Goal: Task Accomplishment & Management: Use online tool/utility

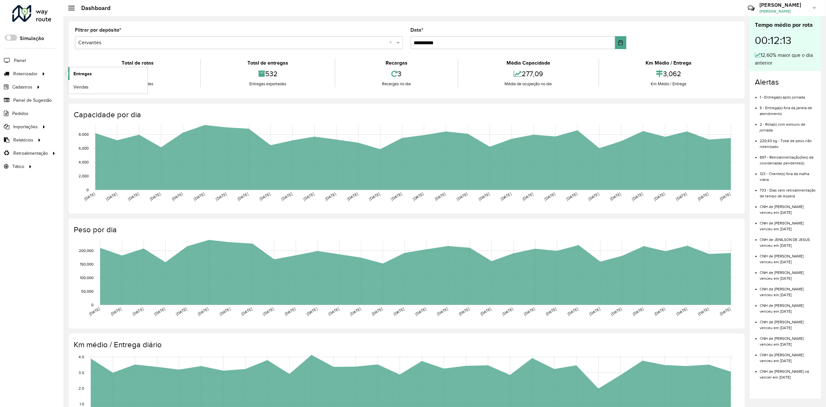
click at [80, 75] on span "Entregas" at bounding box center [82, 73] width 18 height 7
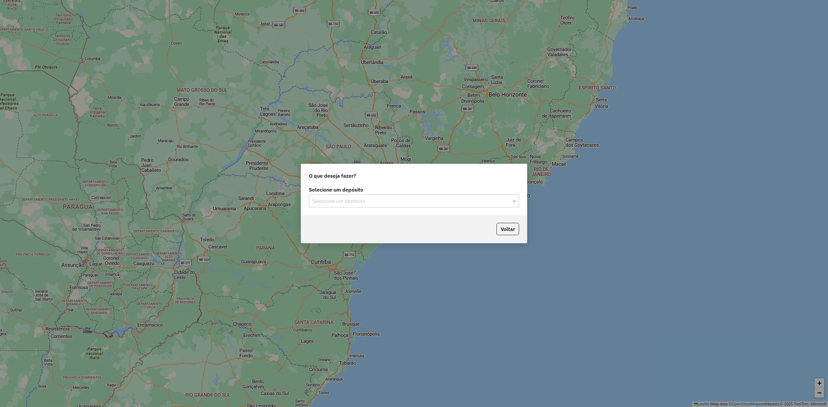
click at [350, 201] on input "text" at bounding box center [407, 202] width 191 height 8
click at [343, 233] on span "Cervantes - [GEOGRAPHIC_DATA] de Minas" at bounding box center [370, 230] width 116 height 5
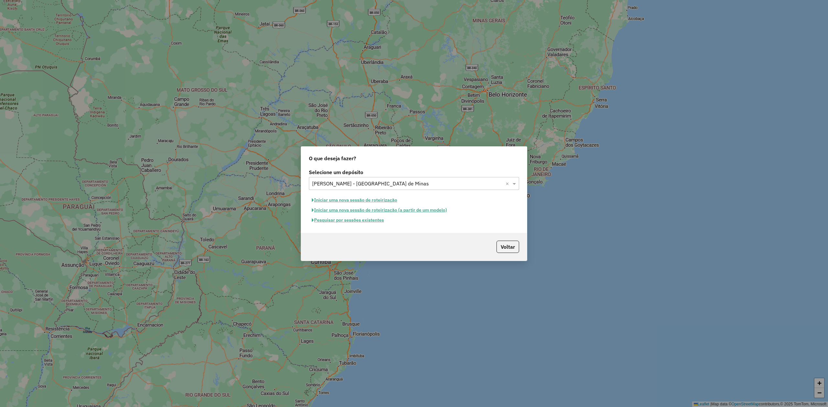
click at [361, 219] on button "Pesquisar por sessões existentes" at bounding box center [348, 220] width 78 height 10
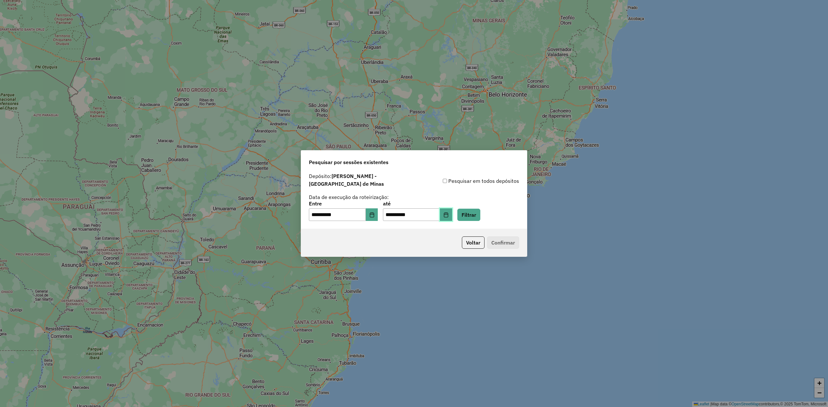
click at [448, 212] on icon "Choose Date" at bounding box center [446, 214] width 4 height 5
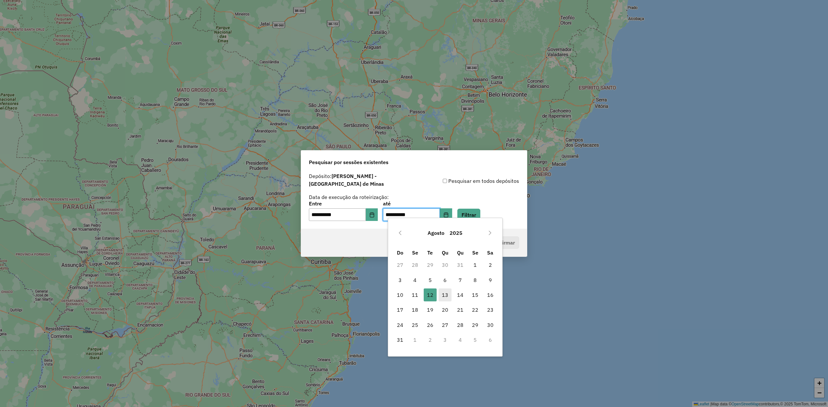
click at [447, 298] on span "13" at bounding box center [444, 295] width 13 height 13
type input "**********"
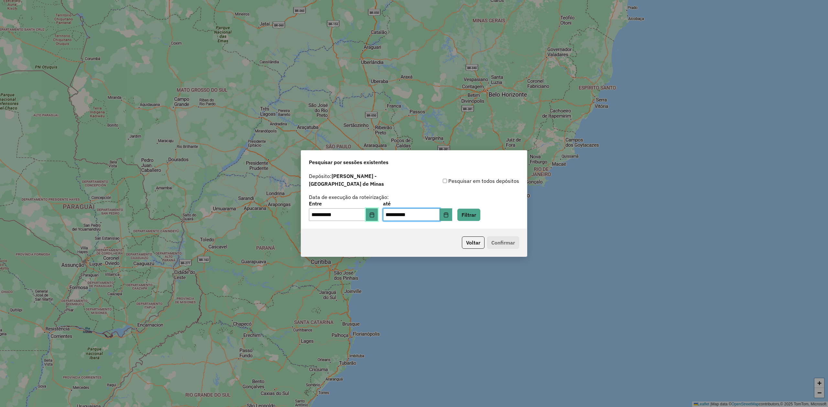
click at [370, 213] on button "Choose Date" at bounding box center [372, 215] width 12 height 13
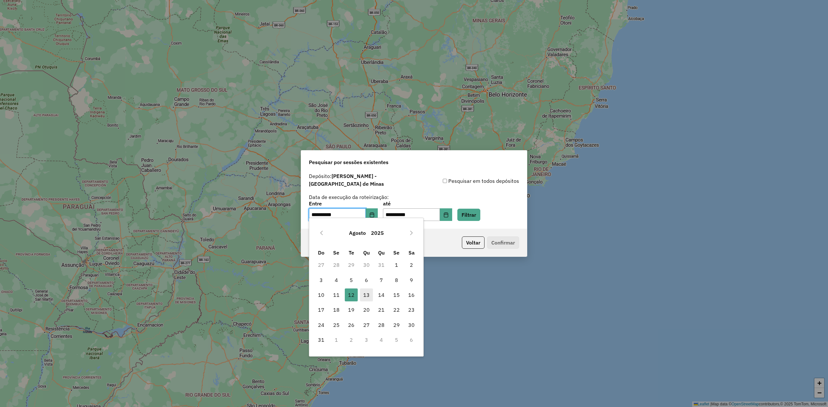
click at [366, 296] on span "13" at bounding box center [366, 295] width 13 height 13
type input "**********"
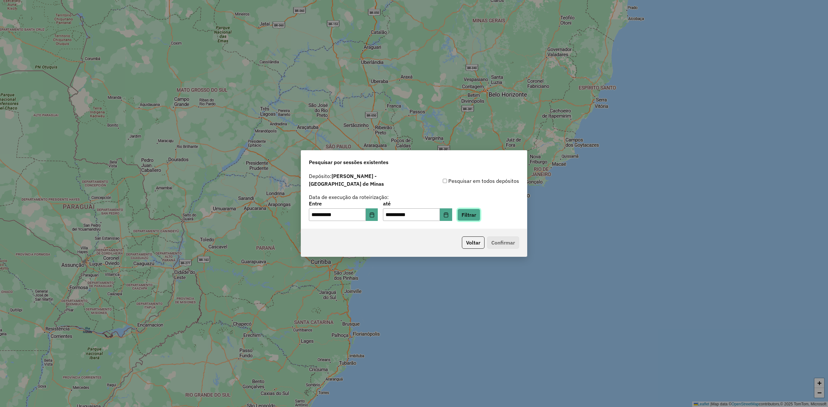
click at [478, 216] on button "Filtrar" at bounding box center [468, 215] width 23 height 12
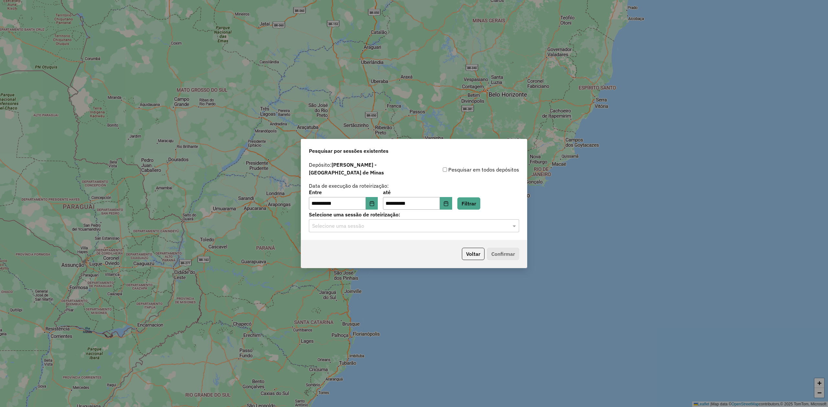
click at [454, 227] on div "Selecione uma sessão" at bounding box center [414, 226] width 210 height 13
click at [415, 241] on div "977975 - 13/08/2025 17:56" at bounding box center [413, 241] width 209 height 11
click at [505, 248] on button "Confirmar" at bounding box center [503, 254] width 32 height 12
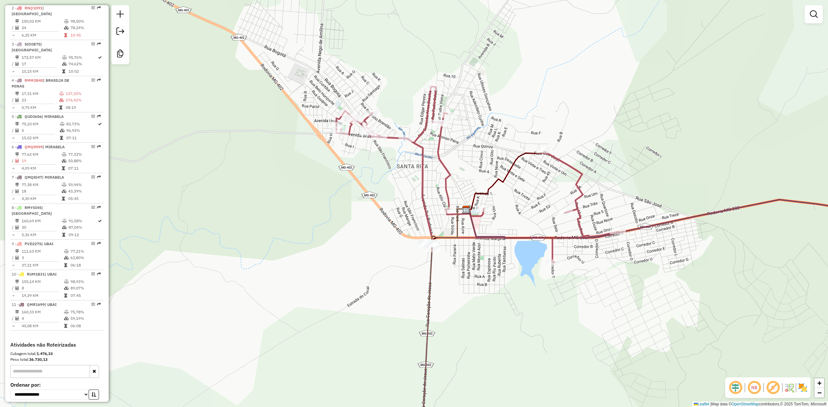
scroll to position [336, 0]
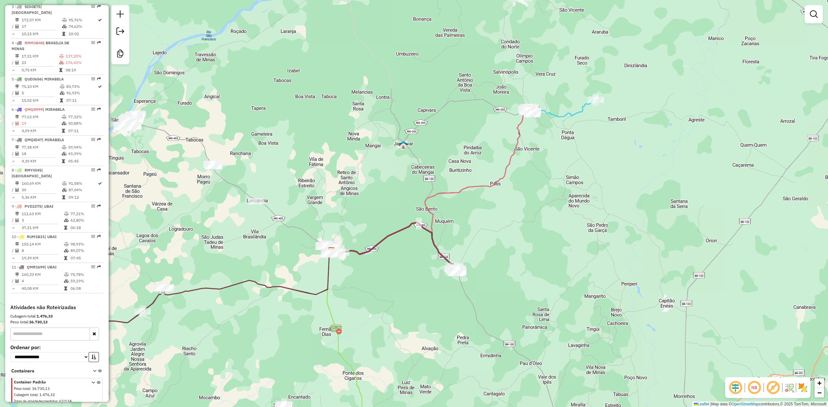
drag, startPoint x: 379, startPoint y: 339, endPoint x: 444, endPoint y: 300, distance: 75.8
click at [444, 300] on div "Janela de atendimento Grade de atendimento Capacidade Transportadoras Veículos …" at bounding box center [414, 203] width 828 height 407
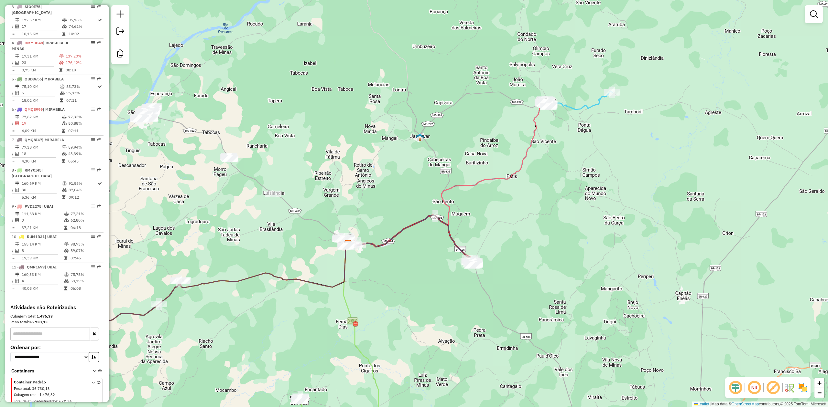
drag, startPoint x: 395, startPoint y: 296, endPoint x: 571, endPoint y: 168, distance: 217.6
click at [563, 173] on div "Janela de atendimento Grade de atendimento Capacidade Transportadoras Veículos …" at bounding box center [414, 203] width 828 height 407
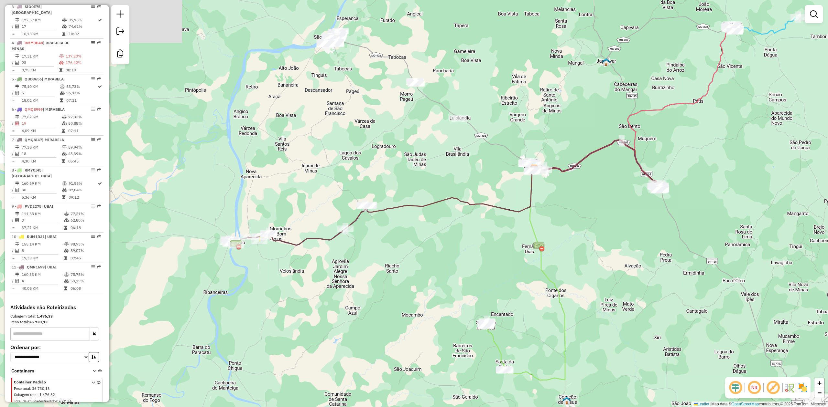
drag, startPoint x: 414, startPoint y: 192, endPoint x: 420, endPoint y: 252, distance: 60.7
click at [420, 252] on div "Janela de atendimento Grade de atendimento Capacidade Transportadoras Veículos …" at bounding box center [414, 203] width 828 height 407
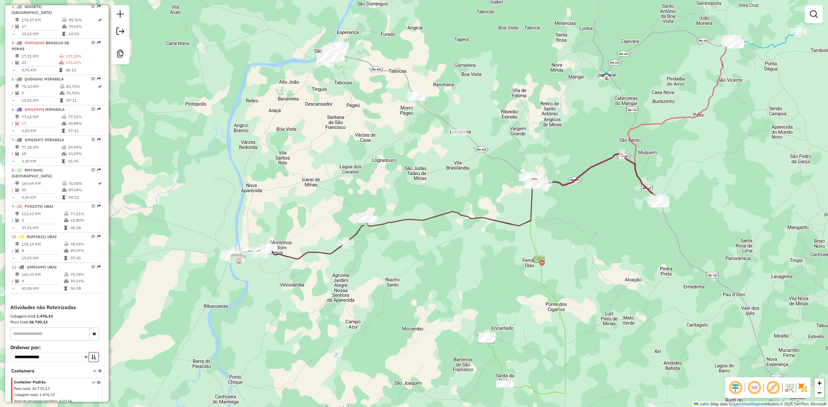
drag, startPoint x: 408, startPoint y: 146, endPoint x: 387, endPoint y: 241, distance: 97.3
click at [387, 241] on div "Janela de atendimento Grade de atendimento Capacidade Transportadoras Veículos …" at bounding box center [414, 203] width 828 height 407
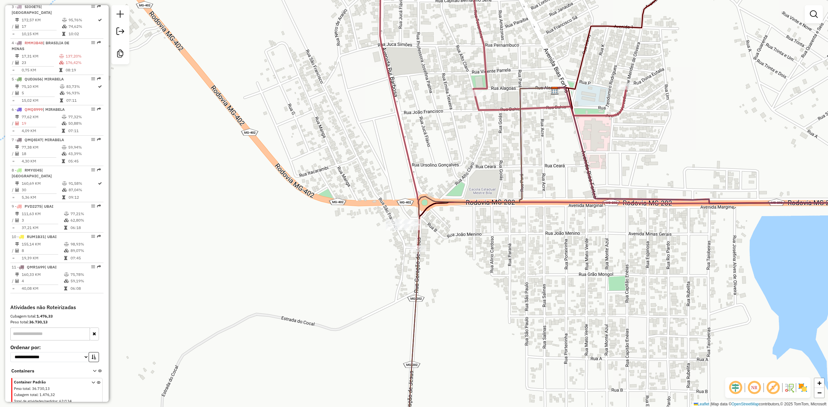
click at [802, 391] on img at bounding box center [802, 388] width 10 height 10
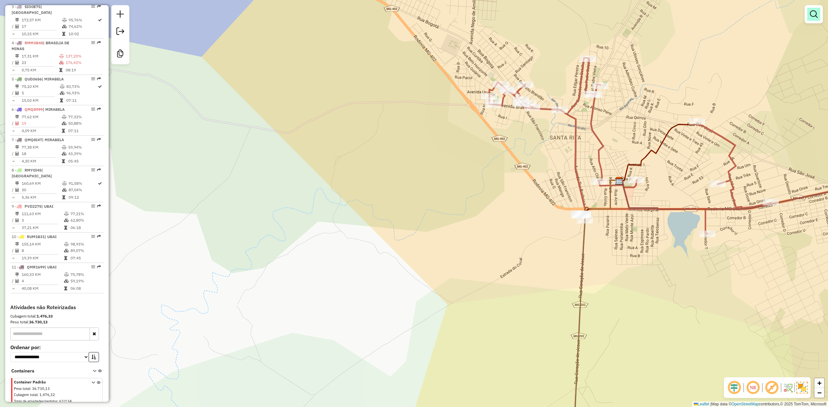
click at [811, 13] on em at bounding box center [814, 14] width 8 height 8
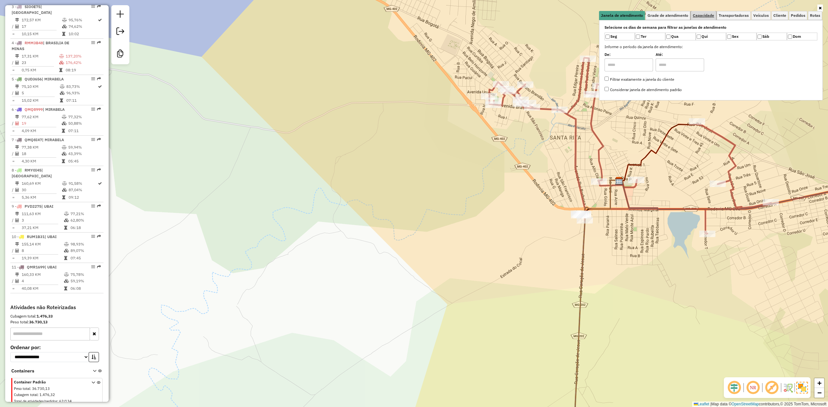
click at [699, 16] on span "Capacidade" at bounding box center [703, 16] width 21 height 4
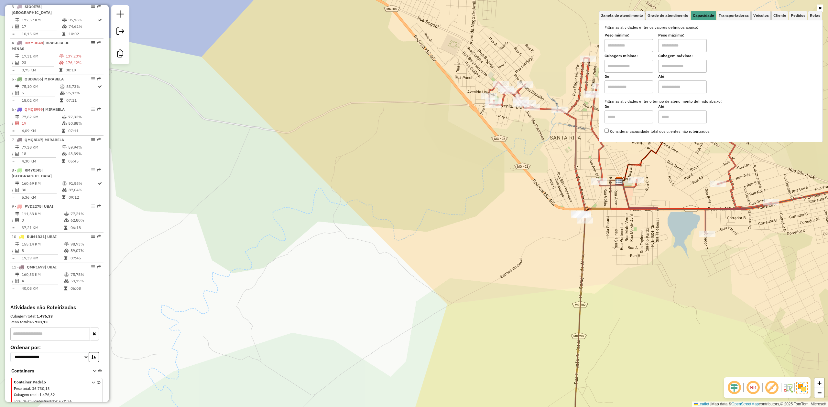
click at [626, 63] on input "text" at bounding box center [628, 66] width 48 height 13
click at [671, 58] on label "Cubagem máxima:" at bounding box center [682, 56] width 48 height 6
click at [635, 67] on input "*****" at bounding box center [628, 66] width 48 height 13
type input "******"
click at [673, 69] on input "text" at bounding box center [682, 66] width 48 height 13
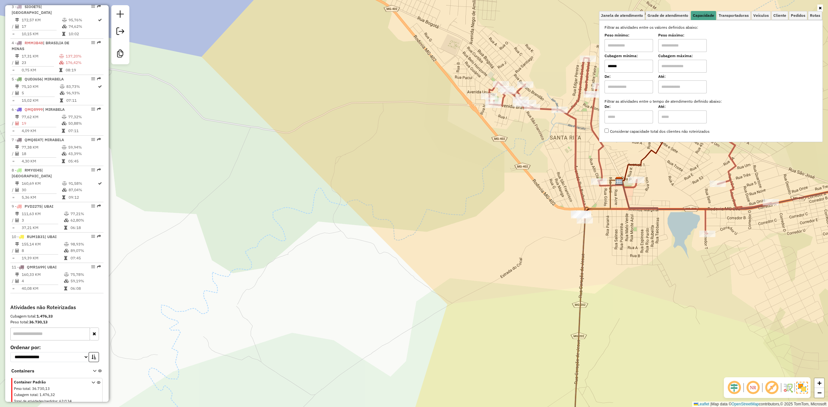
type input "********"
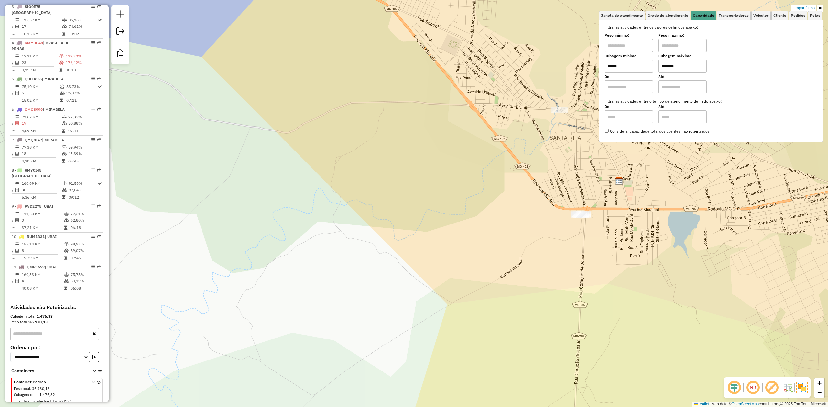
click at [696, 245] on div "Limpar filtros Janela de atendimento Grade de atendimento Capacidade Transporta…" at bounding box center [414, 203] width 828 height 407
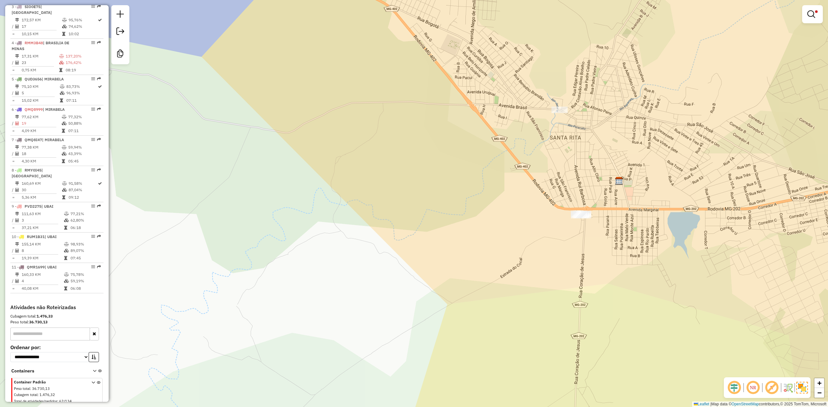
click at [696, 245] on div "Limpar filtros Janela de atendimento Grade de atendimento Capacidade Transporta…" at bounding box center [414, 203] width 828 height 407
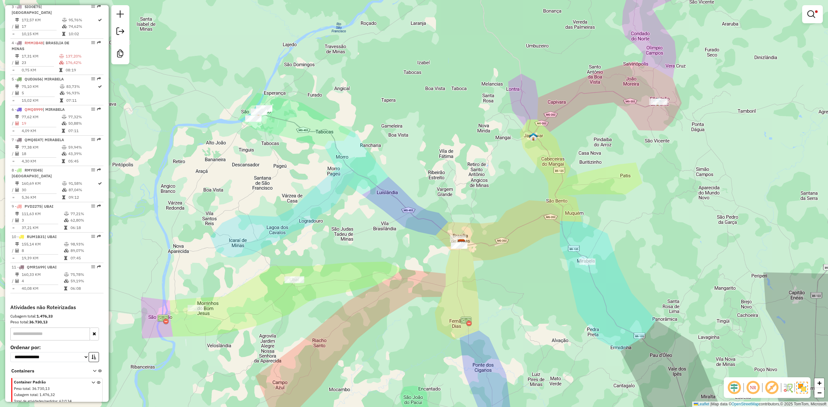
drag, startPoint x: 301, startPoint y: 206, endPoint x: 395, endPoint y: 292, distance: 127.2
click at [397, 293] on div "Limpar filtros Janela de atendimento Grade de atendimento Capacidade Transporta…" at bounding box center [414, 203] width 828 height 407
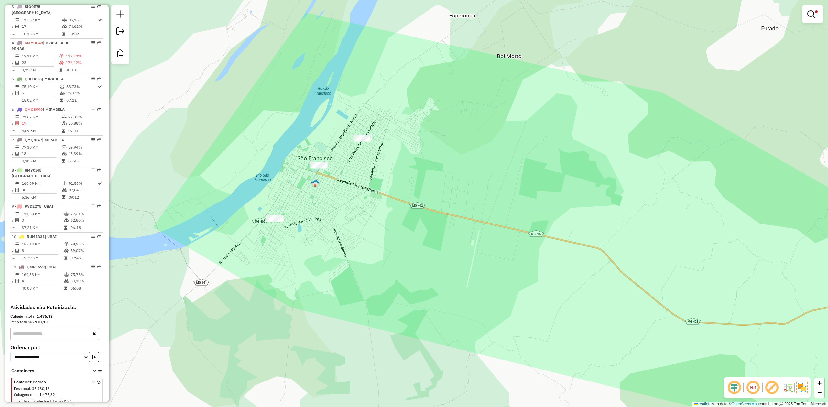
drag, startPoint x: 305, startPoint y: 219, endPoint x: 287, endPoint y: 159, distance: 62.1
click at [333, 215] on div "Limpar filtros Janela de atendimento Grade de atendimento Capacidade Transporta…" at bounding box center [414, 203] width 828 height 407
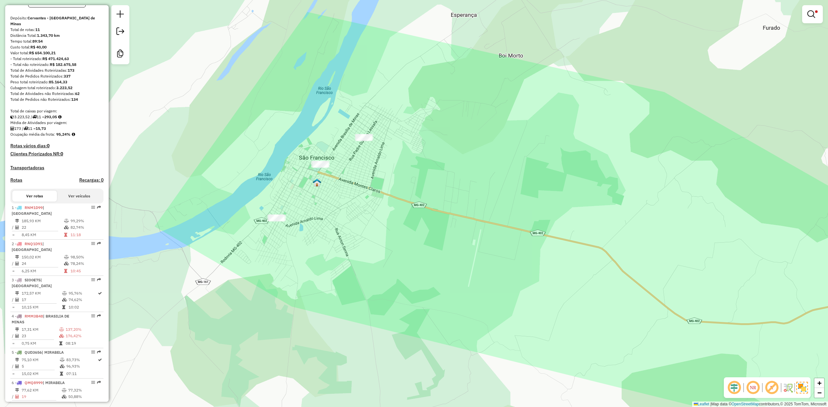
scroll to position [0, 0]
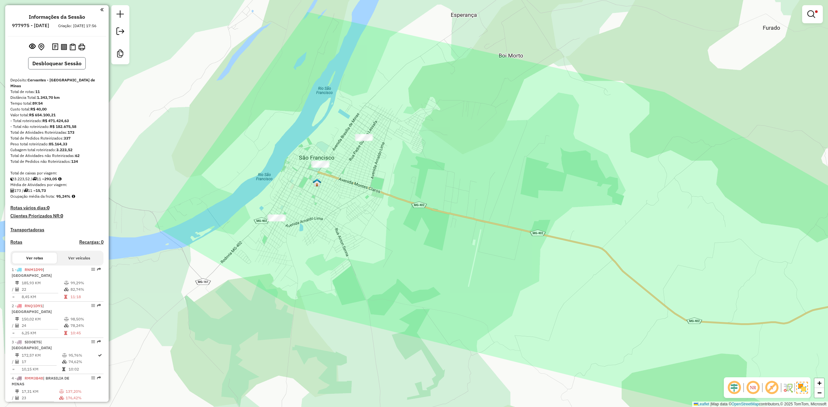
click at [61, 70] on button "Desbloquear Sessão" at bounding box center [57, 63] width 58 height 12
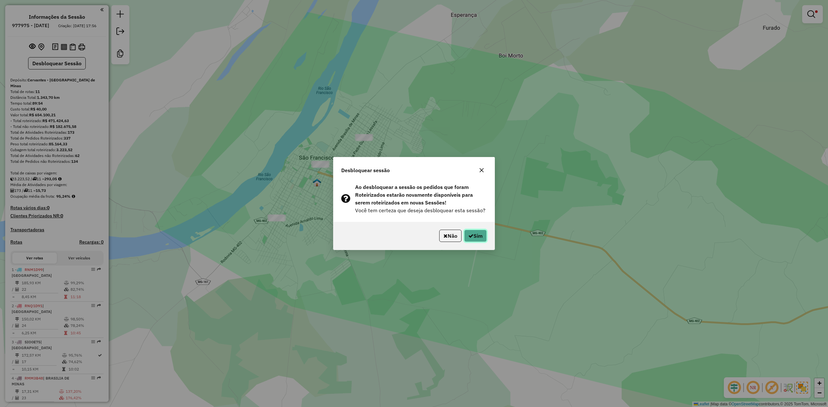
click at [471, 236] on button "Sim" at bounding box center [475, 236] width 23 height 12
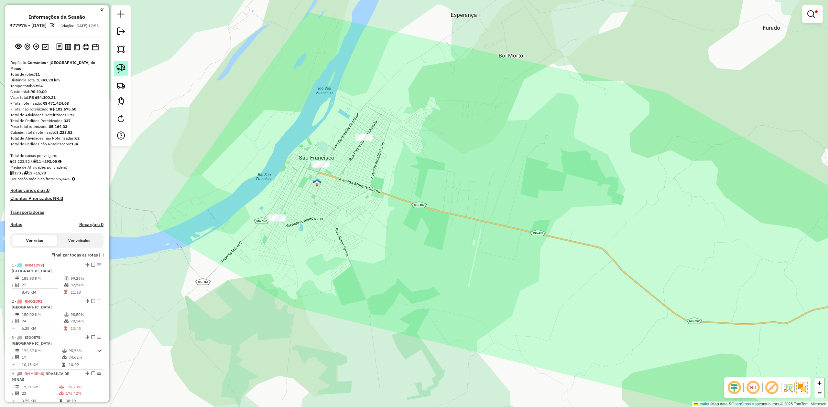
click at [122, 69] on img at bounding box center [120, 68] width 9 height 9
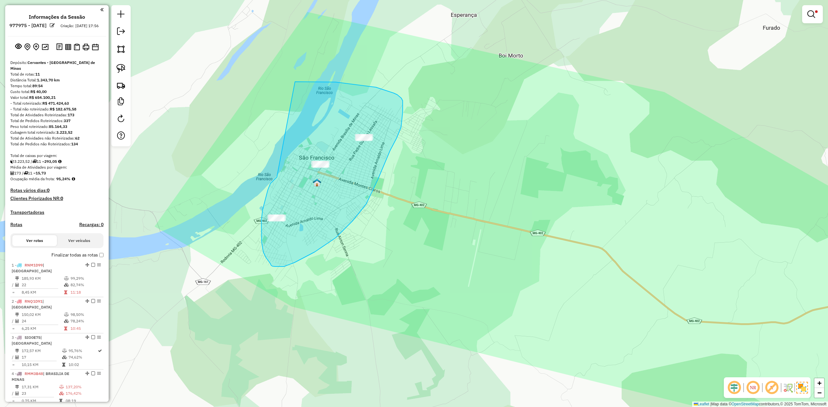
drag, startPoint x: 277, startPoint y: 177, endPoint x: 288, endPoint y: 82, distance: 96.0
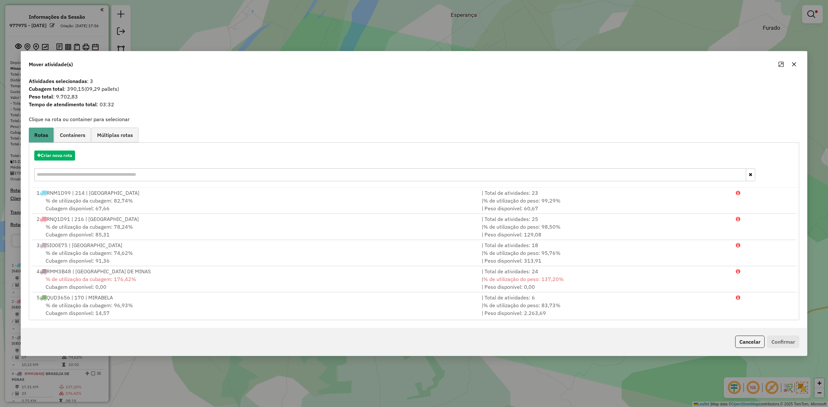
click at [794, 64] on icon "button" at bounding box center [793, 64] width 5 height 5
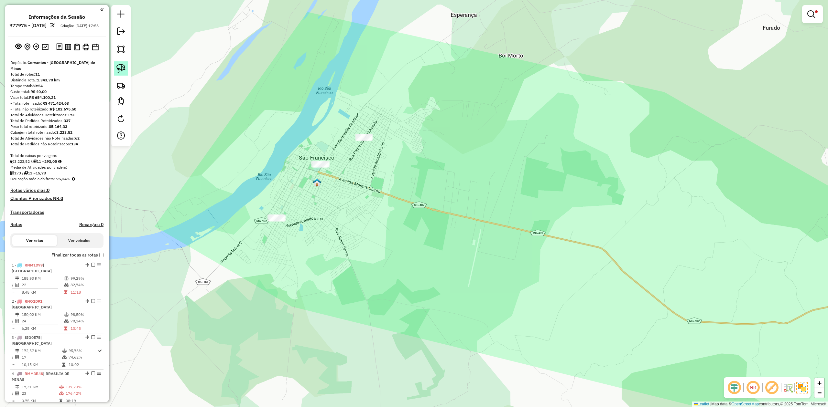
click at [123, 67] on img at bounding box center [120, 68] width 9 height 9
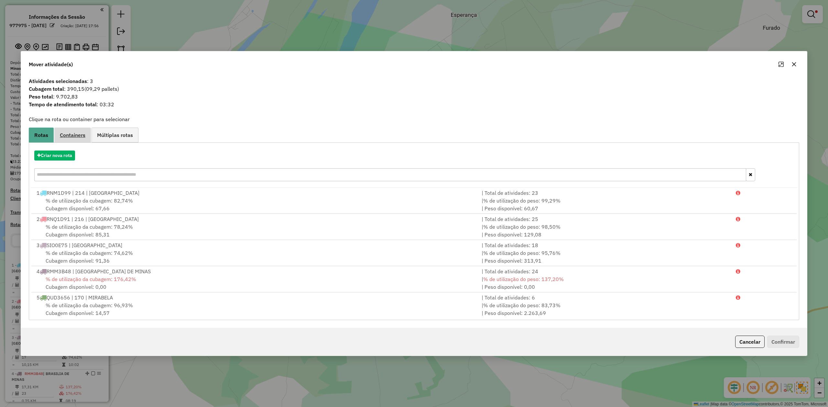
click at [72, 128] on link "Containers" at bounding box center [72, 135] width 37 height 15
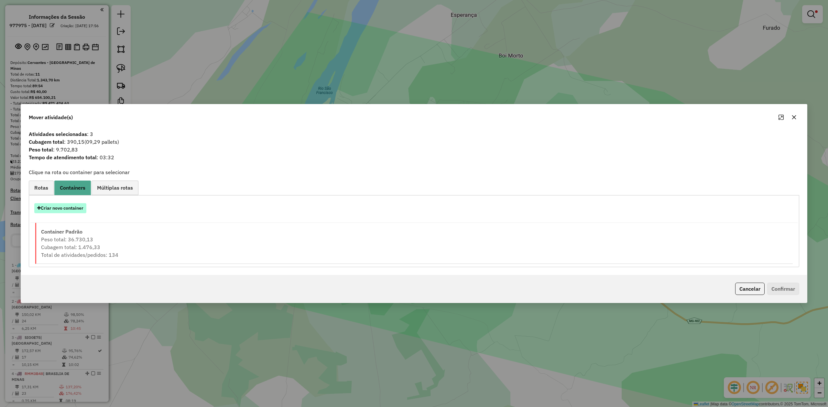
click at [66, 208] on button "Criar novo container" at bounding box center [60, 208] width 52 height 10
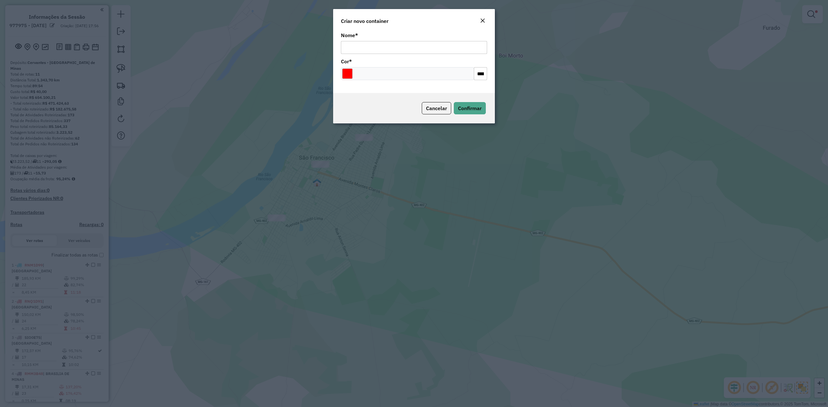
click at [383, 48] on input "Nome *" at bounding box center [414, 47] width 146 height 13
type input "******"
click at [422, 74] on div at bounding box center [407, 73] width 133 height 13
click at [347, 73] on input "Select a color" at bounding box center [347, 74] width 10 height 10
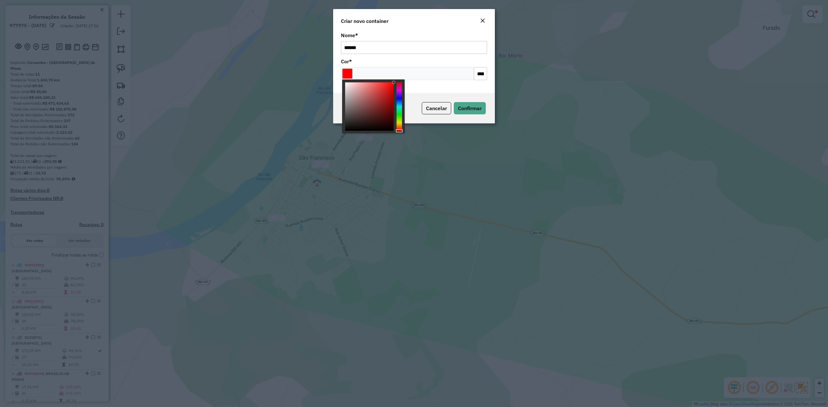
type input "*******"
click at [399, 98] on div at bounding box center [398, 106] width 5 height 48
click at [475, 106] on span "Confirmar" at bounding box center [470, 108] width 24 height 6
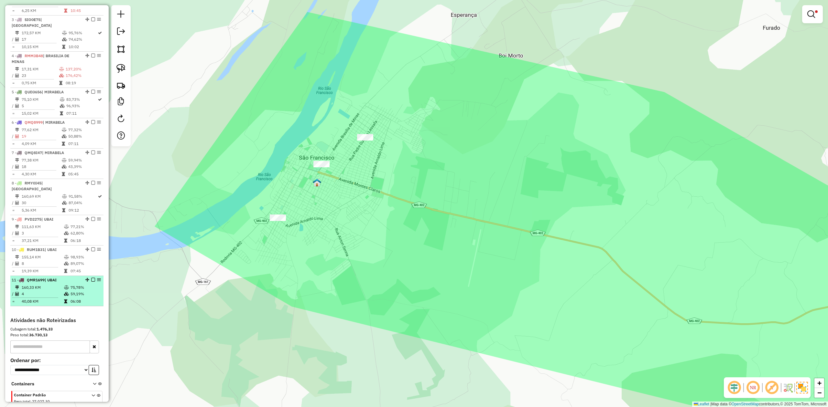
scroll to position [374, 0]
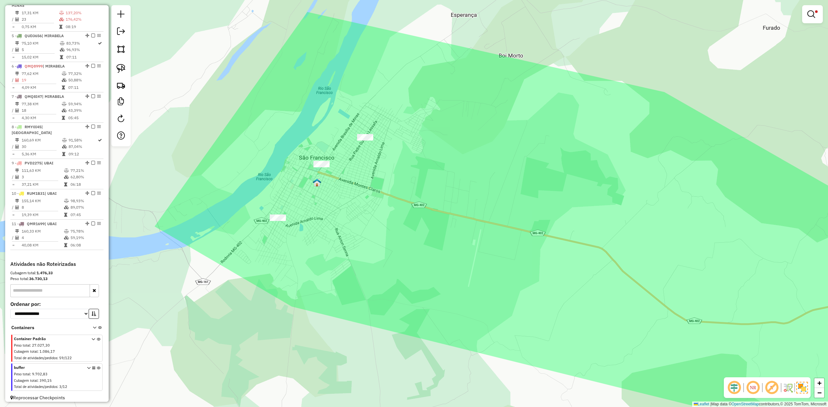
click at [97, 367] on icon at bounding box center [99, 379] width 4 height 24
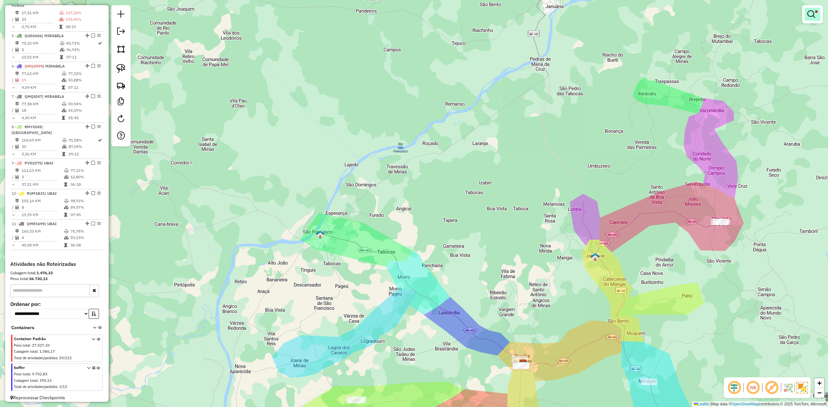
click at [810, 13] on em at bounding box center [811, 14] width 8 height 8
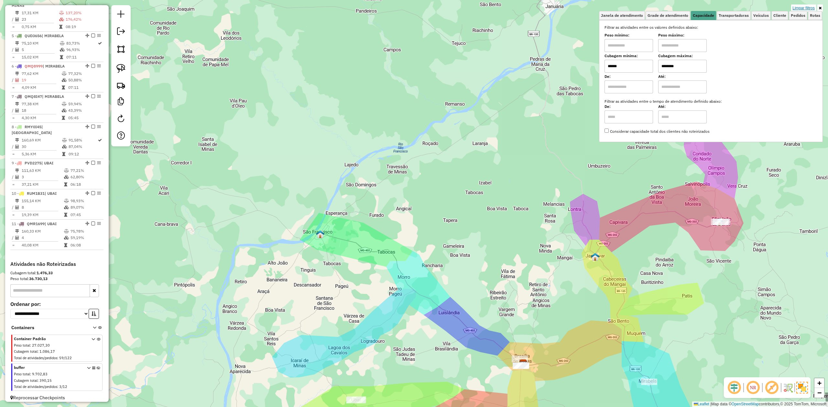
click at [802, 5] on link "Limpar filtros" at bounding box center [803, 8] width 25 height 7
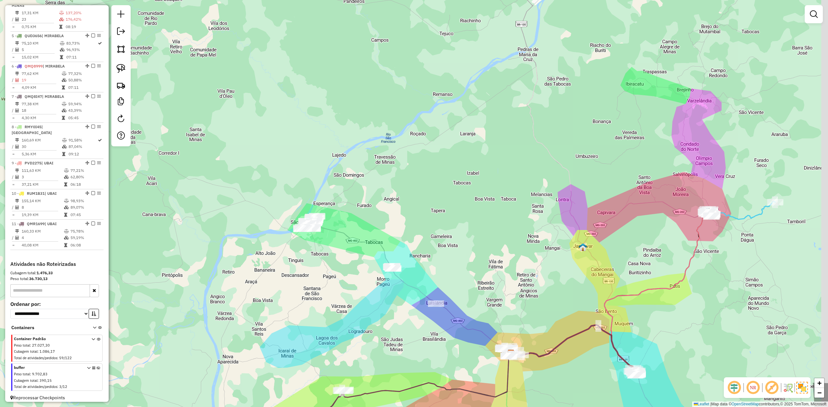
drag, startPoint x: 616, startPoint y: 195, endPoint x: 531, endPoint y: 47, distance: 171.3
click at [531, 51] on div "Janela de atendimento Grade de atendimento Capacidade Transportadoras Veículos …" at bounding box center [414, 203] width 828 height 407
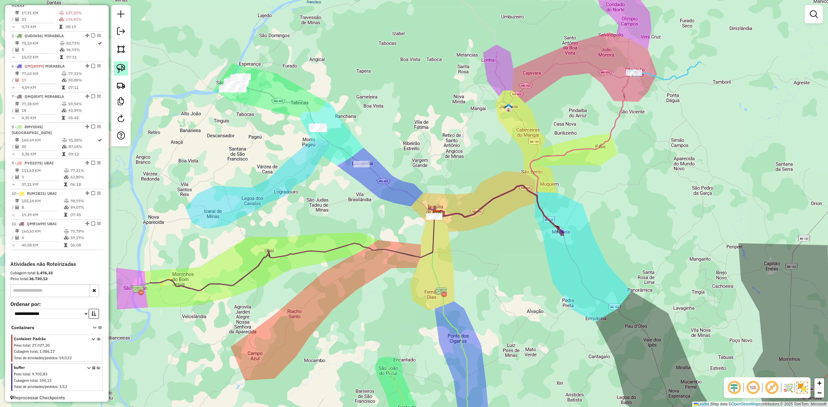
click at [120, 67] on img at bounding box center [120, 68] width 9 height 9
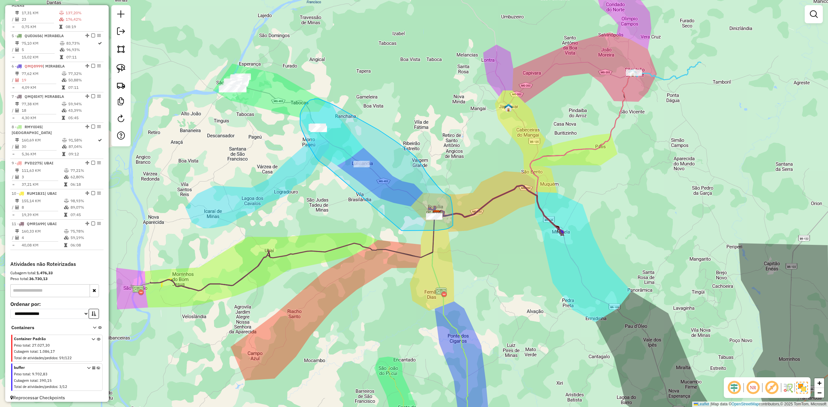
drag, startPoint x: 327, startPoint y: 167, endPoint x: 395, endPoint y: 226, distance: 90.1
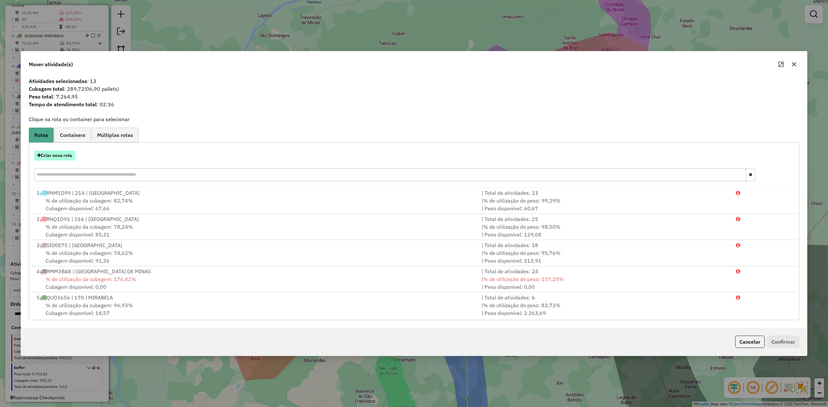
click at [49, 157] on button "Criar nova rota" at bounding box center [54, 156] width 41 height 10
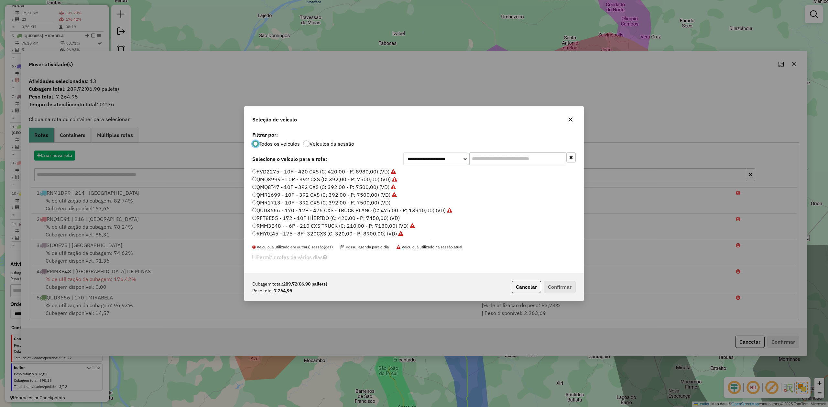
scroll to position [3, 2]
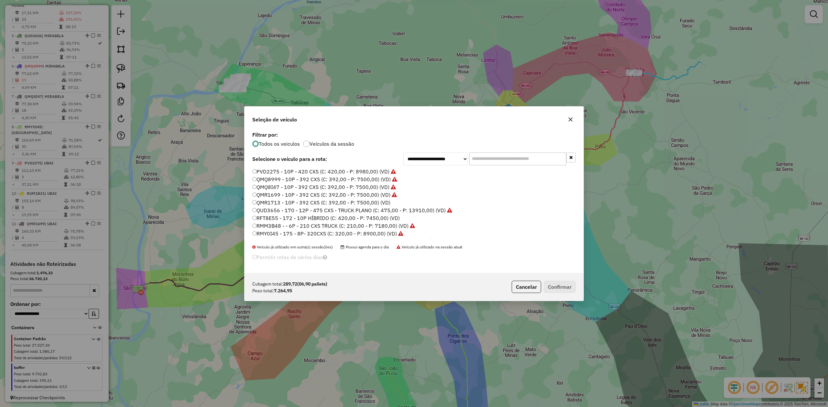
click at [307, 216] on label "RFT8E55 - 172 - 10P HÍBRIDO (C: 420,00 - P: 7450,00) (VD)" at bounding box center [325, 218] width 147 height 8
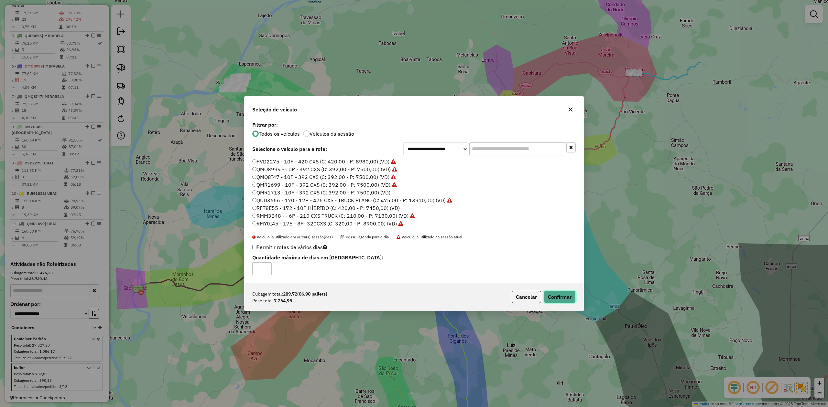
click at [563, 299] on button "Confirmar" at bounding box center [559, 297] width 32 height 12
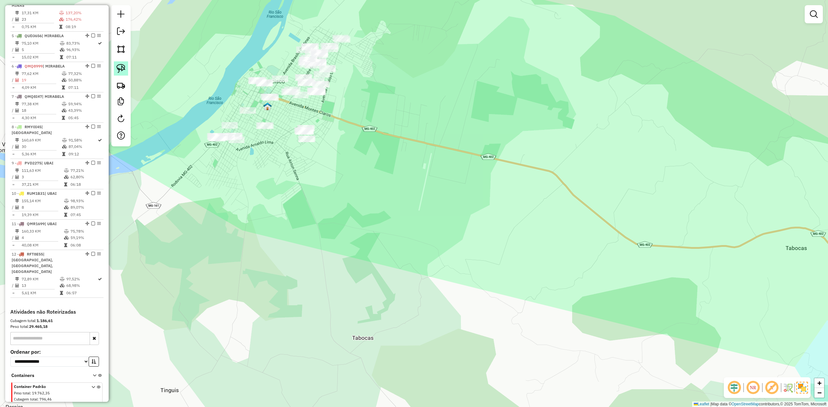
click at [123, 69] on img at bounding box center [120, 68] width 9 height 9
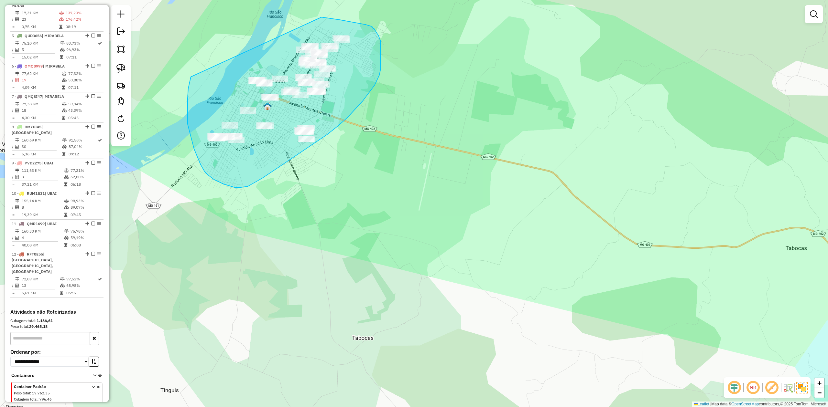
drag, startPoint x: 191, startPoint y: 77, endPoint x: 294, endPoint y: 17, distance: 119.1
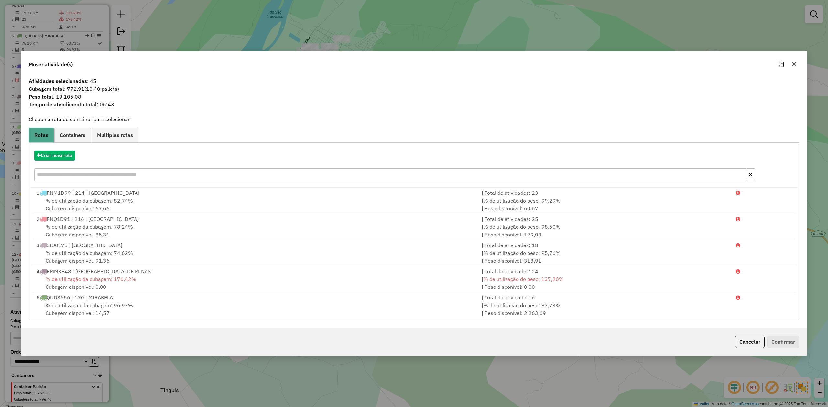
click at [794, 63] on icon "button" at bounding box center [794, 64] width 4 height 4
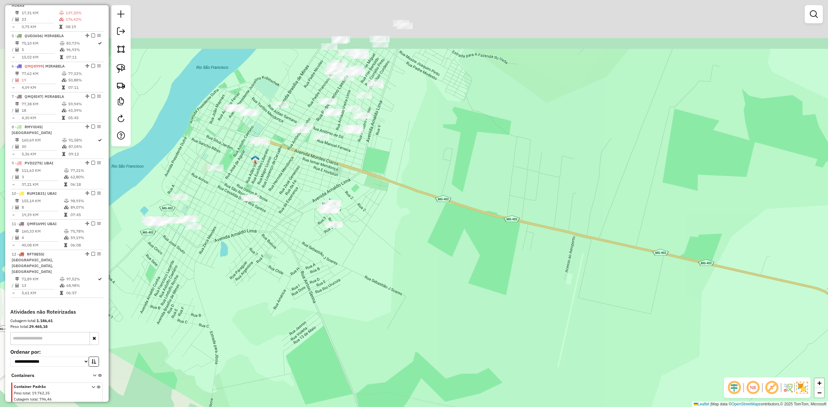
drag, startPoint x: 313, startPoint y: 58, endPoint x: 353, endPoint y: 189, distance: 137.2
click at [353, 189] on div "Janela de atendimento Grade de atendimento Capacidade Transportadoras Veículos …" at bounding box center [414, 203] width 828 height 407
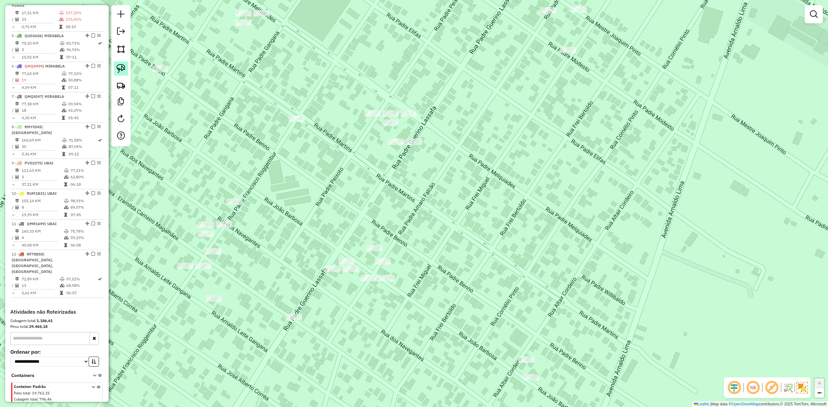
click at [119, 70] on img at bounding box center [120, 68] width 9 height 9
drag, startPoint x: 359, startPoint y: 97, endPoint x: 404, endPoint y: 80, distance: 48.7
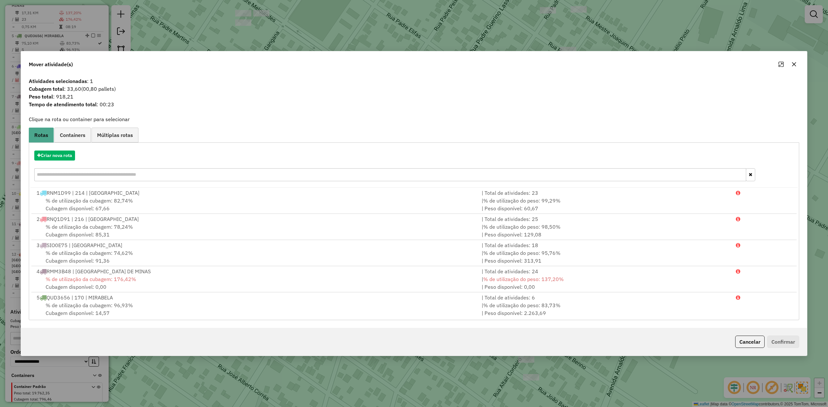
click at [791, 65] on icon "button" at bounding box center [793, 64] width 5 height 5
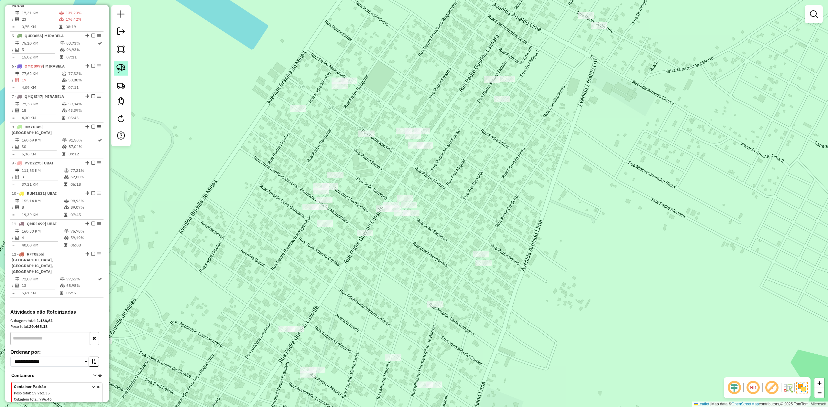
click at [120, 68] on img at bounding box center [120, 68] width 9 height 9
drag, startPoint x: 393, startPoint y: 117, endPoint x: 423, endPoint y: 107, distance: 31.8
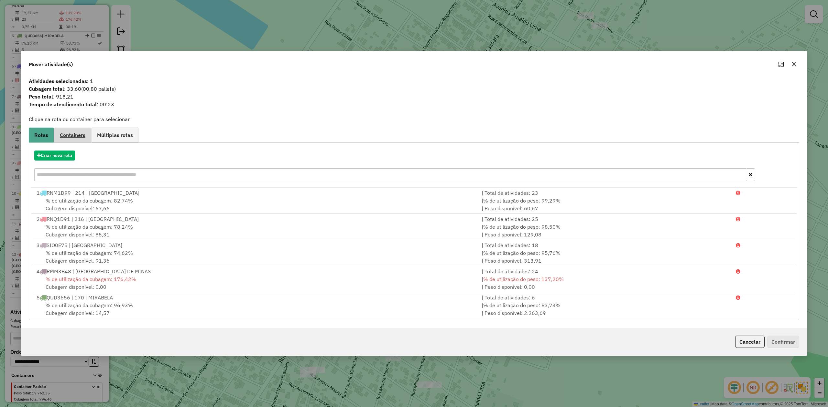
click at [81, 139] on link "Containers" at bounding box center [72, 135] width 37 height 15
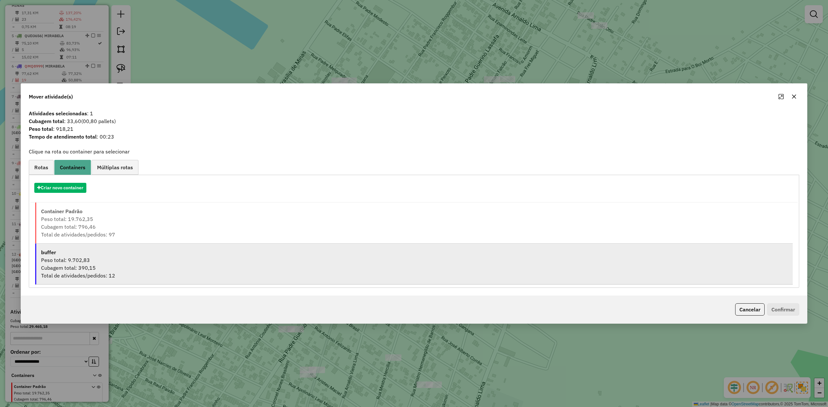
click at [65, 268] on div "Cubagem total: 390,15" at bounding box center [414, 268] width 747 height 8
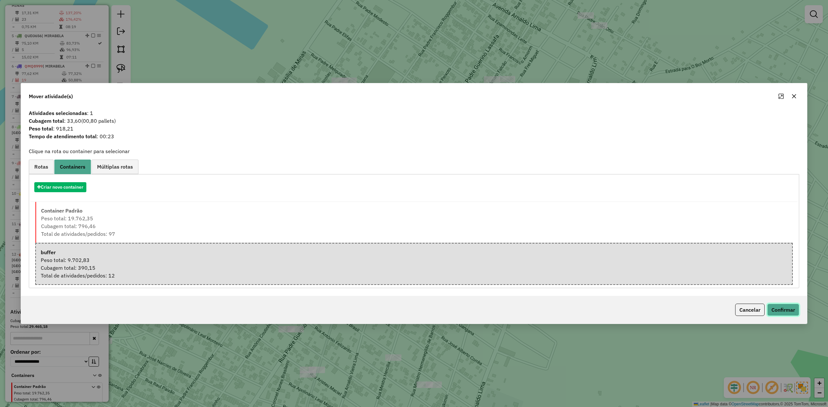
click at [788, 310] on button "Confirmar" at bounding box center [783, 310] width 32 height 12
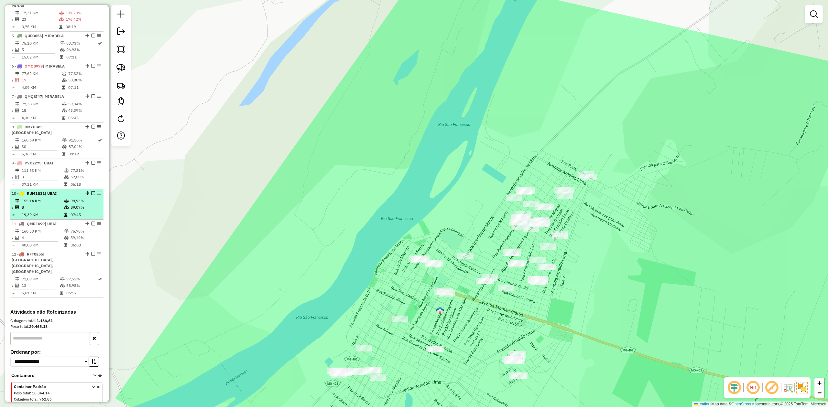
scroll to position [417, 0]
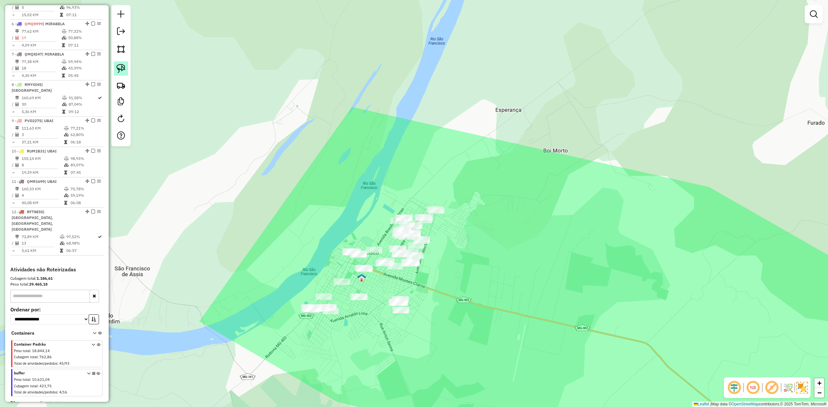
click at [122, 68] on img at bounding box center [120, 68] width 9 height 9
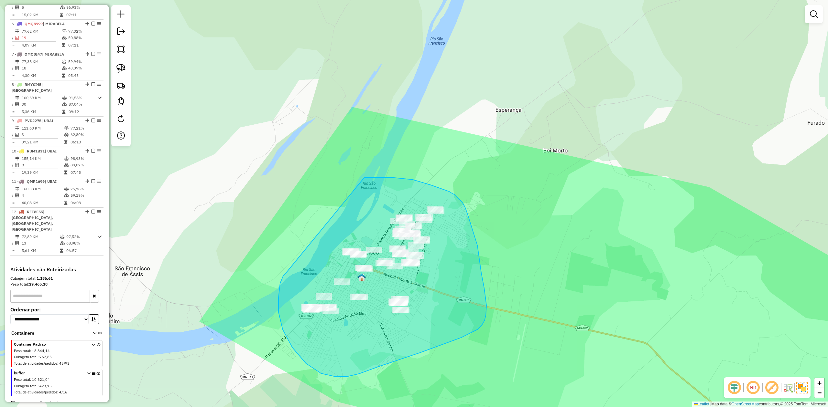
drag, startPoint x: 281, startPoint y: 281, endPoint x: 364, endPoint y: 178, distance: 132.0
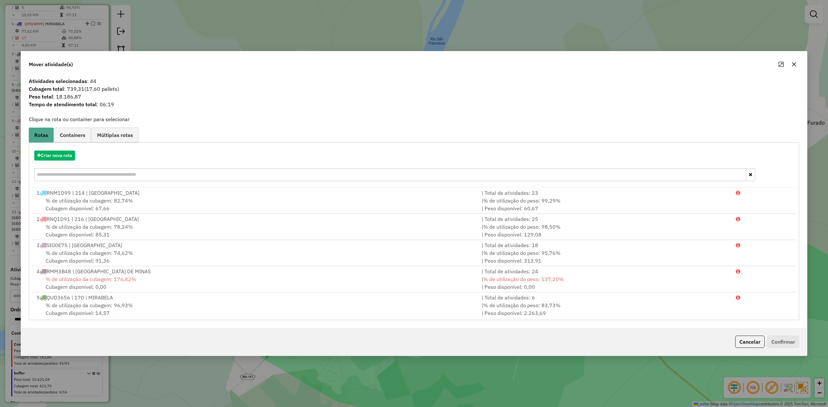
click at [794, 64] on icon "button" at bounding box center [794, 64] width 4 height 4
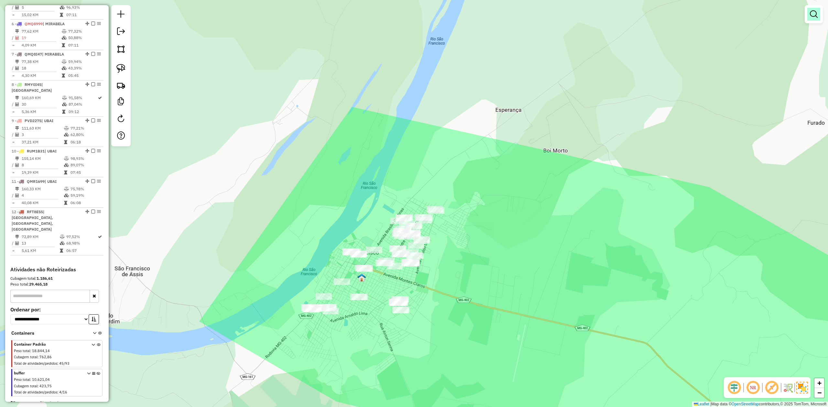
click at [811, 17] on em at bounding box center [814, 14] width 8 height 8
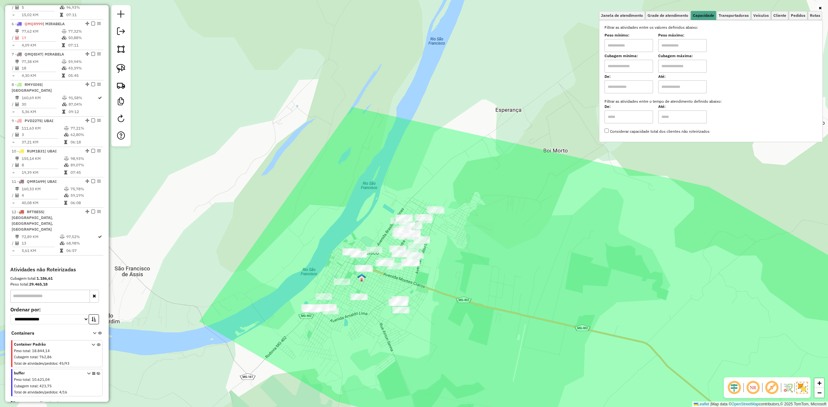
click at [615, 67] on input "text" at bounding box center [628, 66] width 48 height 13
type input "*****"
click at [673, 65] on input "text" at bounding box center [682, 66] width 48 height 13
type input "********"
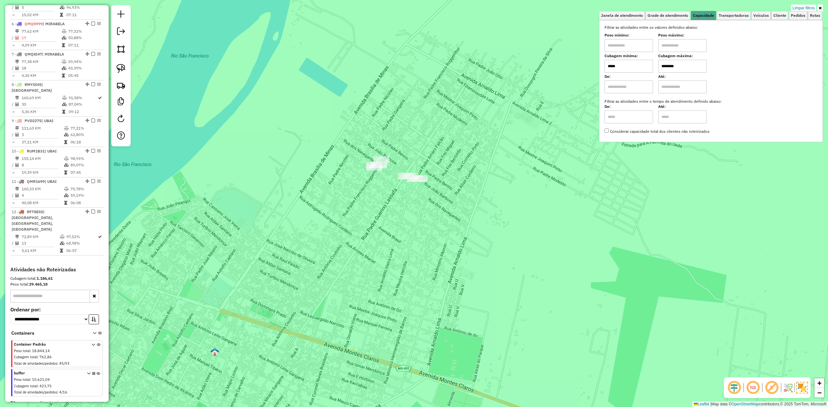
drag, startPoint x: 425, startPoint y: 317, endPoint x: 416, endPoint y: 154, distance: 163.6
click at [416, 165] on div "Limpar filtros Janela de atendimento Grade de atendimento Capacidade Transporta…" at bounding box center [414, 203] width 828 height 407
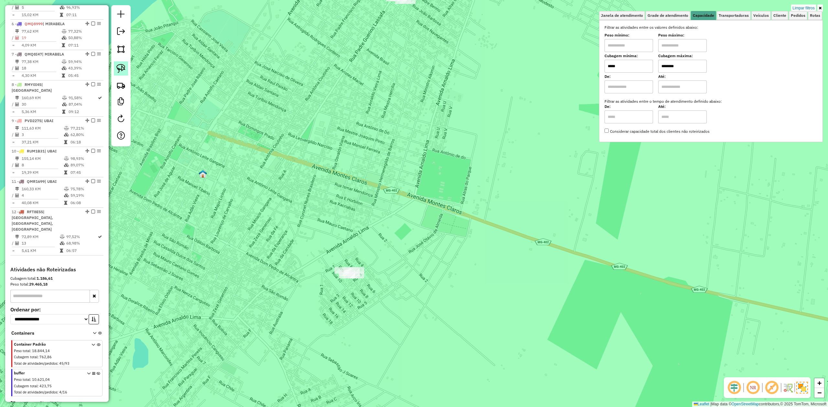
click at [125, 62] on link at bounding box center [121, 68] width 14 height 14
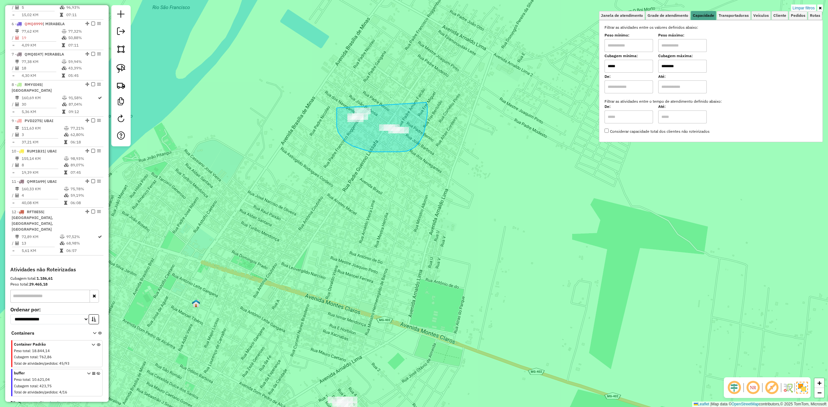
drag, startPoint x: 337, startPoint y: 121, endPoint x: 353, endPoint y: 69, distance: 54.0
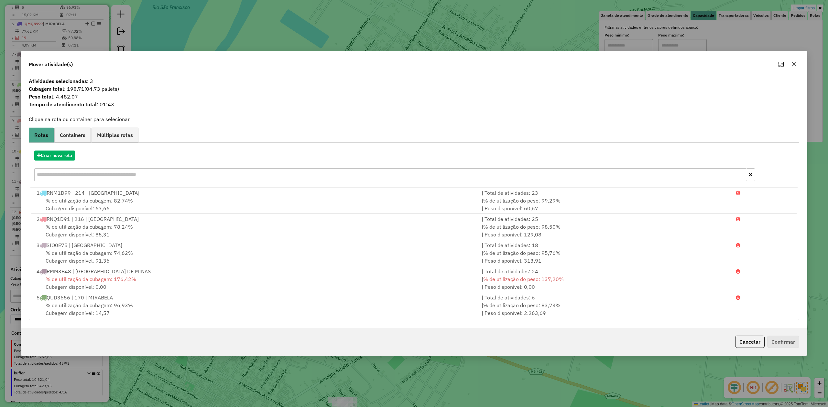
click at [792, 65] on icon "button" at bounding box center [793, 64] width 5 height 5
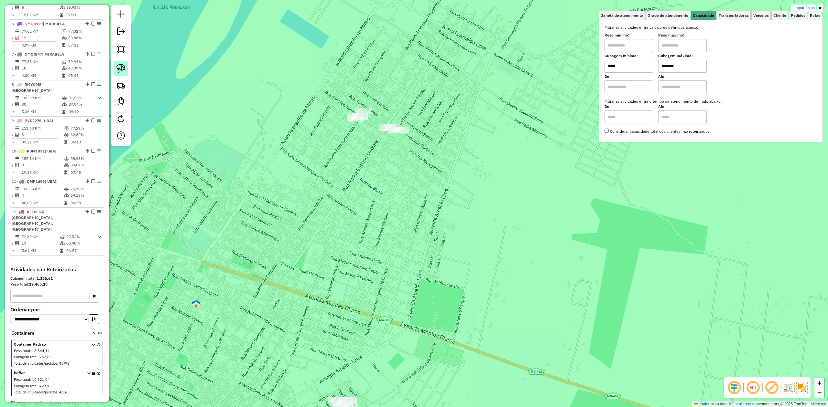
click at [123, 68] on img at bounding box center [120, 68] width 9 height 9
drag, startPoint x: 330, startPoint y: 106, endPoint x: 370, endPoint y: 90, distance: 42.8
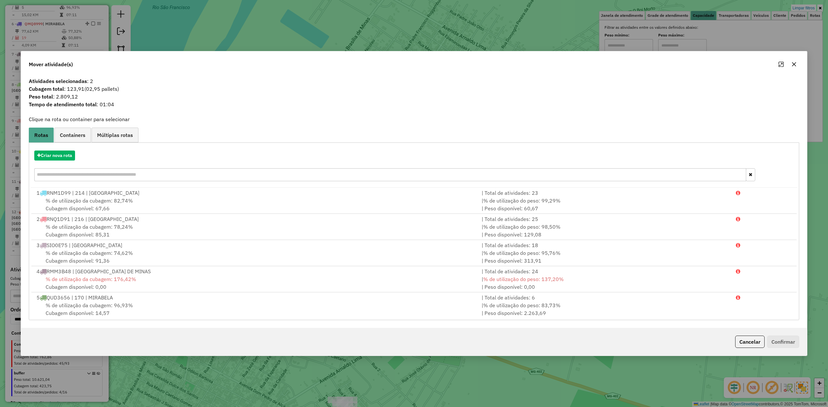
click at [793, 64] on icon "button" at bounding box center [794, 64] width 4 height 4
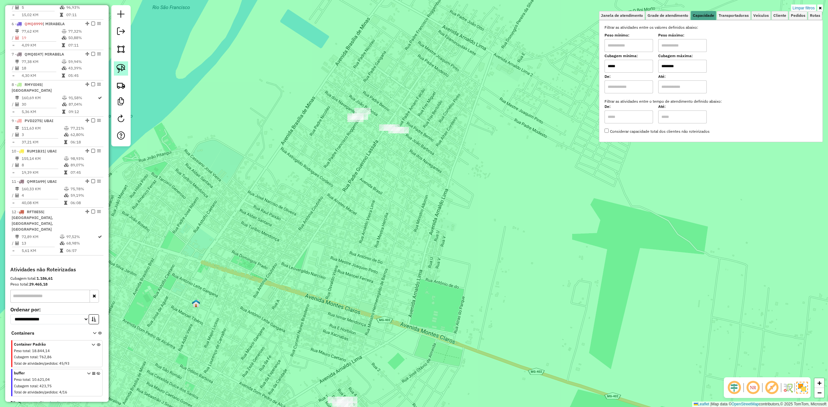
click at [121, 63] on link at bounding box center [121, 68] width 14 height 14
drag, startPoint x: 338, startPoint y: 111, endPoint x: 373, endPoint y: 94, distance: 39.0
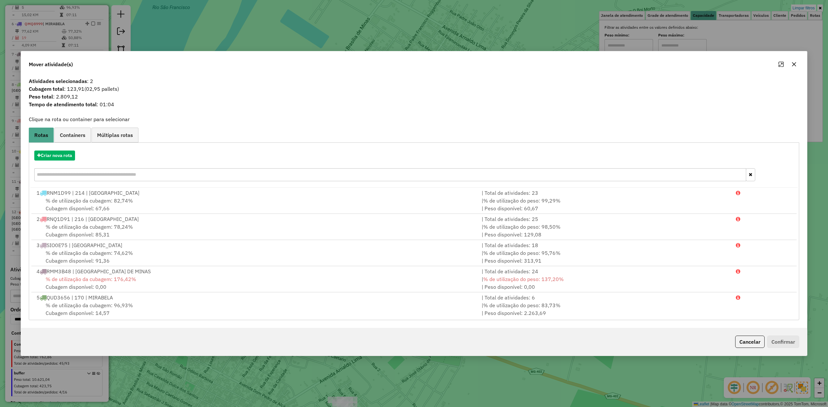
click at [793, 63] on icon "button" at bounding box center [794, 64] width 4 height 4
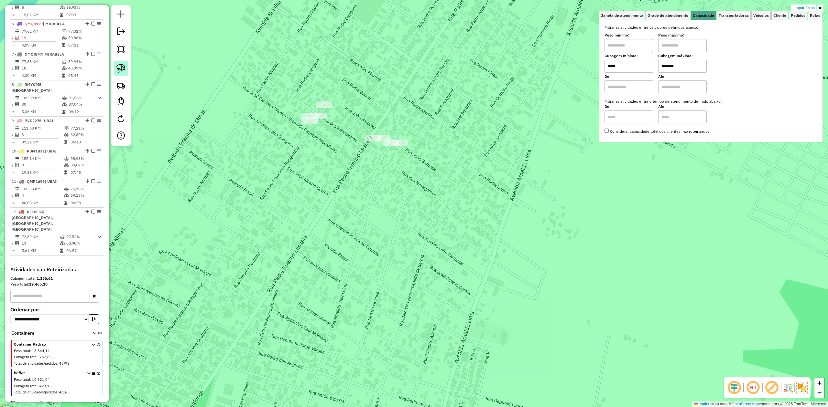
click at [118, 71] on img at bounding box center [120, 68] width 9 height 9
drag, startPoint x: 291, startPoint y: 100, endPoint x: 315, endPoint y: 65, distance: 41.4
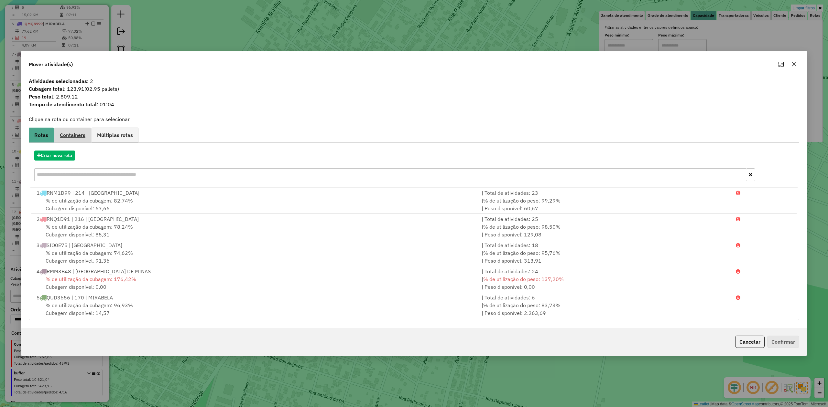
click at [78, 133] on span "Containers" at bounding box center [73, 135] width 26 height 5
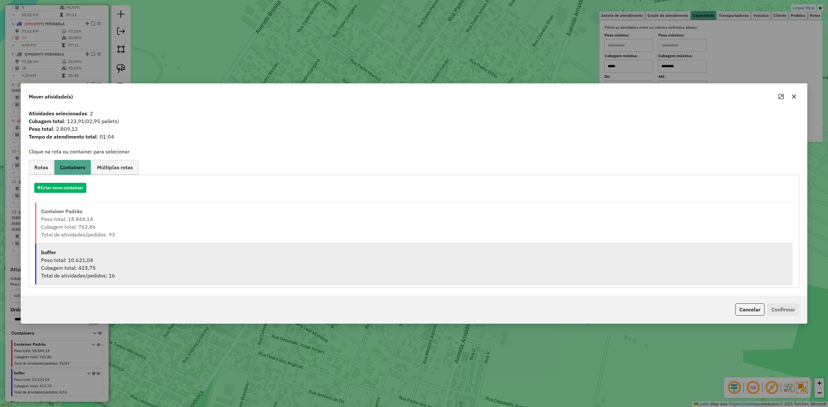
click at [62, 256] on div "Peso total: 10.621,04" at bounding box center [414, 260] width 747 height 8
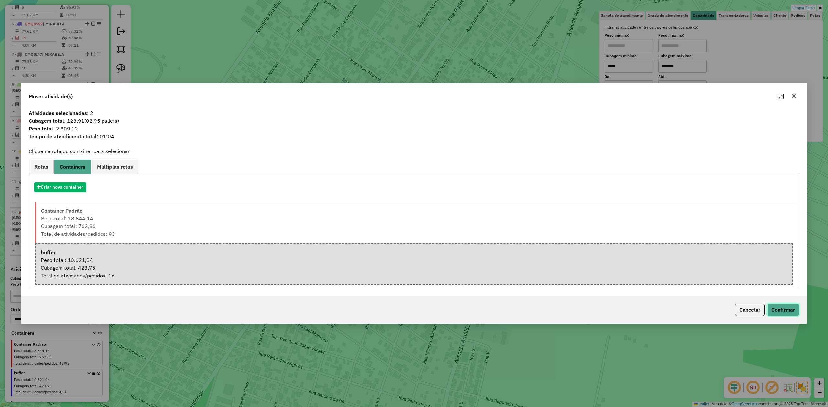
click at [778, 312] on button "Confirmar" at bounding box center [783, 310] width 32 height 12
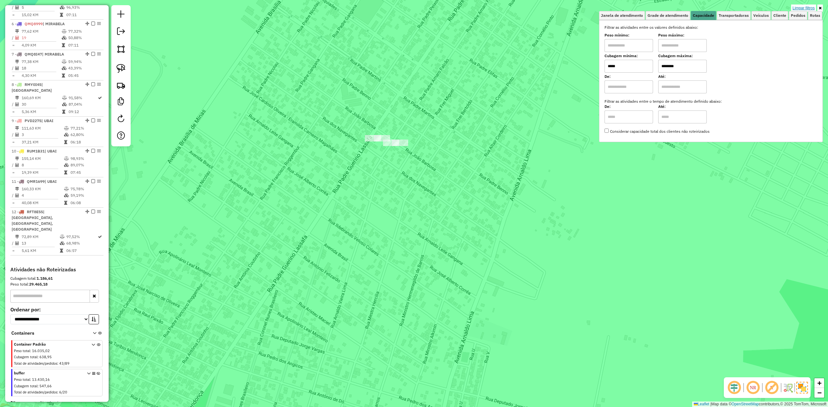
click at [801, 7] on link "Limpar filtros" at bounding box center [803, 8] width 25 height 7
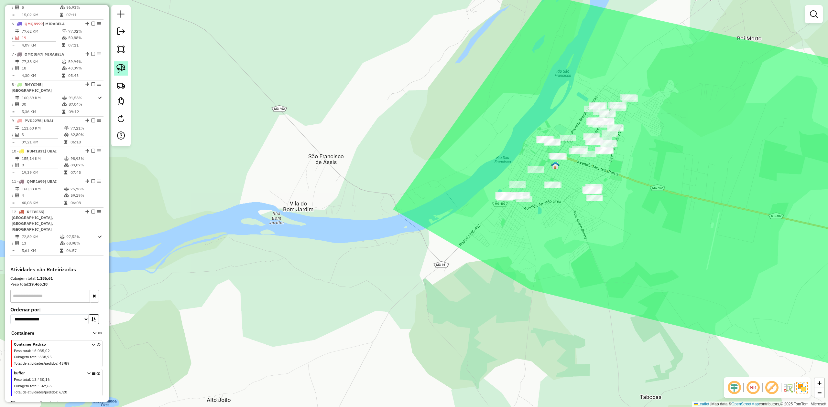
click at [120, 74] on link at bounding box center [121, 68] width 14 height 14
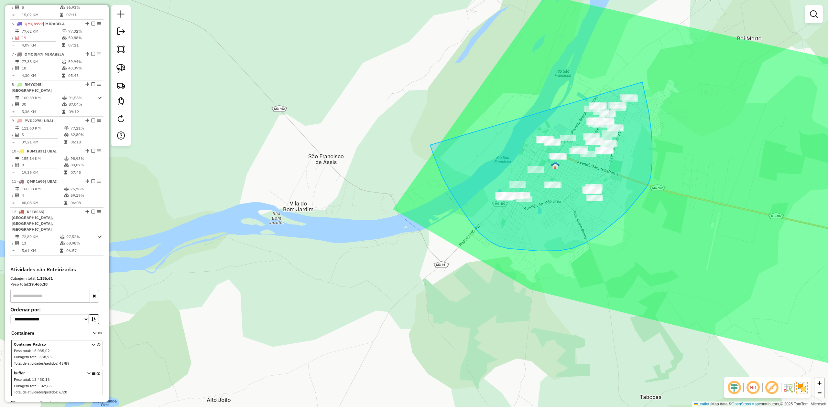
drag, startPoint x: 458, startPoint y: 204, endPoint x: 602, endPoint y: 60, distance: 203.9
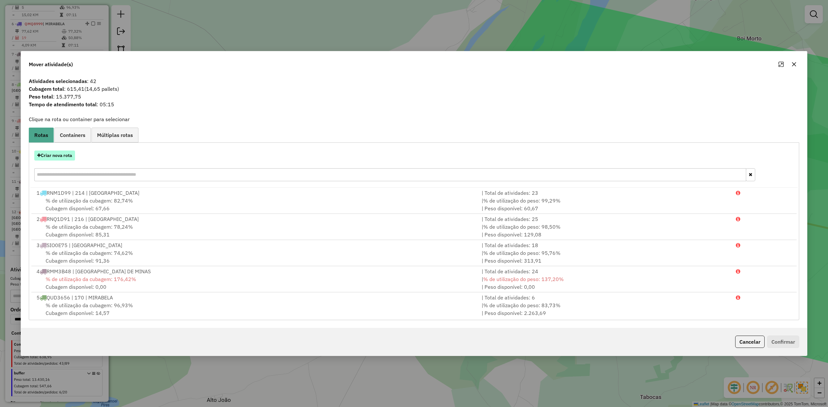
click at [47, 156] on button "Criar nova rota" at bounding box center [54, 156] width 41 height 10
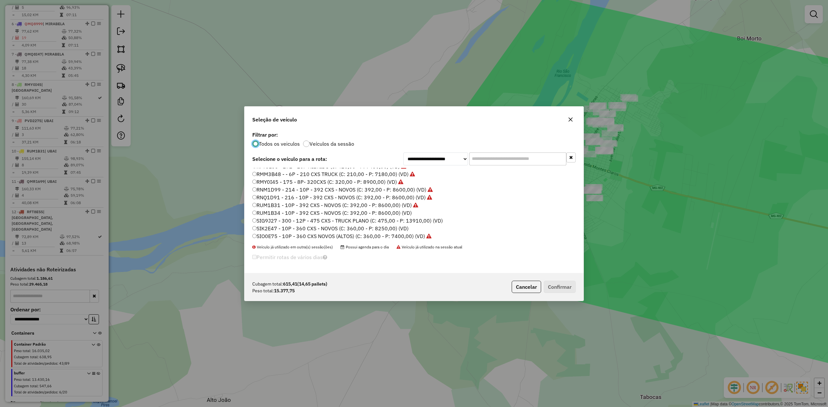
scroll to position [53, 0]
click at [342, 211] on label "RUM1B34 - 10P - 392 CXS - NOVOS (C: 392,00 - P: 8600,00) (VD)" at bounding box center [331, 212] width 159 height 8
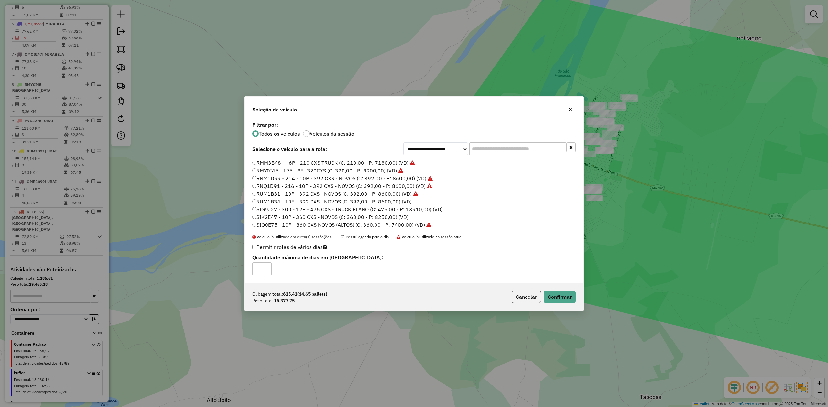
click at [370, 215] on label "SIK2E47 - 10P - 360 CXS - NOVOS (C: 360,00 - P: 8250,00) (VD)" at bounding box center [330, 217] width 156 height 8
click at [378, 203] on label "RUM1B34 - 10P - 392 CXS - NOVOS (C: 392,00 - P: 8600,00) (VD)" at bounding box center [331, 202] width 159 height 8
click at [557, 300] on button "Confirmar" at bounding box center [559, 297] width 32 height 12
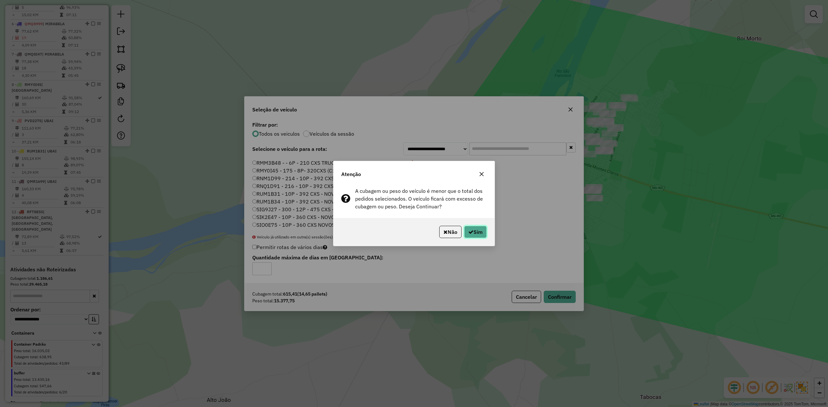
click at [478, 231] on button "Sim" at bounding box center [475, 232] width 23 height 12
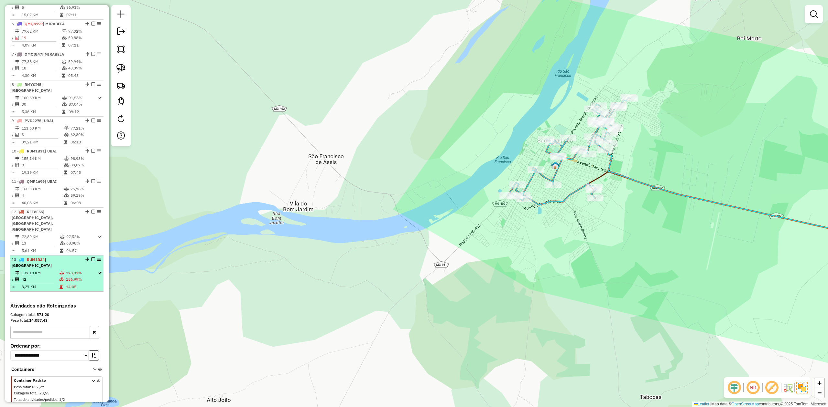
click at [44, 276] on td "42" at bounding box center [40, 279] width 38 height 6
select select "**********"
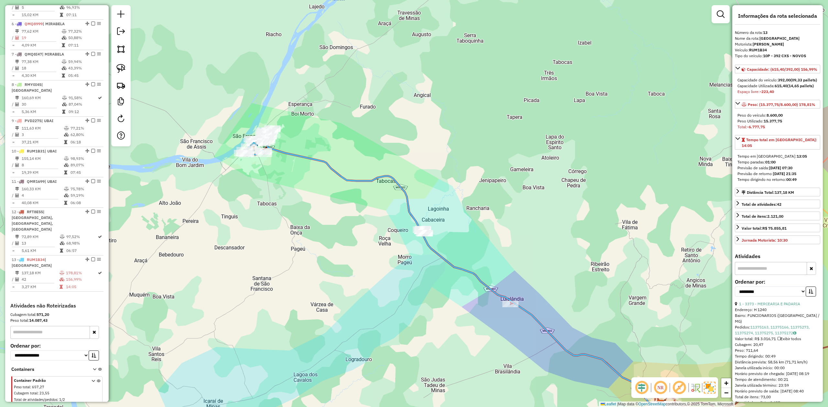
drag, startPoint x: 295, startPoint y: 225, endPoint x: 336, endPoint y: 310, distance: 93.8
click at [336, 309] on div "Janela de atendimento Grade de atendimento Capacidade Transportadoras Veículos …" at bounding box center [414, 203] width 828 height 407
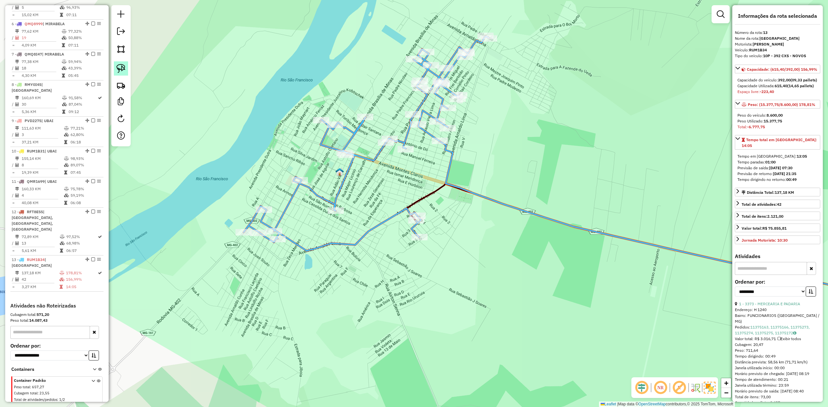
click at [121, 69] on img at bounding box center [120, 68] width 9 height 9
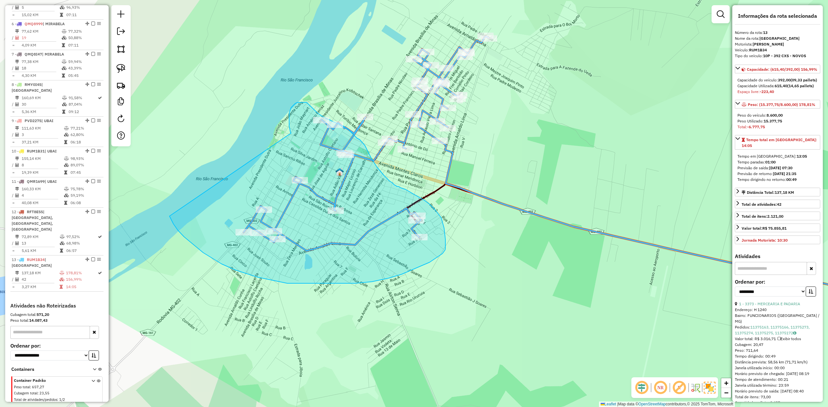
drag, startPoint x: 291, startPoint y: 133, endPoint x: 166, endPoint y: 184, distance: 135.3
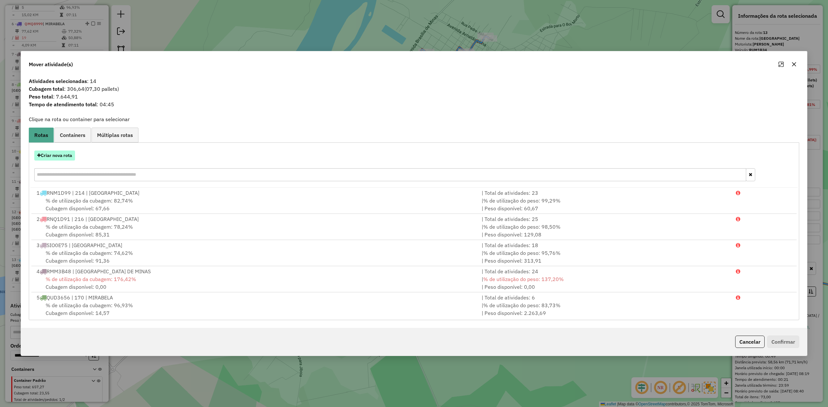
click at [50, 152] on button "Criar nova rota" at bounding box center [54, 156] width 41 height 10
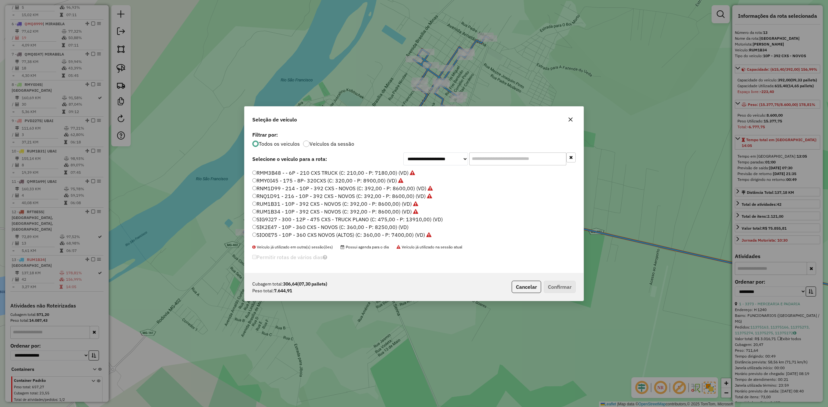
click at [393, 228] on label "SIK2E47 - 10P - 360 CXS - NOVOS (C: 360,00 - P: 8250,00) (VD)" at bounding box center [330, 227] width 156 height 8
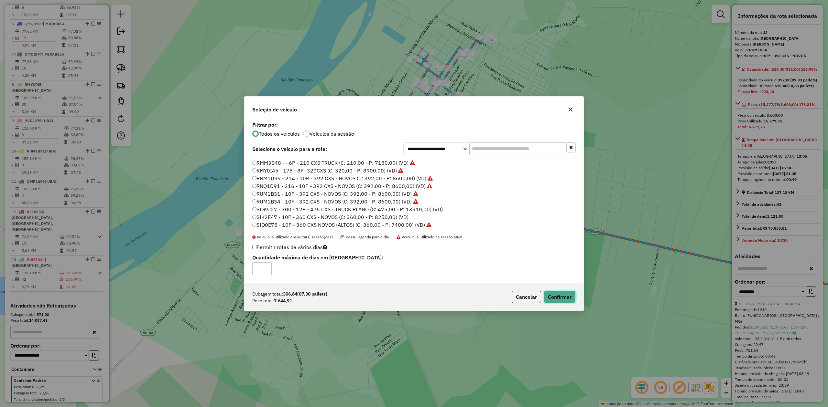
click at [559, 294] on button "Confirmar" at bounding box center [559, 297] width 32 height 12
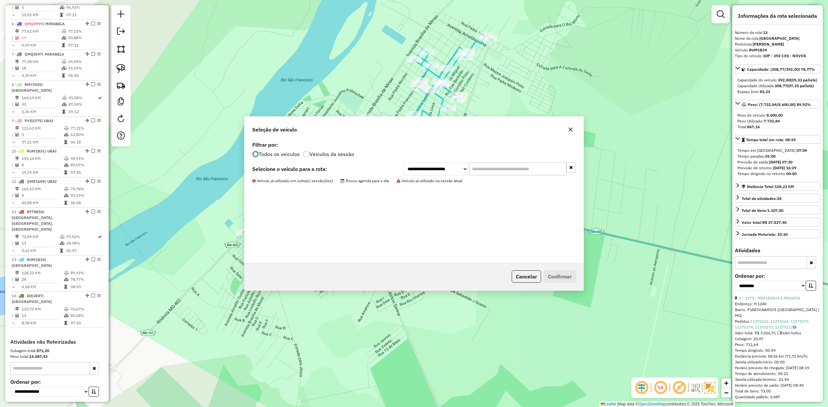
scroll to position [484, 0]
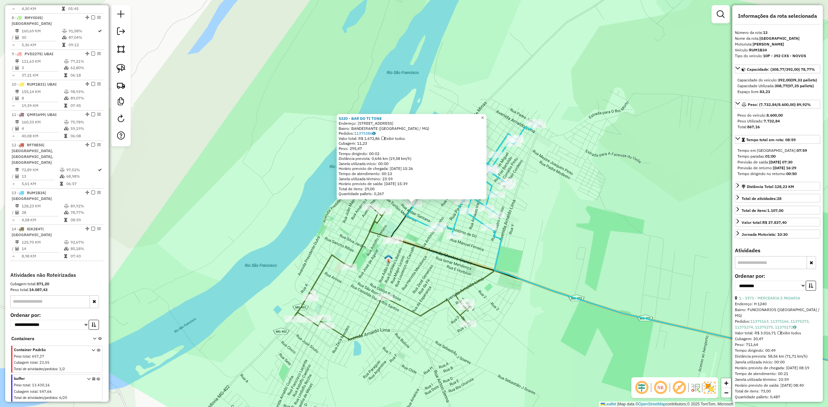
click at [484, 115] on span "×" at bounding box center [482, 117] width 3 height 5
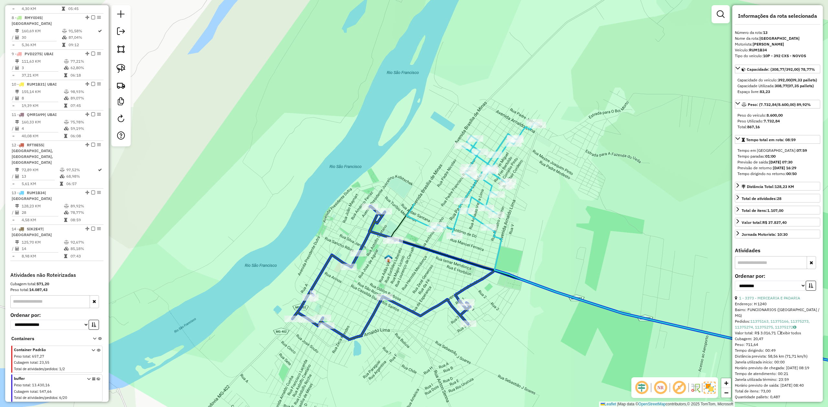
click at [429, 114] on div "Rota 13 - Placa RUM1B34 5320 - BAR DO TI TONE" at bounding box center [429, 114] width 0 height 0
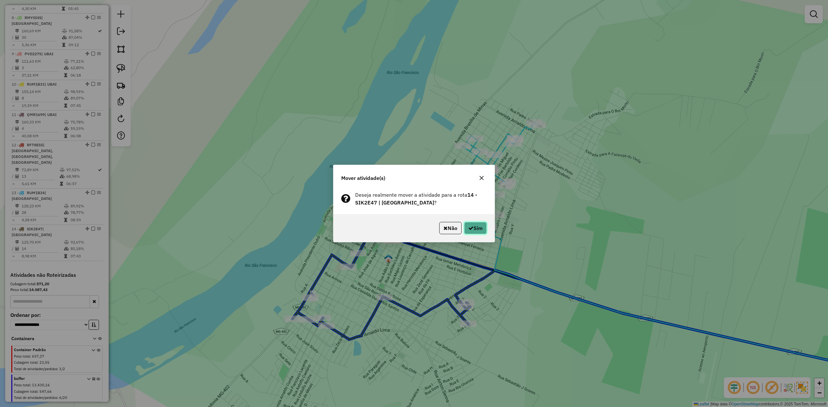
click at [472, 225] on button "Sim" at bounding box center [475, 228] width 23 height 12
click at [470, 233] on button "Sim" at bounding box center [475, 228] width 23 height 12
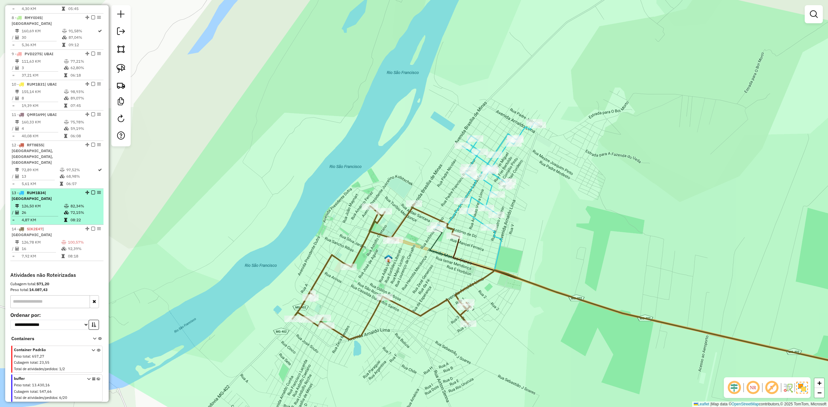
select select "**********"
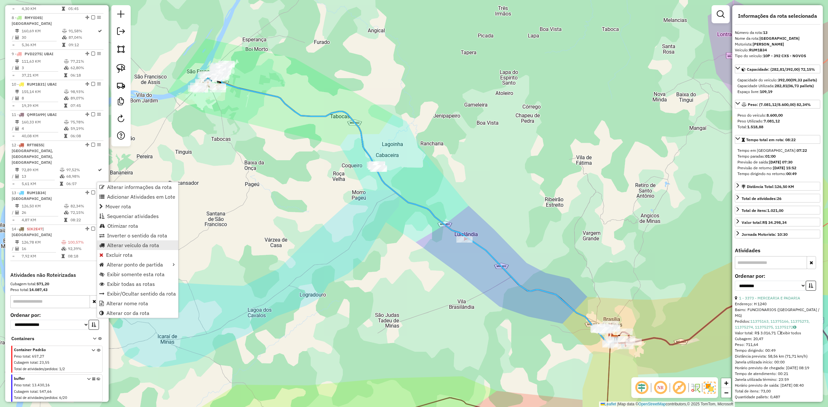
click at [117, 244] on span "Alterar veículo da rota" at bounding box center [133, 245] width 52 height 5
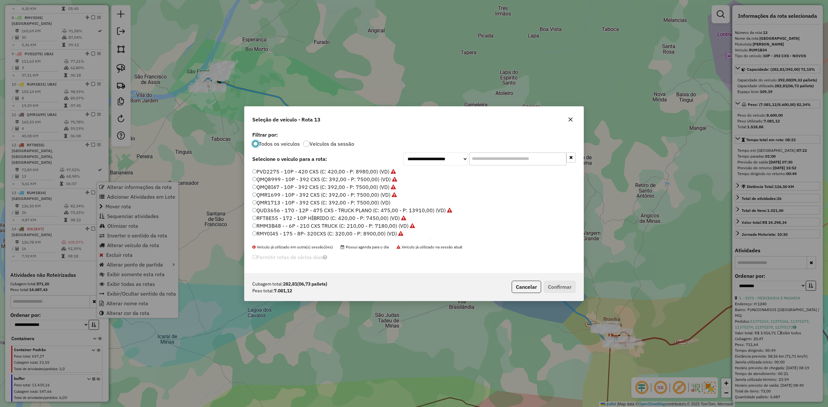
scroll to position [3, 2]
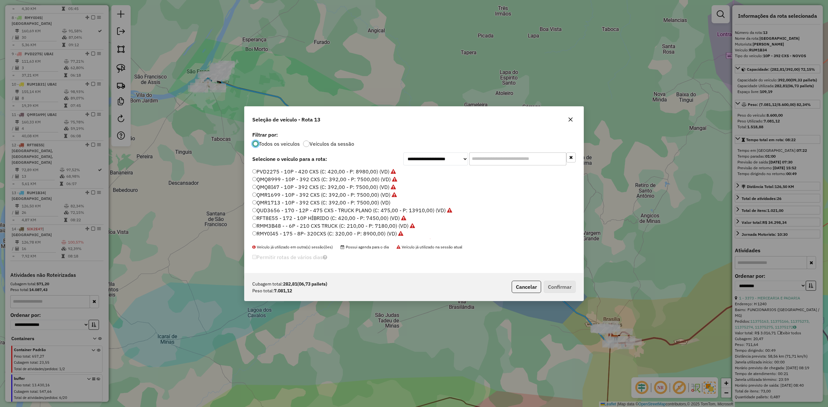
click at [484, 156] on input "text" at bounding box center [517, 159] width 97 height 13
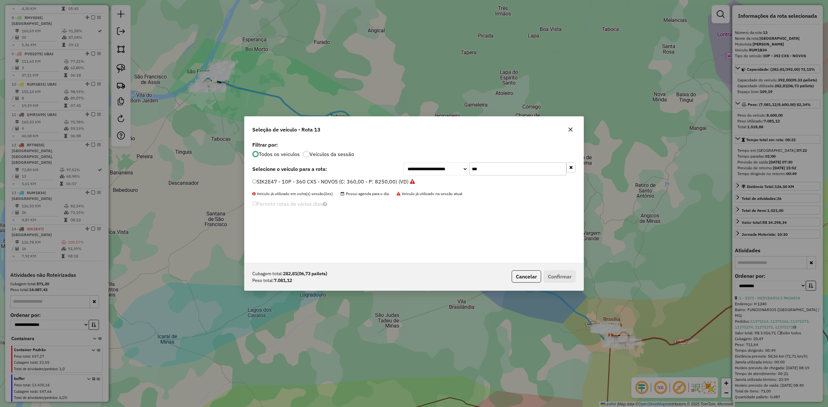
type input "***"
click at [339, 183] on label "SIK2E47 - 10P - 360 CXS - NOVOS (C: 360,00 - P: 8250,00) (VD)" at bounding box center [333, 182] width 163 height 8
click at [558, 277] on button "Confirmar" at bounding box center [559, 277] width 32 height 12
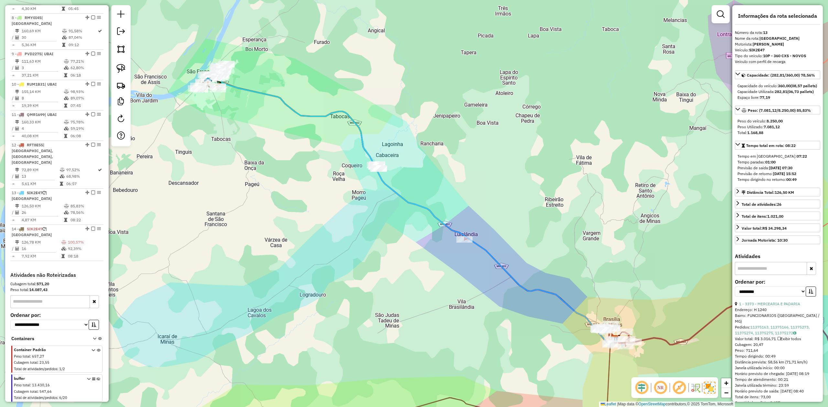
scroll to position [489, 0]
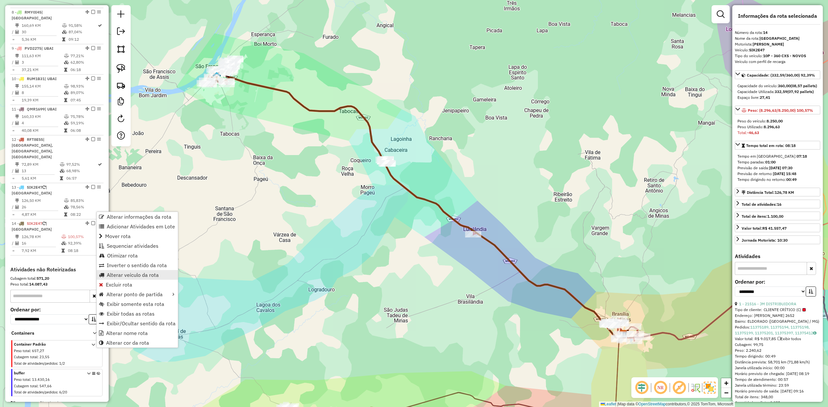
click at [121, 276] on span "Alterar veículo da rota" at bounding box center [133, 275] width 52 height 5
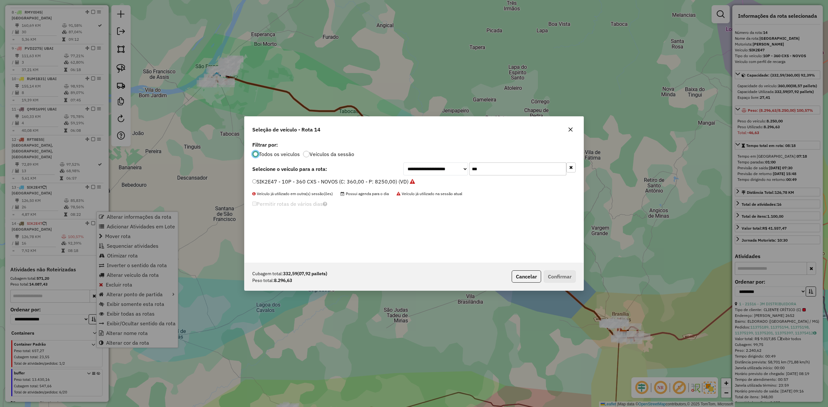
scroll to position [3, 2]
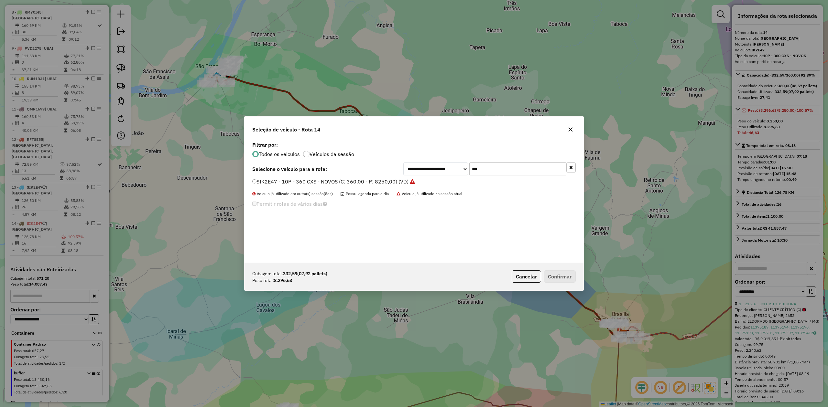
drag, startPoint x: 494, startPoint y: 166, endPoint x: 454, endPoint y: 171, distance: 40.4
click at [454, 171] on div "**********" at bounding box center [489, 169] width 172 height 13
type input "**"
click at [272, 179] on label "RUM1B34 - 10P - 392 CXS - NOVOS (C: 392,00 - P: 8600,00) (VD)" at bounding box center [331, 182] width 159 height 8
click at [568, 277] on button "Confirmar" at bounding box center [559, 277] width 32 height 12
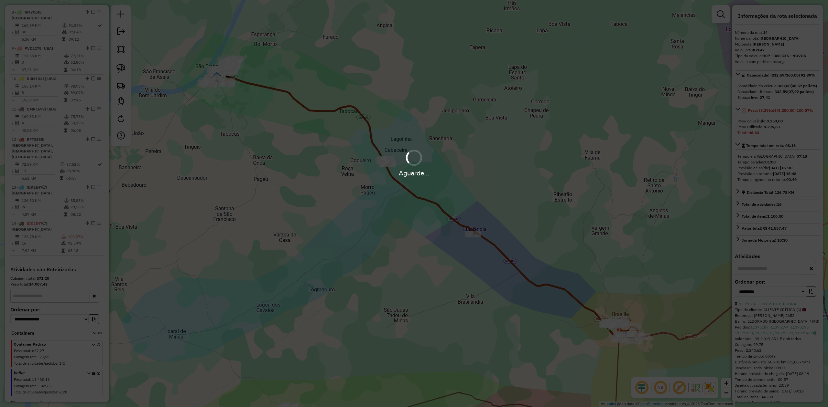
scroll to position [484, 0]
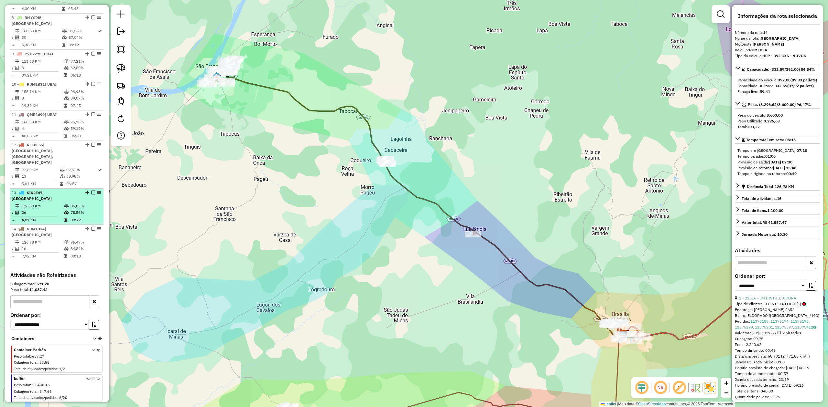
click at [57, 210] on td "26" at bounding box center [42, 213] width 42 height 6
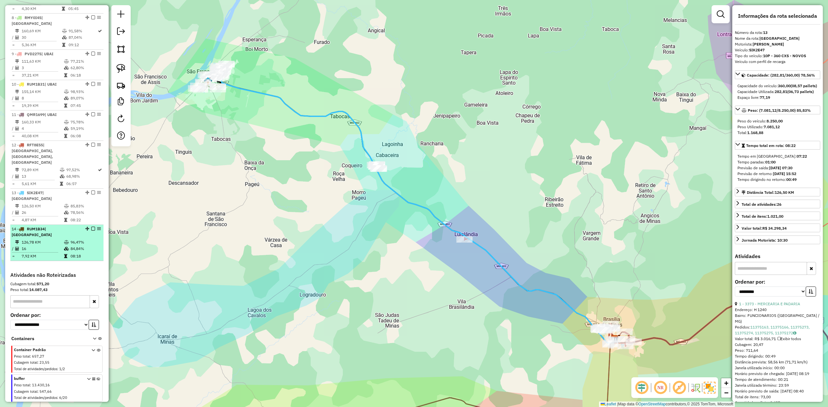
click at [40, 246] on td "16" at bounding box center [42, 249] width 42 height 6
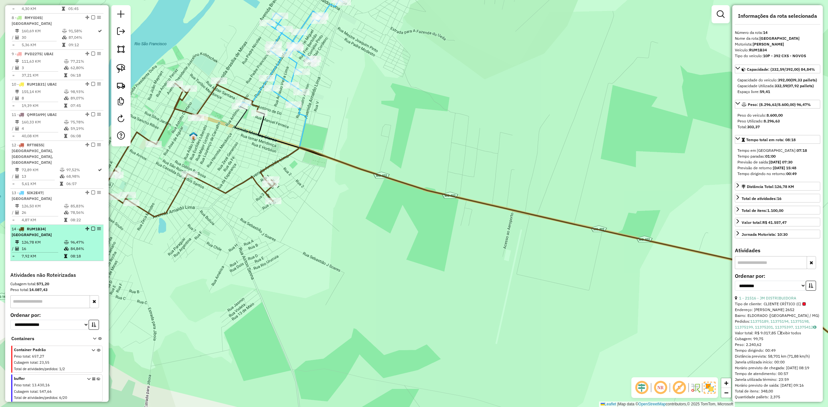
click at [49, 226] on div "14 - RUM1B34 | SÃO FRANCISCO" at bounding box center [46, 232] width 69 height 12
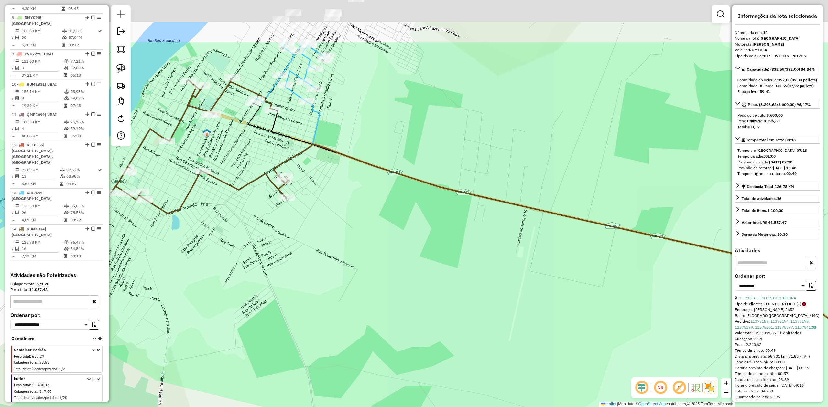
drag, startPoint x: 251, startPoint y: 66, endPoint x: 249, endPoint y: 154, distance: 88.3
click at [250, 153] on div "Janela de atendimento Grade de atendimento Capacidade Transportadoras Veículos …" at bounding box center [414, 203] width 828 height 407
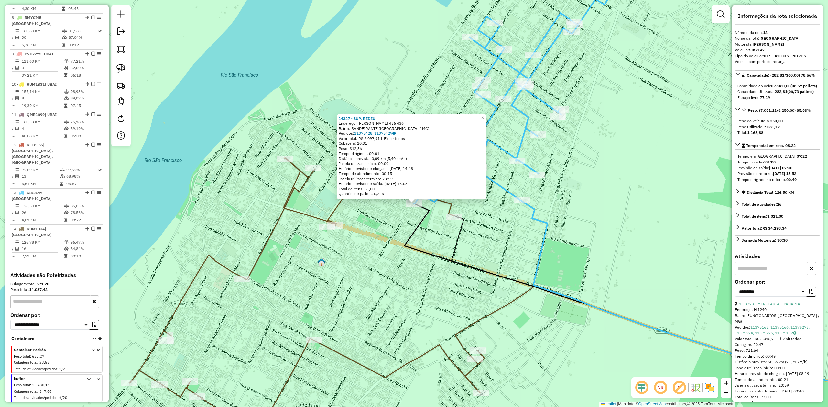
click at [295, 211] on icon at bounding box center [307, 289] width 355 height 271
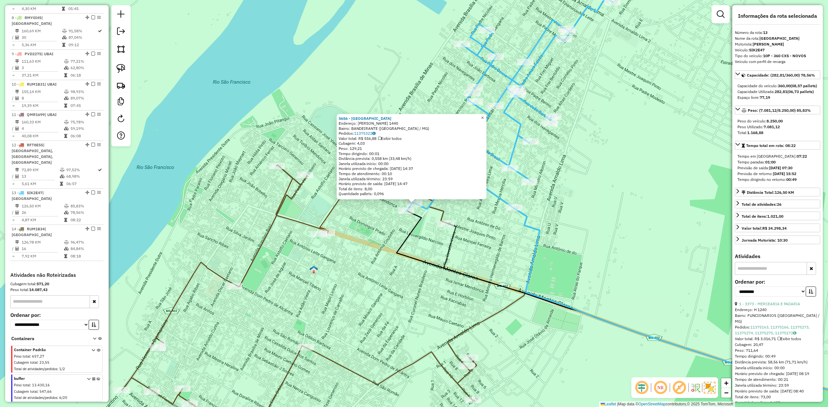
click at [484, 116] on link "×" at bounding box center [483, 118] width 8 height 8
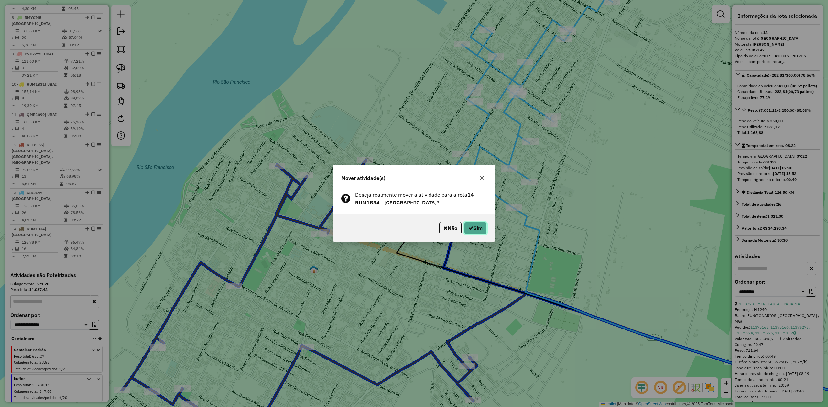
click at [476, 231] on button "Sim" at bounding box center [475, 228] width 23 height 12
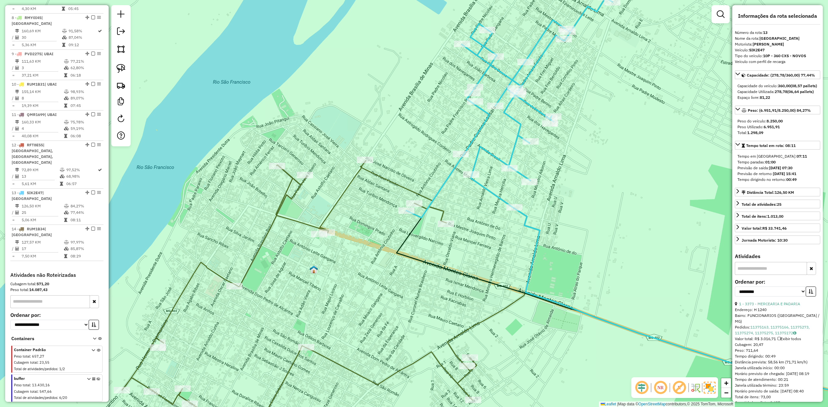
click at [97, 378] on icon at bounding box center [99, 390] width 4 height 24
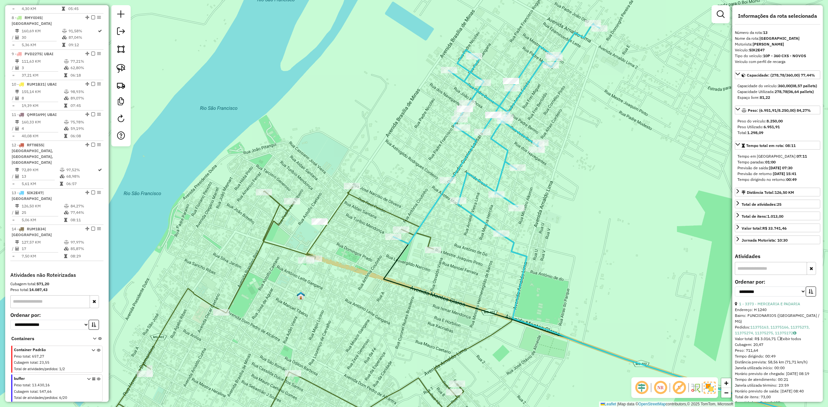
drag, startPoint x: 427, startPoint y: 126, endPoint x: 400, endPoint y: 161, distance: 44.7
click at [413, 154] on div "Janela de atendimento Grade de atendimento Capacidade Transportadoras Veículos …" at bounding box center [414, 203] width 828 height 407
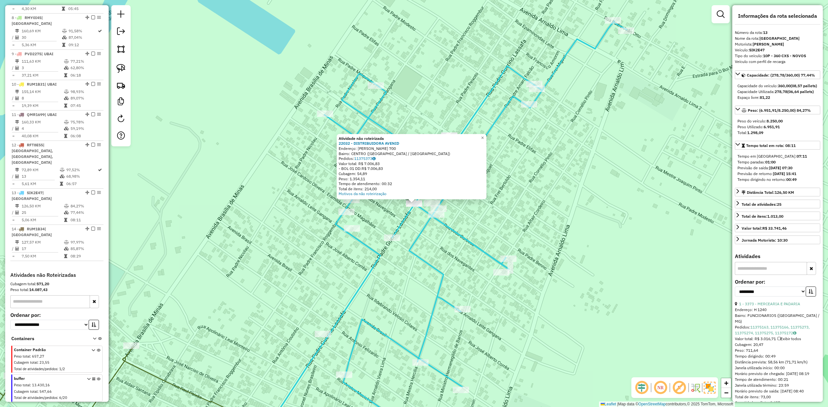
click at [408, 258] on div "Atividade não roteirizada 22032 - DISTRIBUIDORA AVENID Endereço: JOAO BARBOSA 7…" at bounding box center [414, 203] width 828 height 407
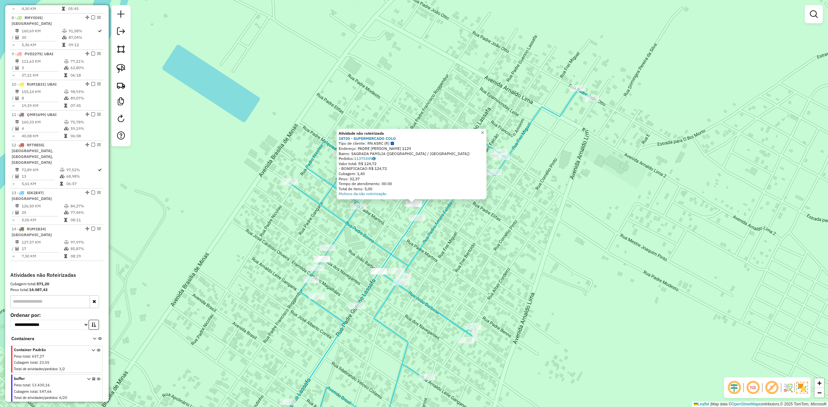
click at [484, 132] on span "×" at bounding box center [482, 132] width 3 height 5
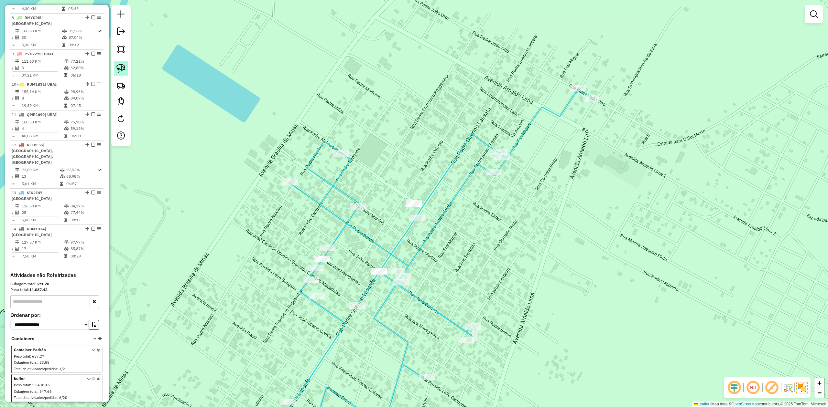
click at [122, 68] on img at bounding box center [120, 68] width 9 height 9
drag, startPoint x: 402, startPoint y: 193, endPoint x: 435, endPoint y: 197, distance: 32.6
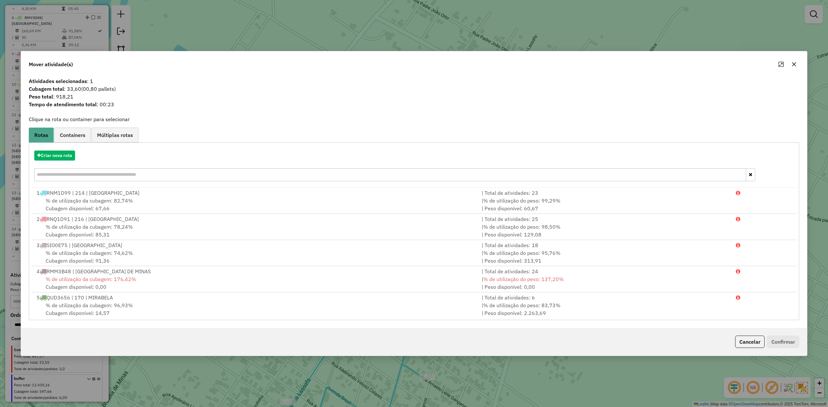
click at [791, 62] on icon "button" at bounding box center [793, 64] width 5 height 5
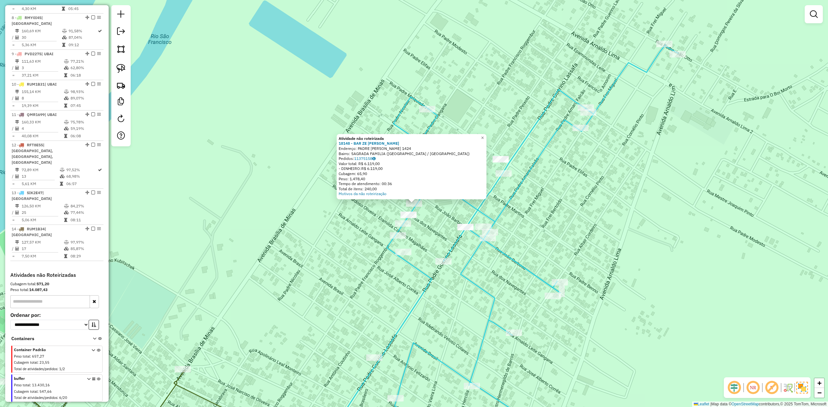
click at [413, 267] on icon at bounding box center [499, 246] width 358 height 403
select select "**********"
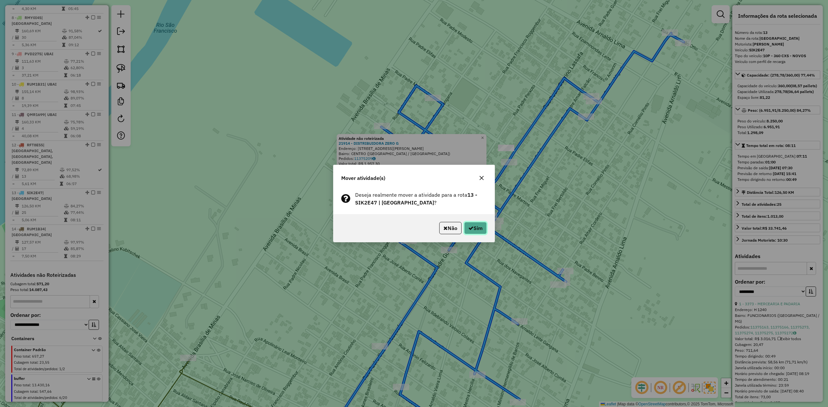
click at [473, 229] on button "Sim" at bounding box center [475, 228] width 23 height 12
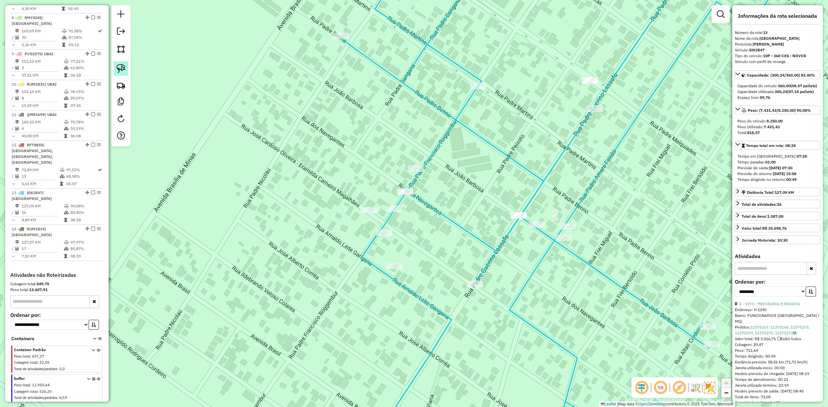
click at [122, 69] on img at bounding box center [120, 68] width 9 height 9
drag, startPoint x: 383, startPoint y: 186, endPoint x: 418, endPoint y: 188, distance: 35.6
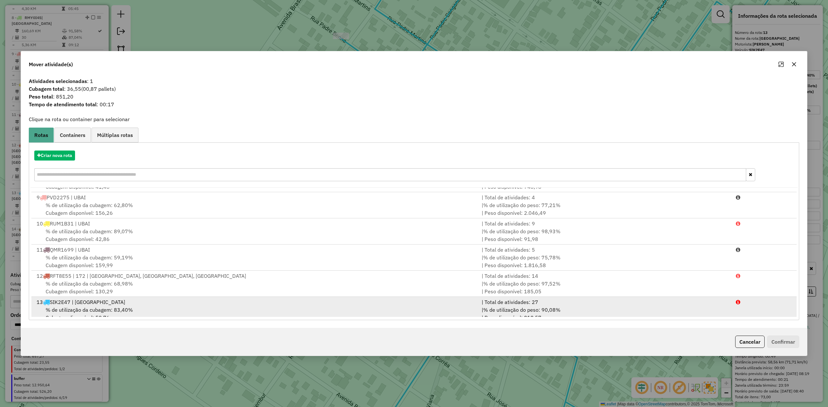
scroll to position [239, 0]
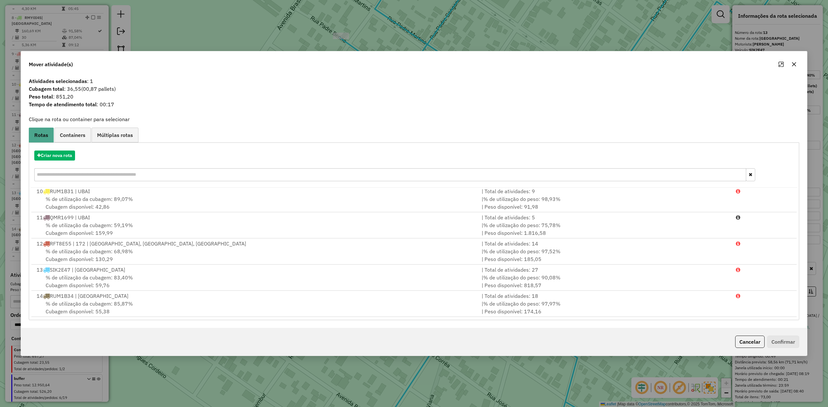
click at [791, 65] on icon "button" at bounding box center [793, 64] width 5 height 5
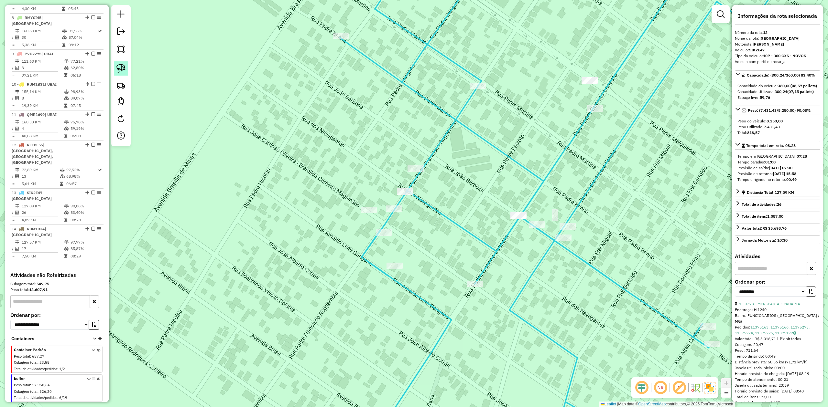
click at [121, 67] on img at bounding box center [120, 68] width 9 height 9
drag, startPoint x: 402, startPoint y: 150, endPoint x: 435, endPoint y: 149, distance: 32.7
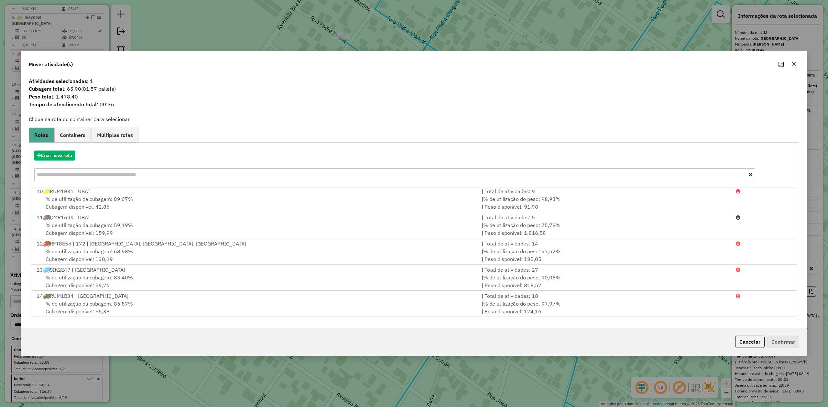
click at [792, 63] on icon "button" at bounding box center [793, 64] width 5 height 5
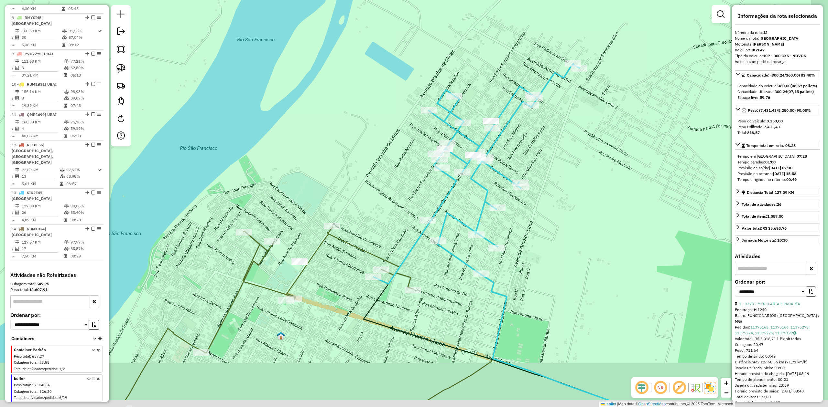
drag, startPoint x: 648, startPoint y: 213, endPoint x: 574, endPoint y: 149, distance: 98.6
click at [577, 151] on div "Janela de atendimento Grade de atendimento Capacidade Transportadoras Veículos …" at bounding box center [414, 203] width 828 height 407
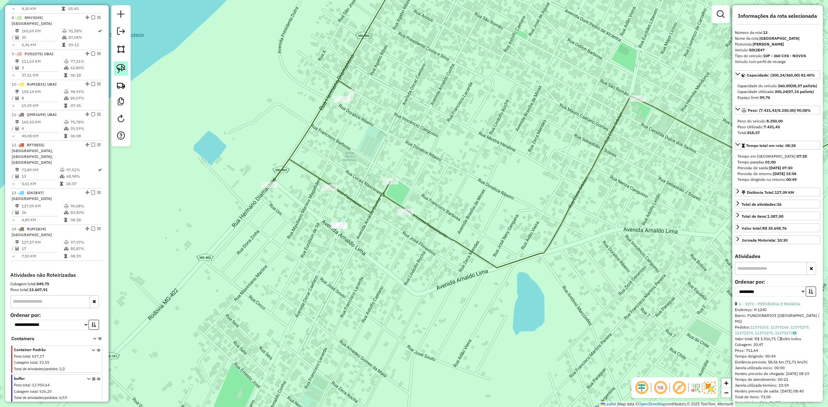
click at [124, 64] on link at bounding box center [121, 68] width 14 height 14
drag, startPoint x: 324, startPoint y: 235, endPoint x: 359, endPoint y: 210, distance: 42.8
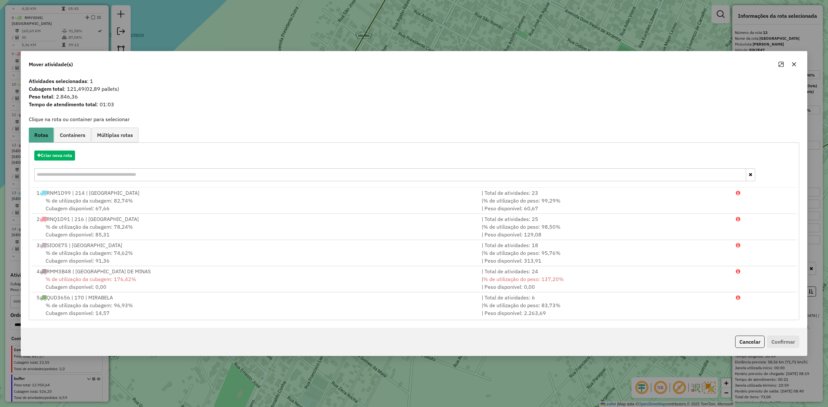
click at [796, 64] on button "button" at bounding box center [794, 64] width 10 height 10
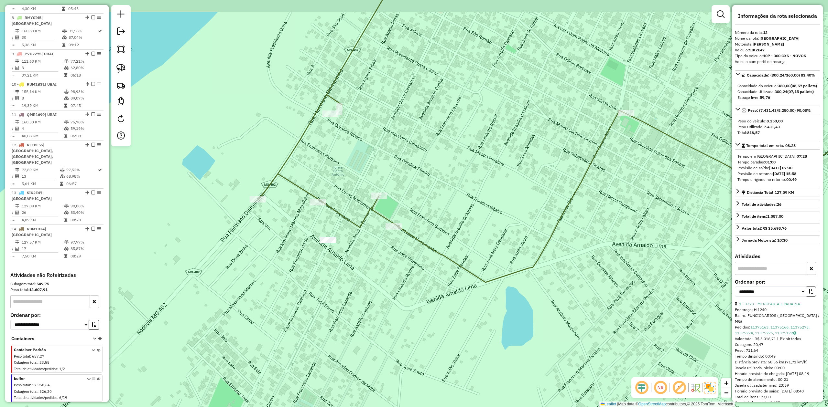
drag, startPoint x: 551, startPoint y: 174, endPoint x: 274, endPoint y: 324, distance: 315.0
click at [279, 321] on div "Janela de atendimento Grade de atendimento Capacidade Transportadoras Veículos …" at bounding box center [414, 203] width 828 height 407
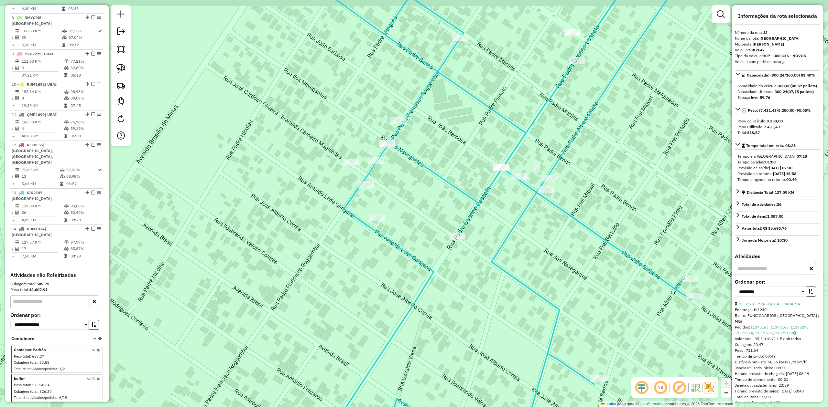
drag, startPoint x: 482, startPoint y: 123, endPoint x: 469, endPoint y: 126, distance: 13.2
click at [476, 133] on div "Janela de atendimento Grade de atendimento Capacidade Transportadoras Veículos …" at bounding box center [414, 203] width 828 height 407
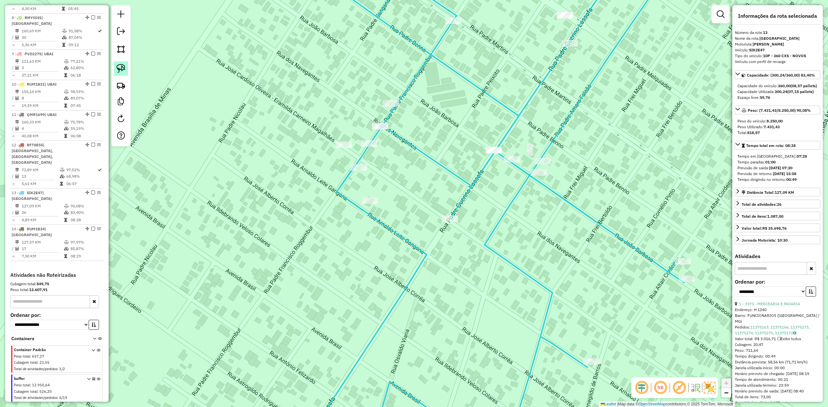
click at [121, 69] on img at bounding box center [120, 68] width 9 height 9
drag, startPoint x: 468, startPoint y: 133, endPoint x: 495, endPoint y: 127, distance: 27.8
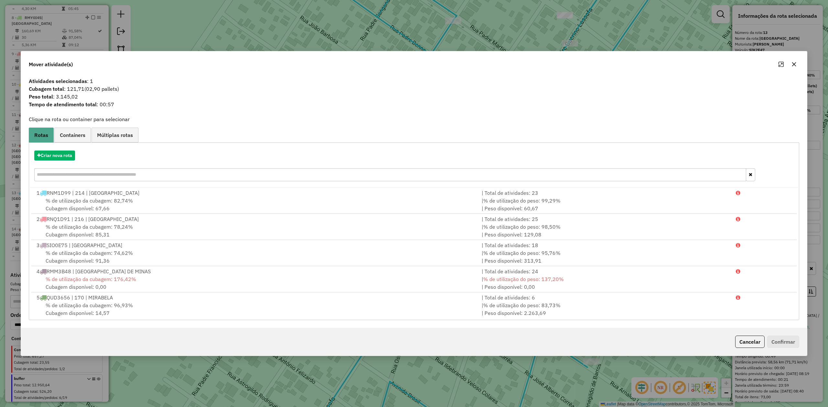
click at [793, 64] on icon "button" at bounding box center [794, 64] width 4 height 4
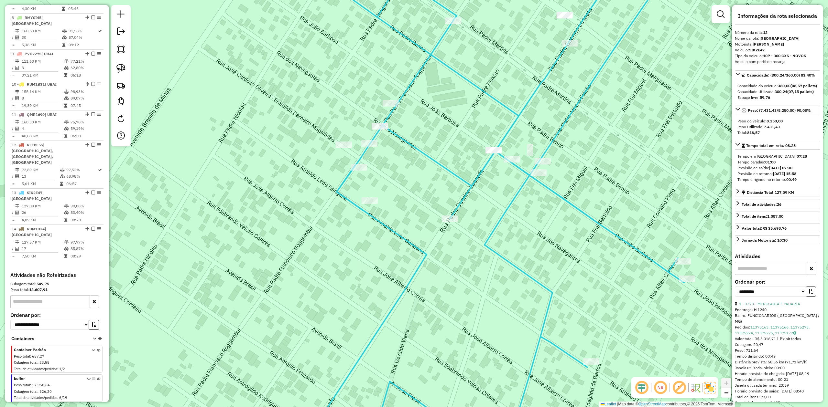
drag, startPoint x: 595, startPoint y: 167, endPoint x: 569, endPoint y: 232, distance: 69.8
click at [569, 232] on div "Janela de atendimento Grade de atendimento Capacidade Transportadoras Veículos …" at bounding box center [414, 203] width 828 height 407
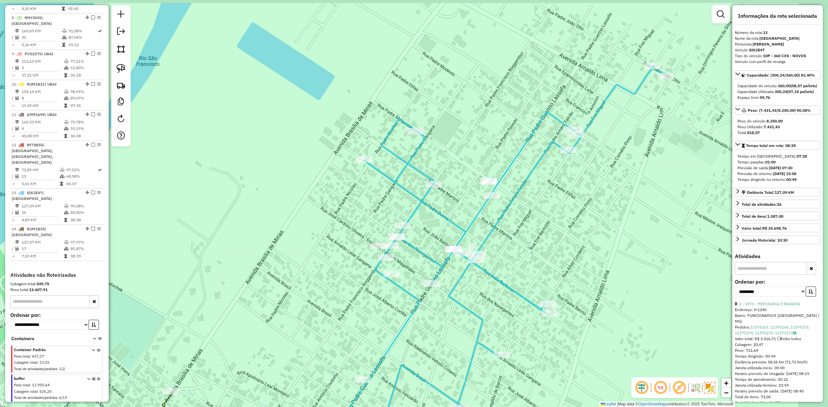
drag, startPoint x: 591, startPoint y: 206, endPoint x: 415, endPoint y: 218, distance: 176.6
click at [520, 234] on div "Janela de atendimento Grade de atendimento Capacidade Transportadoras Veículos …" at bounding box center [414, 203] width 828 height 407
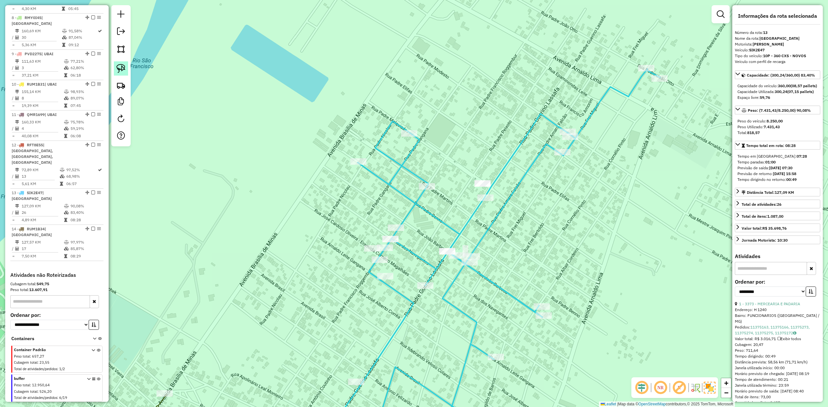
click at [117, 69] on img at bounding box center [120, 68] width 9 height 9
drag, startPoint x: 468, startPoint y: 174, endPoint x: 500, endPoint y: 163, distance: 34.1
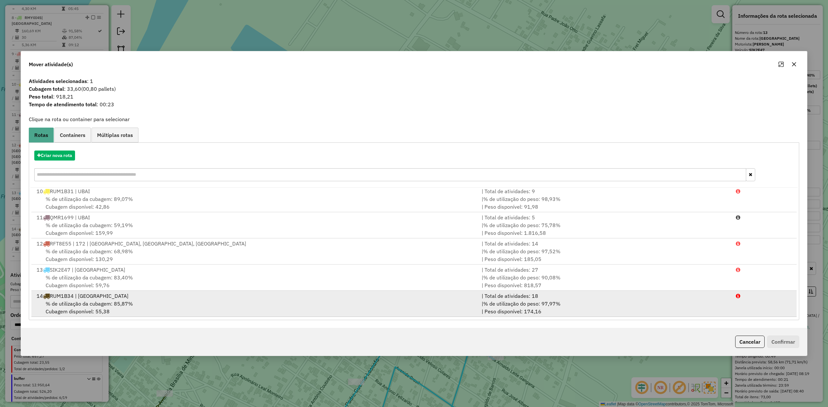
click at [79, 297] on div "14 RUM1B34 | SÃO FRANCISCO" at bounding box center [255, 296] width 445 height 8
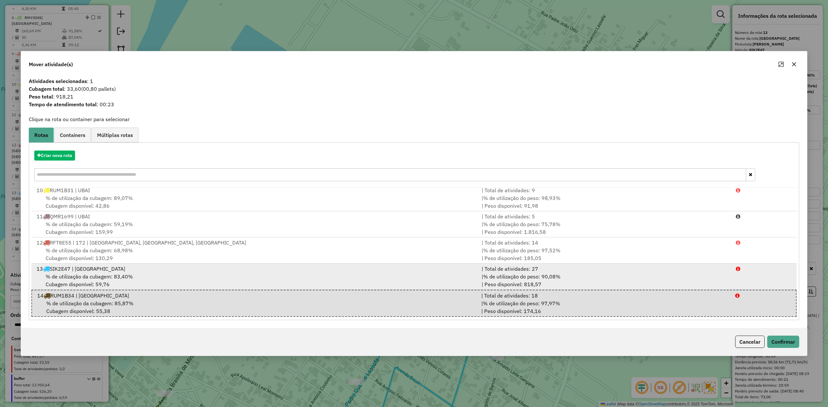
scroll to position [239, 0]
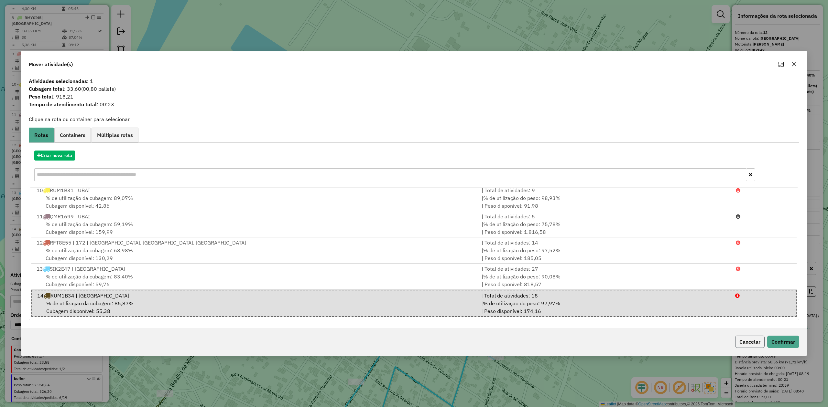
click at [753, 344] on button "Cancelar" at bounding box center [749, 342] width 29 height 12
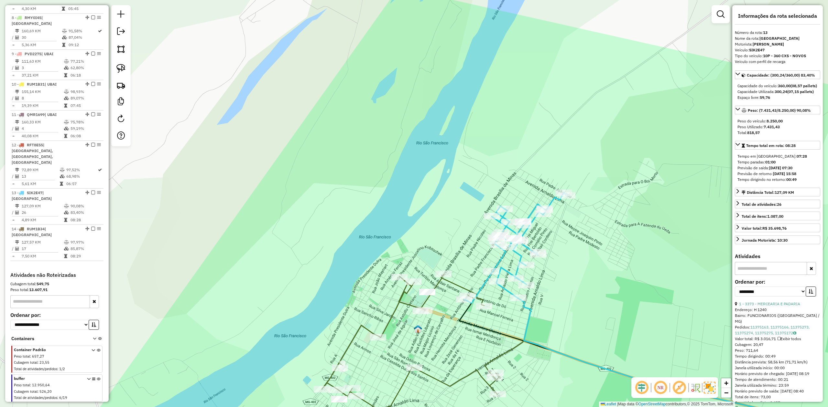
drag, startPoint x: 579, startPoint y: 240, endPoint x: 532, endPoint y: 169, distance: 84.8
click at [534, 175] on div "Janela de atendimento Grade de atendimento Capacidade Transportadoras Veículos …" at bounding box center [414, 203] width 828 height 407
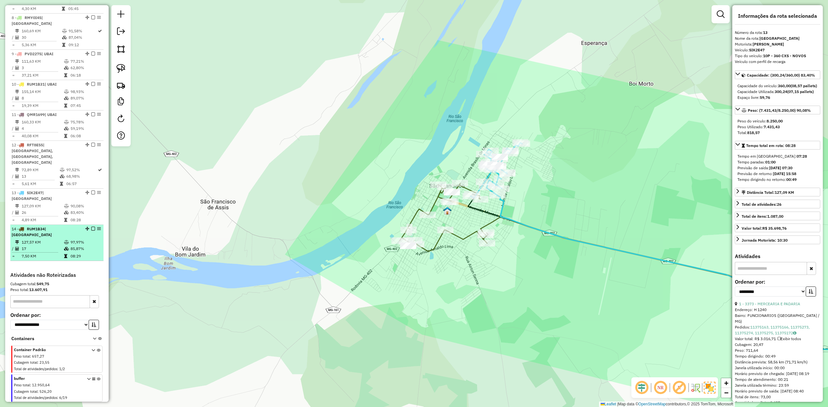
click at [38, 239] on td "127,57 KM" at bounding box center [42, 242] width 42 height 6
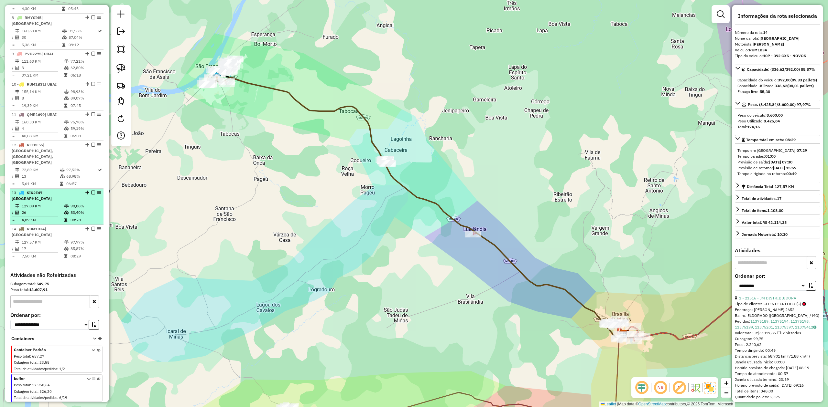
click at [35, 210] on td "26" at bounding box center [42, 213] width 42 height 6
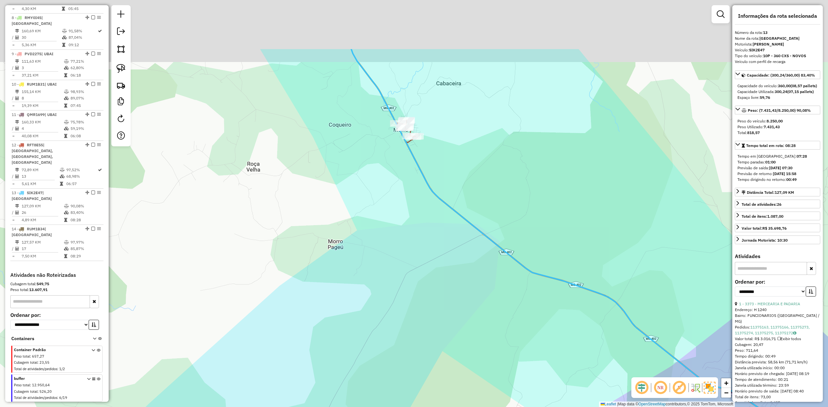
drag, startPoint x: 403, startPoint y: 134, endPoint x: 392, endPoint y: 251, distance: 117.9
click at [392, 251] on div "Janela de atendimento Grade de atendimento Capacidade Transportadoras Veículos …" at bounding box center [414, 203] width 828 height 407
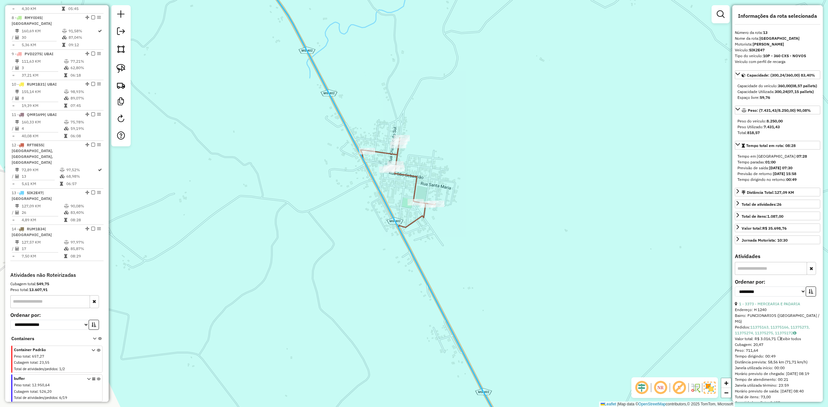
click at [410, 175] on icon at bounding box center [443, 293] width 167 height 310
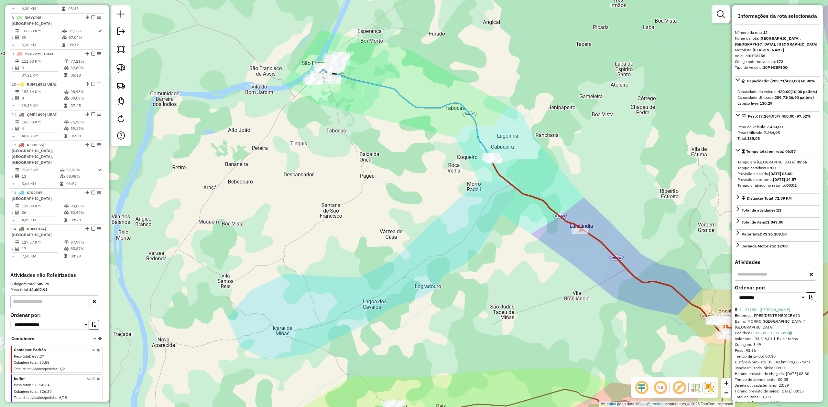
drag, startPoint x: 510, startPoint y: 277, endPoint x: 450, endPoint y: 191, distance: 104.8
click at [450, 193] on div "Janela de atendimento Grade de atendimento Capacidade Transportadoras Veículos …" at bounding box center [414, 203] width 828 height 407
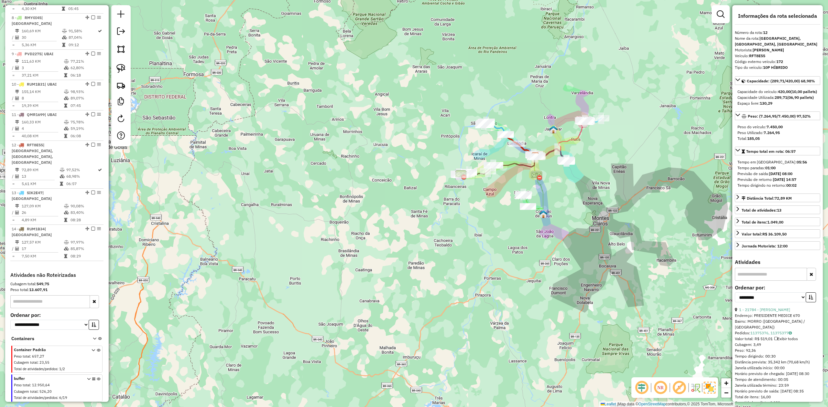
drag, startPoint x: 373, startPoint y: 293, endPoint x: 303, endPoint y: 247, distance: 83.9
click at [303, 247] on div "Janela de atendimento Grade de atendimento Capacidade Transportadoras Veículos …" at bounding box center [414, 203] width 828 height 407
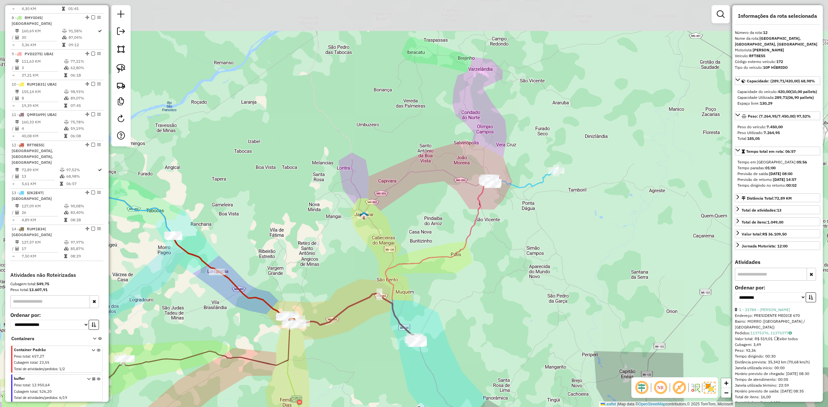
drag, startPoint x: 553, startPoint y: 135, endPoint x: 515, endPoint y: 213, distance: 86.5
click at [515, 213] on div "Janela de atendimento Grade de atendimento Capacidade Transportadoras Veículos …" at bounding box center [414, 203] width 828 height 407
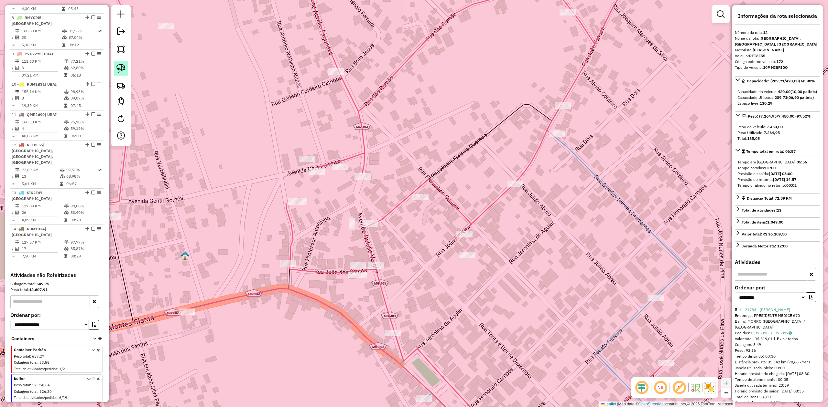
click at [115, 66] on link at bounding box center [121, 68] width 14 height 14
drag, startPoint x: 347, startPoint y: 247, endPoint x: 386, endPoint y: 254, distance: 39.4
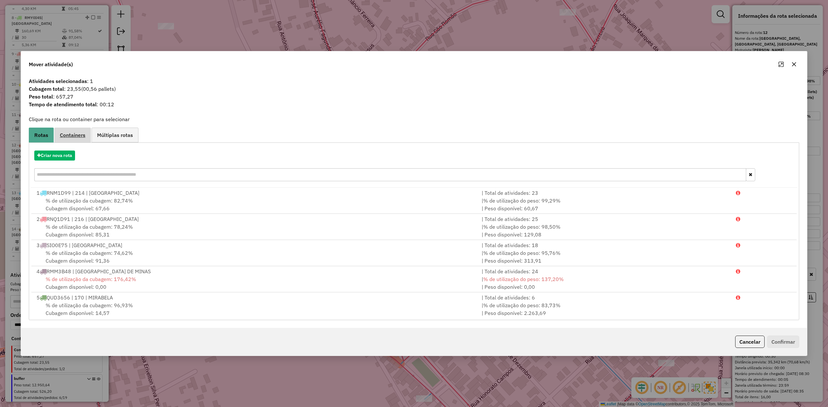
click at [78, 138] on link "Containers" at bounding box center [72, 135] width 37 height 15
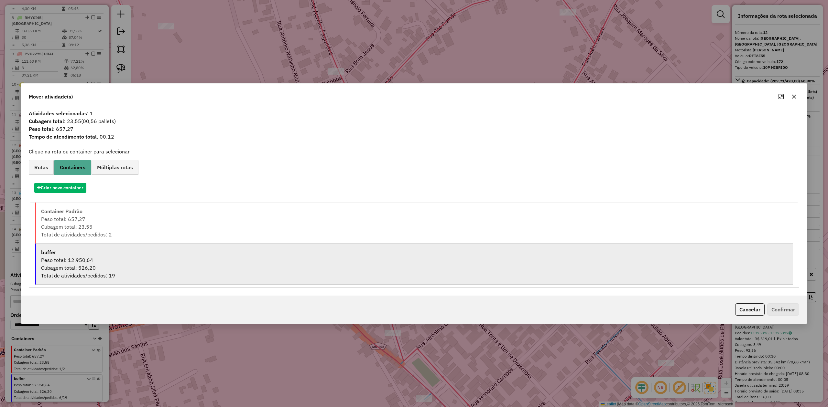
click at [60, 263] on div "Peso total: 12.950,64" at bounding box center [414, 260] width 747 height 8
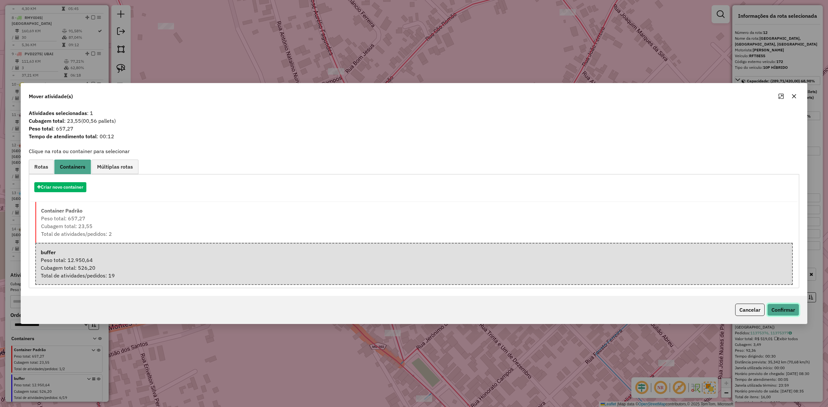
click at [769, 309] on button "Confirmar" at bounding box center [783, 310] width 32 height 12
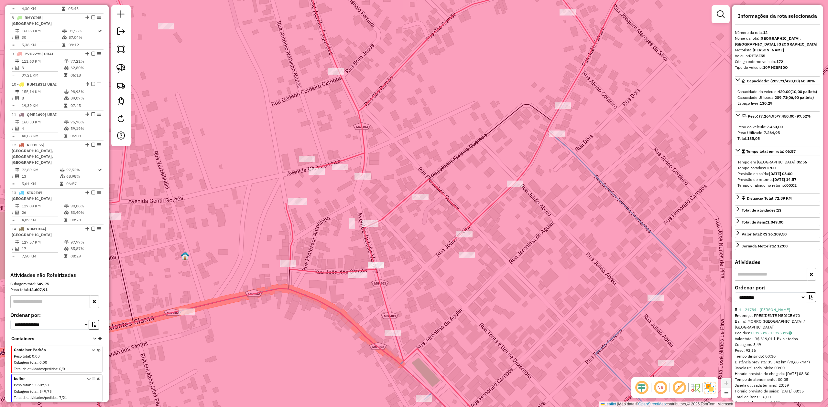
click at [97, 378] on icon at bounding box center [99, 390] width 4 height 24
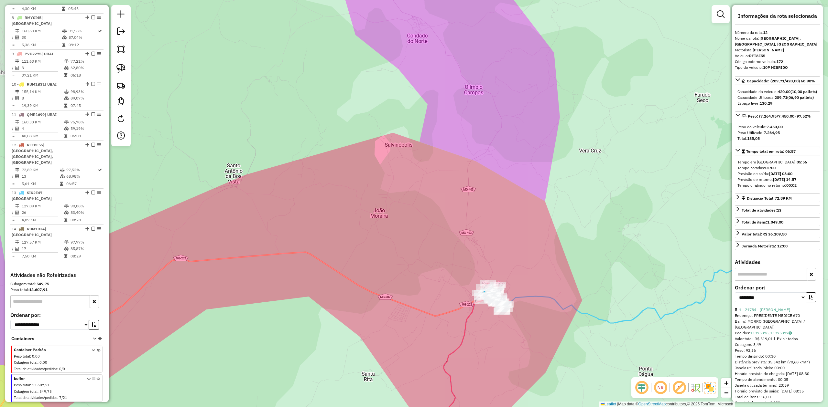
drag, startPoint x: 397, startPoint y: 259, endPoint x: 444, endPoint y: 148, distance: 120.4
click at [436, 154] on div "Rota 2 - Placa RNQ1D91 10312 - BAR TRES ESTRELAS Janela de atendimento Grade de…" at bounding box center [414, 203] width 828 height 407
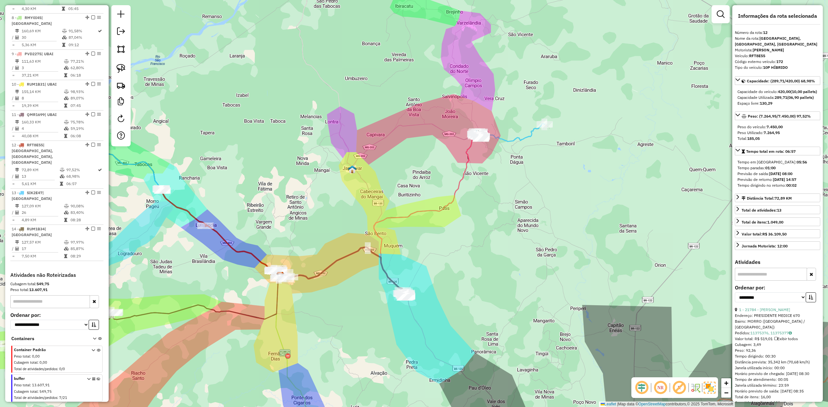
drag, startPoint x: 335, startPoint y: 304, endPoint x: 456, endPoint y: 250, distance: 132.4
click at [451, 251] on div "Janela de atendimento Grade de atendimento Capacidade Transportadoras Veículos …" at bounding box center [414, 203] width 828 height 407
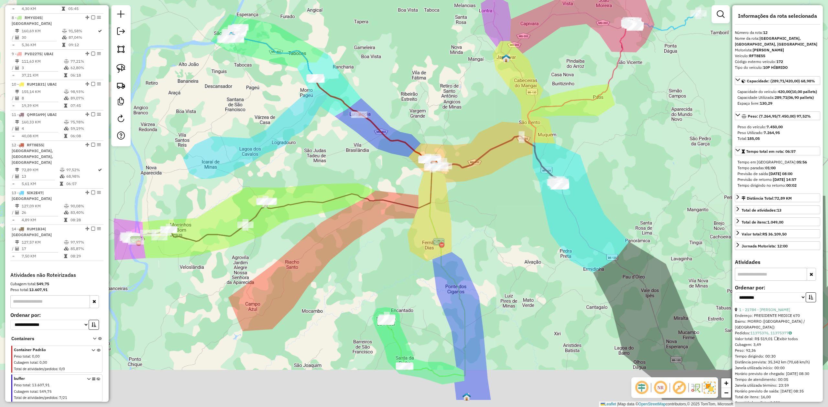
drag, startPoint x: 347, startPoint y: 287, endPoint x: 352, endPoint y: 214, distance: 73.6
click at [352, 216] on div "Janela de atendimento Grade de atendimento Capacidade Transportadoras Veículos …" at bounding box center [414, 203] width 828 height 407
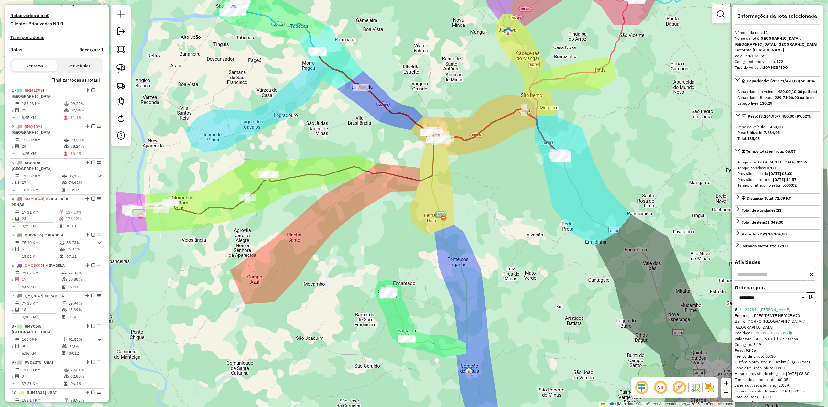
scroll to position [182, 0]
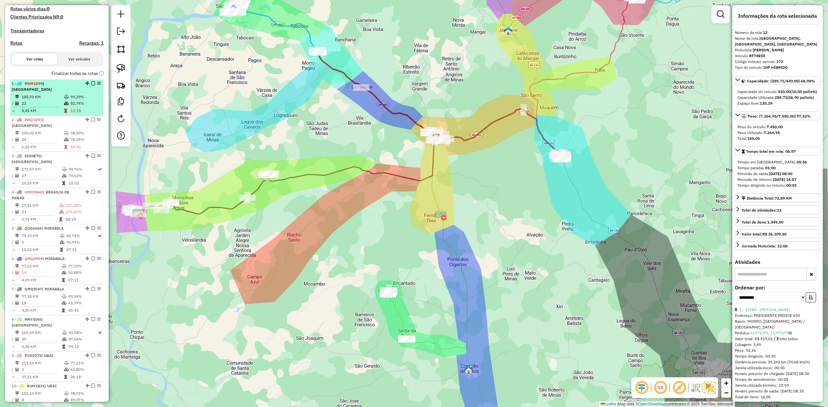
click at [58, 104] on td "22" at bounding box center [42, 103] width 42 height 6
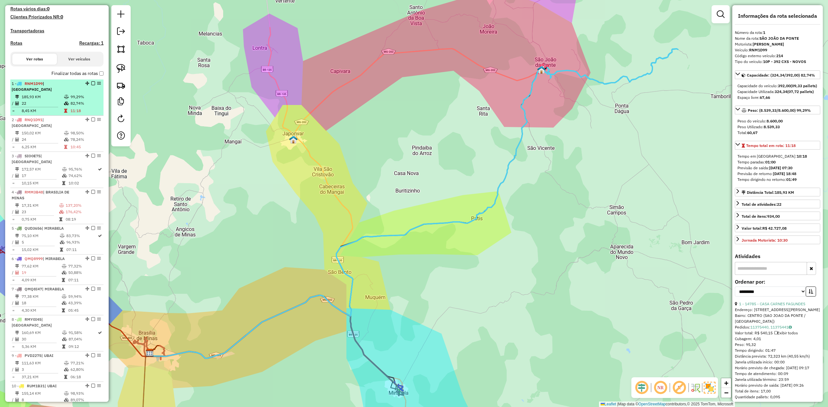
click at [43, 101] on td "22" at bounding box center [42, 103] width 42 height 6
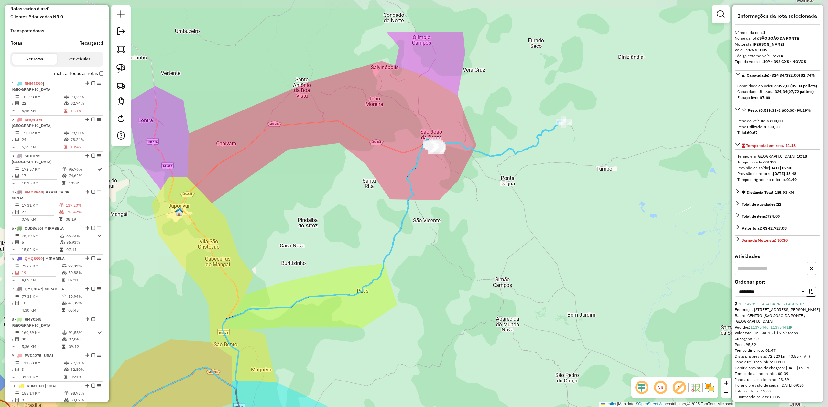
drag, startPoint x: 629, startPoint y: 165, endPoint x: 514, endPoint y: 220, distance: 127.5
click at [514, 220] on div "Janela de atendimento Grade de atendimento Capacidade Transportadoras Veículos …" at bounding box center [414, 203] width 828 height 407
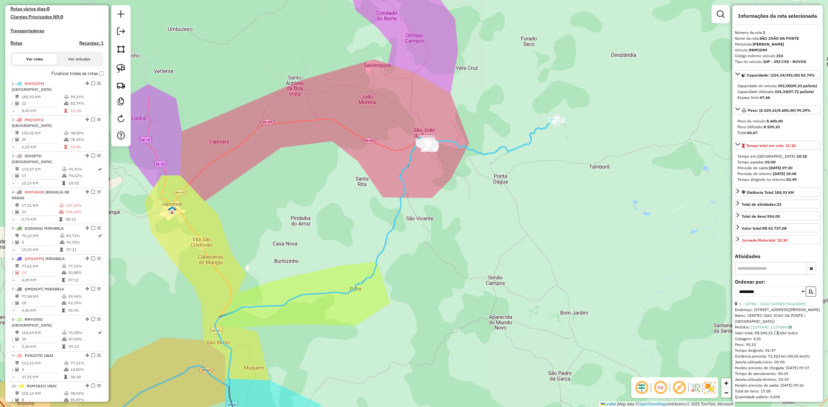
drag, startPoint x: 514, startPoint y: 220, endPoint x: 508, endPoint y: 224, distance: 7.3
click at [511, 223] on div "Janela de atendimento Grade de atendimento Capacidade Transportadoras Veículos …" at bounding box center [414, 203] width 828 height 407
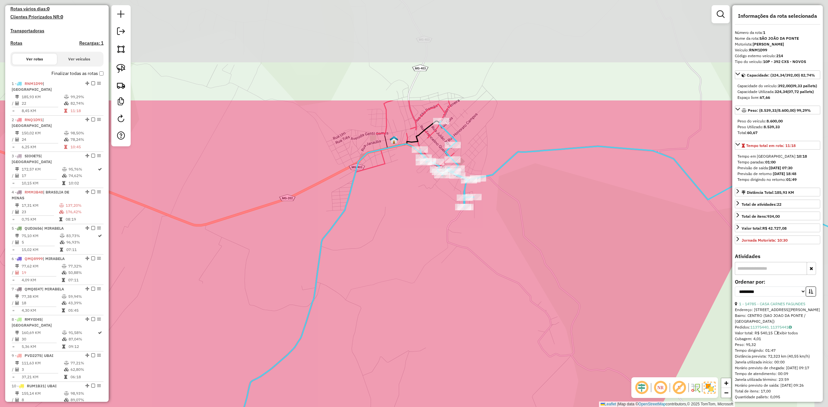
drag, startPoint x: 471, startPoint y: 141, endPoint x: 395, endPoint y: 283, distance: 161.4
click at [395, 283] on div "Janela de atendimento Grade de atendimento Capacidade Transportadoras Veículos …" at bounding box center [414, 203] width 828 height 407
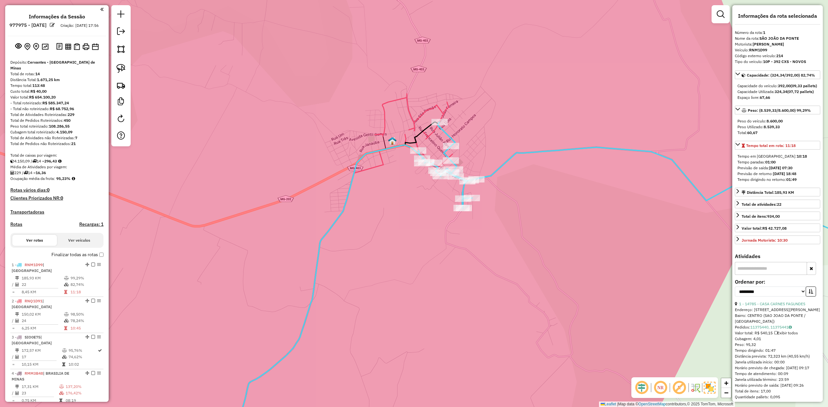
scroll to position [0, 0]
click at [45, 50] on img at bounding box center [45, 47] width 7 height 6
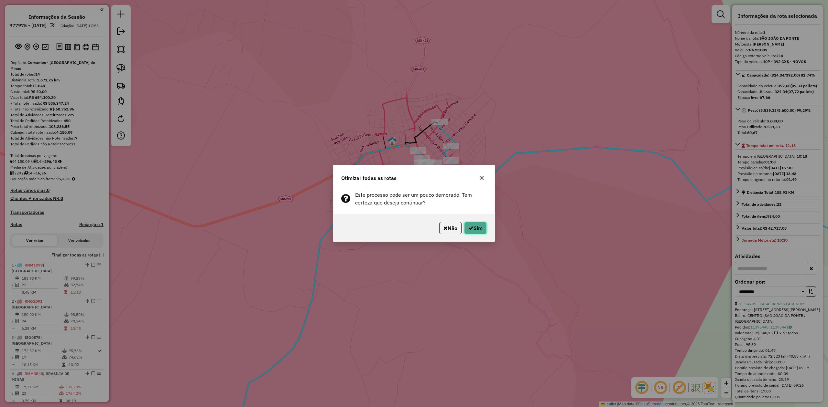
click at [478, 230] on button "Sim" at bounding box center [475, 228] width 23 height 12
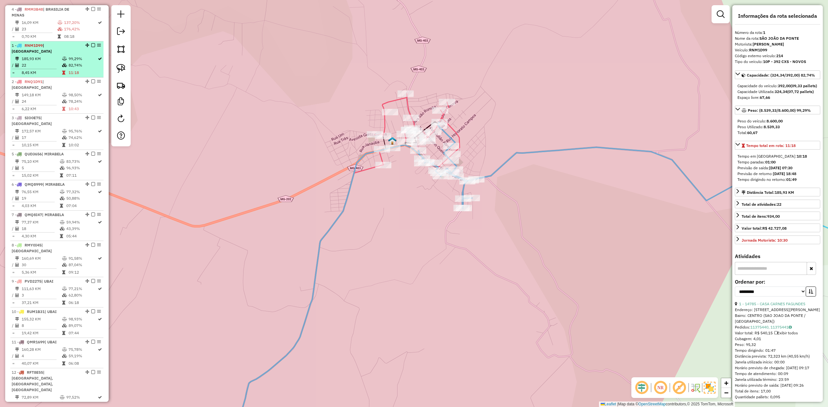
scroll to position [292, 0]
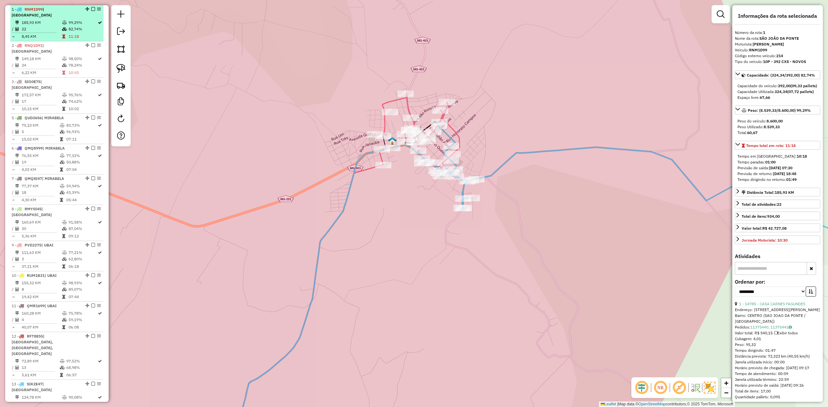
drag, startPoint x: 84, startPoint y: 112, endPoint x: 79, endPoint y: 8, distance: 103.3
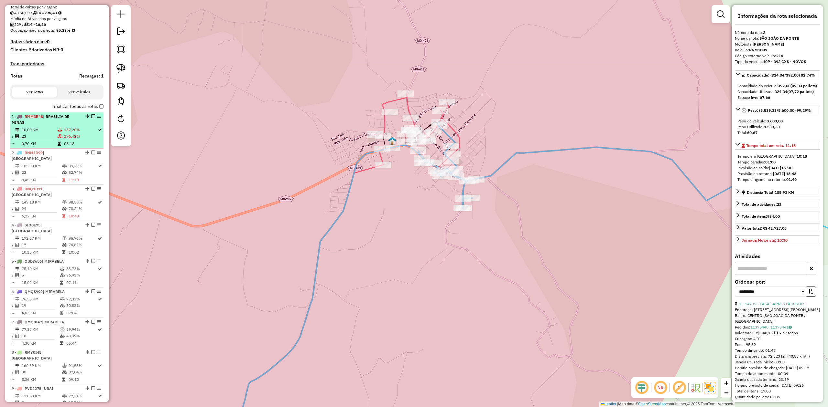
scroll to position [163, 0]
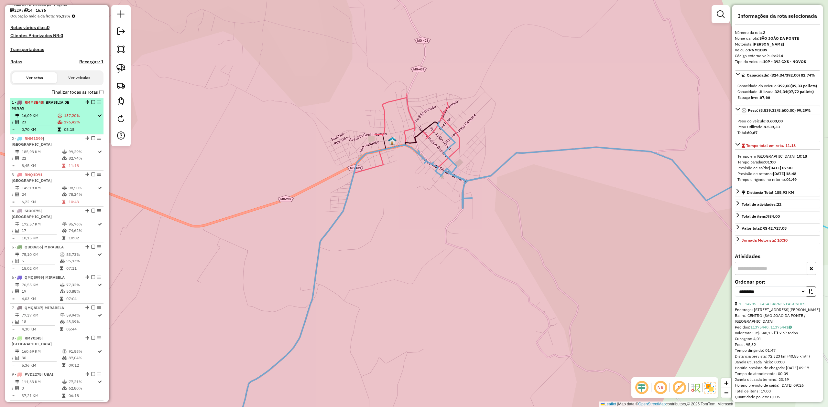
click at [70, 113] on td "137,20%" at bounding box center [81, 116] width 34 height 6
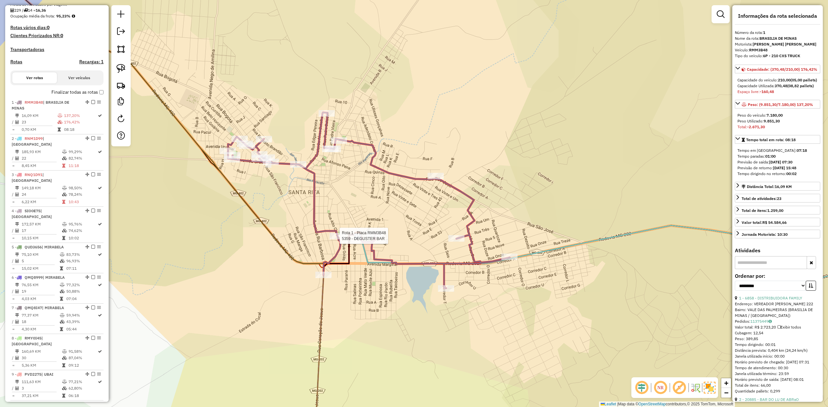
click at [335, 240] on div at bounding box center [337, 236] width 16 height 6
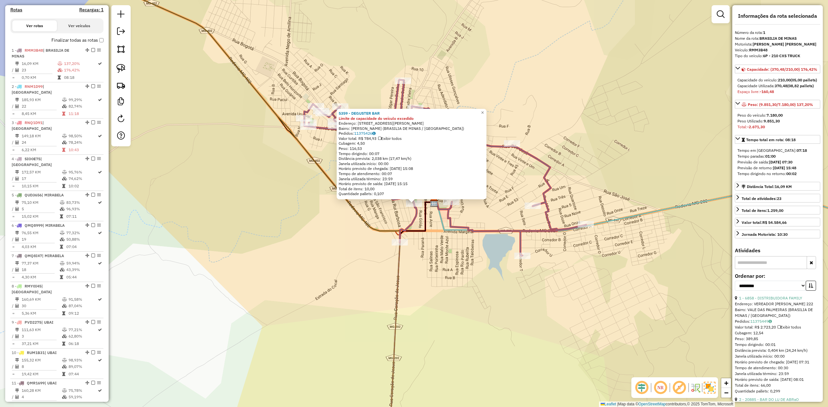
scroll to position [256, 0]
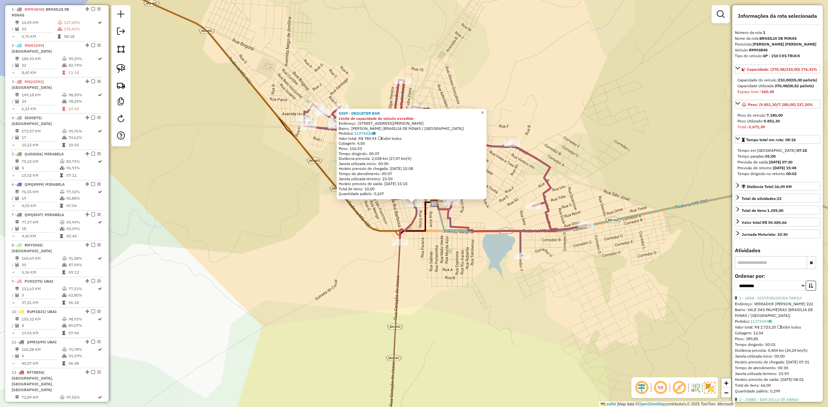
click at [484, 112] on span "×" at bounding box center [482, 112] width 3 height 5
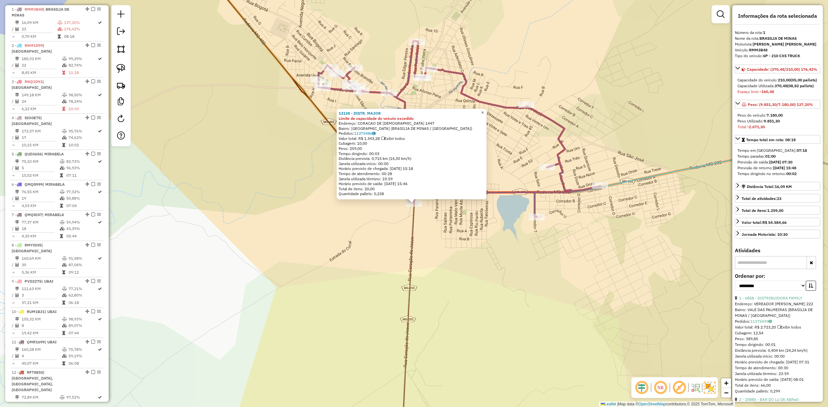
click at [484, 110] on span "×" at bounding box center [482, 112] width 3 height 5
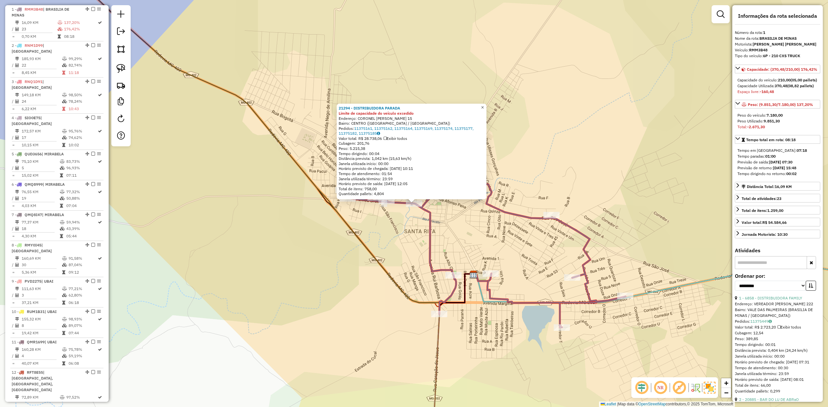
click at [484, 106] on span "×" at bounding box center [482, 107] width 3 height 5
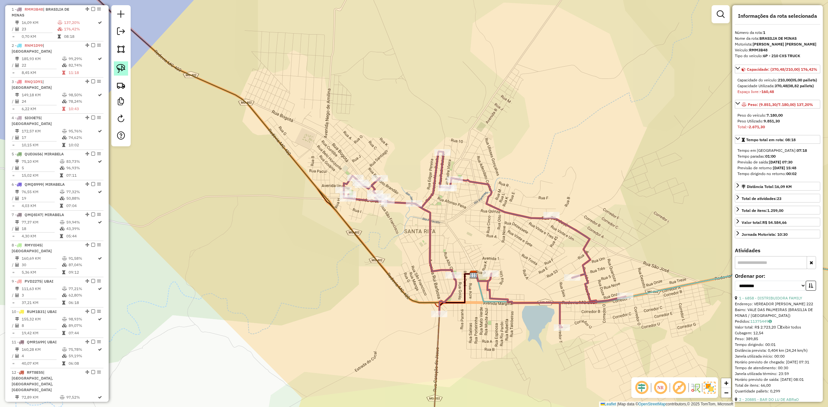
click at [118, 66] on img at bounding box center [120, 68] width 9 height 9
drag, startPoint x: 403, startPoint y: 189, endPoint x: 415, endPoint y: 188, distance: 12.3
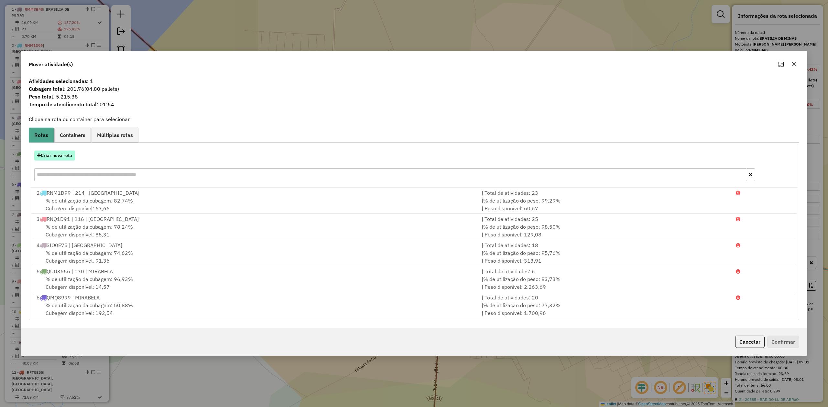
click at [56, 156] on button "Criar nova rota" at bounding box center [54, 156] width 41 height 10
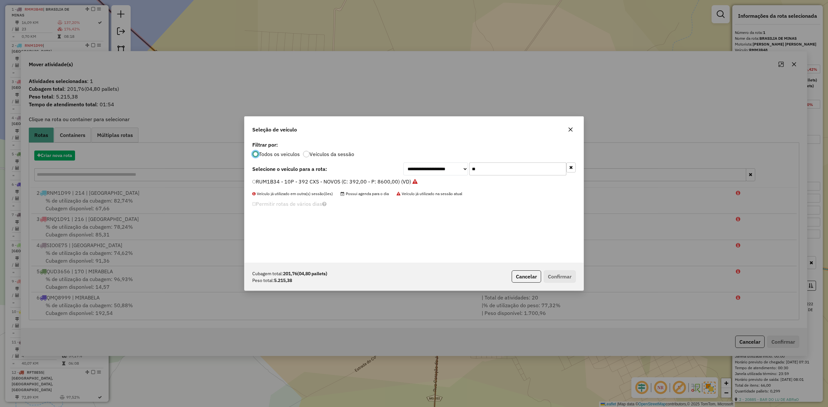
scroll to position [3, 2]
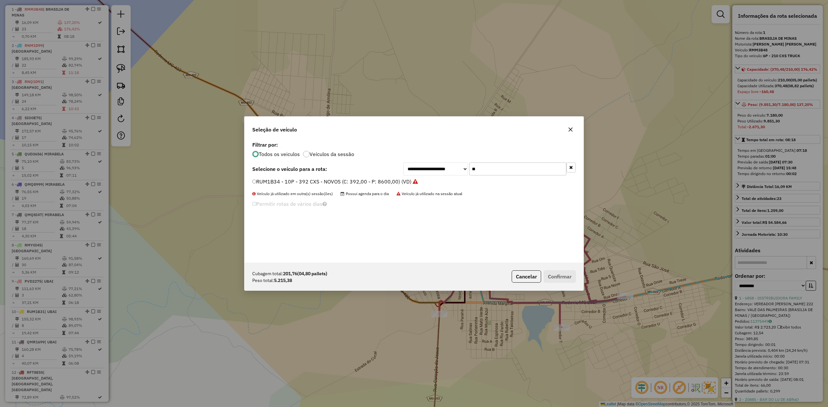
drag, startPoint x: 494, startPoint y: 171, endPoint x: 457, endPoint y: 168, distance: 37.6
click at [457, 168] on div "**********" at bounding box center [489, 169] width 172 height 13
type input "**"
click at [269, 180] on label "RMM3B48 - - 6P - 210 CXS TRUCK (C: 210,00 - P: 7180,00) (VD)" at bounding box center [333, 182] width 163 height 8
click at [555, 274] on button "Confirmar" at bounding box center [559, 277] width 32 height 12
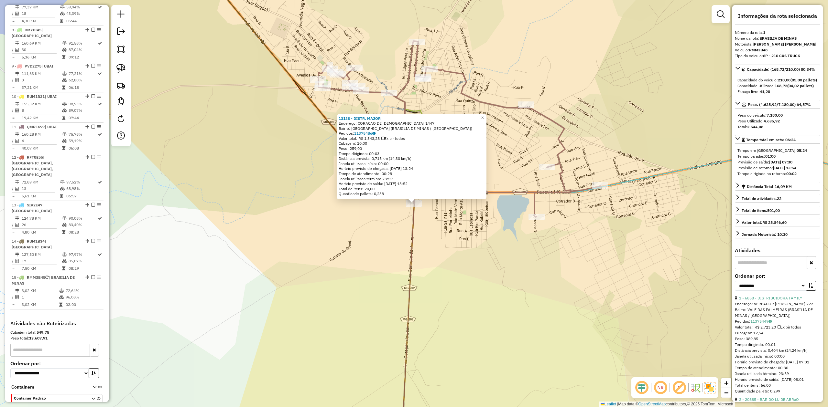
scroll to position [256, 0]
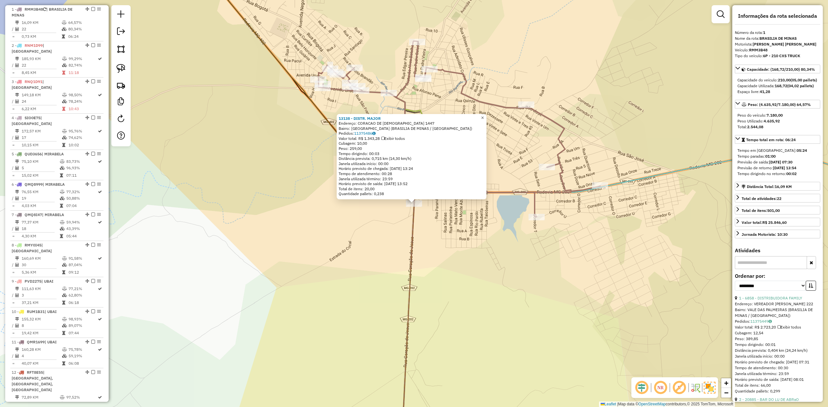
click at [484, 115] on span "×" at bounding box center [482, 117] width 3 height 5
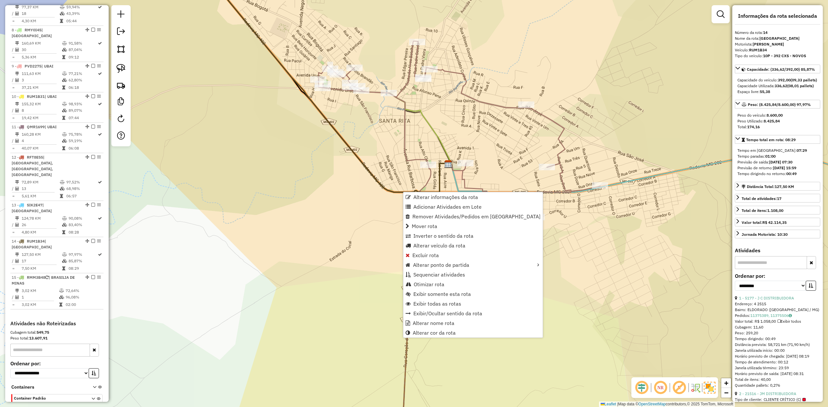
scroll to position [520, 0]
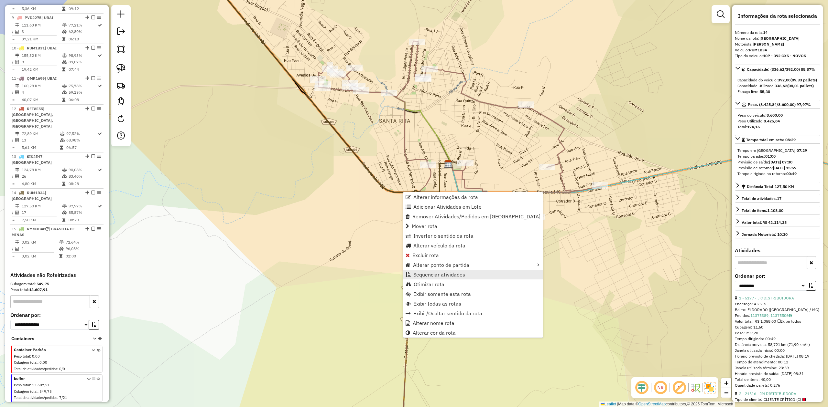
click at [442, 278] on link "Sequenciar atividades" at bounding box center [472, 275] width 139 height 10
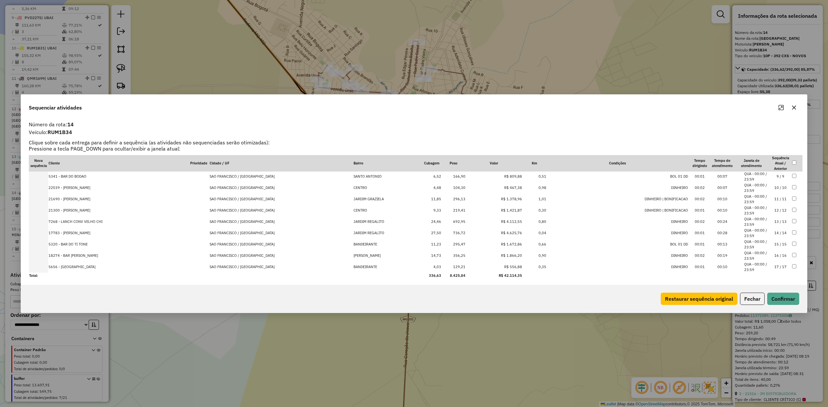
scroll to position [92, 0]
click at [792, 106] on icon "button" at bounding box center [794, 107] width 4 height 4
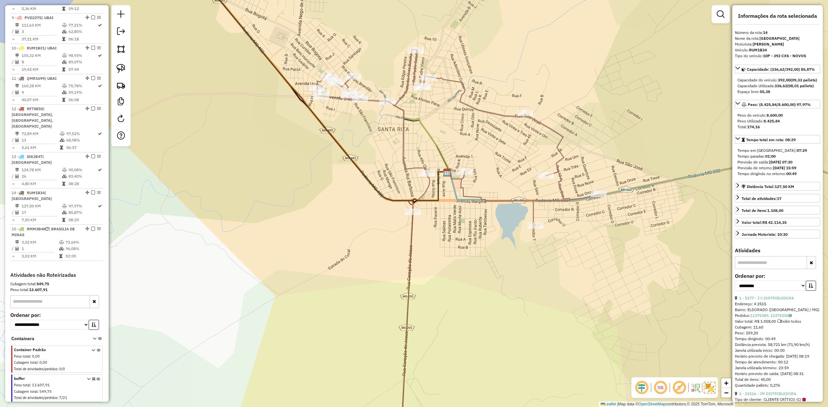
drag, startPoint x: 346, startPoint y: 199, endPoint x: 345, endPoint y: 202, distance: 3.3
click at [345, 202] on div "Janela de atendimento Grade de atendimento Capacidade Transportadoras Veículos …" at bounding box center [414, 203] width 828 height 407
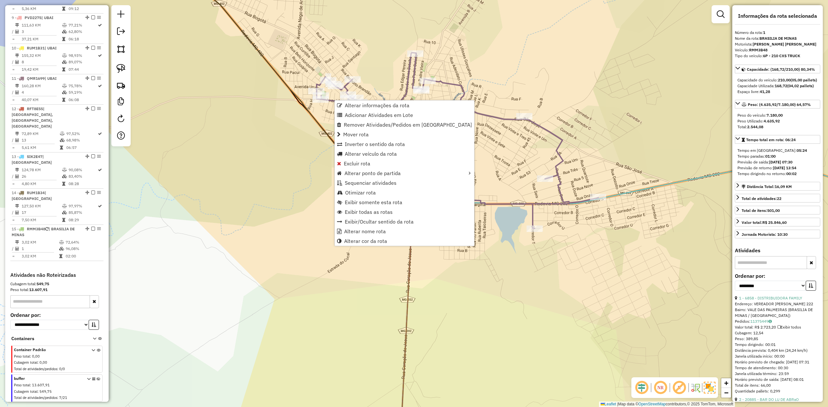
scroll to position [256, 0]
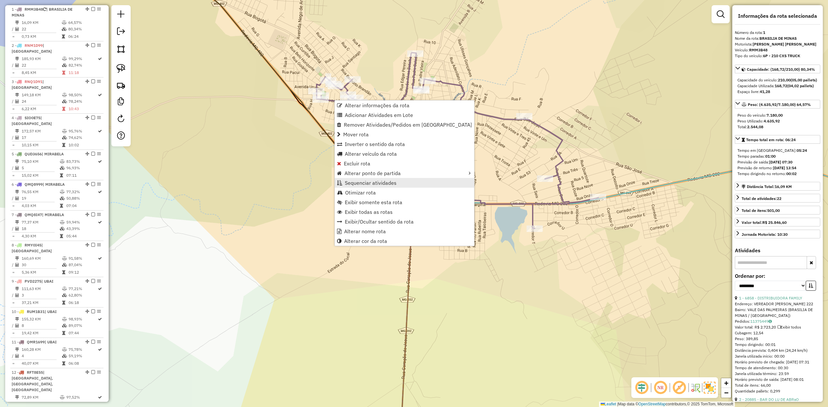
click at [361, 183] on span "Sequenciar atividades" at bounding box center [371, 182] width 52 height 5
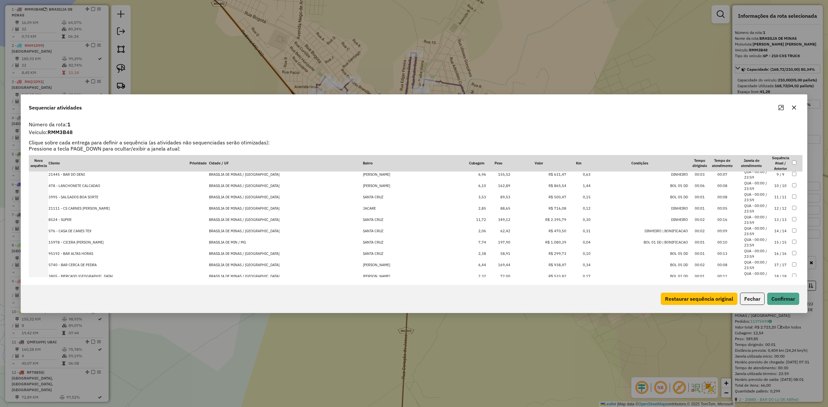
scroll to position [149, 0]
click at [72, 267] on td "13138 - DISTR. MAJOR" at bounding box center [118, 265] width 141 height 11
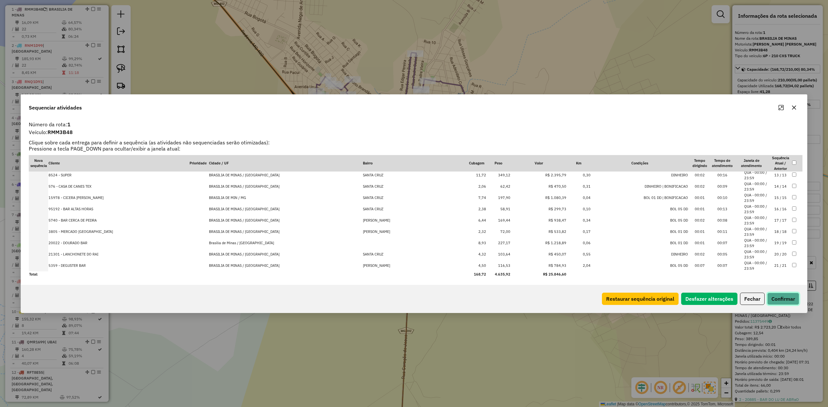
click at [786, 298] on button "Confirmar" at bounding box center [783, 299] width 32 height 12
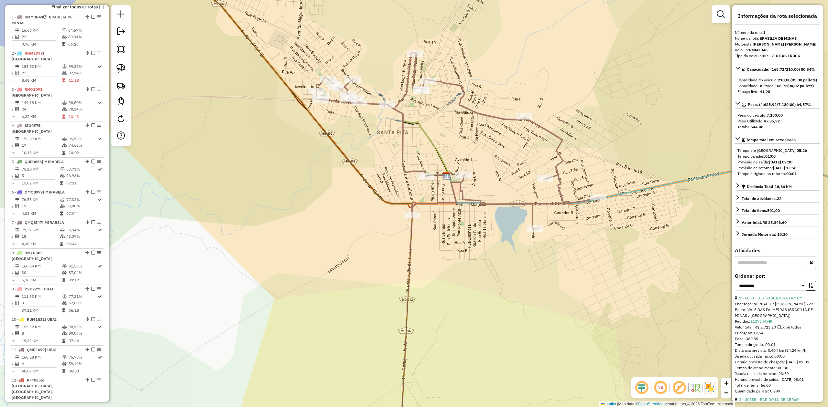
scroll to position [256, 0]
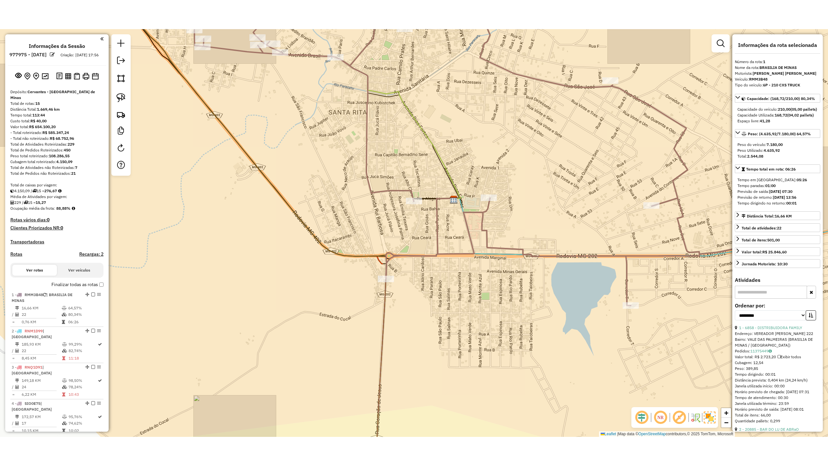
scroll to position [256, 0]
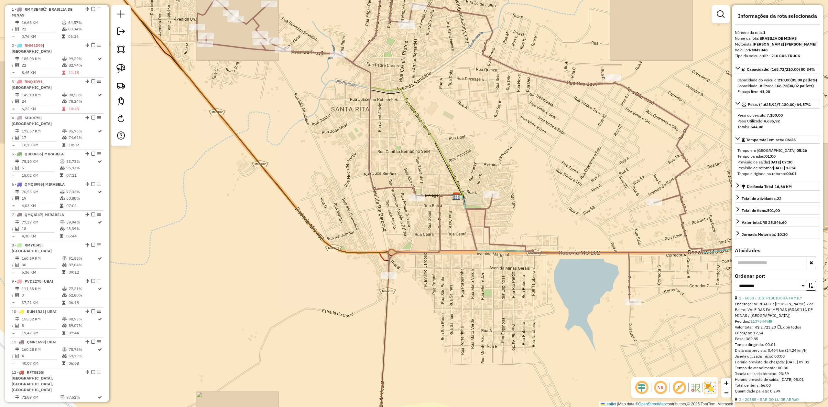
drag, startPoint x: 396, startPoint y: 119, endPoint x: 408, endPoint y: 172, distance: 54.0
click at [408, 172] on div "Janela de atendimento Grade de atendimento Capacidade Transportadoras Veículos …" at bounding box center [414, 203] width 828 height 407
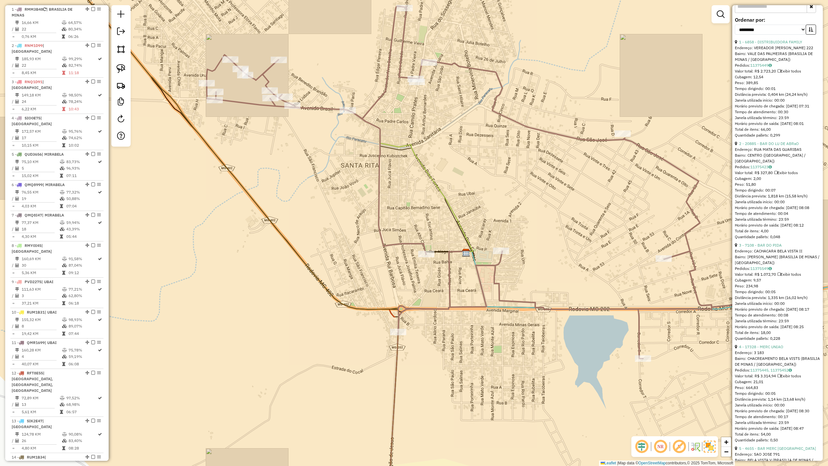
scroll to position [215, 0]
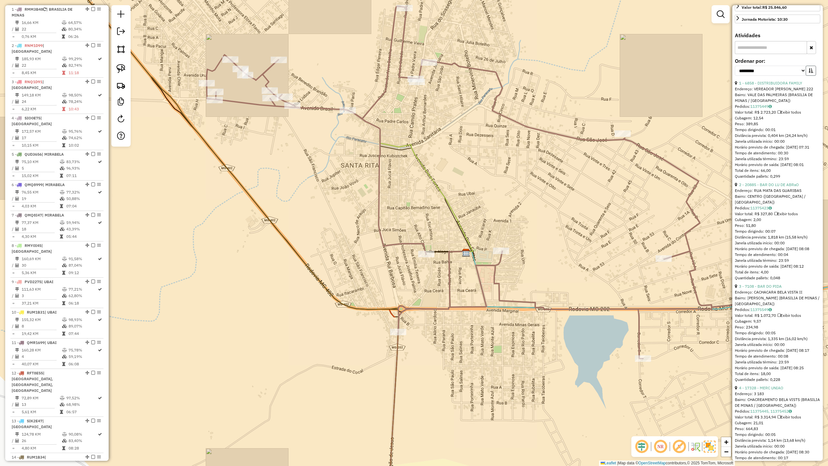
click at [808, 73] on icon "button" at bounding box center [810, 70] width 5 height 5
click at [791, 76] on select "**********" at bounding box center [770, 71] width 71 height 10
select select "**********"
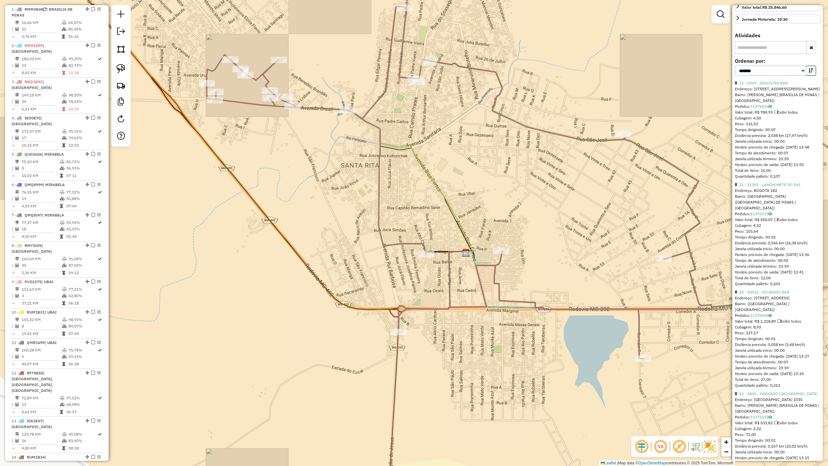
click at [735, 76] on select "**********" at bounding box center [770, 71] width 71 height 10
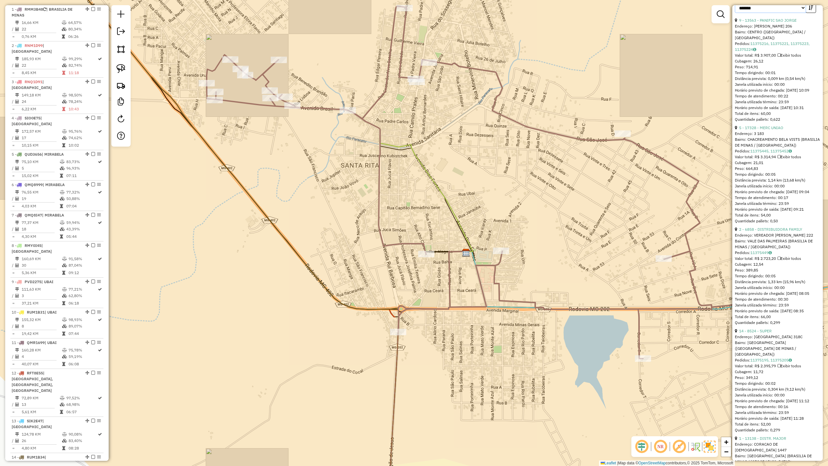
scroll to position [302, 0]
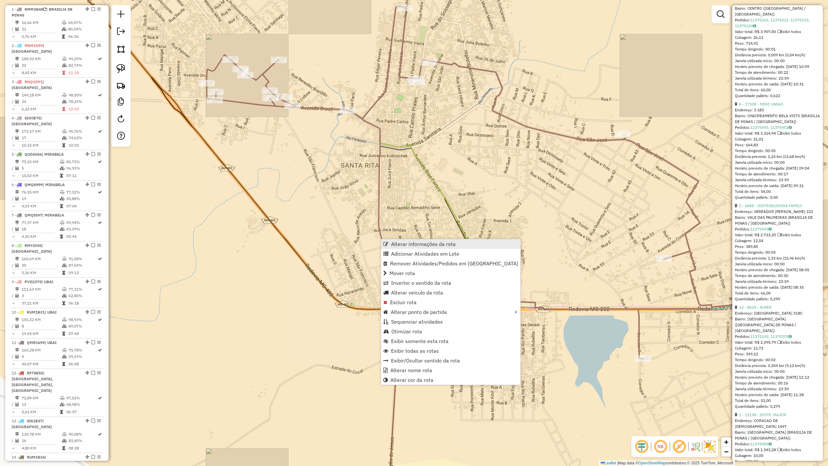
click at [425, 241] on span "Alterar informações da rota" at bounding box center [423, 243] width 65 height 5
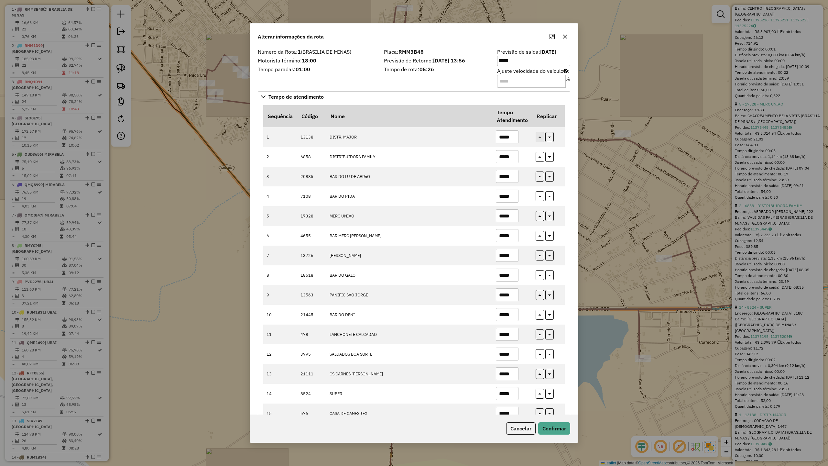
click at [370, 67] on label "Tempo paradas: 01:00" at bounding box center [317, 69] width 118 height 8
click at [511, 294] on input "*****" at bounding box center [507, 294] width 23 height 13
type input "****"
click at [512, 213] on input "*****" at bounding box center [507, 215] width 23 height 13
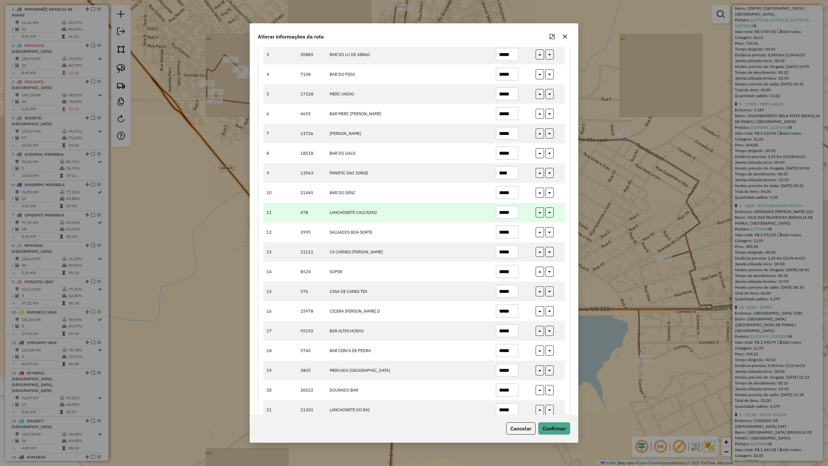
scroll to position [162, 0]
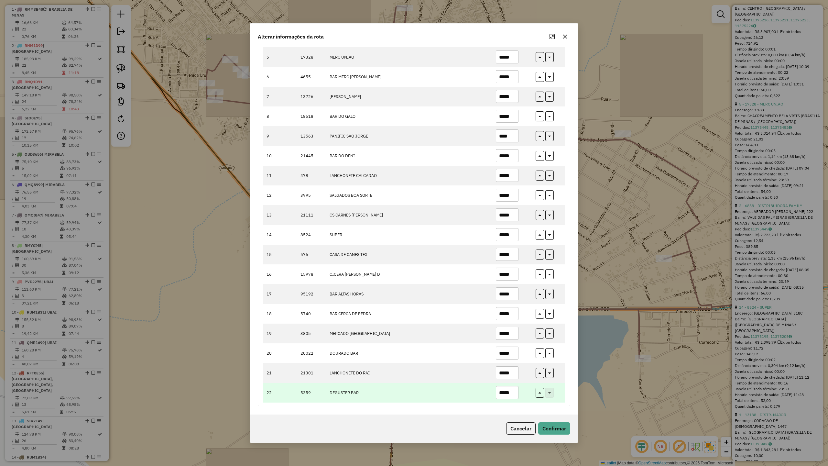
type input "*****"
click at [504, 390] on input "*****" at bounding box center [507, 392] width 23 height 13
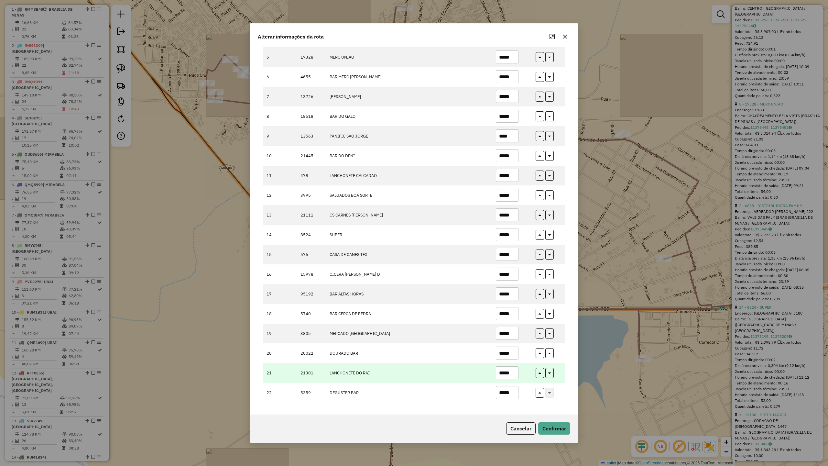
type input "*****"
click at [512, 374] on input "*****" at bounding box center [507, 372] width 23 height 13
type input "*****"
click at [557, 407] on button "Confirmar" at bounding box center [554, 428] width 32 height 12
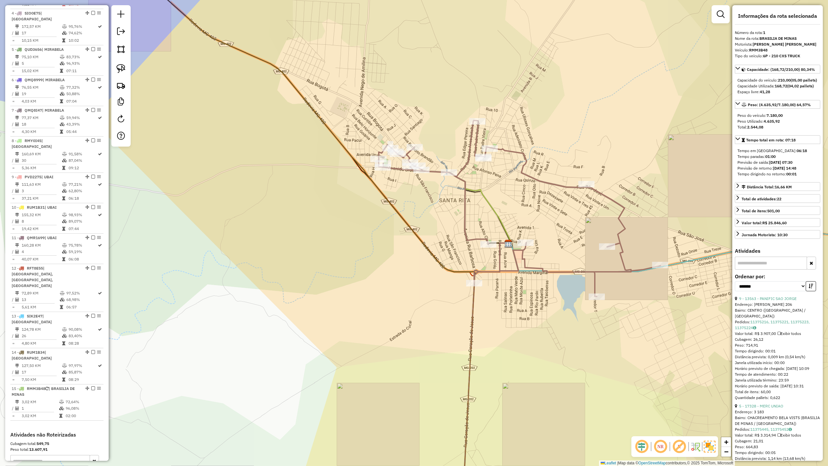
scroll to position [462, 0]
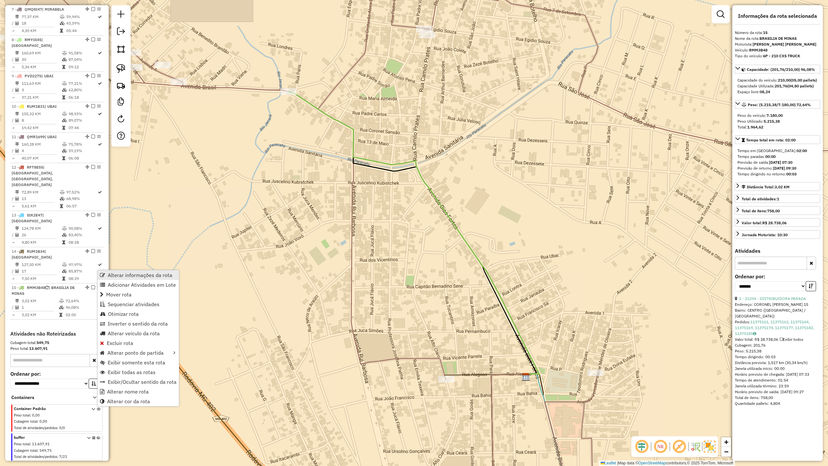
click at [134, 274] on span "Alterar informações da rota" at bounding box center [140, 274] width 65 height 5
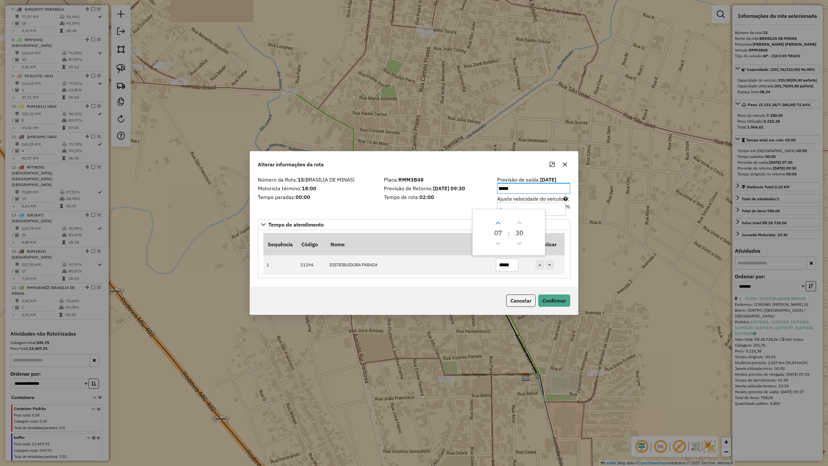
click at [498, 220] on button "Next Hour" at bounding box center [498, 223] width 10 height 10
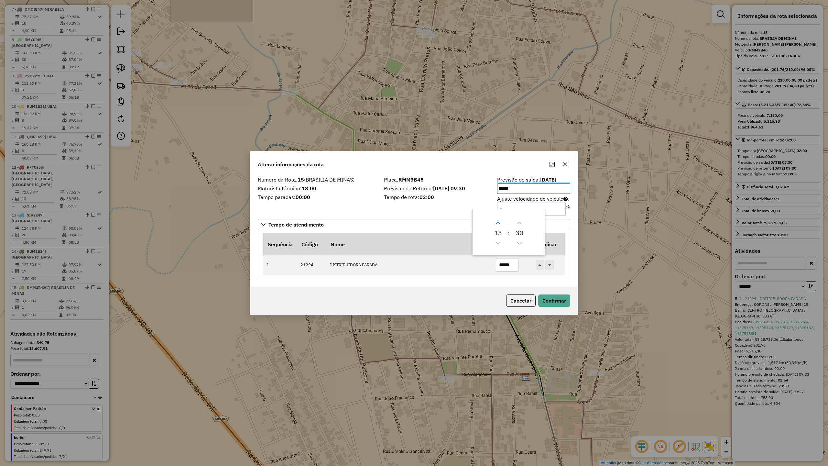
click at [498, 220] on button "Next Hour" at bounding box center [498, 223] width 10 height 10
click at [520, 242] on icon "Previous Minute" at bounding box center [519, 243] width 5 height 5
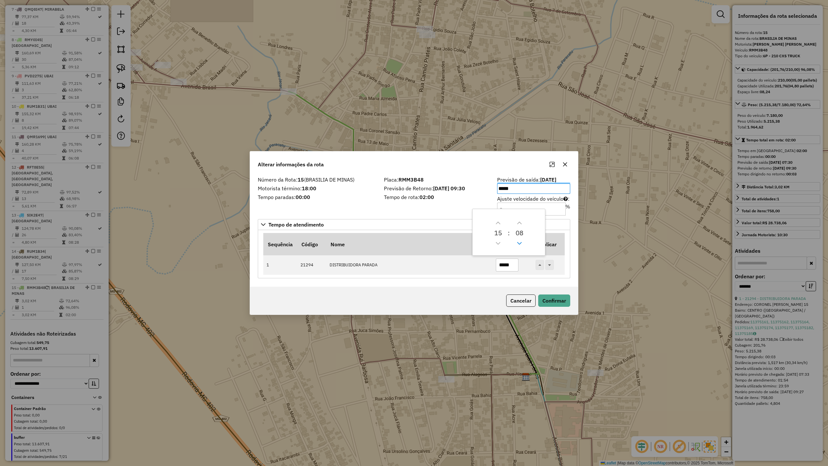
click at [520, 242] on icon "Previous Minute" at bounding box center [519, 243] width 5 height 5
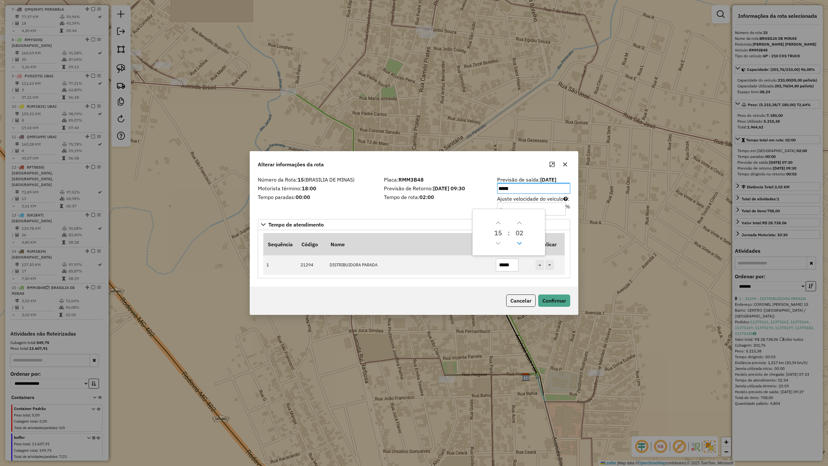
click at [520, 242] on icon "Previous Minute" at bounding box center [519, 243] width 5 height 5
type input "*****"
click at [552, 298] on button "Confirmar" at bounding box center [554, 300] width 32 height 12
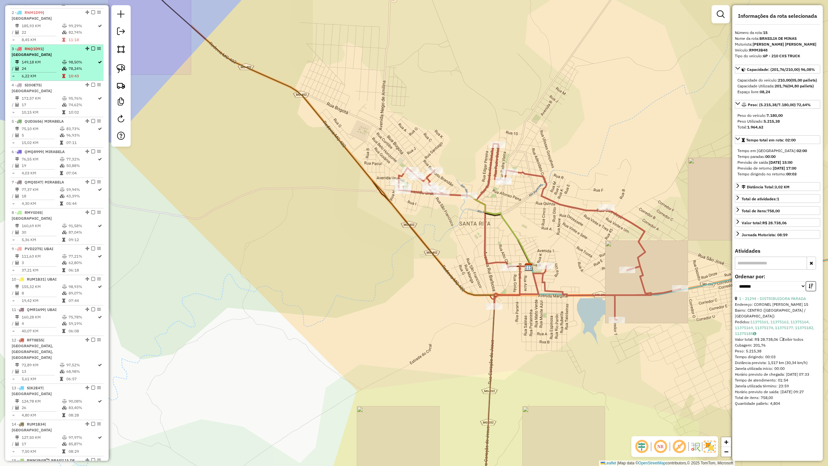
scroll to position [203, 0]
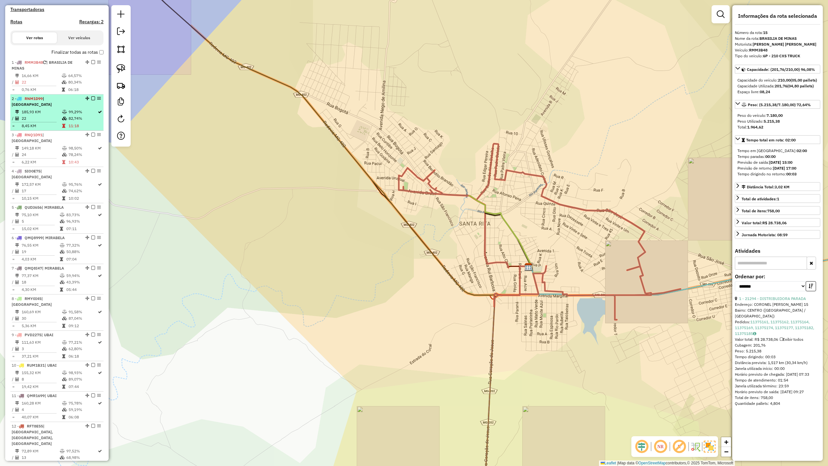
click at [43, 110] on td "185,93 KM" at bounding box center [41, 112] width 40 height 6
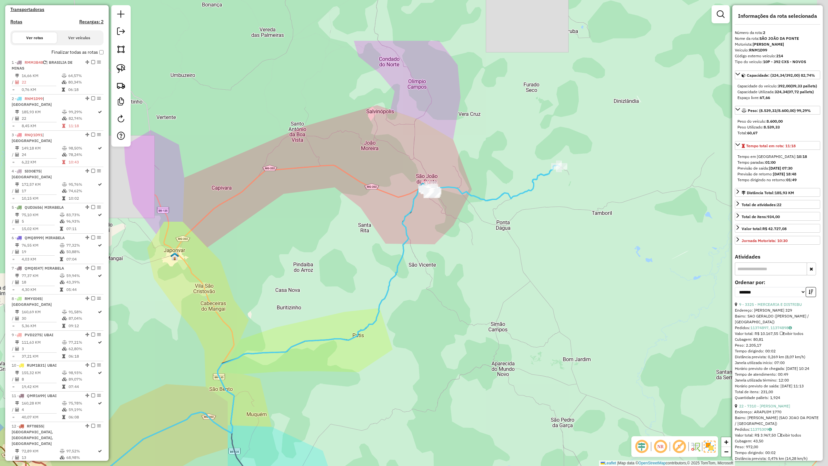
drag, startPoint x: 550, startPoint y: 242, endPoint x: 430, endPoint y: 330, distance: 148.6
click at [431, 330] on div "Janela de atendimento Grade de atendimento Capacidade Transportadoras Veículos …" at bounding box center [414, 233] width 828 height 466
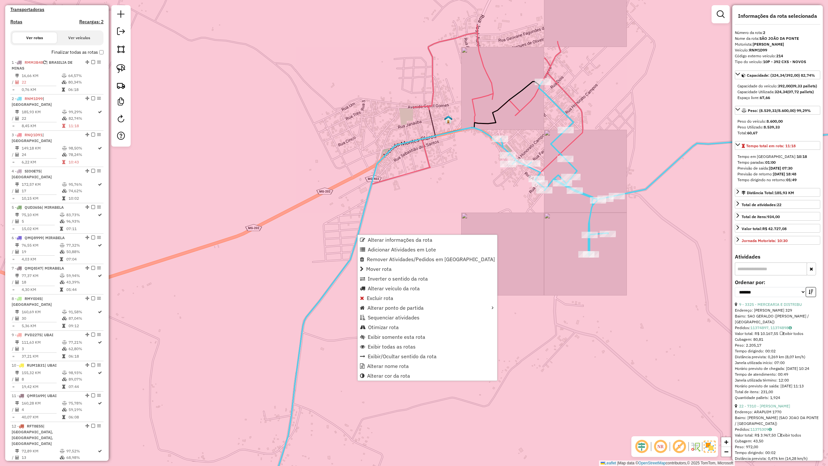
scroll to position [292, 0]
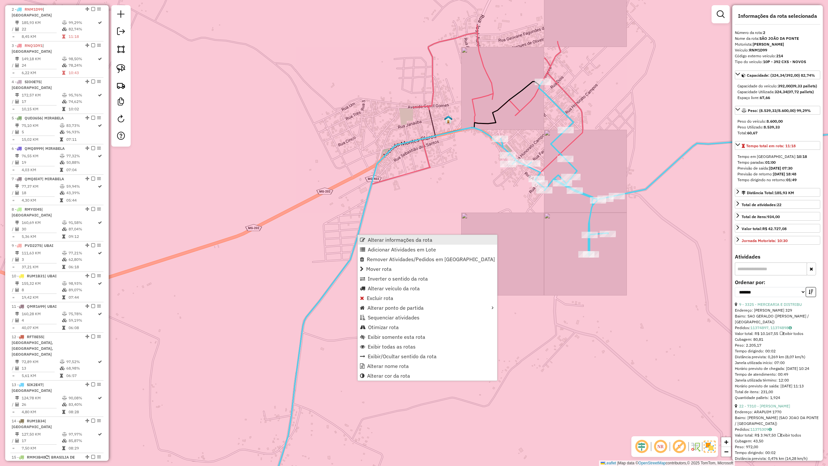
click at [381, 240] on span "Alterar informações da rota" at bounding box center [400, 239] width 65 height 5
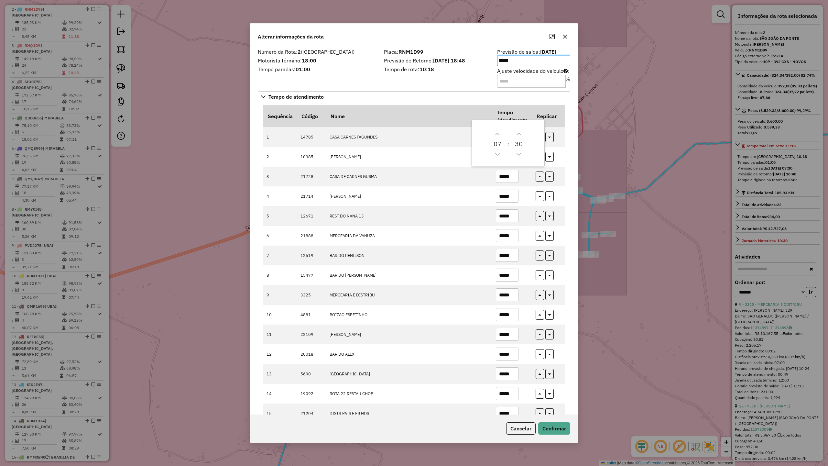
click at [356, 77] on div "Número da Rota: 2 (SÃO JOÃO DA PONTE) Motorista término: 18:00 Tempo paradas: 0…" at bounding box center [317, 67] width 126 height 37
click at [527, 407] on button "Cancelar" at bounding box center [520, 428] width 29 height 12
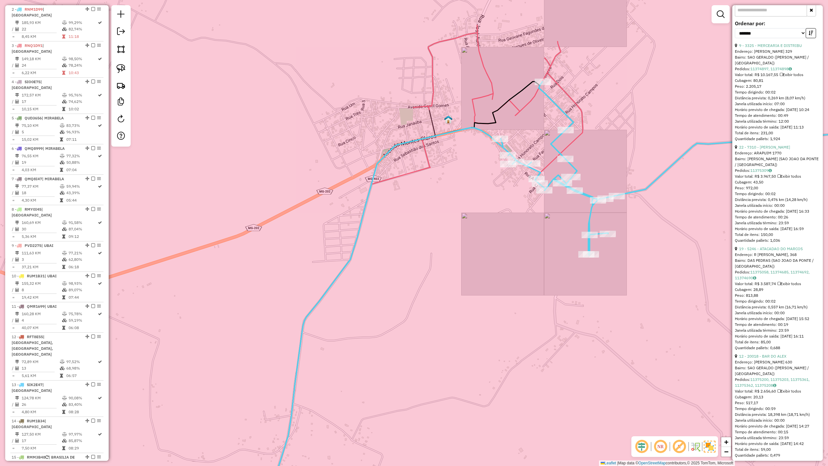
scroll to position [302, 0]
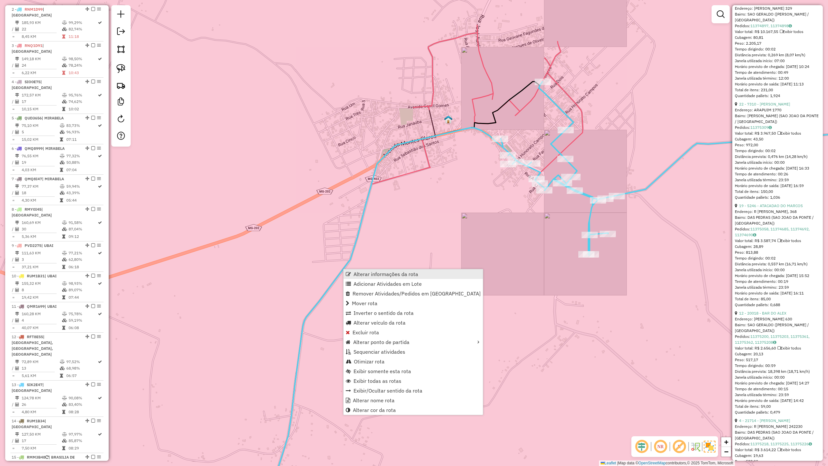
click at [361, 273] on span "Alterar informações da rota" at bounding box center [385, 273] width 65 height 5
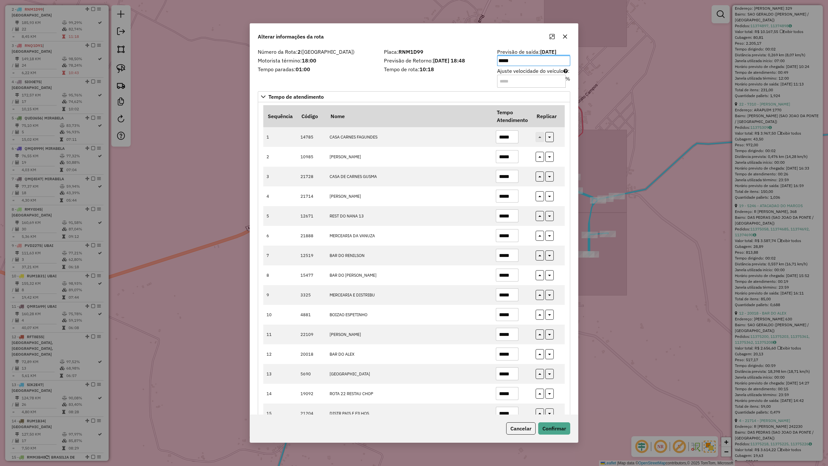
click at [338, 73] on div "Número da Rota: 2 (SÃO JOÃO DA PONTE) Motorista término: 18:00 Tempo paradas: 0…" at bounding box center [317, 67] width 126 height 37
click at [514, 295] on input "*****" at bounding box center [507, 294] width 23 height 13
type input "*"
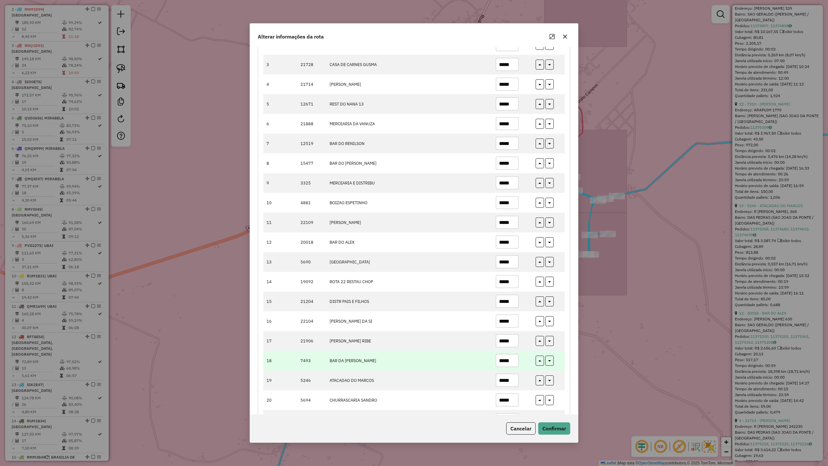
scroll to position [162, 0]
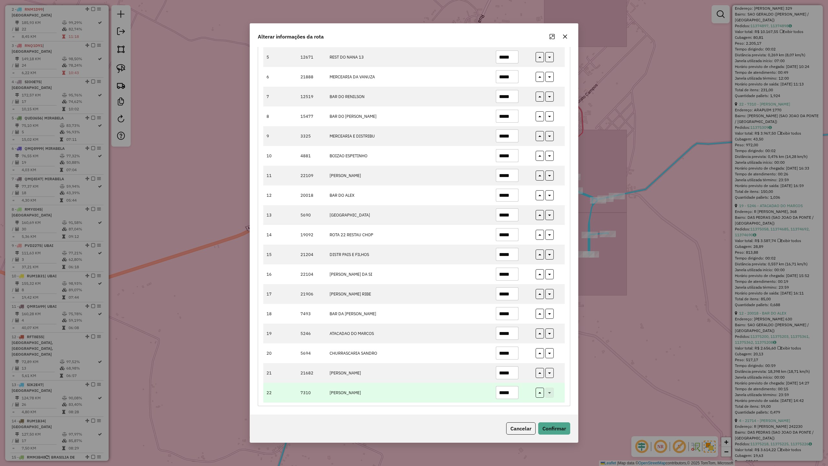
type input "*****"
click at [516, 393] on input "*****" at bounding box center [507, 392] width 23 height 13
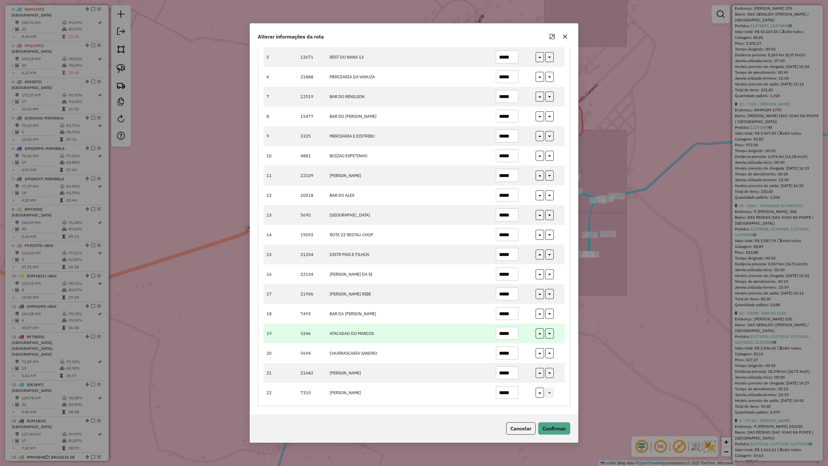
type input "*****"
click at [514, 333] on input "*****" at bounding box center [507, 333] width 23 height 13
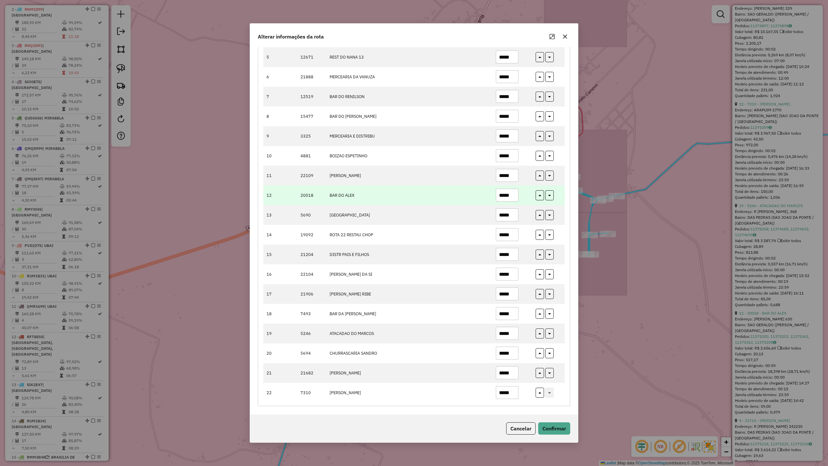
type input "*****"
click at [513, 193] on input "*****" at bounding box center [507, 194] width 23 height 13
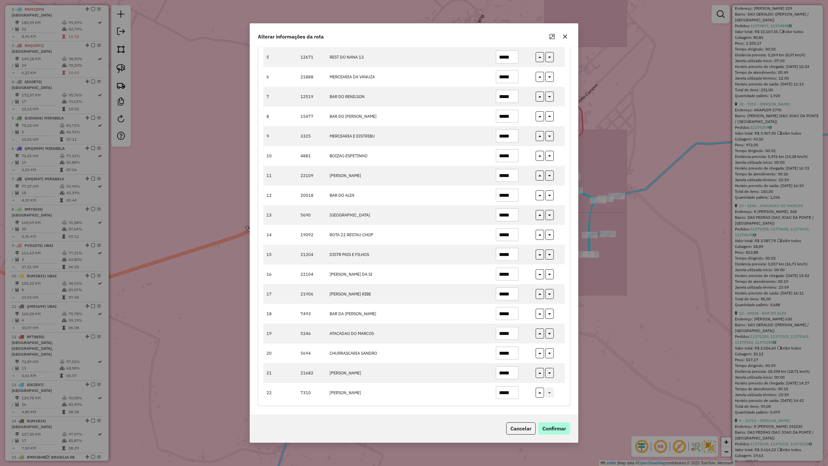
type input "*****"
click at [561, 407] on button "Confirmar" at bounding box center [554, 428] width 32 height 12
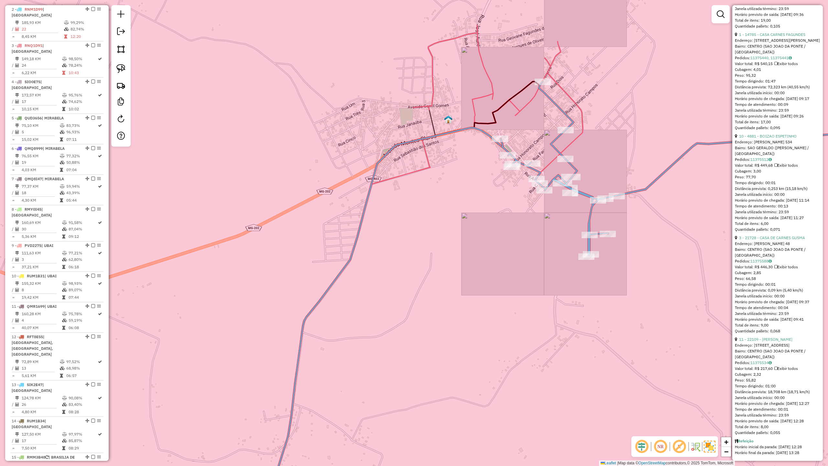
scroll to position [2191, 0]
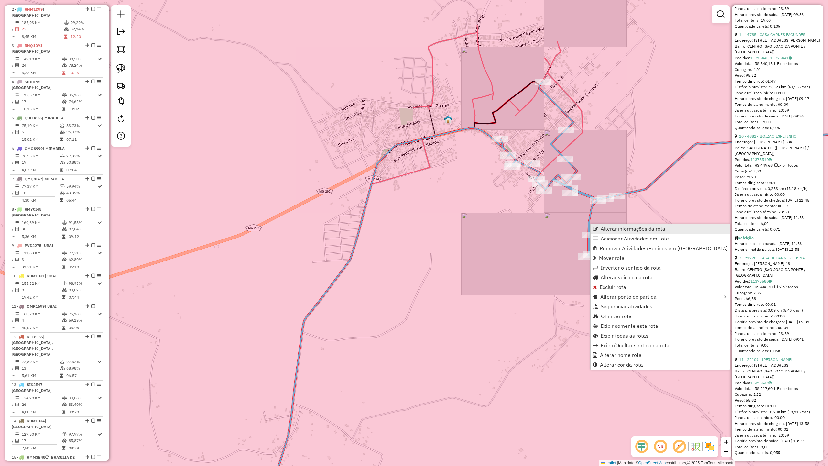
click at [626, 228] on span "Alterar informações da rota" at bounding box center [632, 228] width 65 height 5
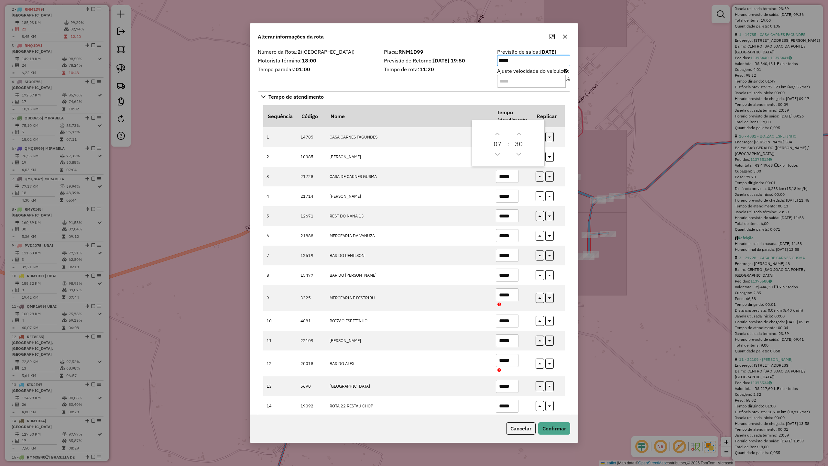
click at [505, 86] on input "Ajuste velocidade do veículo : %" at bounding box center [531, 81] width 69 height 13
type input "*"
click at [553, 407] on button "Confirmar" at bounding box center [554, 428] width 32 height 12
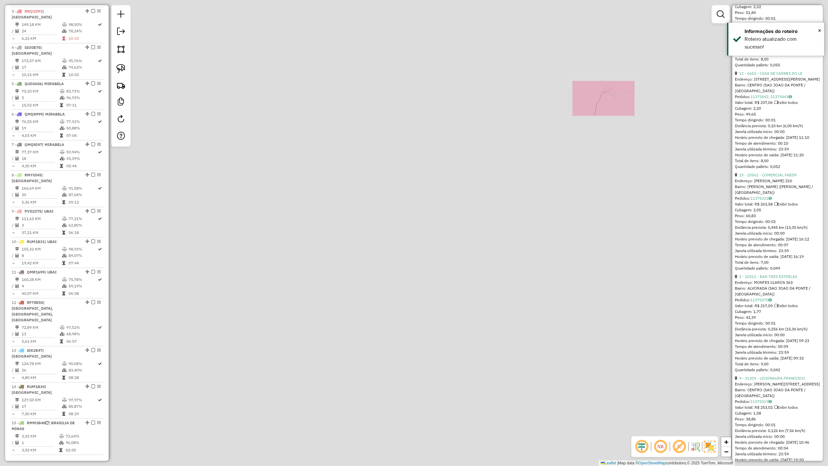
scroll to position [328, 0]
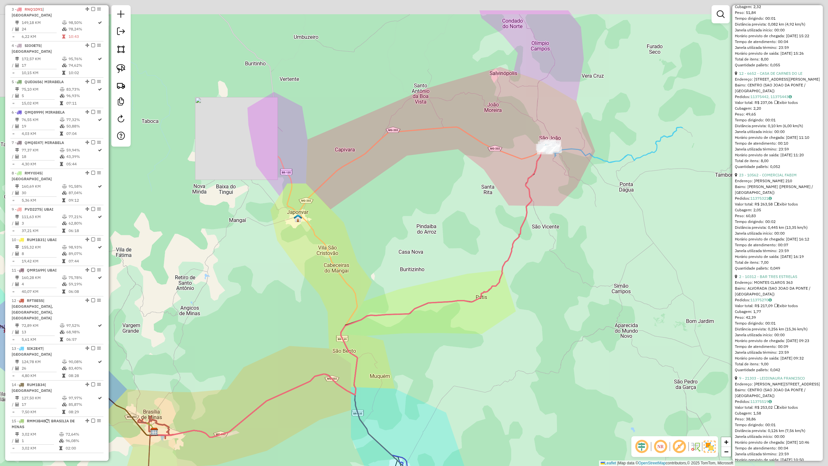
drag, startPoint x: 622, startPoint y: 190, endPoint x: 480, endPoint y: 356, distance: 218.8
click at [480, 356] on div "Janela de atendimento Grade de atendimento Capacidade Transportadoras Veículos …" at bounding box center [414, 233] width 828 height 466
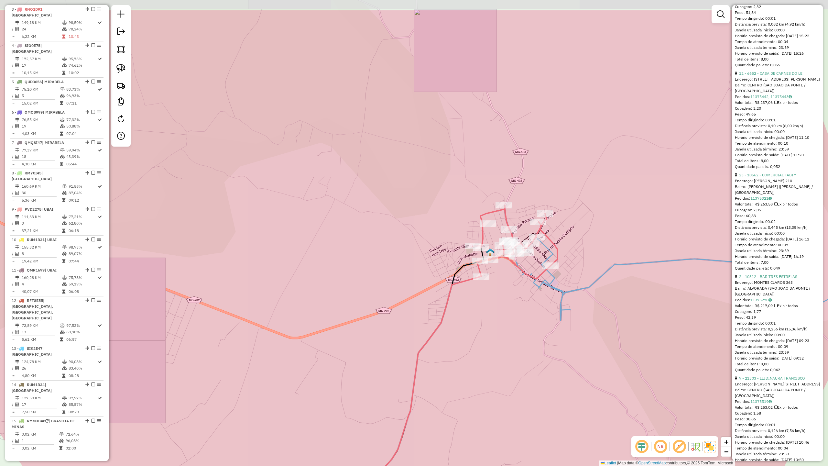
drag, startPoint x: 539, startPoint y: 237, endPoint x: 505, endPoint y: 296, distance: 67.4
click at [505, 296] on div "Janela de atendimento Grade de atendimento Capacidade Transportadoras Veículos …" at bounding box center [414, 233] width 828 height 466
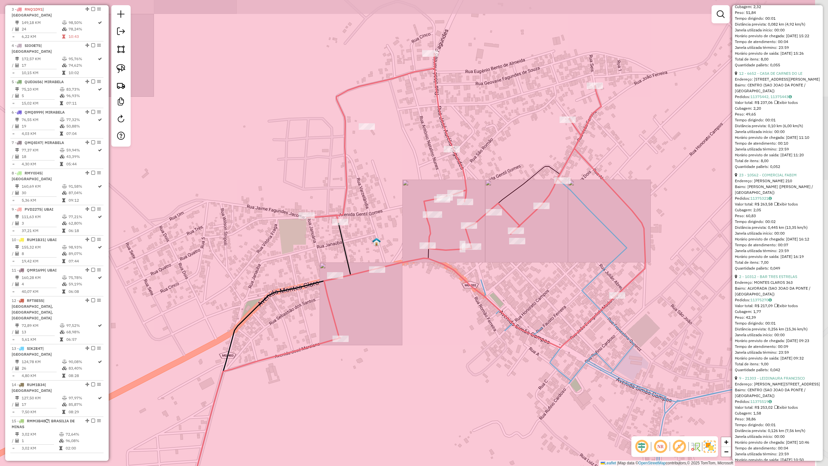
drag, startPoint x: 558, startPoint y: 294, endPoint x: 502, endPoint y: 318, distance: 61.4
click at [502, 318] on div "Janela de atendimento Grade de atendimento Capacidade Transportadoras Veículos …" at bounding box center [414, 233] width 828 height 466
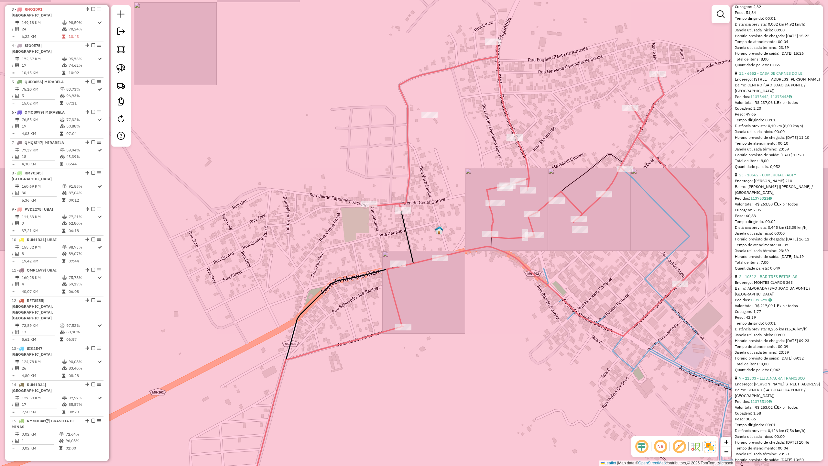
drag, startPoint x: 437, startPoint y: 337, endPoint x: 500, endPoint y: 325, distance: 63.8
click at [500, 325] on div "Janela de atendimento Grade de atendimento Capacidade Transportadoras Veículos …" at bounding box center [414, 233] width 828 height 466
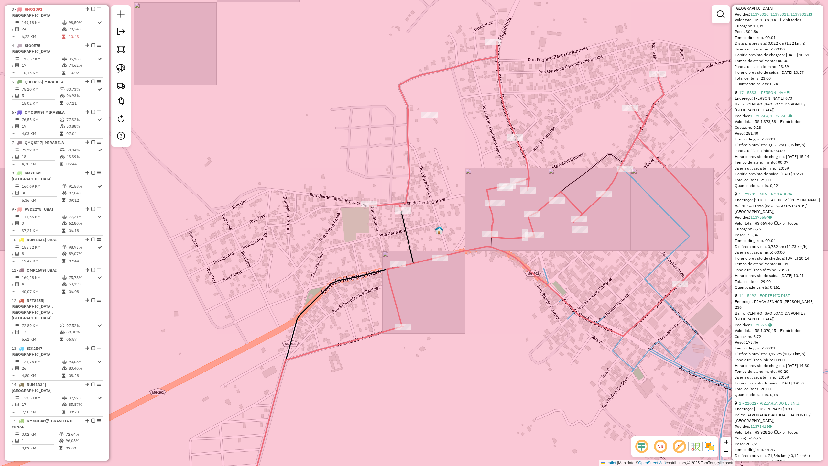
scroll to position [1035, 0]
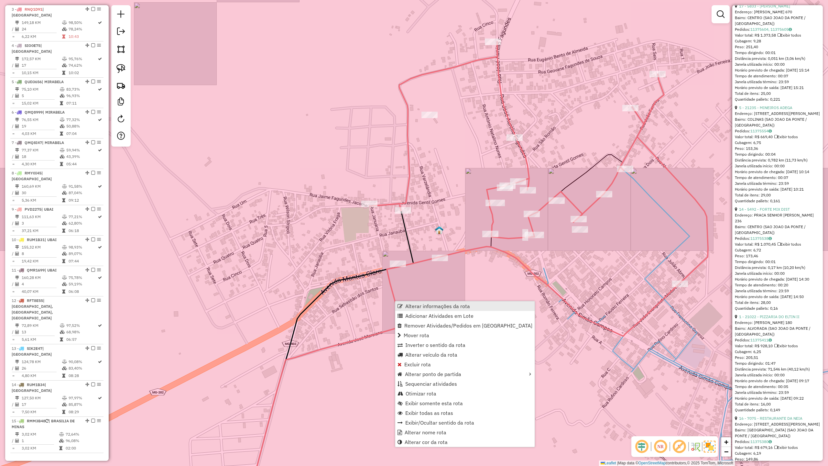
click at [428, 304] on span "Alterar informações da rota" at bounding box center [437, 305] width 65 height 5
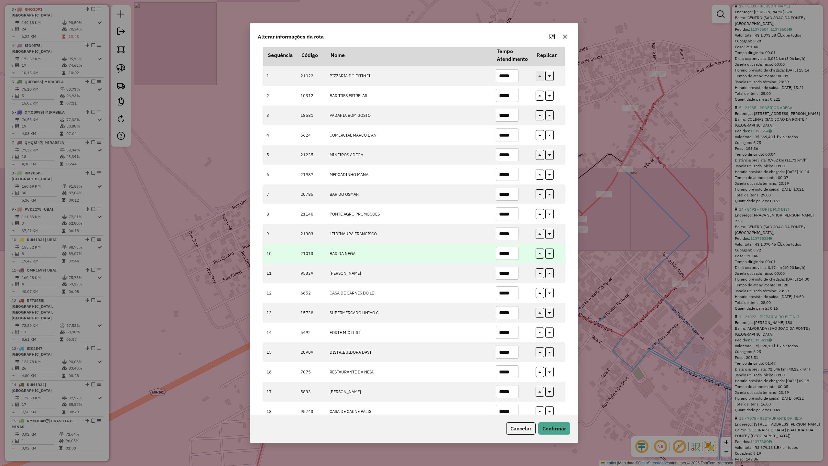
scroll to position [129, 0]
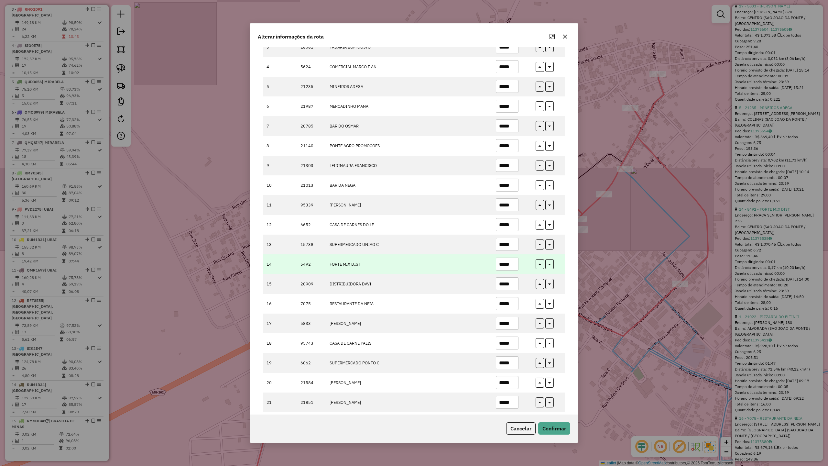
click at [514, 265] on input "*****" at bounding box center [507, 263] width 23 height 13
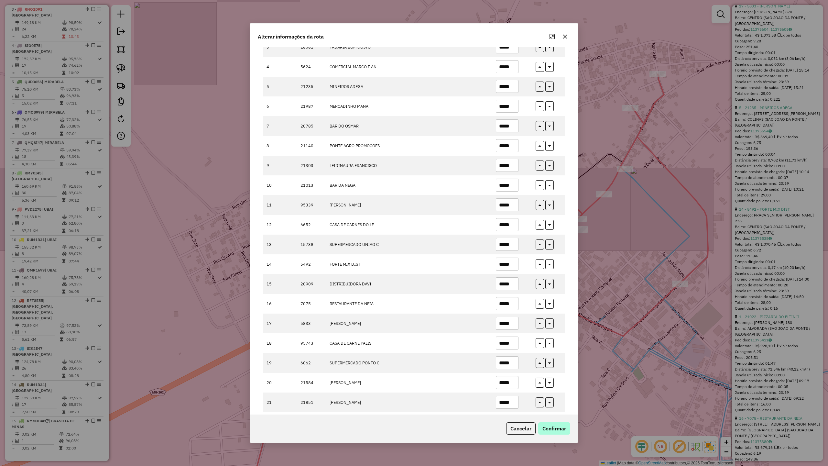
type input "*****"
click at [555, 407] on button "Confirmar" at bounding box center [554, 428] width 32 height 12
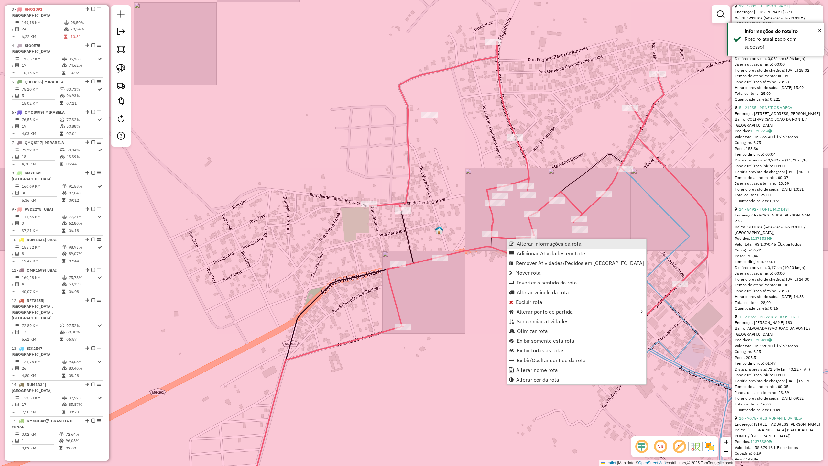
click at [529, 244] on span "Alterar informações da rota" at bounding box center [549, 243] width 65 height 5
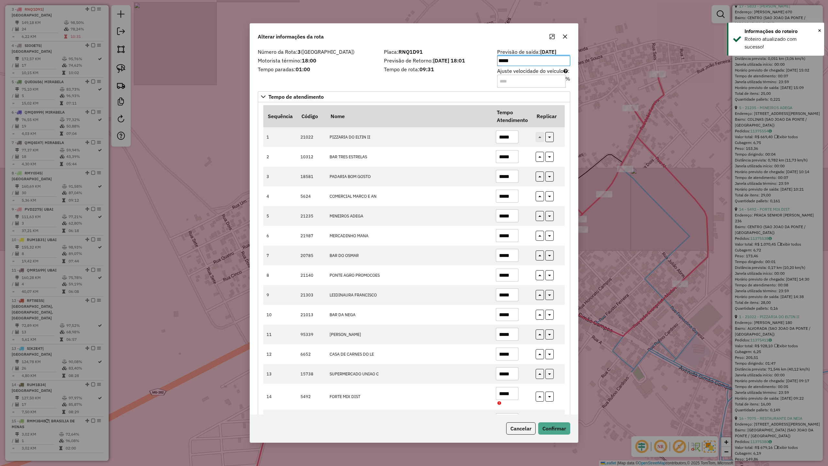
click at [435, 79] on div "Placa: RNQ1D91 Previsão de Retorno: 13/08/2025 18:01 Tempo de rota: 09:31" at bounding box center [436, 67] width 113 height 37
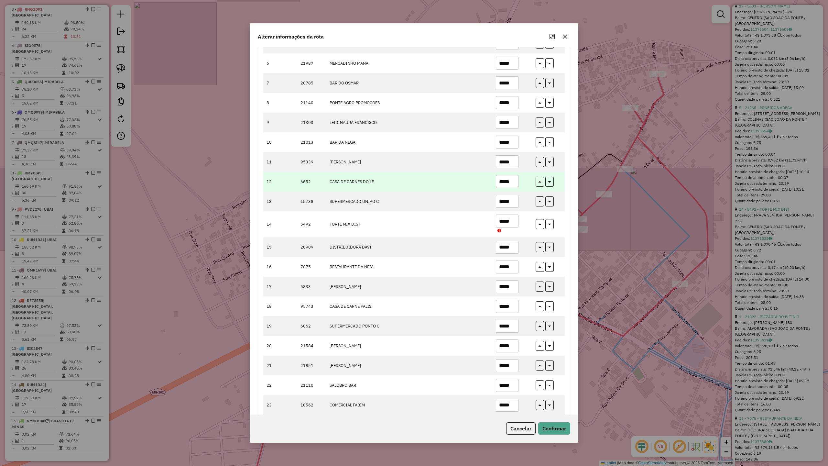
scroll to position [208, 0]
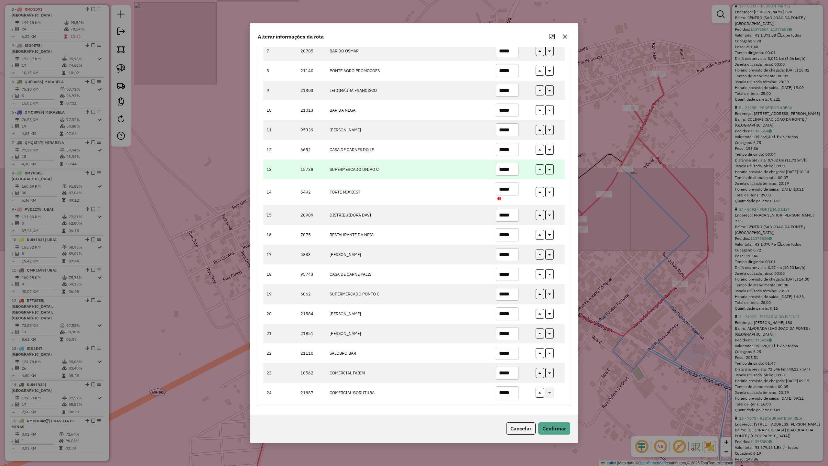
click at [513, 167] on input "*****" at bounding box center [507, 169] width 23 height 13
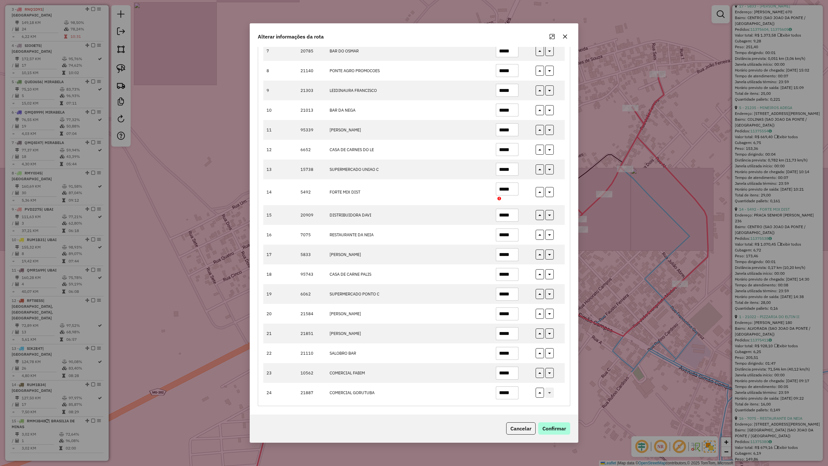
type input "*****"
click at [558, 407] on button "Confirmar" at bounding box center [554, 428] width 32 height 12
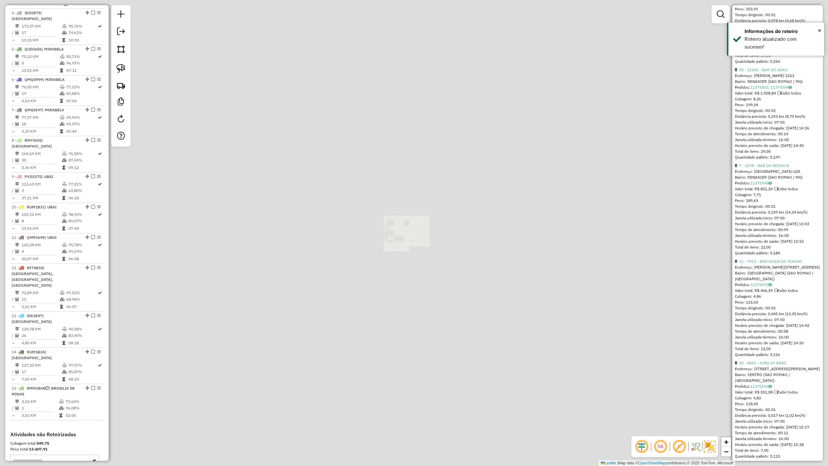
scroll to position [365, 0]
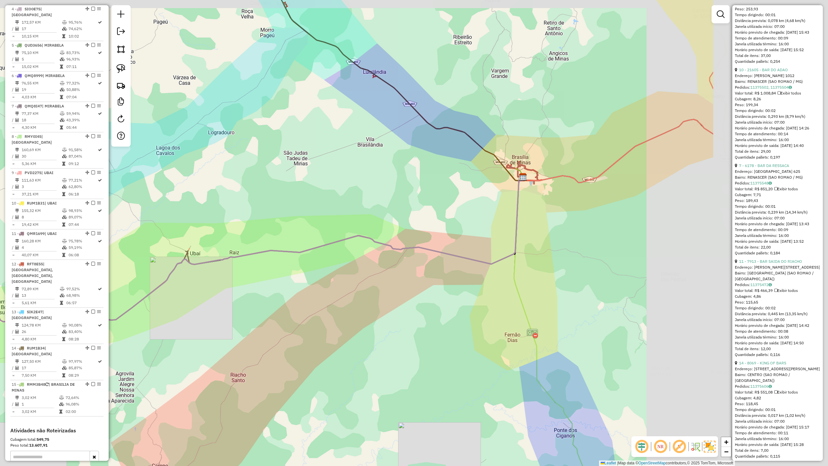
drag, startPoint x: 510, startPoint y: 325, endPoint x: 308, endPoint y: 350, distance: 202.9
click at [309, 348] on div "Janela de atendimento Grade de atendimento Capacidade Transportadoras Veículos …" at bounding box center [414, 233] width 828 height 466
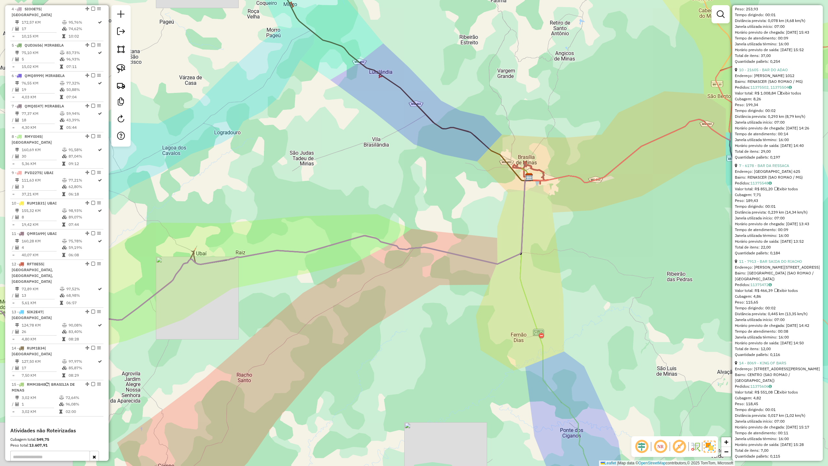
drag, startPoint x: 345, startPoint y: 334, endPoint x: 573, endPoint y: 277, distance: 235.6
click at [555, 284] on div "Janela de atendimento Grade de atendimento Capacidade Transportadoras Veículos …" at bounding box center [414, 233] width 828 height 466
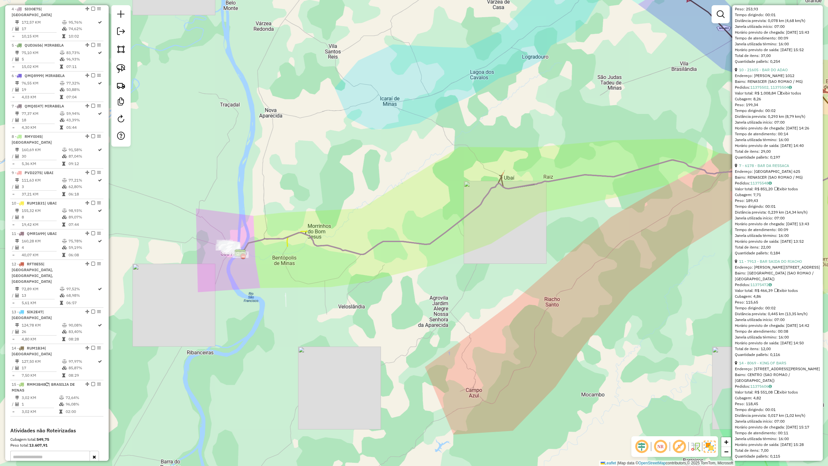
drag, startPoint x: 394, startPoint y: 306, endPoint x: 484, endPoint y: 326, distance: 91.8
click at [484, 326] on div "Janela de atendimento Grade de atendimento Capacidade Transportadoras Veículos …" at bounding box center [414, 233] width 828 height 466
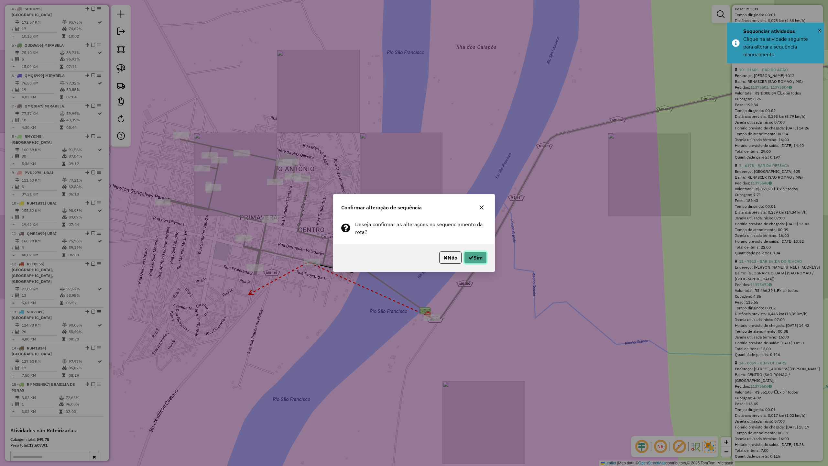
click at [479, 257] on button "Sim" at bounding box center [475, 257] width 23 height 12
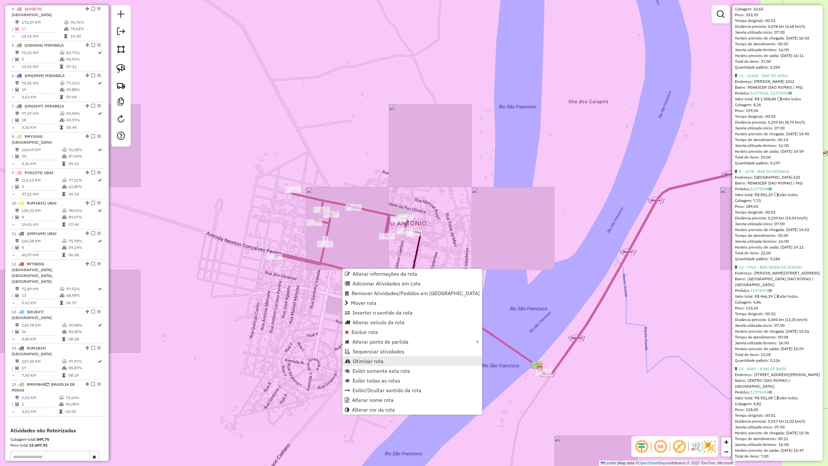
click at [380, 363] on span "Otimizar rota" at bounding box center [368, 360] width 31 height 5
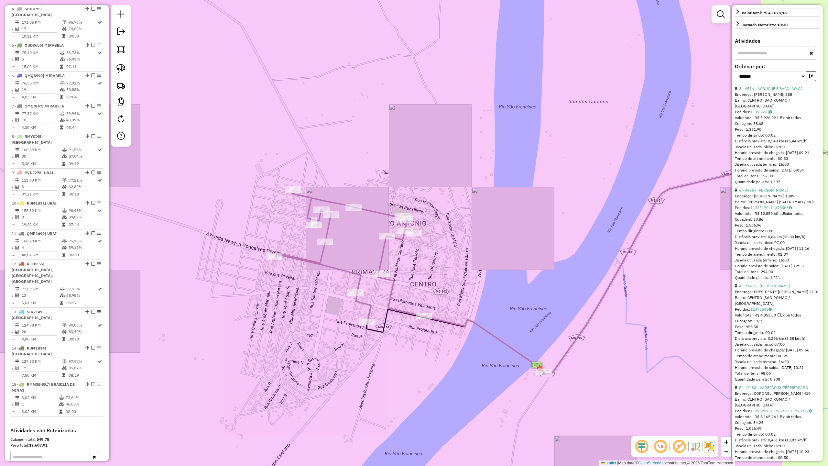
scroll to position [308, 0]
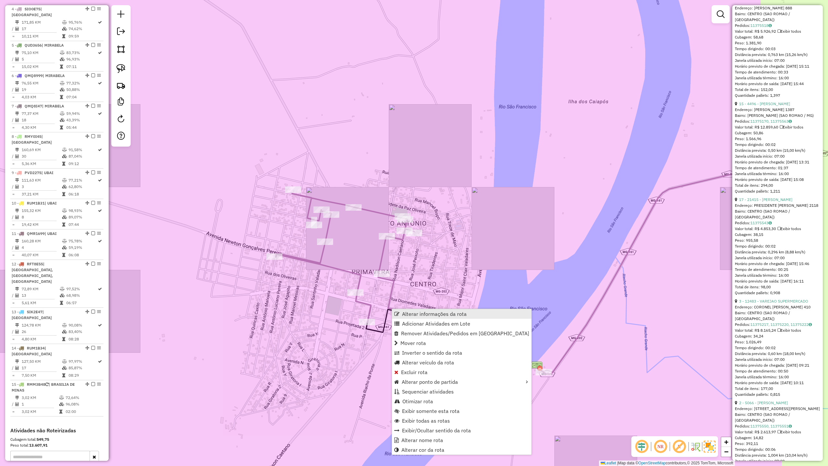
click at [414, 314] on span "Alterar informações da rota" at bounding box center [434, 313] width 65 height 5
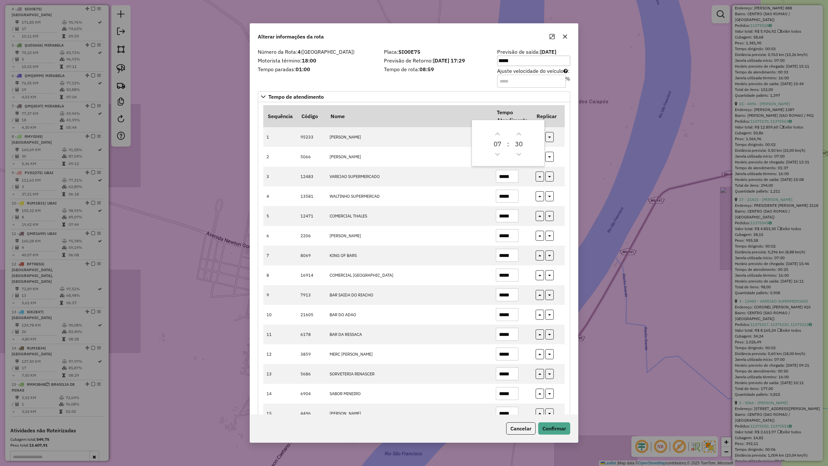
click at [334, 78] on div "Número da Rota: 4 (SÃO ROMÃO) Motorista término: 18:00 Tempo paradas: 01:00" at bounding box center [317, 67] width 126 height 37
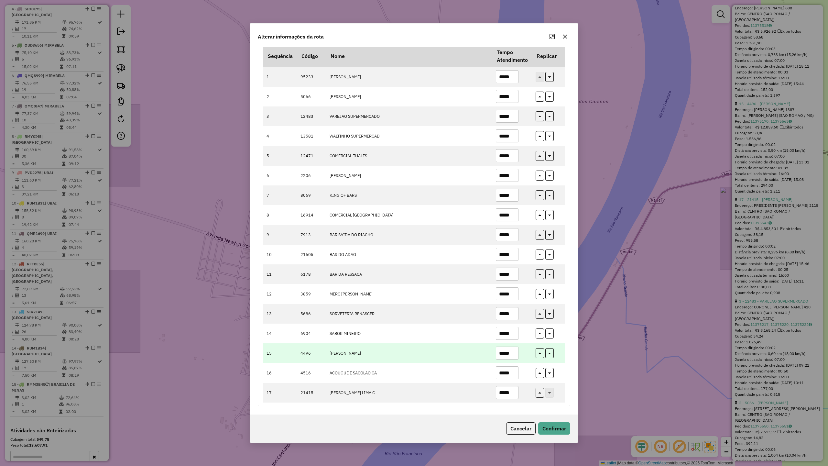
scroll to position [63, 0]
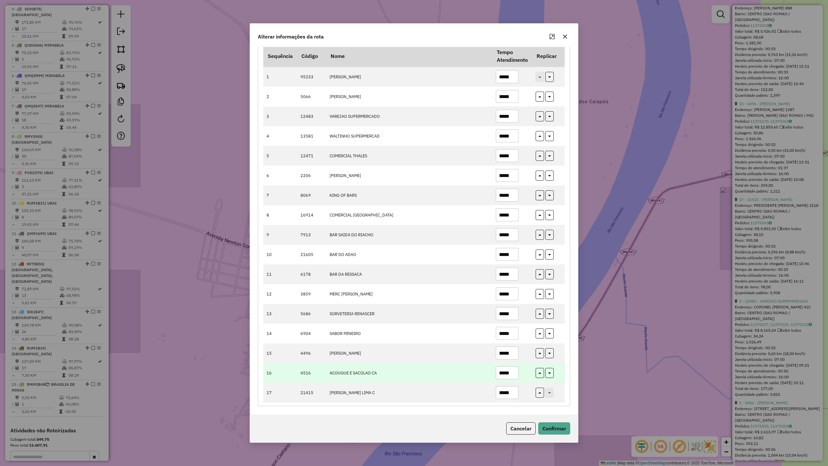
click at [514, 374] on input "*****" at bounding box center [507, 372] width 23 height 13
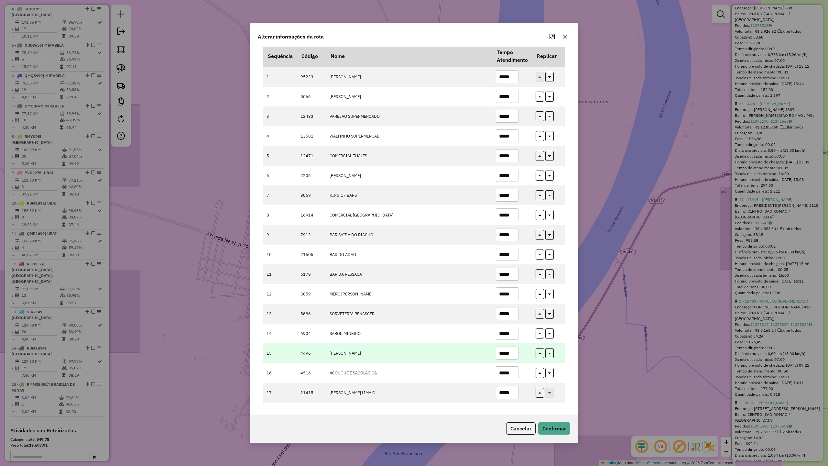
type input "*****"
click at [514, 352] on input "*****" at bounding box center [507, 352] width 23 height 13
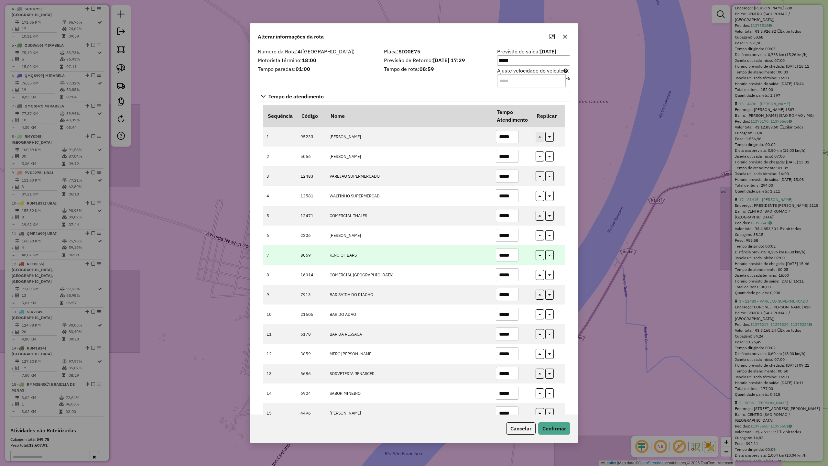
scroll to position [0, 0]
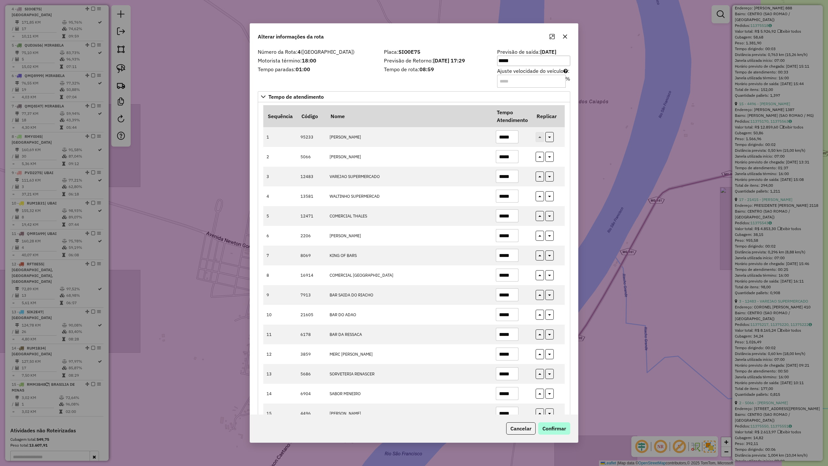
type input "*****"
click at [559, 407] on button "Confirmar" at bounding box center [554, 428] width 32 height 12
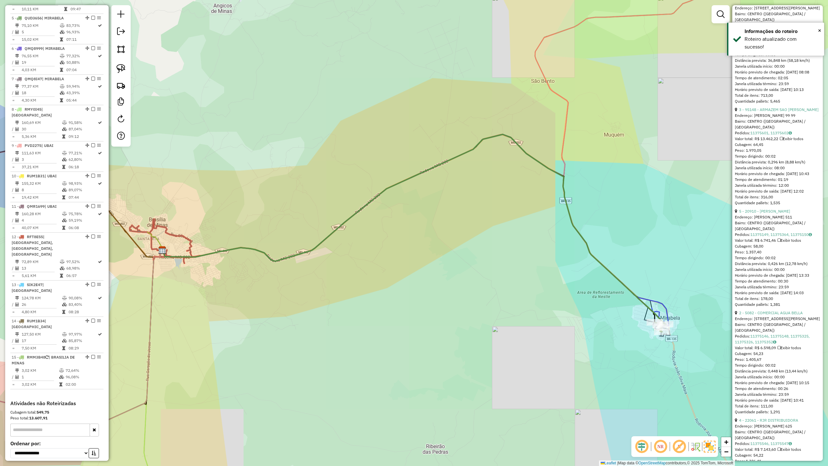
scroll to position [395, 0]
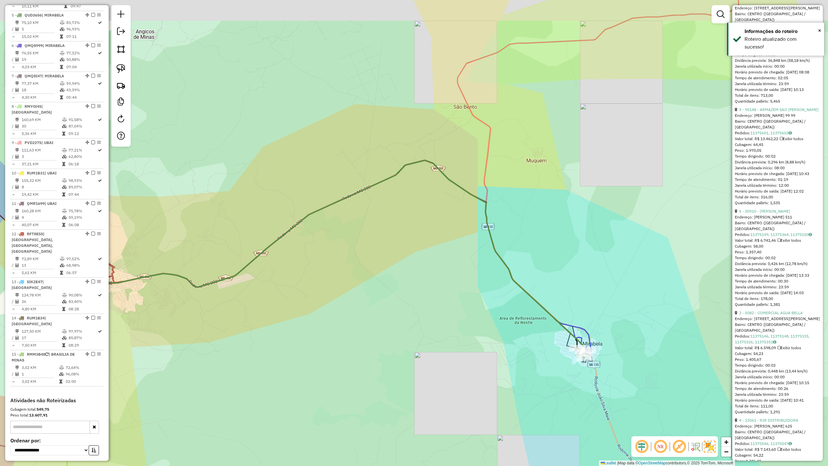
drag, startPoint x: 632, startPoint y: 345, endPoint x: 554, endPoint y: 371, distance: 81.8
click at [554, 371] on div "Janela de atendimento Grade de atendimento Capacidade Transportadoras Veículos …" at bounding box center [414, 233] width 828 height 466
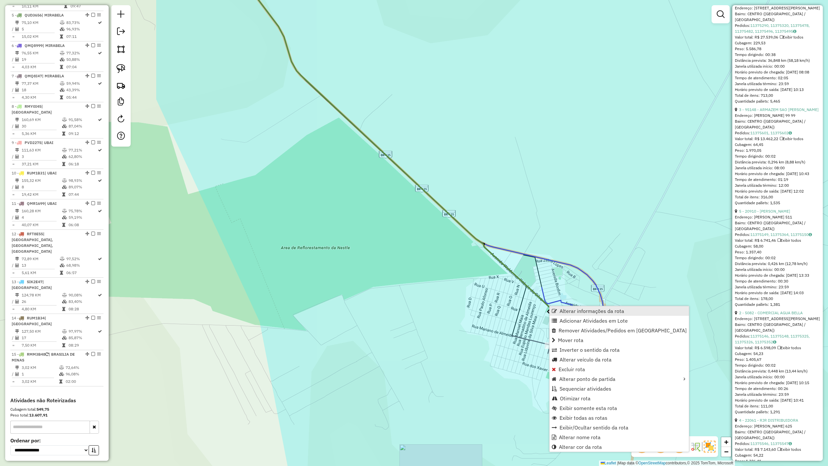
click at [569, 312] on span "Alterar informações da rota" at bounding box center [591, 310] width 65 height 5
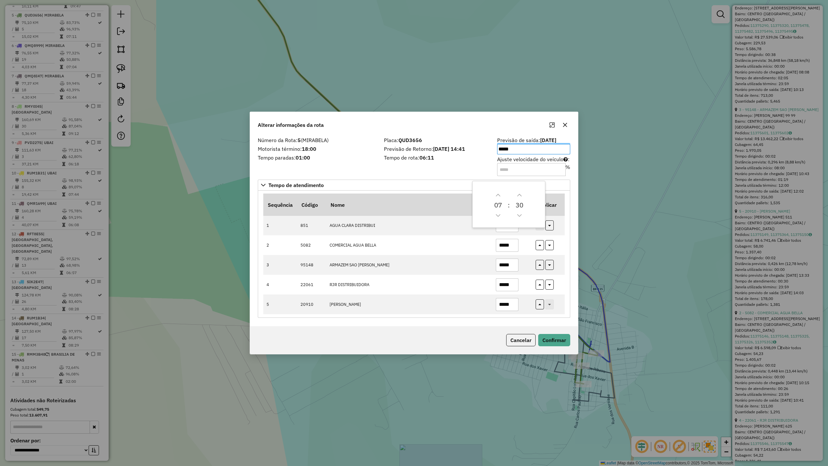
click at [453, 162] on div "Placa: QUD3656 Previsão de Retorno: 13/08/2025 14:41 Tempo de rota: 06:11" at bounding box center [436, 156] width 113 height 37
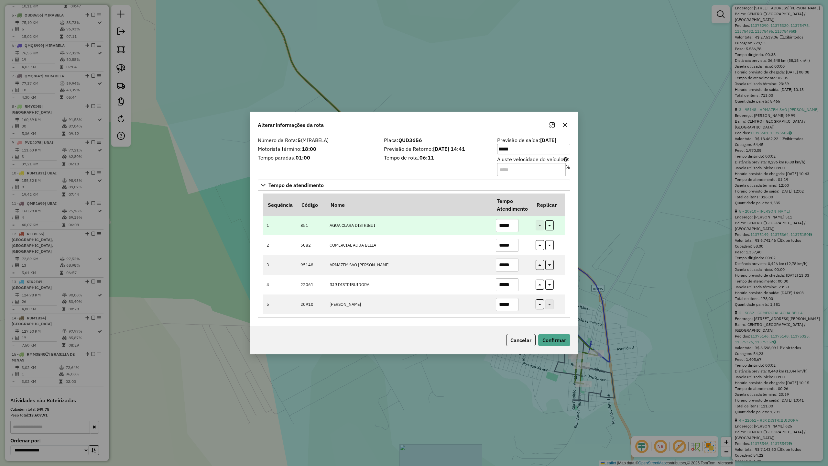
click at [513, 227] on input "*****" at bounding box center [507, 225] width 23 height 13
type input "*****"
click at [559, 346] on button "Confirmar" at bounding box center [554, 340] width 32 height 12
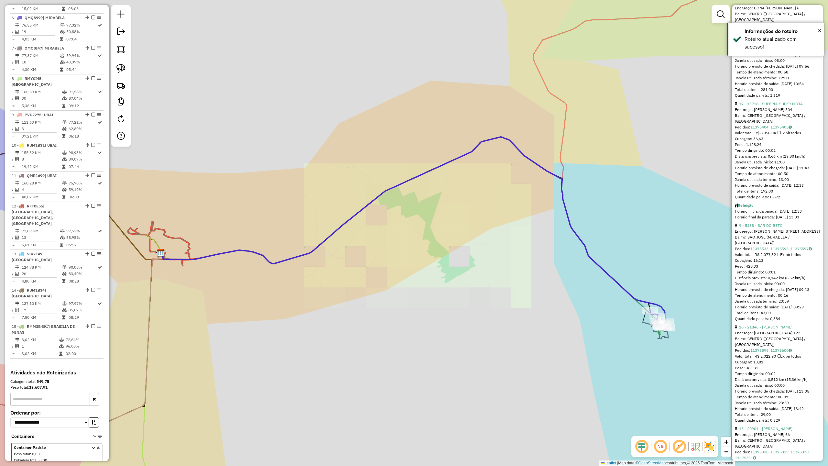
scroll to position [426, 0]
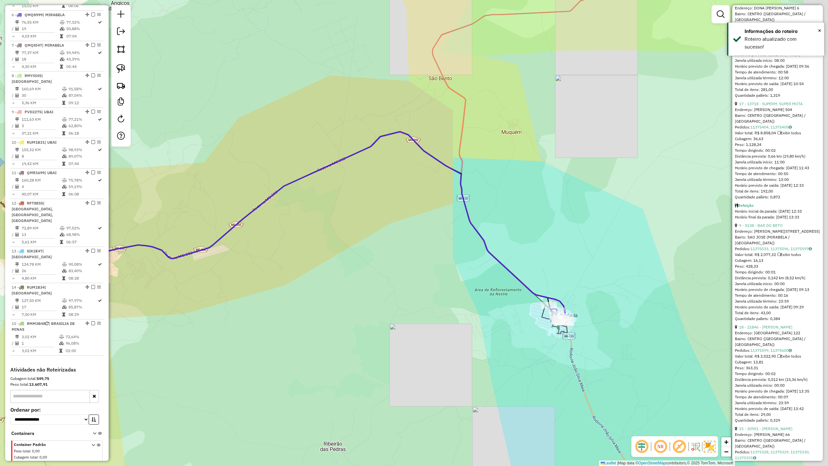
drag, startPoint x: 649, startPoint y: 343, endPoint x: 498, endPoint y: 324, distance: 151.5
click at [500, 328] on div "Janela de atendimento Grade de atendimento Capacidade Transportadoras Veículos …" at bounding box center [414, 233] width 828 height 466
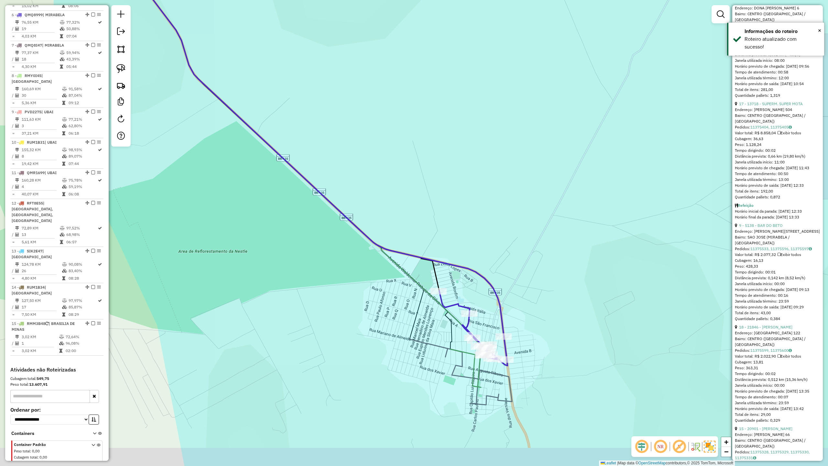
drag, startPoint x: 466, startPoint y: 430, endPoint x: 454, endPoint y: 377, distance: 54.6
click at [449, 395] on div "Janela de atendimento Grade de atendimento Capacidade Transportadoras Veículos …" at bounding box center [414, 233] width 828 height 466
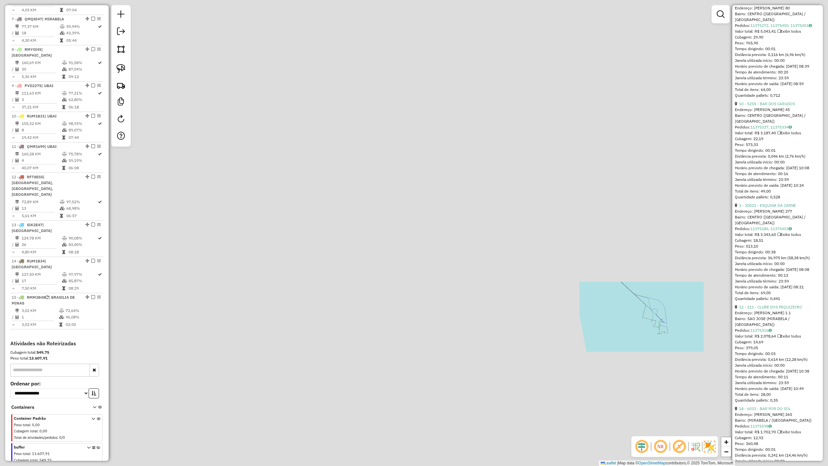
scroll to position [457, 0]
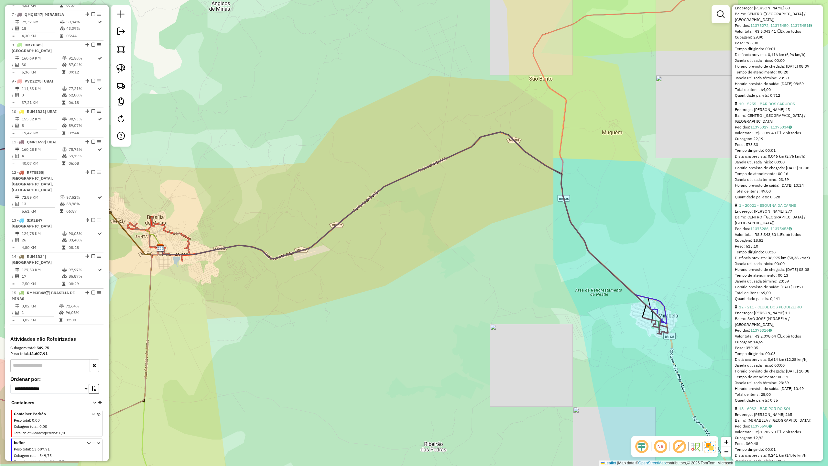
click at [642, 317] on icon at bounding box center [655, 325] width 26 height 16
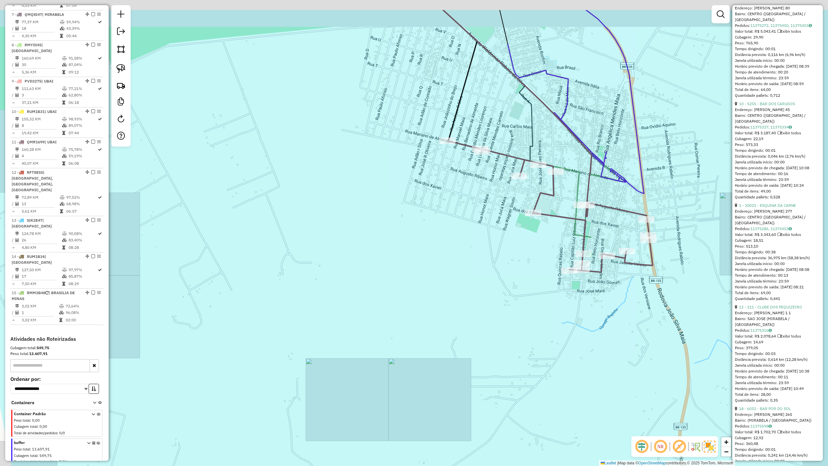
drag, startPoint x: 652, startPoint y: 328, endPoint x: 590, endPoint y: 400, distance: 95.8
click at [590, 400] on div "Janela de atendimento Grade de atendimento Capacidade Transportadoras Veículos …" at bounding box center [414, 233] width 828 height 466
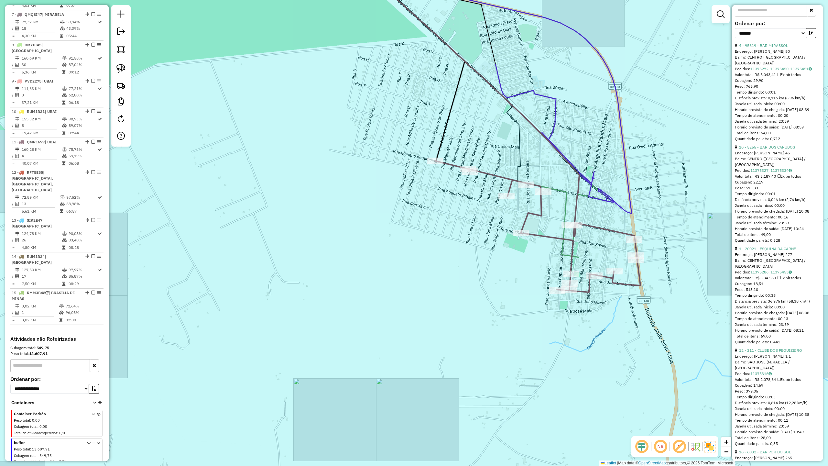
scroll to position [296, 0]
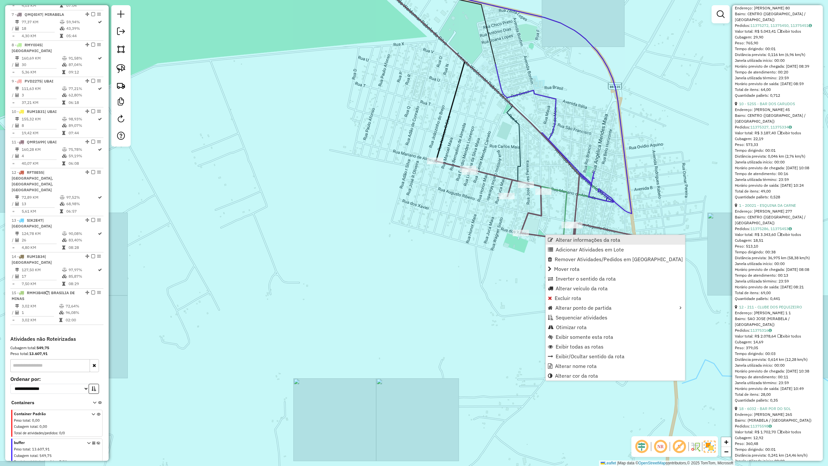
click at [574, 238] on span "Alterar informações da rota" at bounding box center [587, 239] width 65 height 5
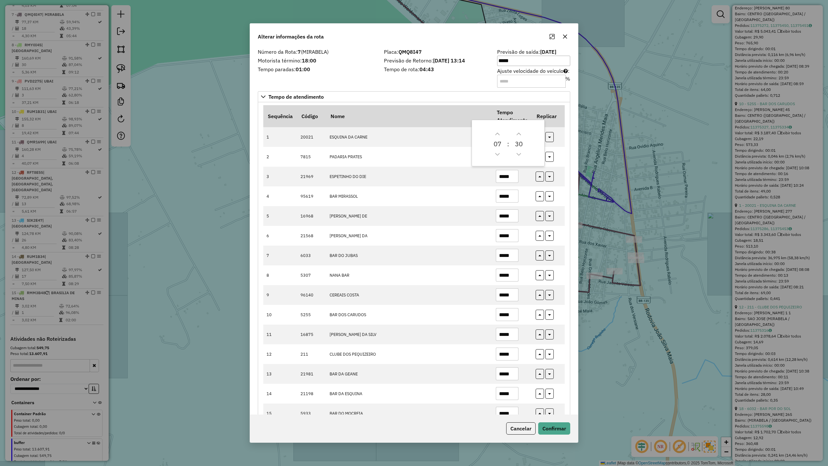
click at [458, 81] on div "Placa: QMQ8I47 Previsão de Retorno: 13/08/2025 13:14 Tempo de rota: 04:43" at bounding box center [436, 67] width 113 height 37
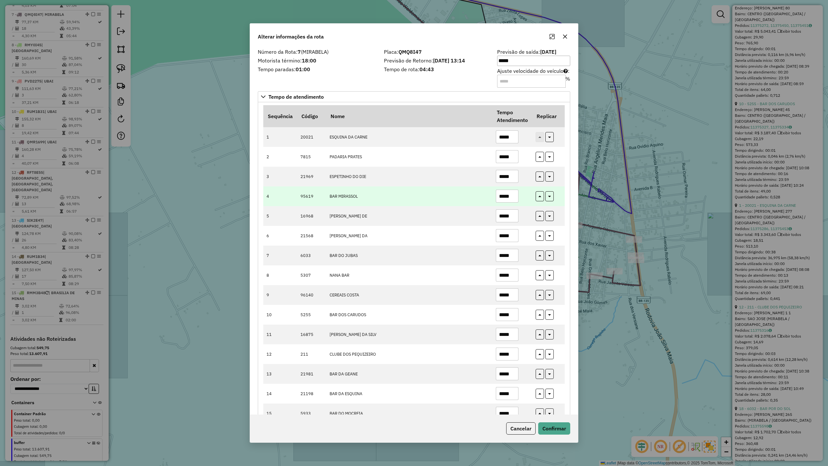
click at [512, 200] on input "*****" at bounding box center [507, 195] width 23 height 13
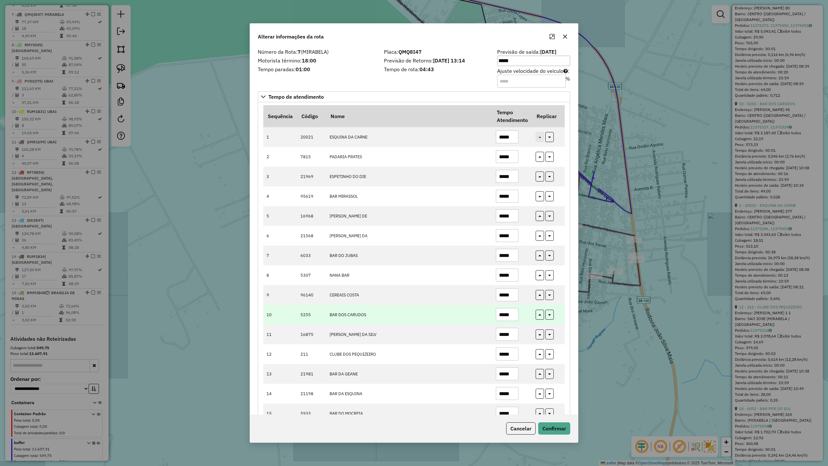
type input "*****"
click at [514, 316] on input "*****" at bounding box center [507, 314] width 23 height 13
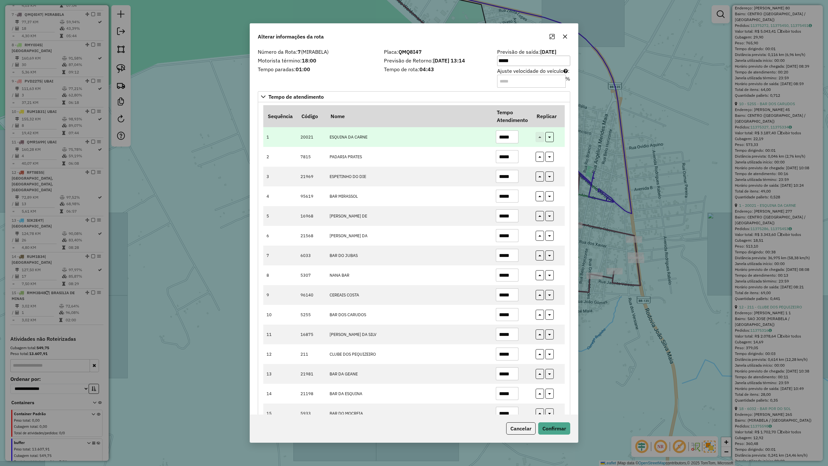
type input "*****"
click at [513, 134] on input "*****" at bounding box center [507, 136] width 23 height 13
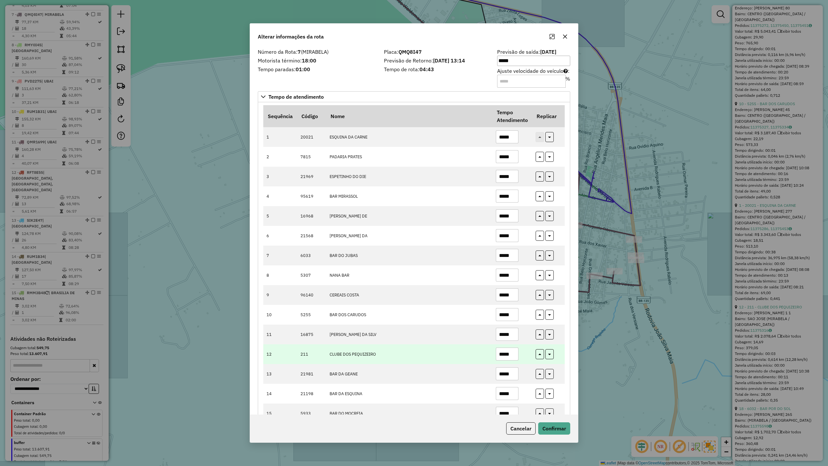
type input "*****"
click at [514, 356] on input "*****" at bounding box center [507, 353] width 23 height 13
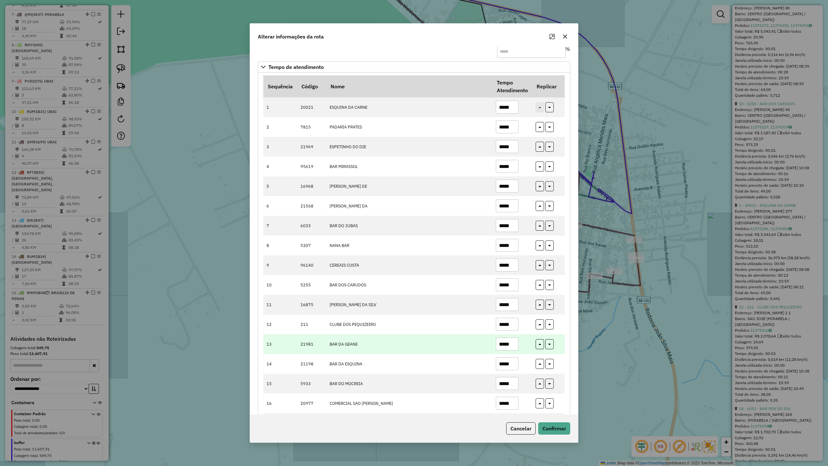
scroll to position [43, 0]
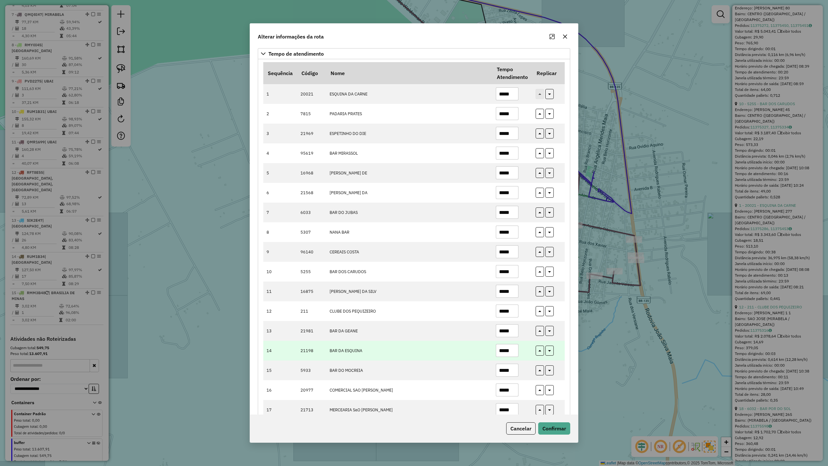
type input "*****"
click at [515, 350] on input "*****" at bounding box center [507, 350] width 23 height 13
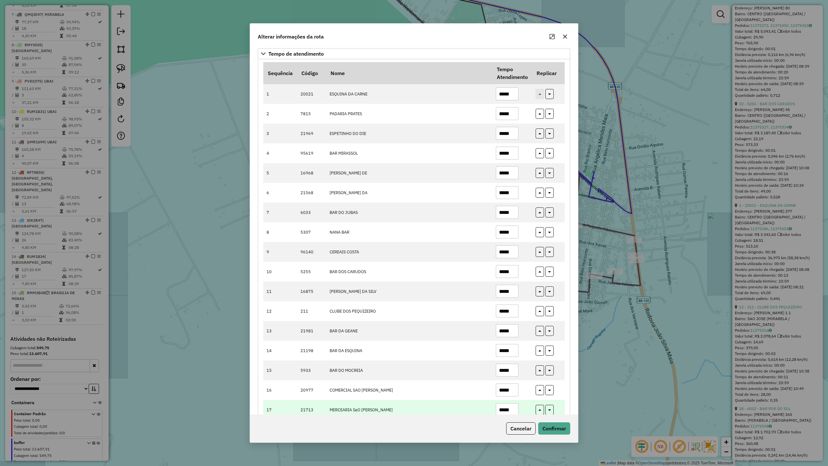
type input "*****"
click at [512, 407] on input "*****" at bounding box center [507, 409] width 23 height 13
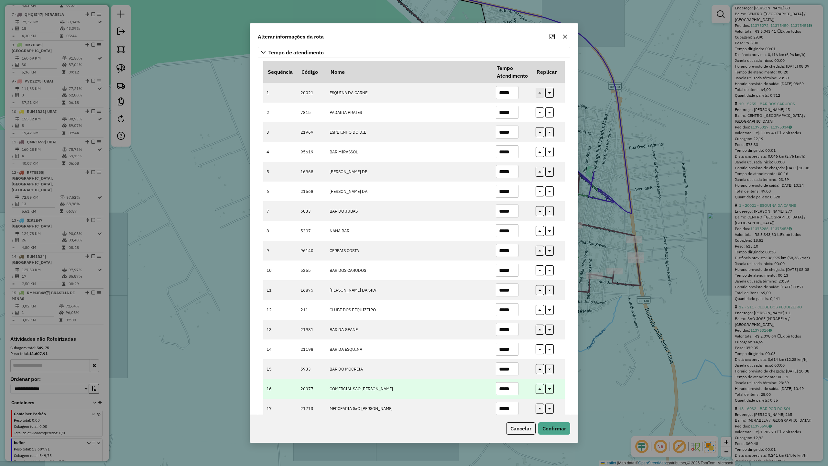
scroll to position [83, 0]
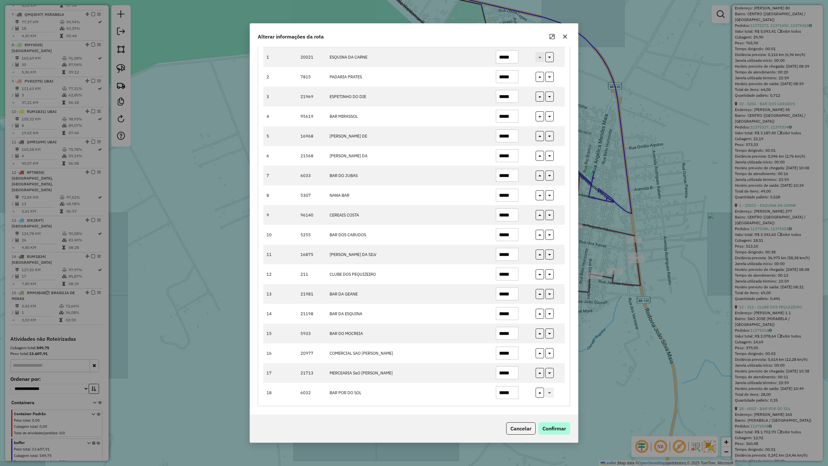
type input "*****"
click at [554, 407] on button "Confirmar" at bounding box center [554, 428] width 32 height 12
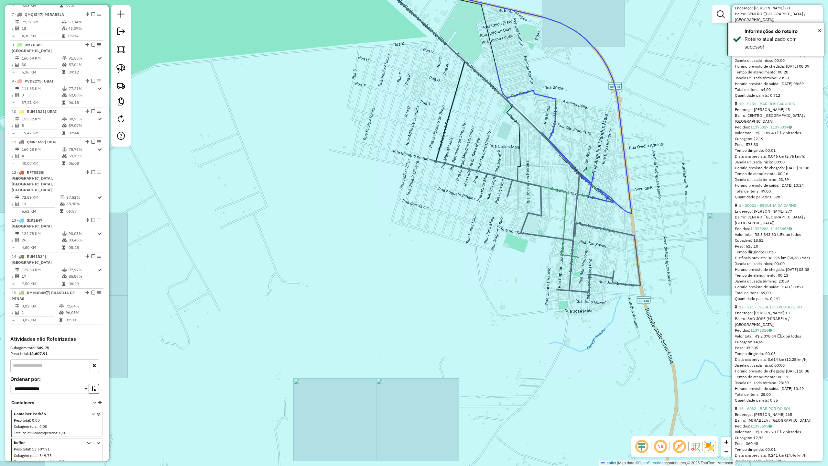
scroll to position [462, 0]
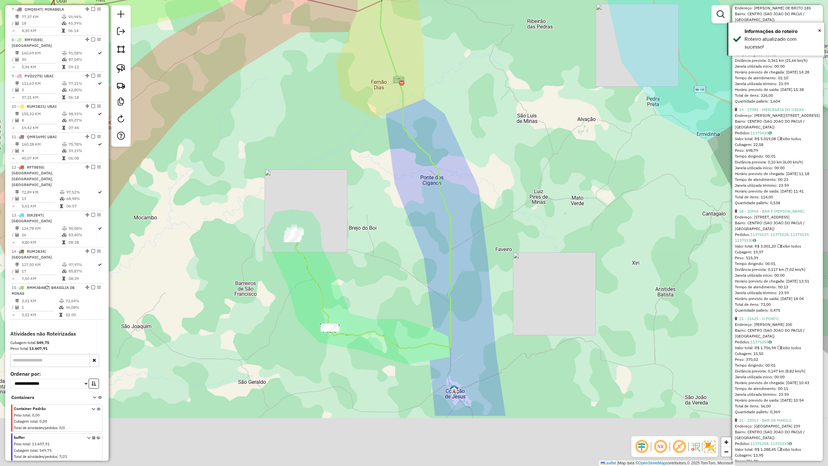
drag, startPoint x: 554, startPoint y: 258, endPoint x: 517, endPoint y: 117, distance: 145.7
click at [517, 119] on div "Janela de atendimento Grade de atendimento Capacidade Transportadoras Veículos …" at bounding box center [414, 233] width 828 height 466
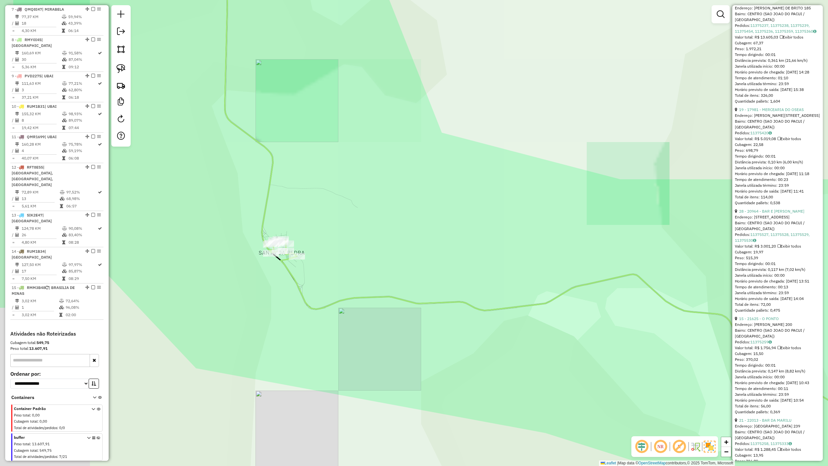
drag, startPoint x: 347, startPoint y: 274, endPoint x: 368, endPoint y: 274, distance: 21.3
click at [368, 274] on div "Janela de atendimento Grade de atendimento Capacidade Transportadoras Veículos …" at bounding box center [414, 233] width 828 height 466
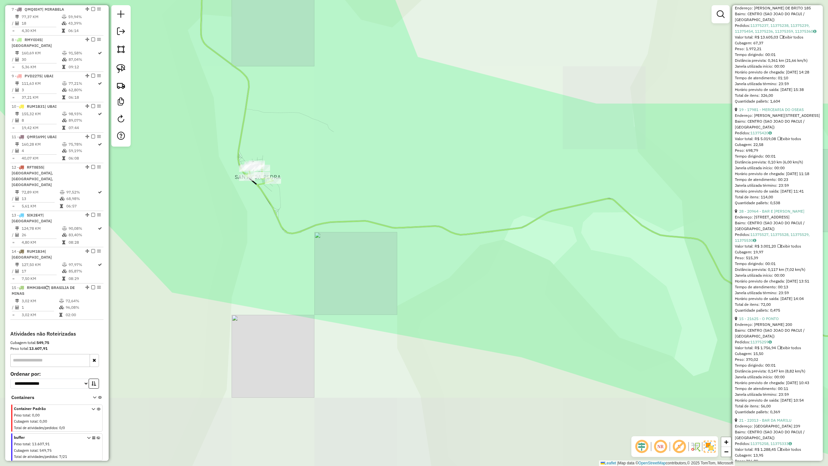
drag, startPoint x: 186, startPoint y: 140, endPoint x: 418, endPoint y: 343, distance: 308.1
click at [410, 341] on div "Janela de atendimento Grade de atendimento Capacidade Transportadoras Veículos …" at bounding box center [414, 233] width 828 height 466
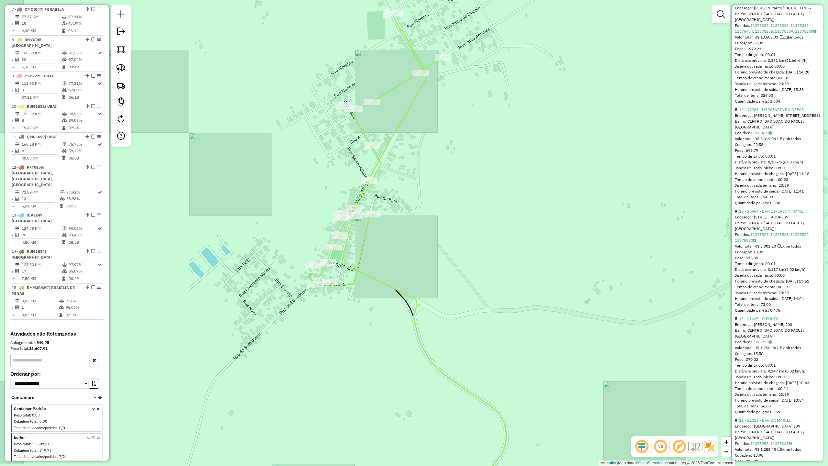
drag, startPoint x: 408, startPoint y: 211, endPoint x: 381, endPoint y: 175, distance: 44.6
click at [387, 186] on div "Janela de atendimento Grade de atendimento Capacidade Transportadoras Veículos …" at bounding box center [414, 233] width 828 height 466
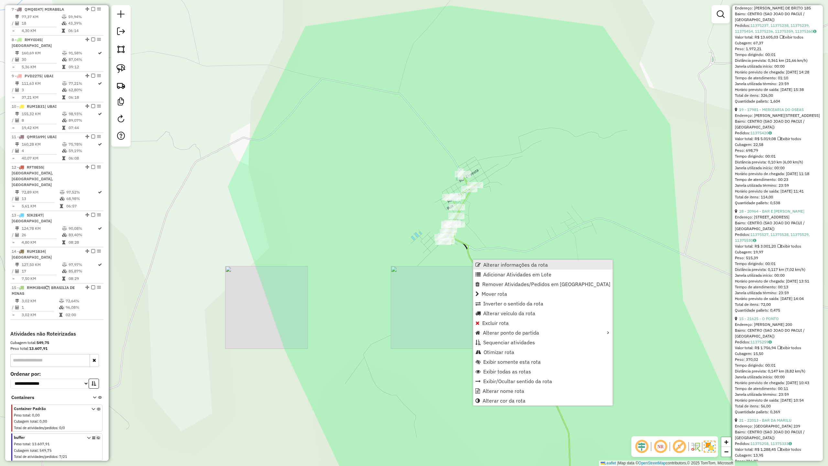
click at [497, 266] on span "Alterar informações da rota" at bounding box center [515, 264] width 65 height 5
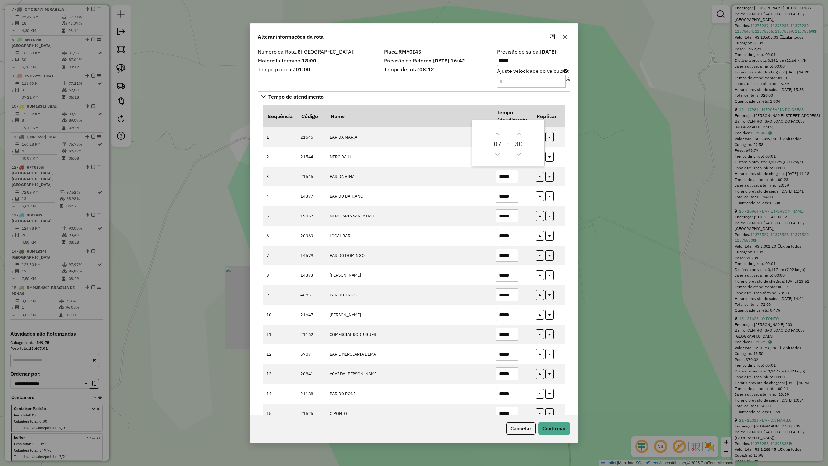
click at [342, 74] on div "Número da Rota: 8 (SÃO JOÃO DO PACUI) Motorista término: 18:00 Tempo paradas: 0…" at bounding box center [317, 67] width 126 height 37
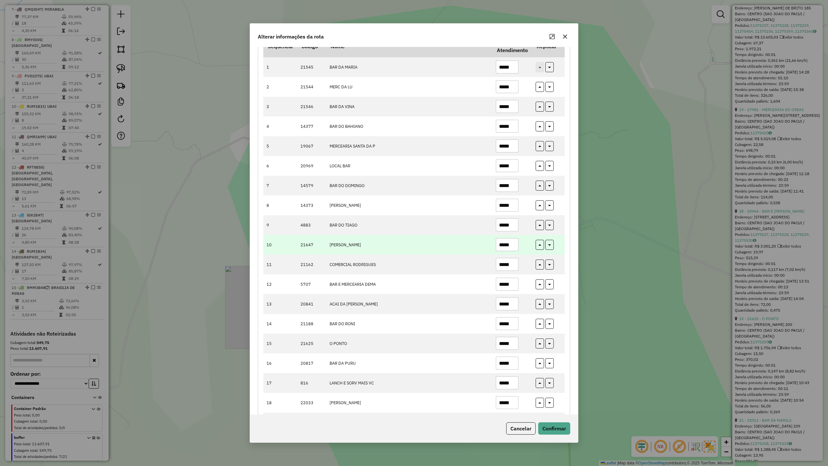
scroll to position [86, 0]
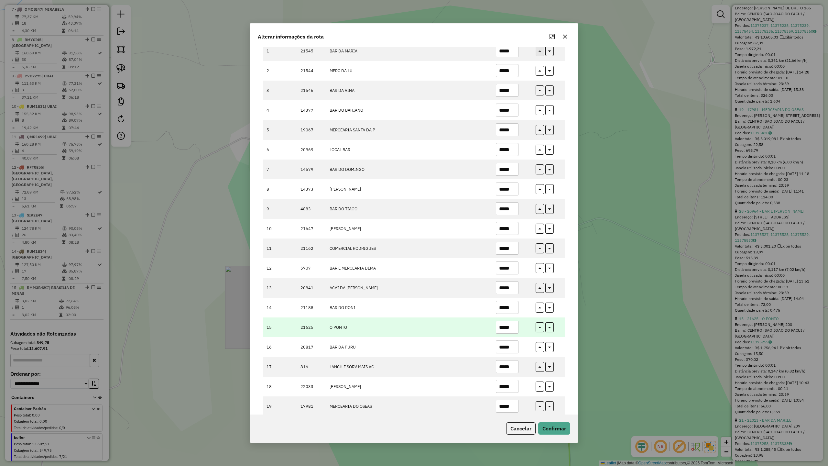
click at [511, 330] on input "*****" at bounding box center [507, 326] width 23 height 13
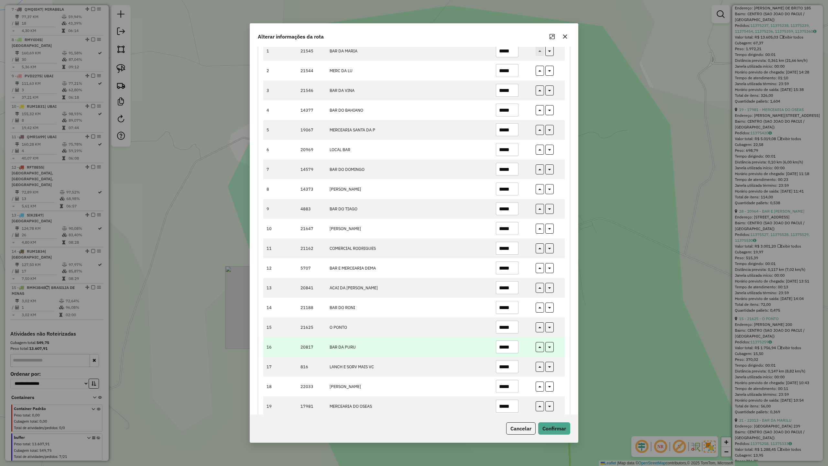
scroll to position [302, 0]
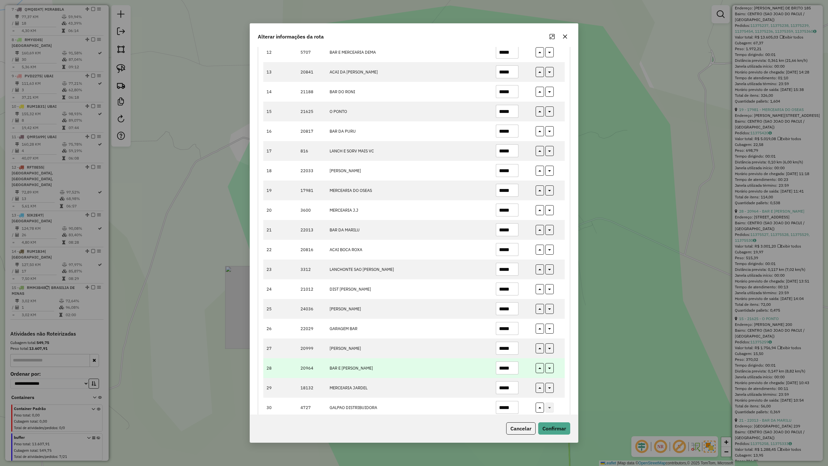
type input "*****"
click at [511, 374] on input "*****" at bounding box center [507, 367] width 23 height 13
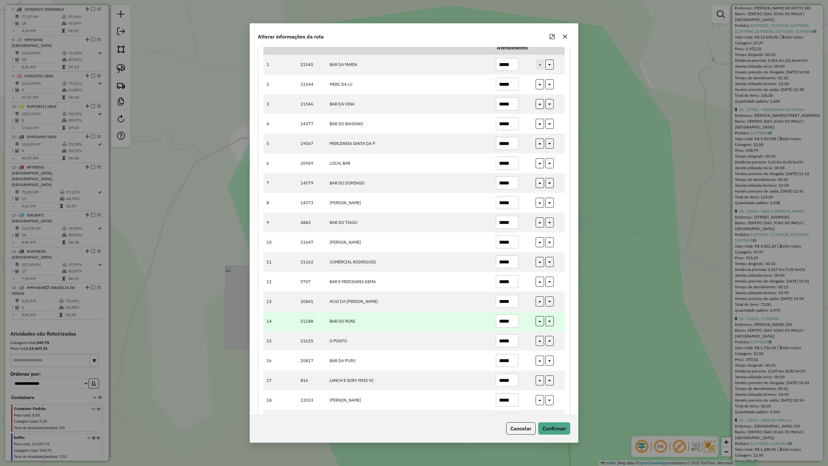
scroll to position [0, 0]
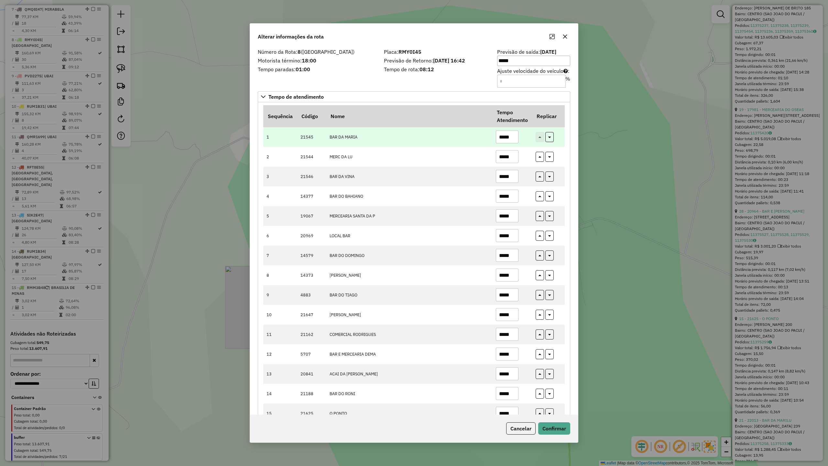
type input "*****"
click at [517, 140] on input "*****" at bounding box center [507, 136] width 23 height 13
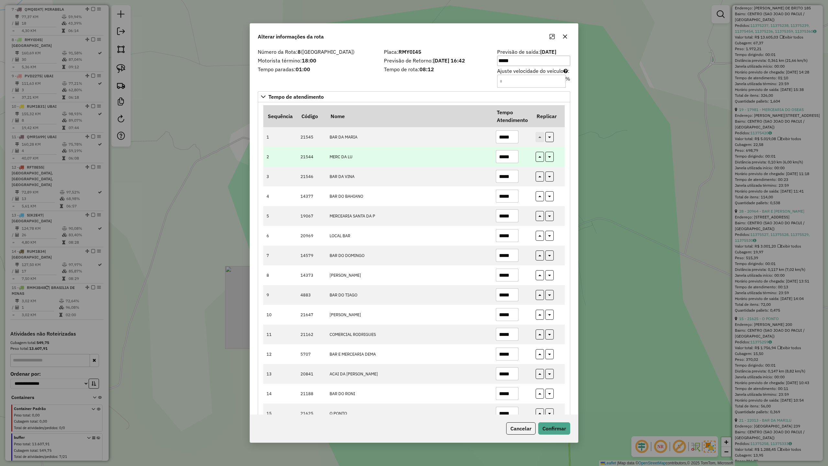
type input "*****"
click at [515, 155] on input "*****" at bounding box center [507, 156] width 23 height 13
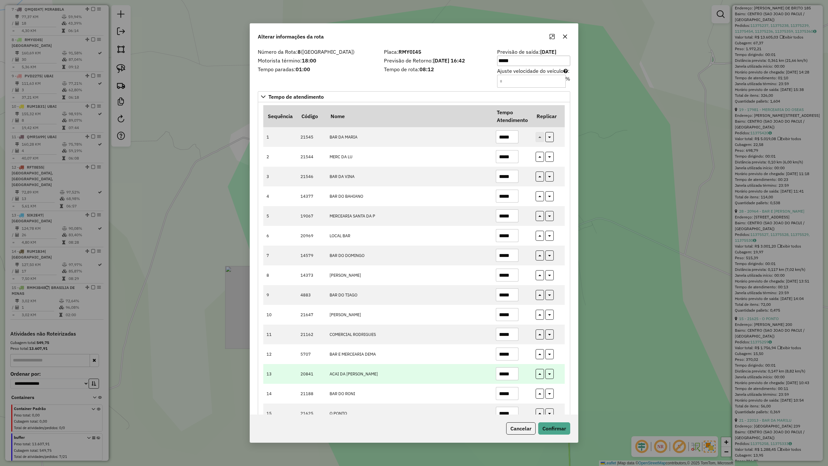
type input "*****"
click at [515, 380] on input "*****" at bounding box center [507, 373] width 23 height 13
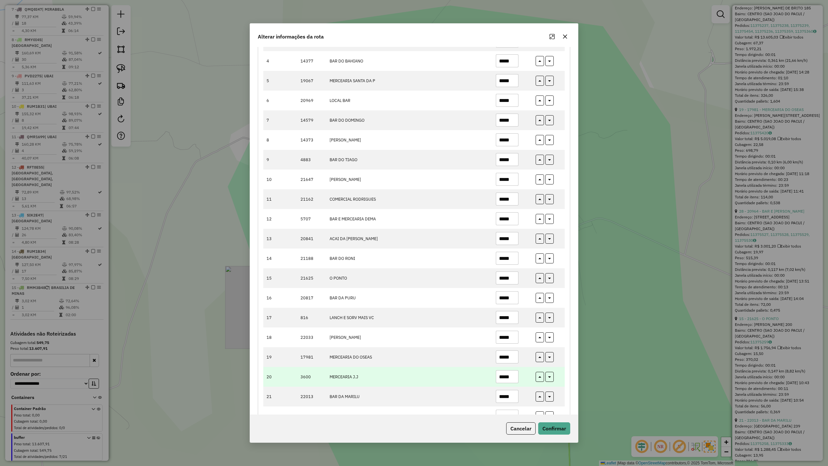
scroll to position [172, 0]
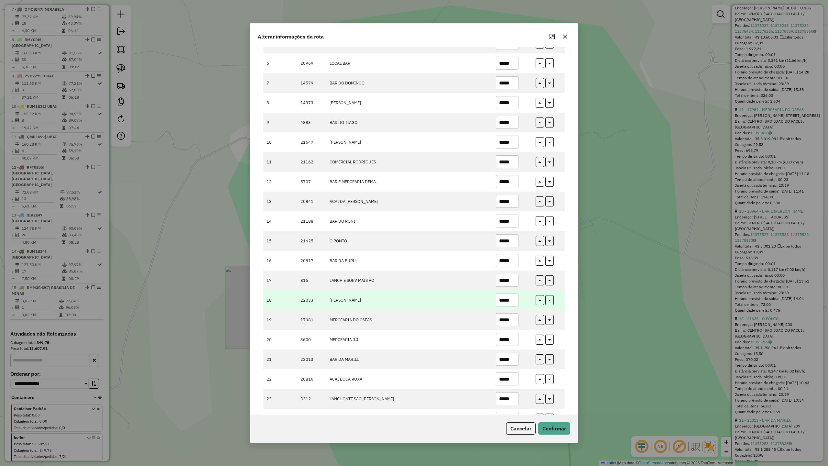
type input "*****"
click at [518, 302] on td "*****" at bounding box center [512, 300] width 40 height 20
click at [512, 302] on input "*****" at bounding box center [507, 299] width 23 height 13
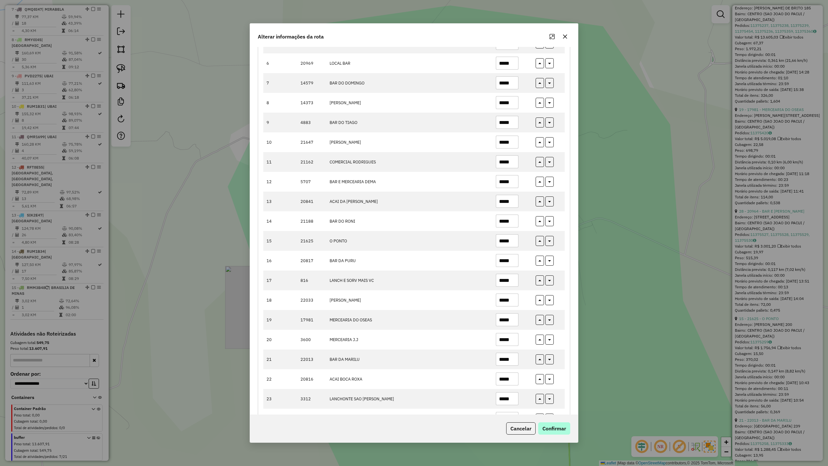
type input "*****"
click at [558, 407] on button "Confirmar" at bounding box center [554, 428] width 32 height 12
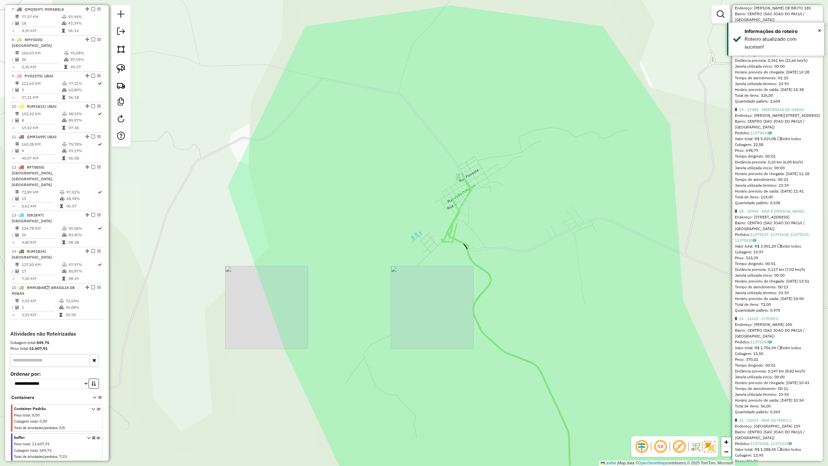
scroll to position [187, 0]
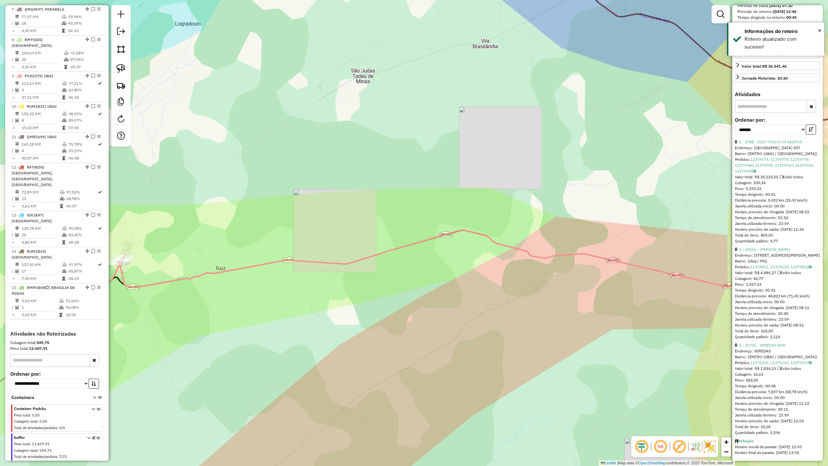
drag, startPoint x: 498, startPoint y: 343, endPoint x: 526, endPoint y: 259, distance: 88.5
click at [524, 261] on div "Janela de atendimento Grade de atendimento Capacidade Transportadoras Veículos …" at bounding box center [414, 233] width 828 height 466
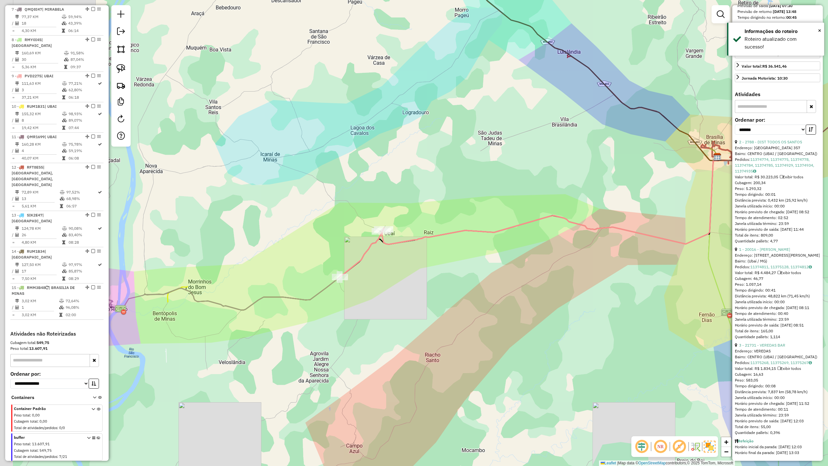
drag, startPoint x: 323, startPoint y: 308, endPoint x: 427, endPoint y: 336, distance: 107.1
click at [427, 336] on div "Janela de atendimento Grade de atendimento Capacidade Transportadoras Veículos …" at bounding box center [414, 233] width 828 height 466
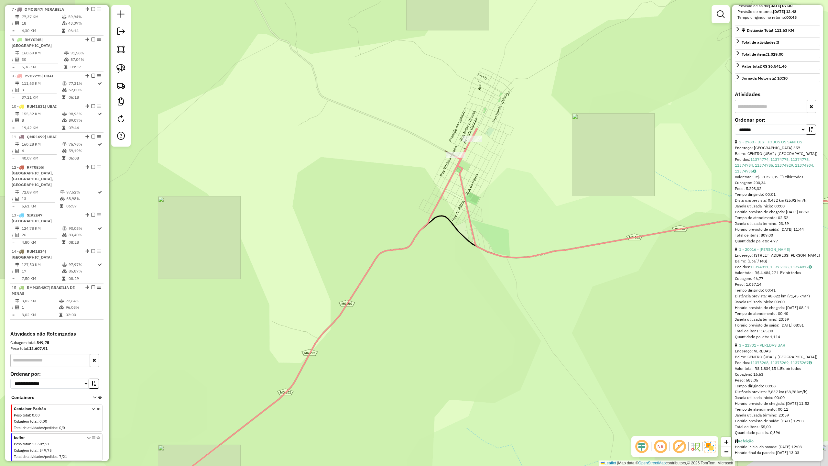
drag, startPoint x: 444, startPoint y: 309, endPoint x: 513, endPoint y: 229, distance: 105.9
click at [504, 241] on div "Janela de atendimento Grade de atendimento Capacidade Transportadoras Veículos …" at bounding box center [414, 233] width 828 height 466
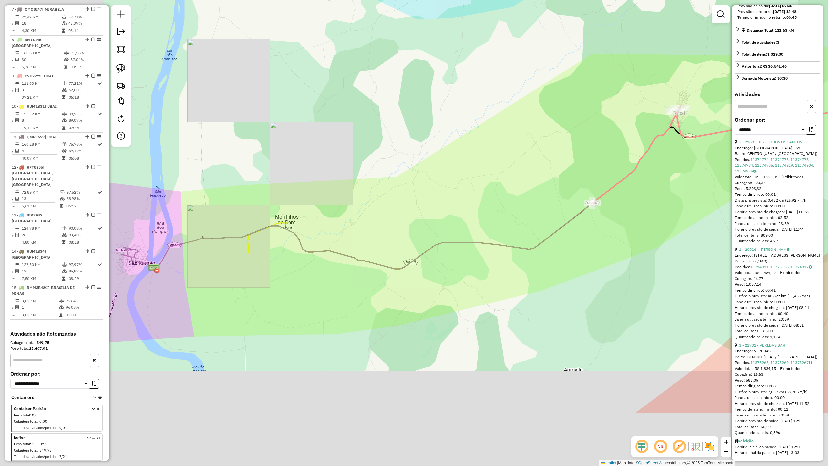
drag, startPoint x: 326, startPoint y: 329, endPoint x: 497, endPoint y: 224, distance: 200.5
click at [493, 225] on div "Janela de atendimento Grade de atendimento Capacidade Transportadoras Veículos …" at bounding box center [414, 233] width 828 height 466
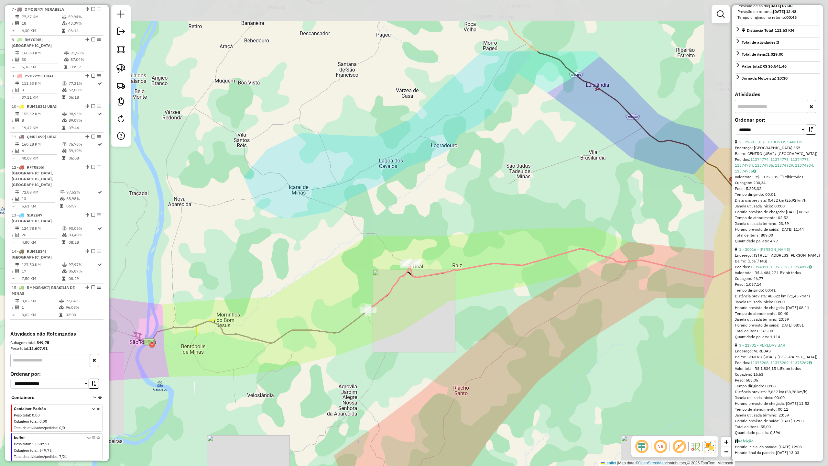
drag, startPoint x: 572, startPoint y: 258, endPoint x: 383, endPoint y: 359, distance: 214.5
click at [386, 359] on div "Janela de atendimento Grade de atendimento Capacidade Transportadoras Veículos …" at bounding box center [414, 233] width 828 height 466
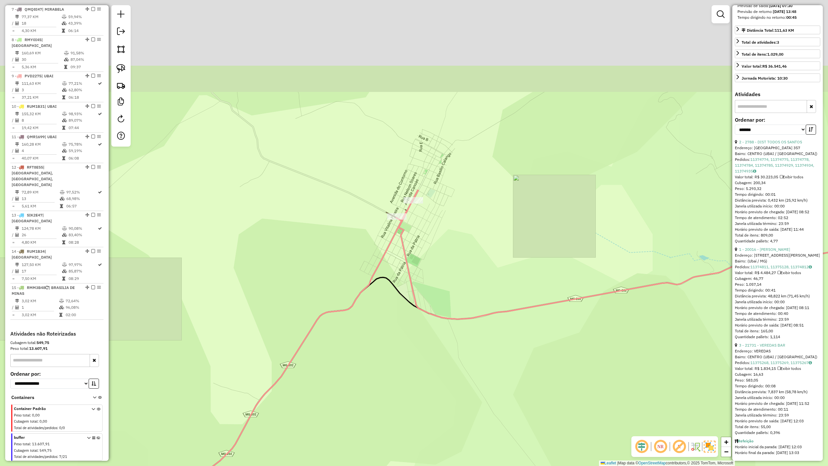
drag, startPoint x: 415, startPoint y: 260, endPoint x: 388, endPoint y: 359, distance: 102.3
click at [378, 374] on div "Janela de atendimento Grade de atendimento Capacidade Transportadoras Veículos …" at bounding box center [414, 233] width 828 height 466
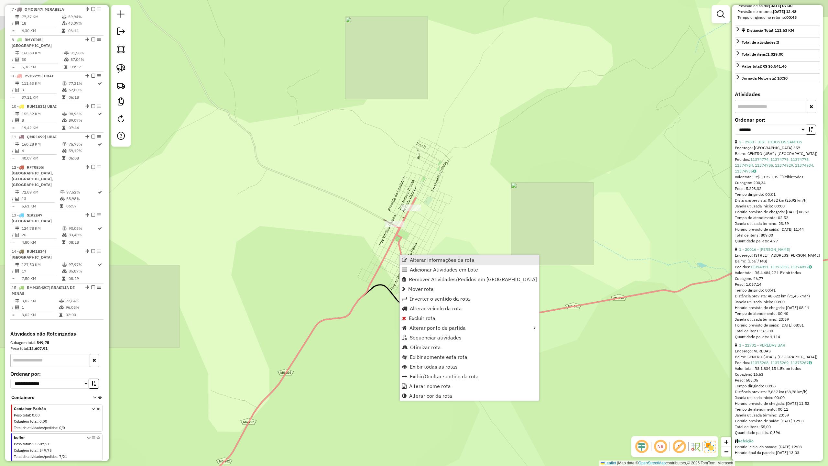
click at [429, 261] on span "Alterar informações da rota" at bounding box center [442, 259] width 65 height 5
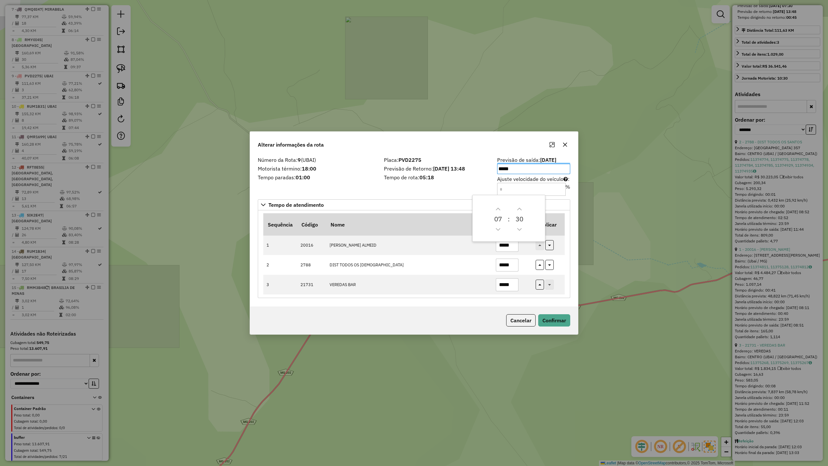
click at [449, 170] on strong "13/08/2025 13:48" at bounding box center [449, 168] width 32 height 6
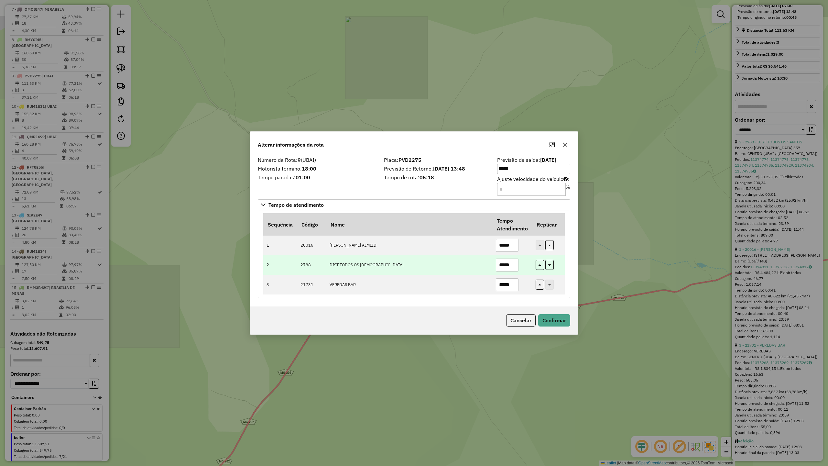
click at [514, 264] on input "*****" at bounding box center [507, 264] width 23 height 13
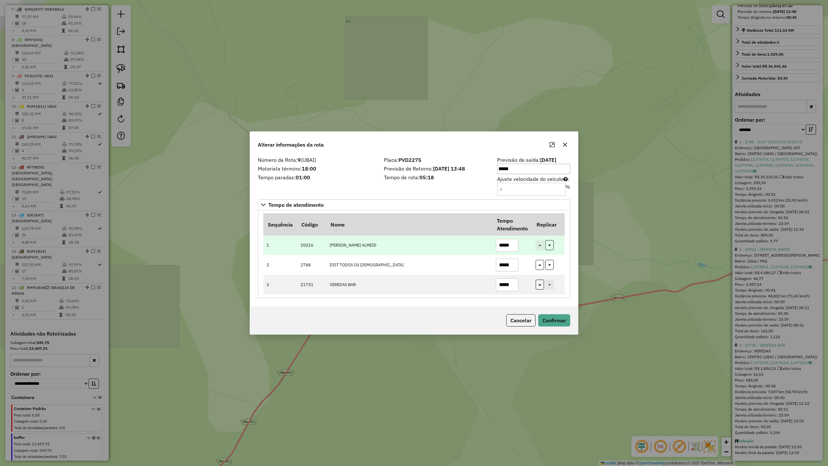
type input "*****"
click at [513, 245] on input "*****" at bounding box center [507, 245] width 23 height 13
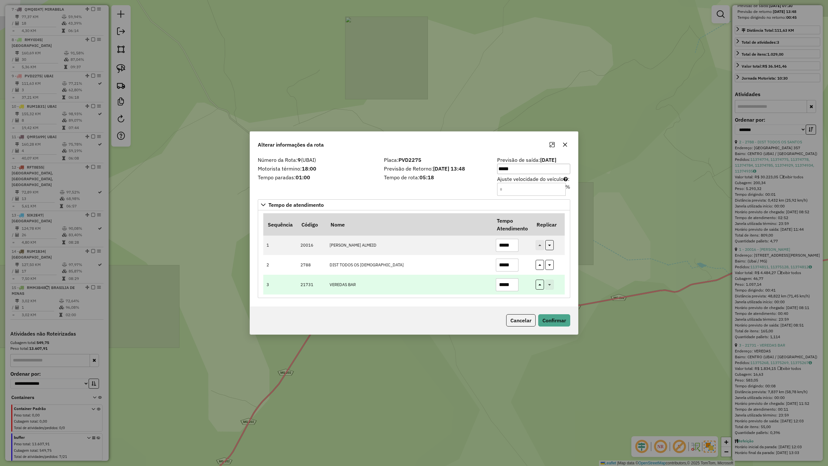
type input "*****"
click at [513, 283] on input "*****" at bounding box center [507, 284] width 23 height 13
type input "*****"
click at [546, 328] on div "Cancelar Confirmar" at bounding box center [414, 320] width 328 height 28
click at [550, 325] on button "Confirmar" at bounding box center [554, 320] width 32 height 12
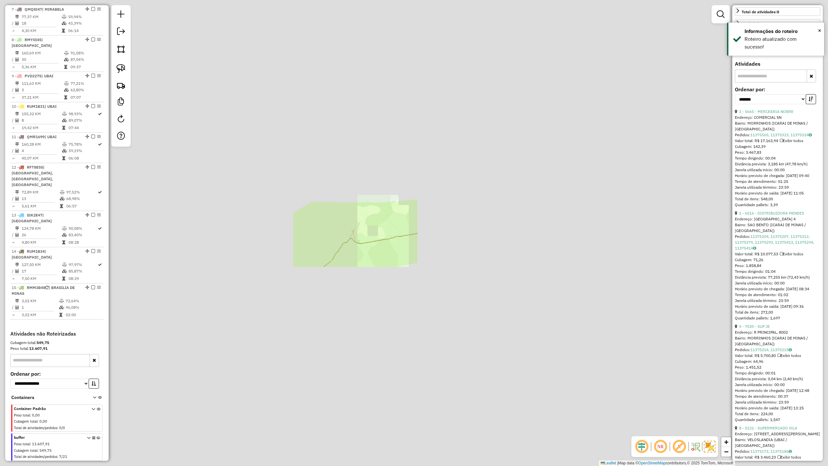
scroll to position [294, 0]
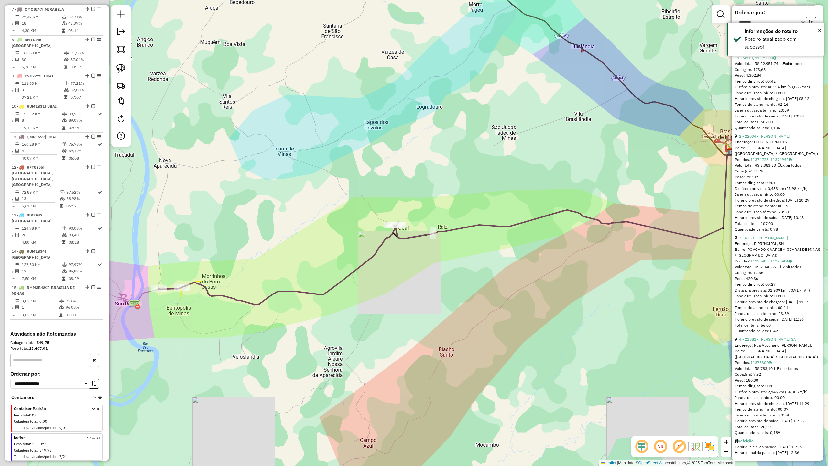
drag, startPoint x: 370, startPoint y: 346, endPoint x: 469, endPoint y: 350, distance: 98.7
click at [468, 350] on div "Janela de atendimento Grade de atendimento Capacidade Transportadoras Veículos …" at bounding box center [414, 233] width 828 height 466
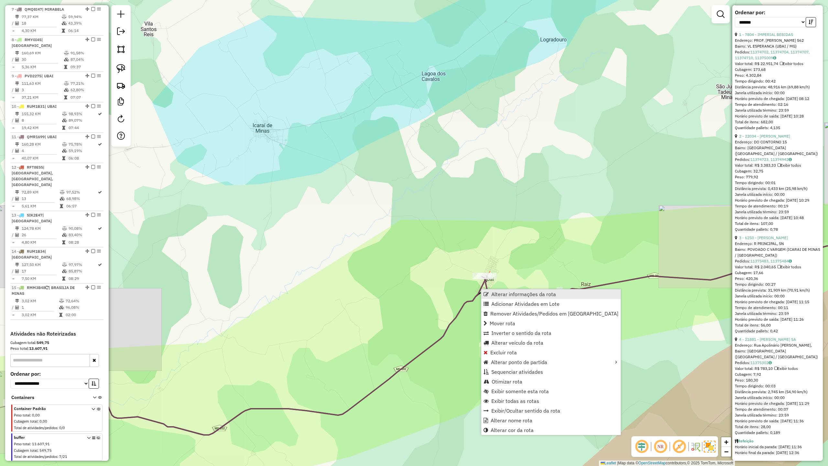
click at [495, 295] on span "Alterar informações da rota" at bounding box center [523, 293] width 65 height 5
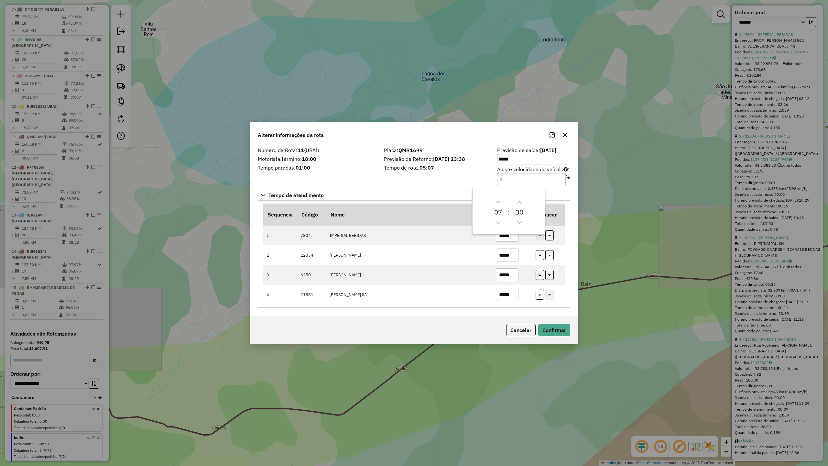
click at [487, 177] on div "Placa: QMR1699 Previsão de Retorno: 13/08/2025 13:38 Tempo de rota: 05:07" at bounding box center [436, 166] width 113 height 37
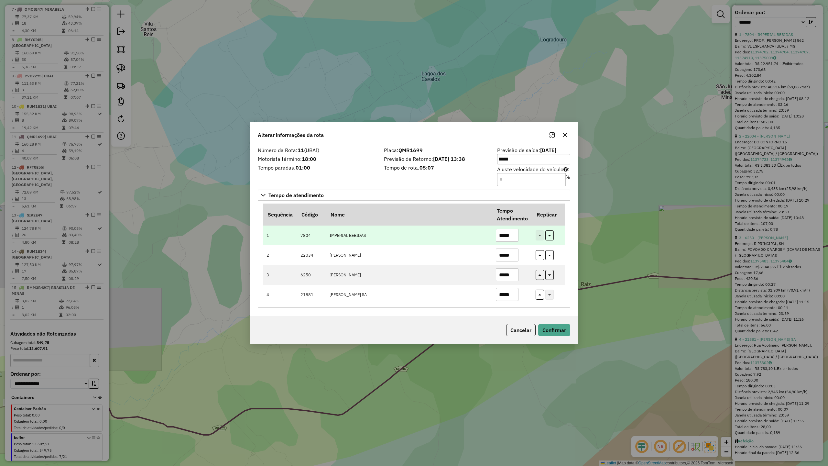
click at [512, 233] on input "*****" at bounding box center [507, 235] width 23 height 13
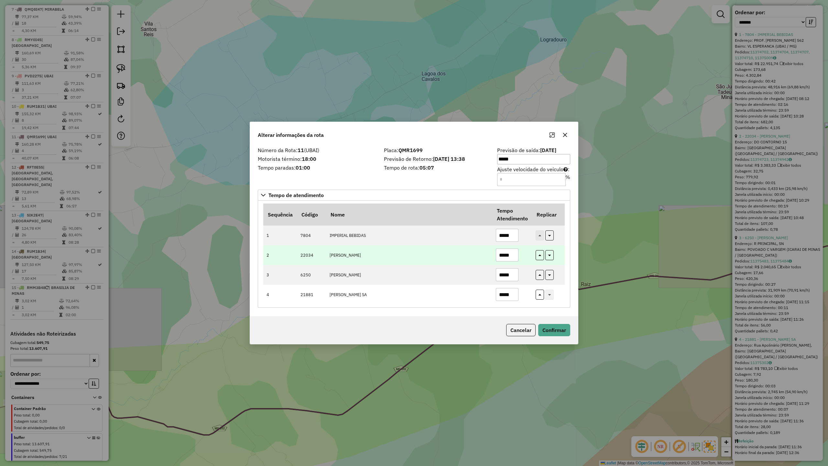
type input "*****"
click at [512, 256] on input "*****" at bounding box center [507, 254] width 23 height 13
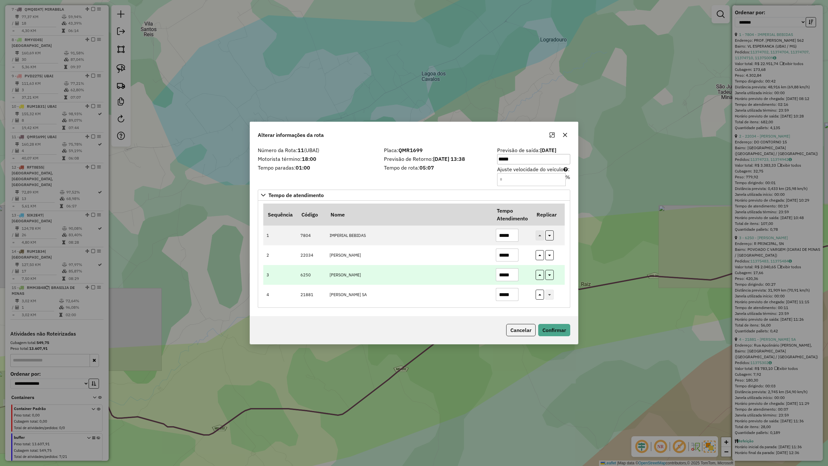
type input "*****"
click at [513, 274] on input "*****" at bounding box center [507, 274] width 23 height 13
type input "*****"
click at [556, 332] on button "Confirmar" at bounding box center [554, 330] width 32 height 12
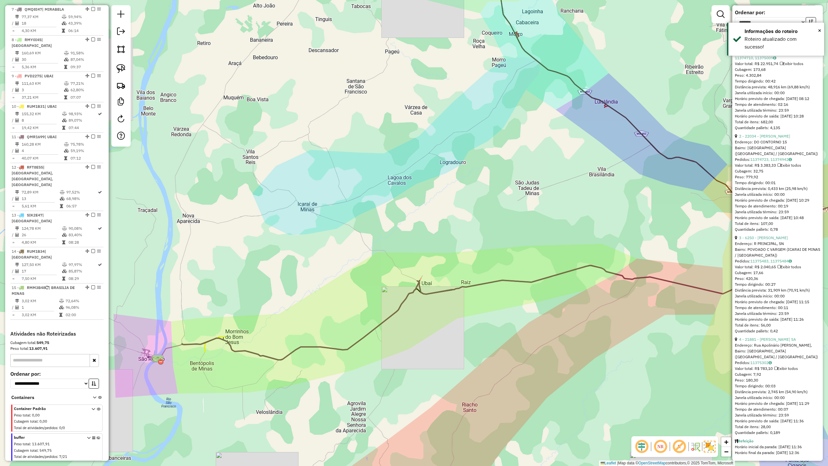
scroll to position [308, 0]
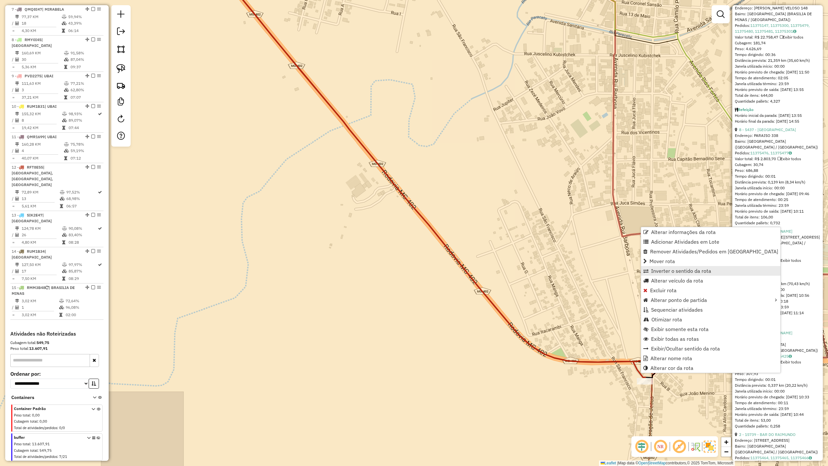
click at [669, 273] on span "Inverter o sentido da rota" at bounding box center [681, 270] width 60 height 5
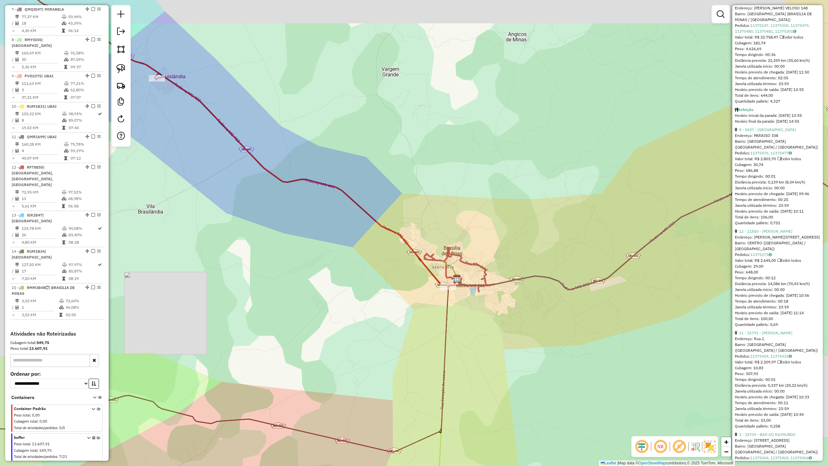
drag, startPoint x: 281, startPoint y: 240, endPoint x: 389, endPoint y: 281, distance: 115.4
click at [387, 281] on div "Janela de atendimento Grade de atendimento Capacidade Transportadoras Veículos …" at bounding box center [414, 233] width 828 height 466
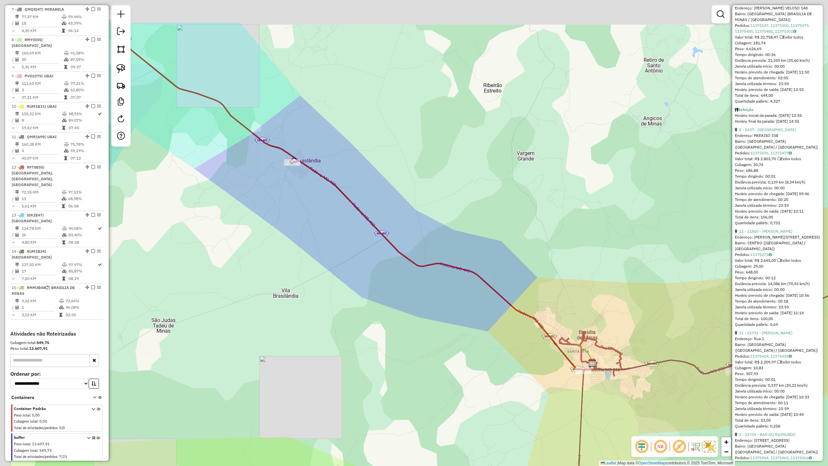
drag, startPoint x: 351, startPoint y: 275, endPoint x: 424, endPoint y: 319, distance: 84.7
click at [422, 319] on div "Janela de atendimento Grade de atendimento Capacidade Transportadoras Veículos …" at bounding box center [414, 233] width 828 height 466
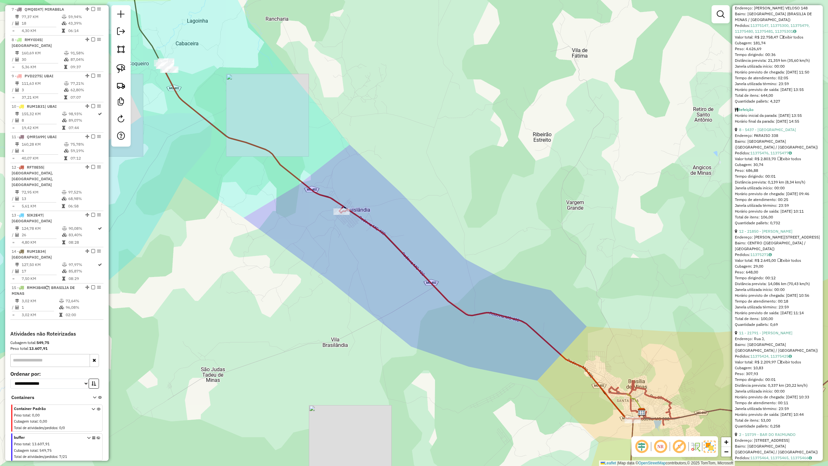
drag, startPoint x: 353, startPoint y: 285, endPoint x: 363, endPoint y: 297, distance: 15.4
click at [403, 329] on div "Janela de atendimento Grade de atendimento Capacidade Transportadoras Veículos …" at bounding box center [414, 233] width 828 height 466
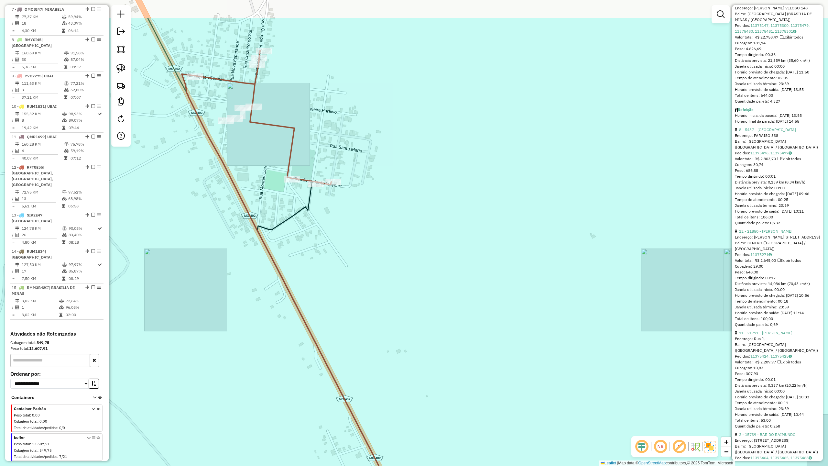
drag, startPoint x: 228, startPoint y: 133, endPoint x: 234, endPoint y: 205, distance: 72.0
click at [234, 205] on div "Janela de atendimento Grade de atendimento Capacidade Transportadoras Veículos …" at bounding box center [414, 233] width 828 height 466
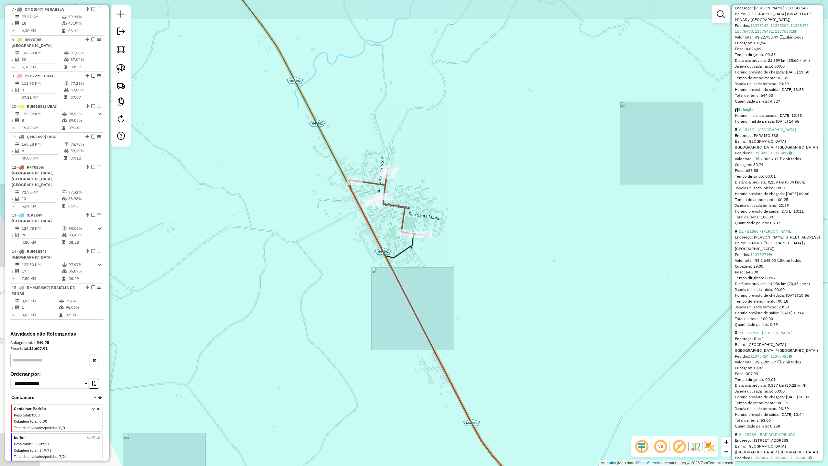
drag, startPoint x: 552, startPoint y: 343, endPoint x: 434, endPoint y: 159, distance: 218.4
click at [457, 186] on div "Janela de atendimento Grade de atendimento Capacidade Transportadoras Veículos …" at bounding box center [414, 233] width 828 height 466
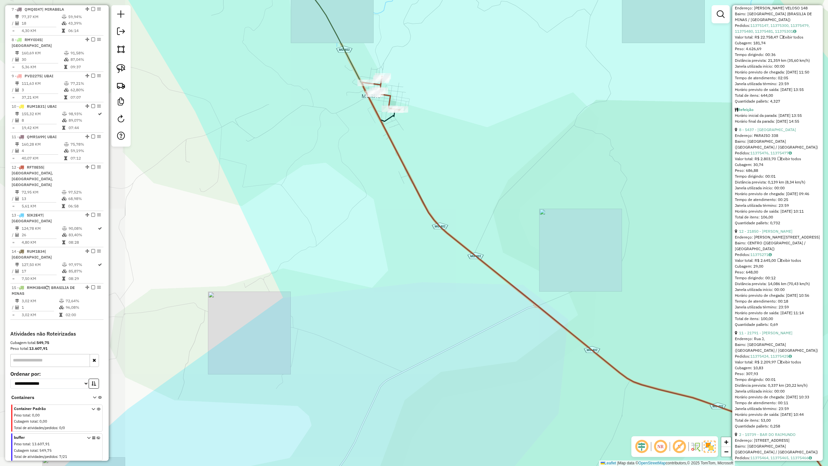
drag, startPoint x: 572, startPoint y: 293, endPoint x: 408, endPoint y: 113, distance: 244.2
click at [413, 118] on div "Janela de atendimento Grade de atendimento Capacidade Transportadoras Veículos …" at bounding box center [414, 233] width 828 height 466
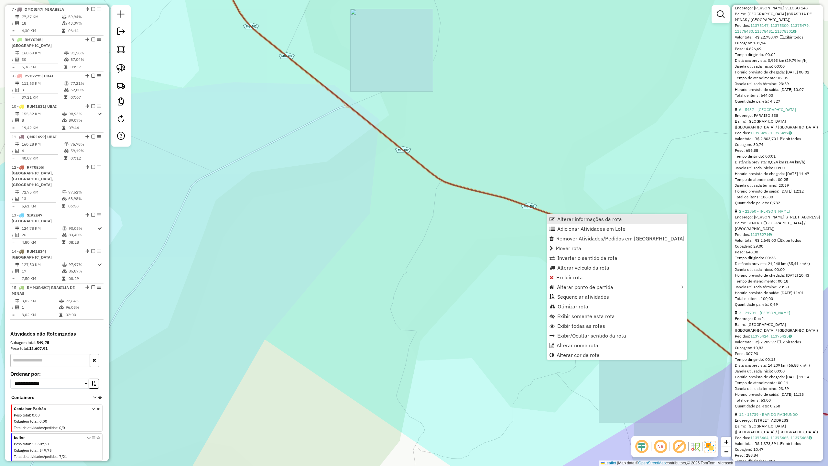
click at [575, 216] on span "Alterar informações da rota" at bounding box center [589, 218] width 65 height 5
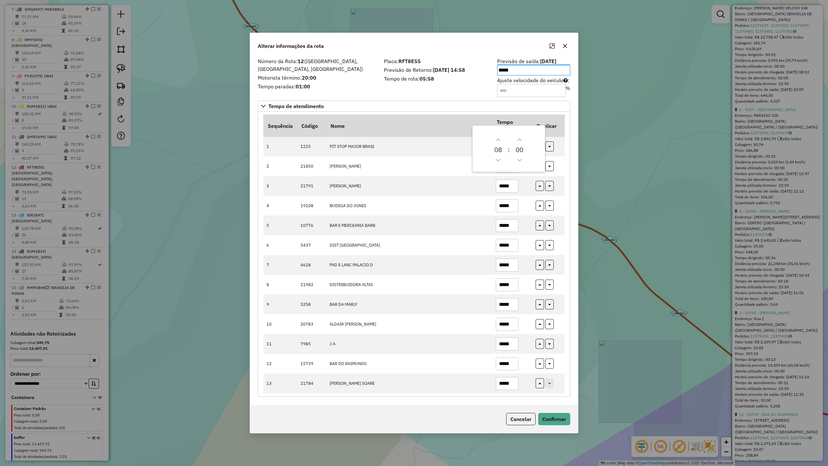
click at [438, 88] on div "Placa: RFT8E55 Previsão de Retorno: 13/08/2025 14:58 Tempo de rota: 05:58" at bounding box center [436, 77] width 113 height 37
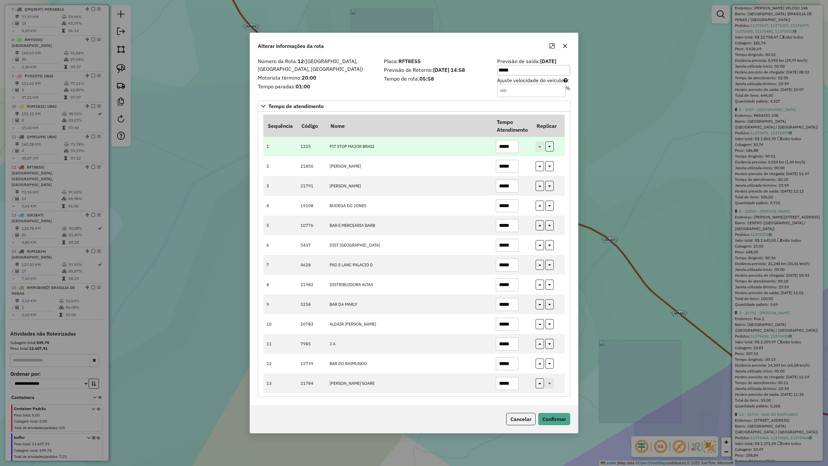
click at [515, 146] on input "*****" at bounding box center [507, 146] width 23 height 13
type input "*****"
click at [557, 407] on button "Confirmar" at bounding box center [554, 419] width 32 height 12
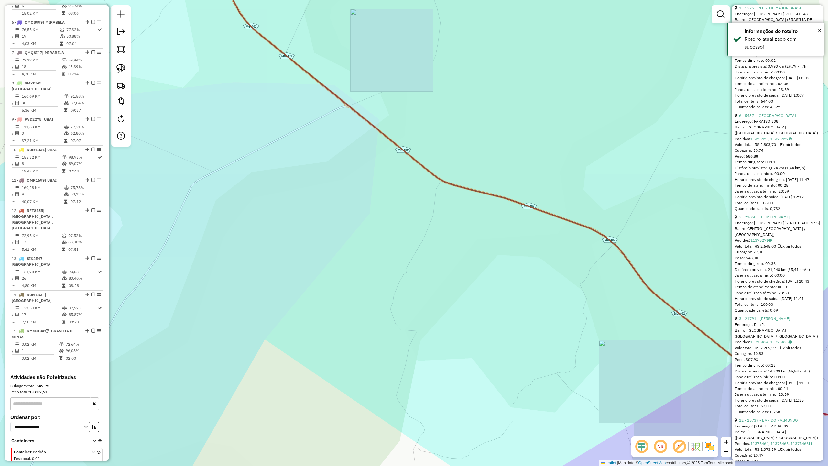
scroll to position [462, 0]
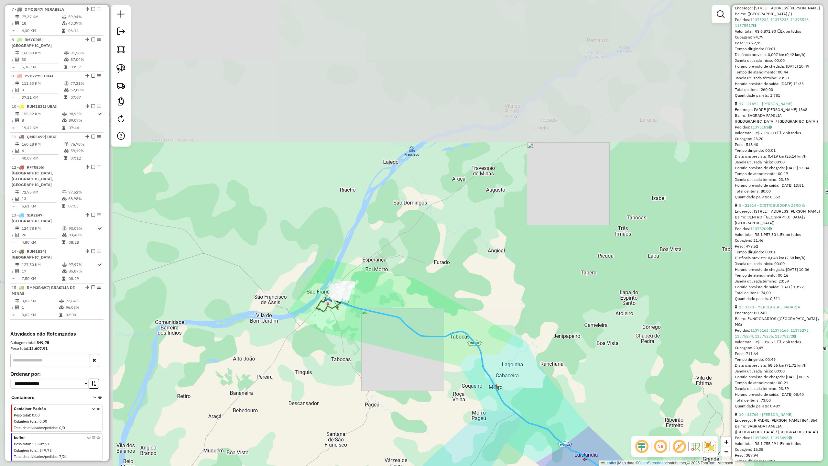
drag, startPoint x: 214, startPoint y: 202, endPoint x: 331, endPoint y: 380, distance: 213.1
click at [331, 380] on div "Janela de atendimento Grade de atendimento Capacidade Transportadoras Veículos …" at bounding box center [414, 233] width 828 height 466
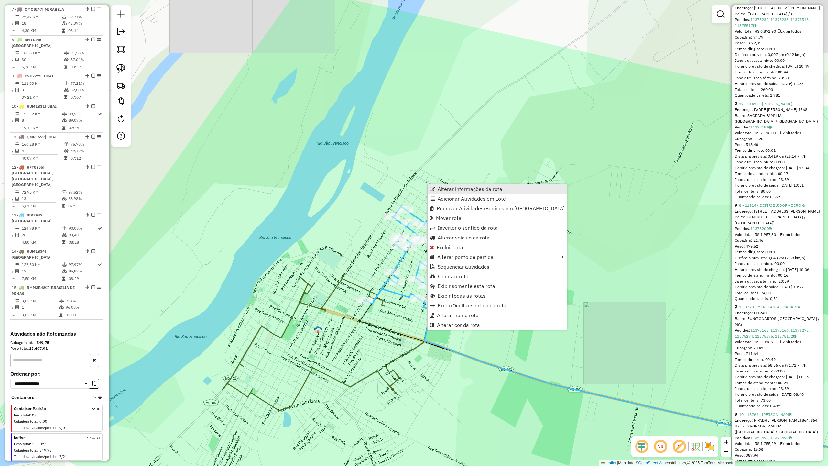
click at [463, 190] on span "Alterar informações da rota" at bounding box center [469, 188] width 65 height 5
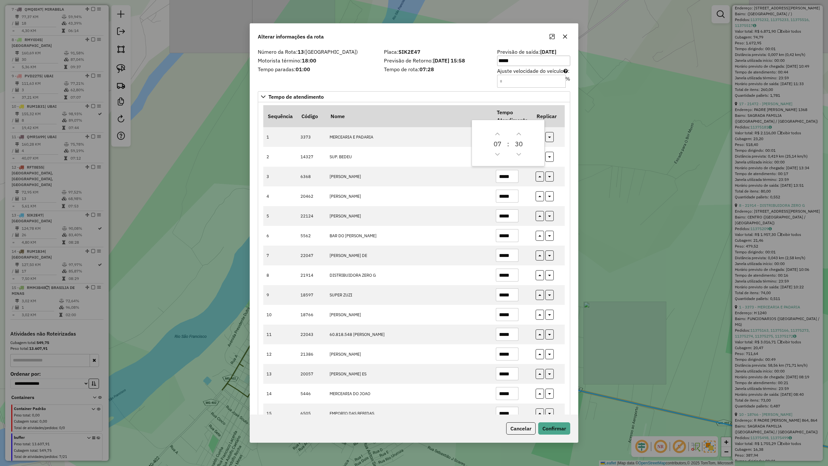
click at [460, 89] on div "Número da Rota: 13 (SÃO FRANCISCO) Motorista término: 18:00 Tempo paradas: 01:0…" at bounding box center [414, 230] width 328 height 367
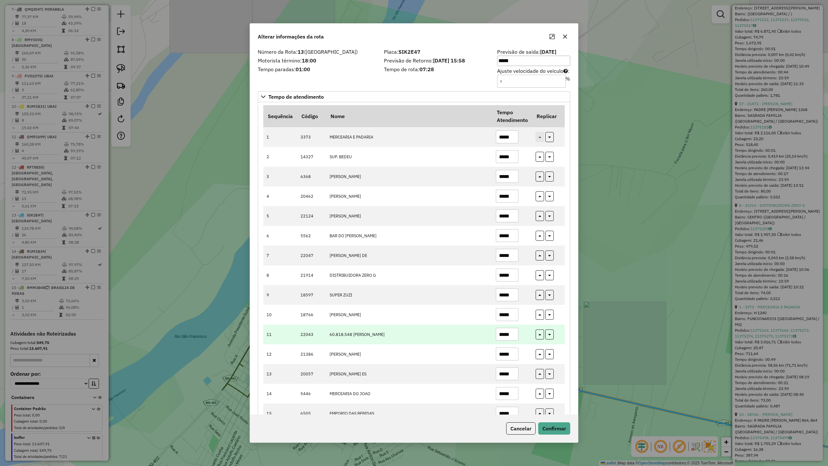
click at [513, 335] on input "*****" at bounding box center [507, 334] width 23 height 13
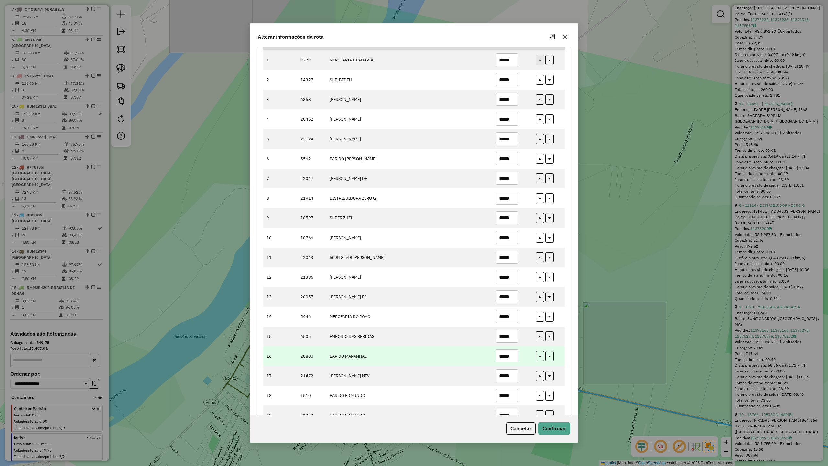
scroll to position [86, 0]
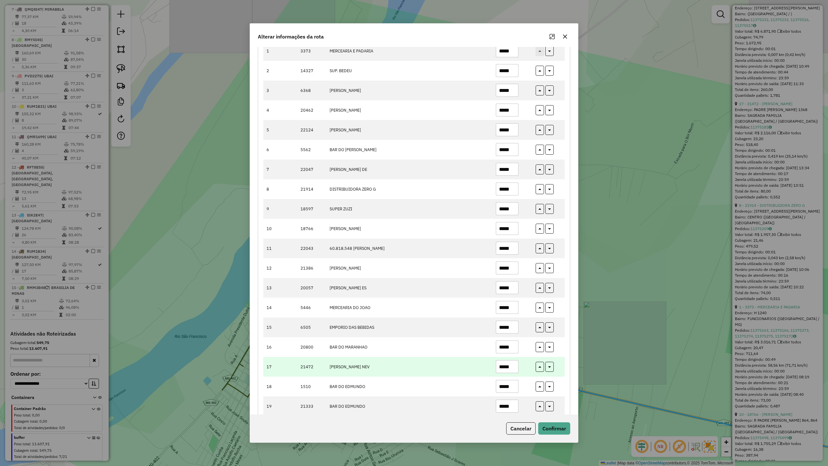
type input "*****"
click at [512, 369] on input "*****" at bounding box center [507, 366] width 23 height 13
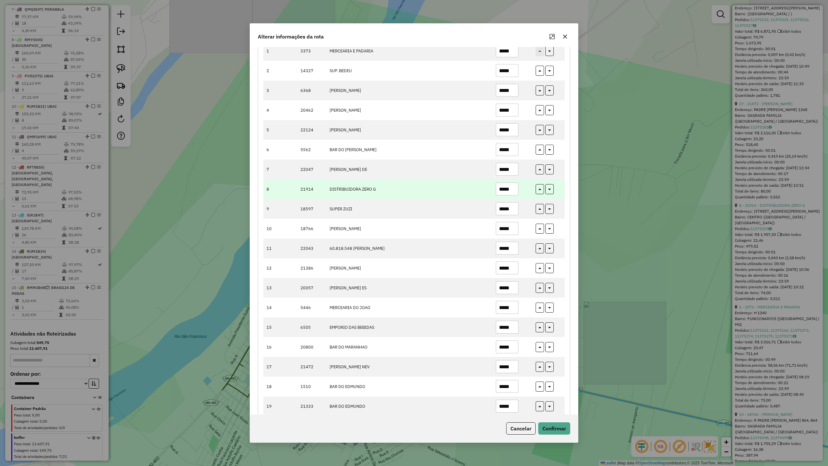
type input "*****"
click at [514, 192] on input "*****" at bounding box center [507, 188] width 23 height 13
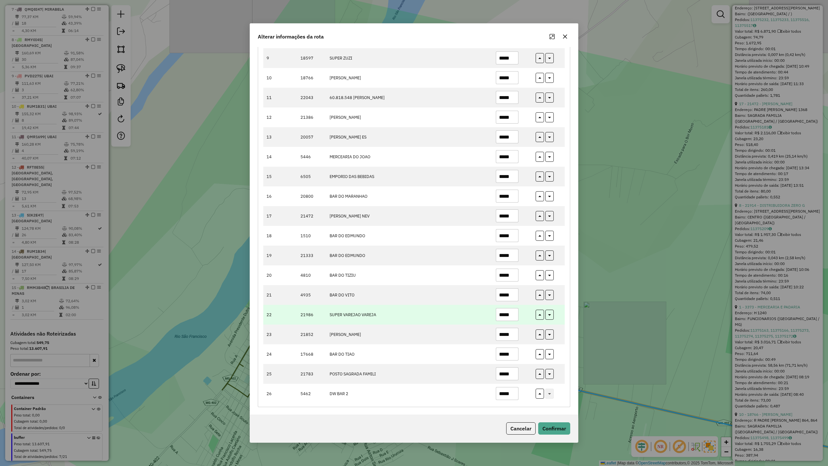
scroll to position [241, 0]
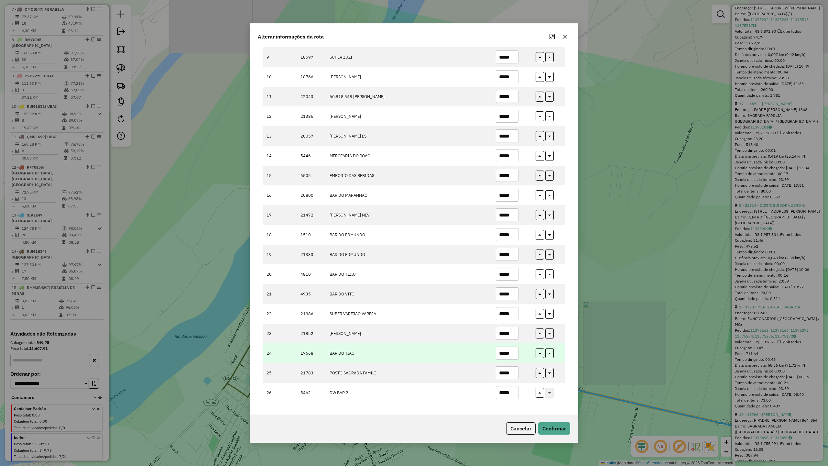
type input "*****"
click at [510, 353] on input "*****" at bounding box center [507, 352] width 23 height 13
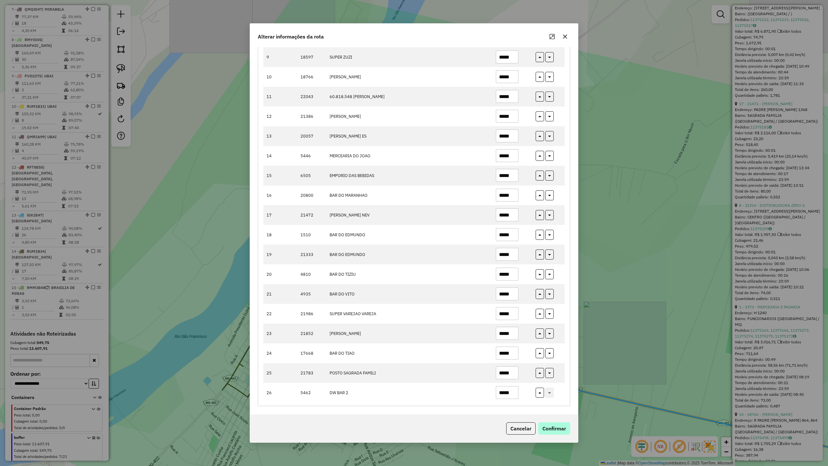
type input "*****"
click at [555, 407] on button "Confirmar" at bounding box center [554, 428] width 32 height 12
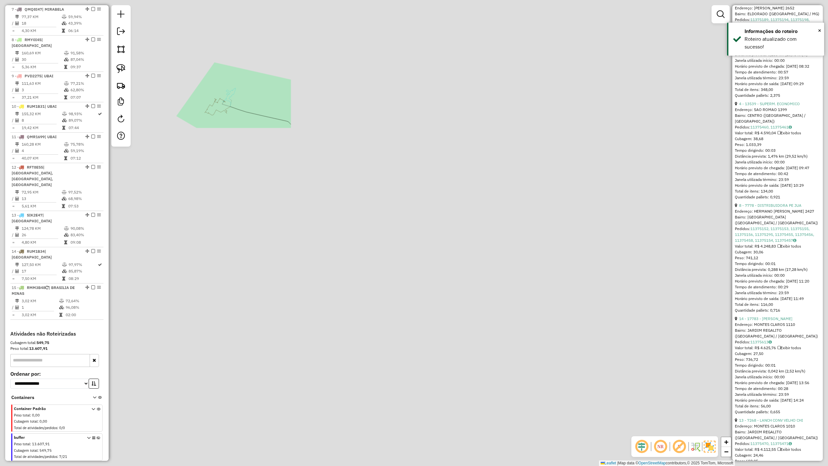
scroll to position [296, 0]
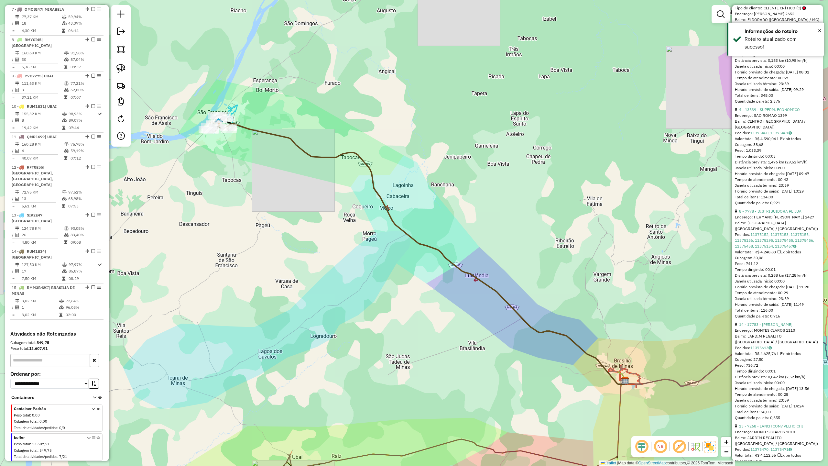
drag, startPoint x: 241, startPoint y: 186, endPoint x: 388, endPoint y: 398, distance: 258.8
click at [387, 398] on div "Janela de atendimento Grade de atendimento Capacidade Transportadoras Veículos …" at bounding box center [414, 233] width 828 height 466
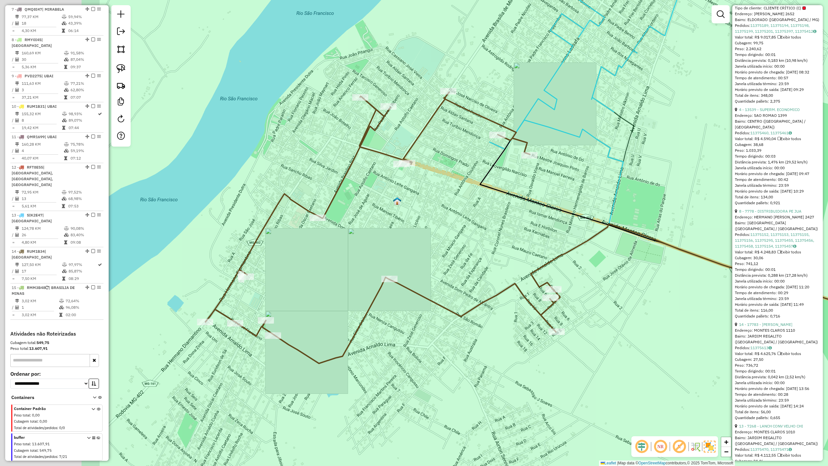
drag, startPoint x: 508, startPoint y: 367, endPoint x: 512, endPoint y: 360, distance: 8.4
click at [513, 364] on div "Janela de atendimento Grade de atendimento Capacidade Transportadoras Veículos …" at bounding box center [414, 233] width 828 height 466
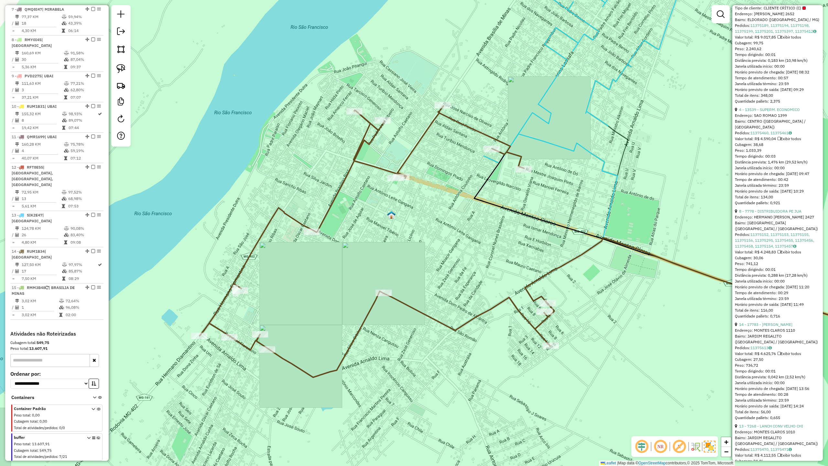
drag, startPoint x: 466, startPoint y: 254, endPoint x: 389, endPoint y: 241, distance: 77.7
click at [398, 249] on div "Janela de atendimento Grade de atendimento Capacidade Transportadoras Veículos …" at bounding box center [414, 233] width 828 height 466
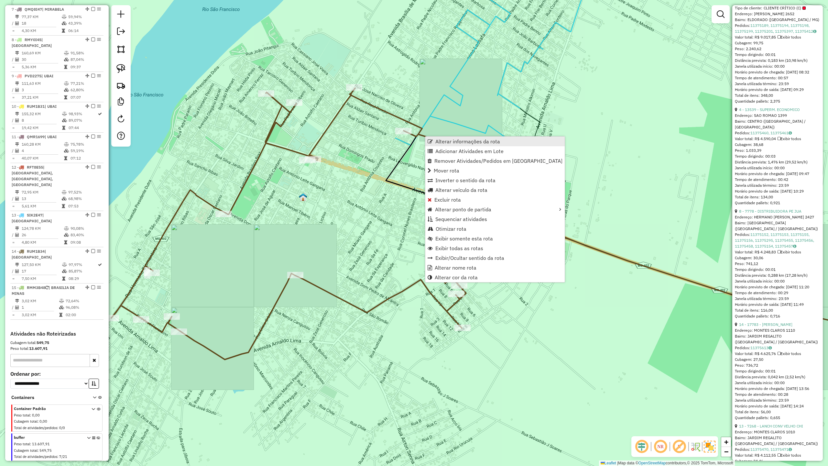
click at [475, 143] on span "Alterar informações da rota" at bounding box center [467, 141] width 65 height 5
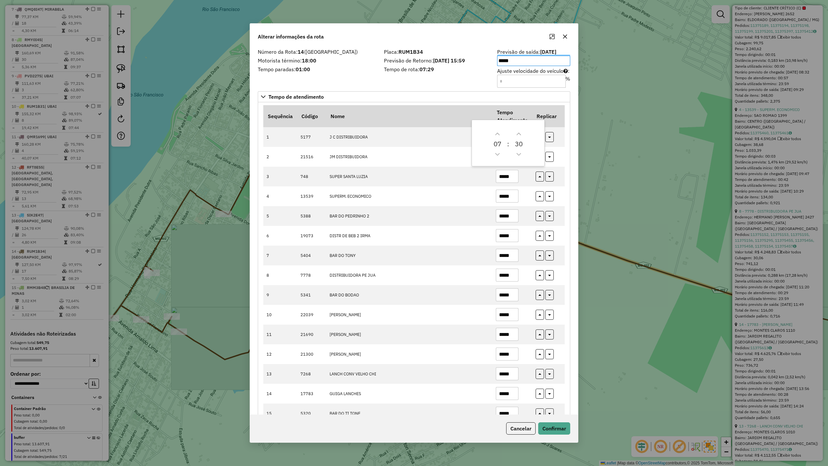
click at [404, 78] on div "Placa: RUM1B34 Previsão de Retorno: 13/08/2025 15:59 Tempo de rota: 07:29" at bounding box center [436, 67] width 113 height 37
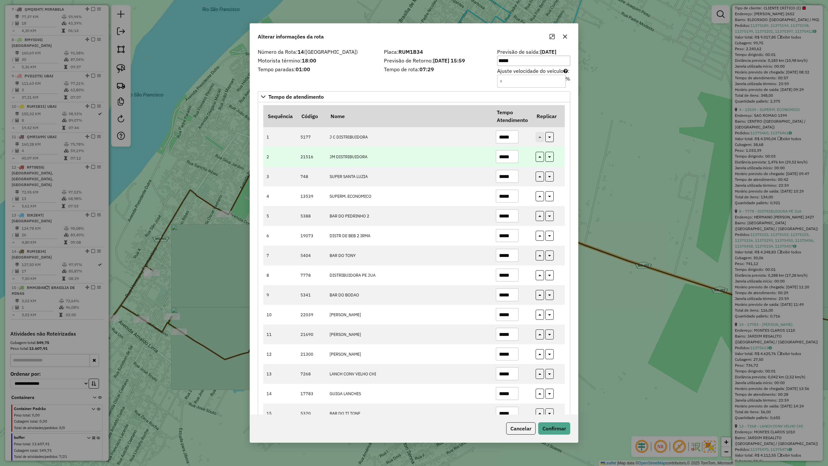
click at [515, 156] on input "*****" at bounding box center [507, 156] width 23 height 13
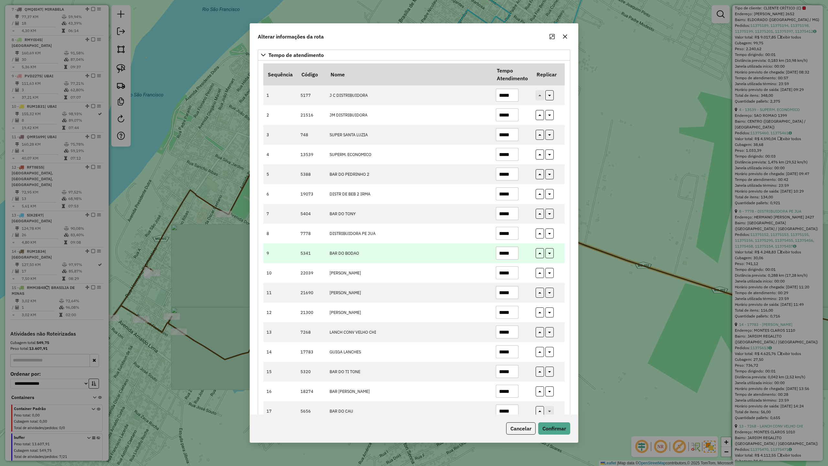
scroll to position [63, 0]
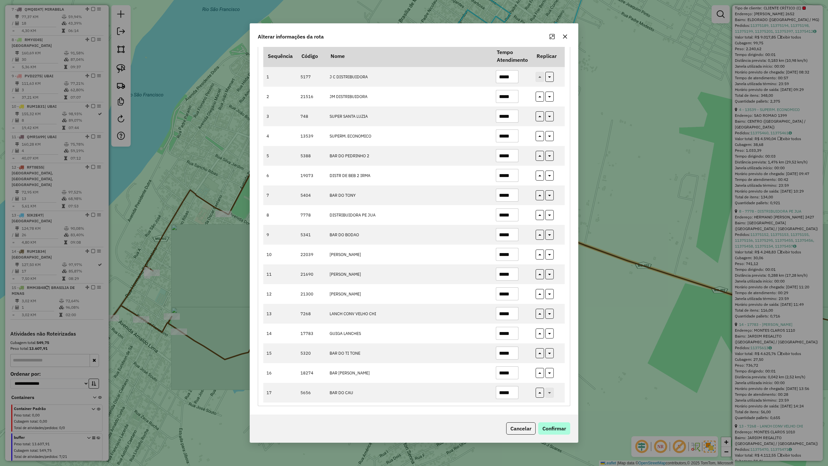
type input "*****"
drag, startPoint x: 561, startPoint y: 430, endPoint x: 564, endPoint y: 434, distance: 5.3
click at [564, 407] on div "Cancelar Confirmar" at bounding box center [414, 428] width 328 height 28
click at [554, 407] on button "Confirmar" at bounding box center [554, 428] width 32 height 12
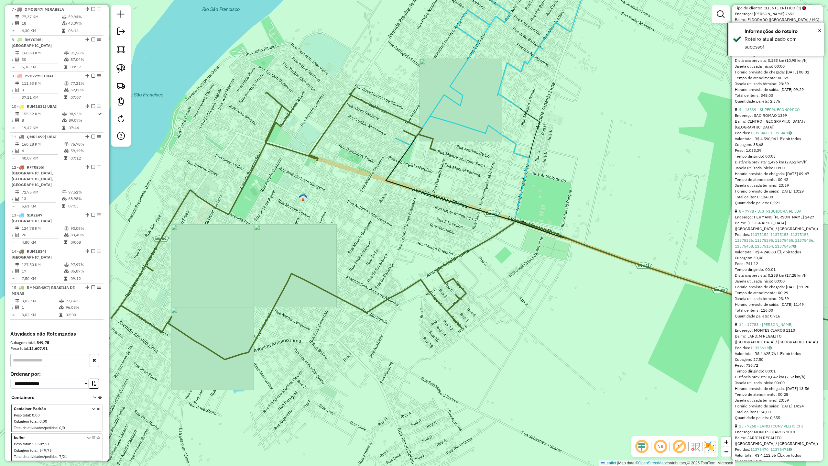
scroll to position [0, 0]
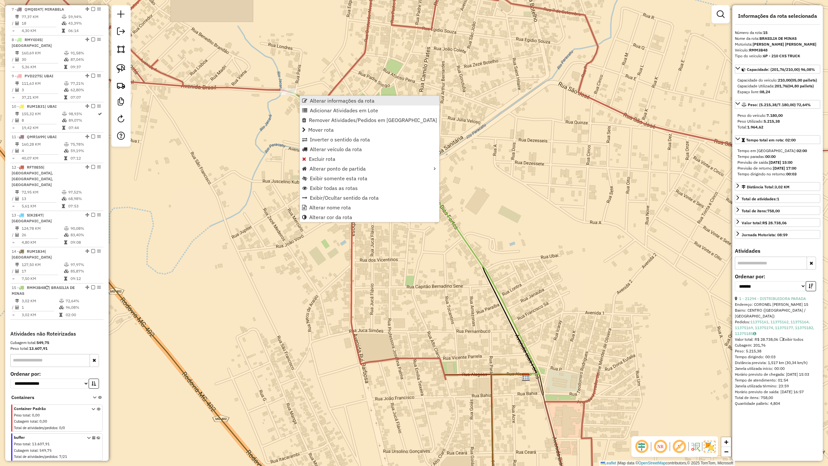
click at [342, 101] on span "Alterar informações da rota" at bounding box center [342, 100] width 65 height 5
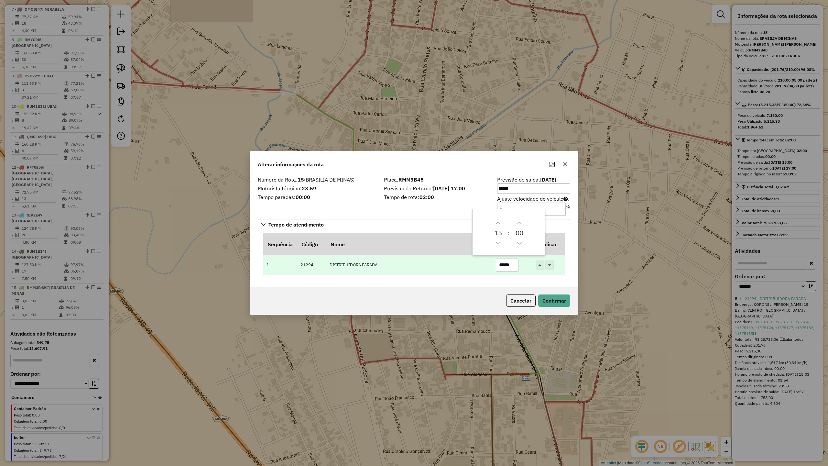
click at [514, 265] on input "*****" at bounding box center [507, 264] width 23 height 13
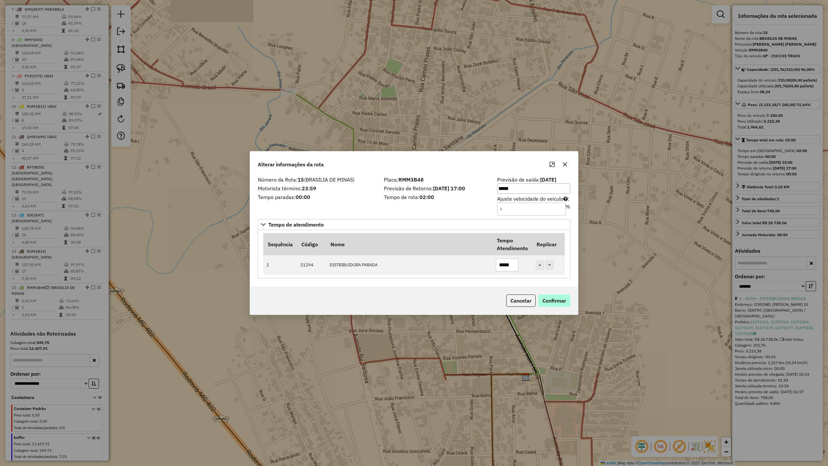
type input "*****"
click at [554, 303] on button "Confirmar" at bounding box center [554, 300] width 32 height 12
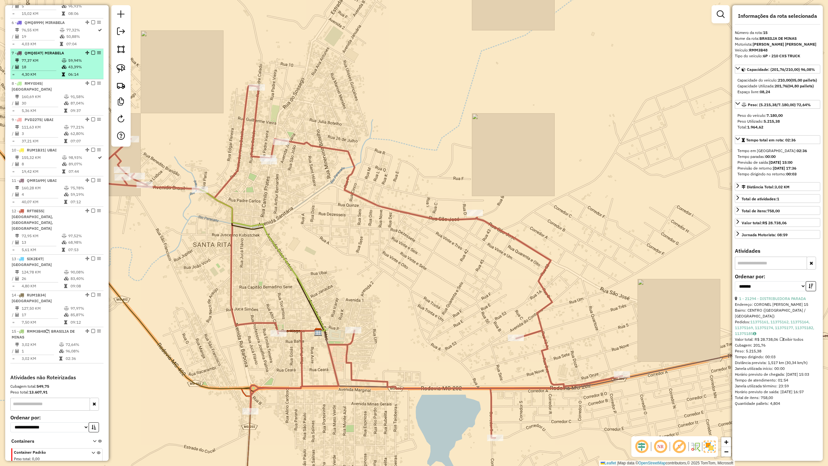
scroll to position [418, 0]
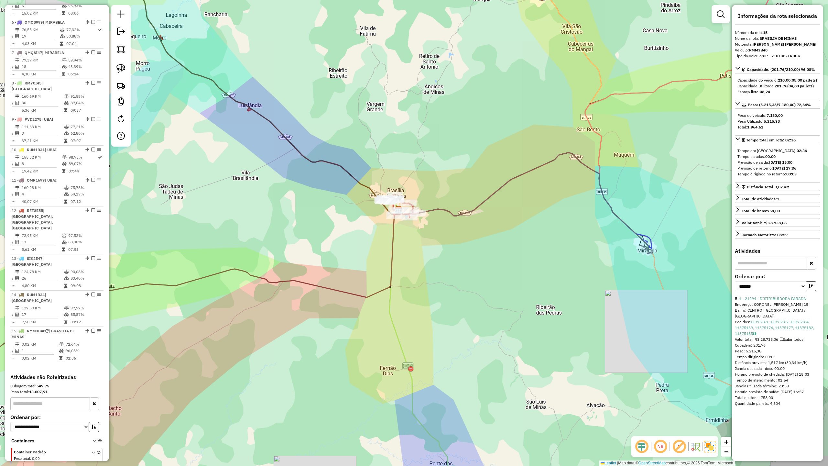
drag, startPoint x: 463, startPoint y: 268, endPoint x: 433, endPoint y: 197, distance: 77.6
click at [437, 206] on div "Janela de atendimento Grade de atendimento Capacidade Transportadoras Veículos …" at bounding box center [414, 233] width 828 height 466
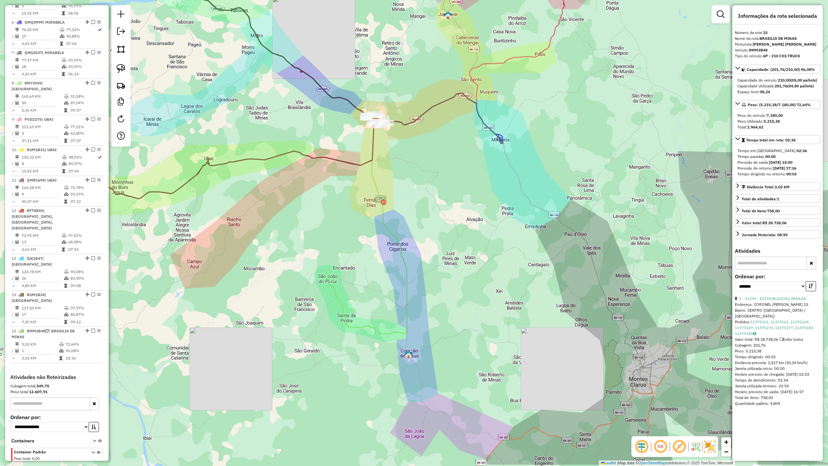
drag, startPoint x: 461, startPoint y: 269, endPoint x: 402, endPoint y: 166, distance: 118.5
click at [407, 177] on div "Janela de atendimento Grade de atendimento Capacidade Transportadoras Veículos …" at bounding box center [414, 233] width 828 height 466
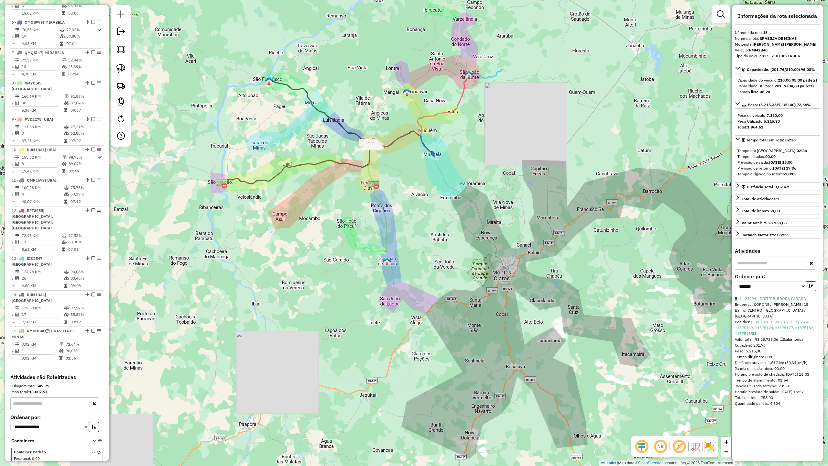
drag, startPoint x: 406, startPoint y: 135, endPoint x: 404, endPoint y: 185, distance: 50.2
click at [405, 183] on div "Janela de atendimento Grade de atendimento Capacidade Transportadoras Veículos …" at bounding box center [414, 233] width 828 height 466
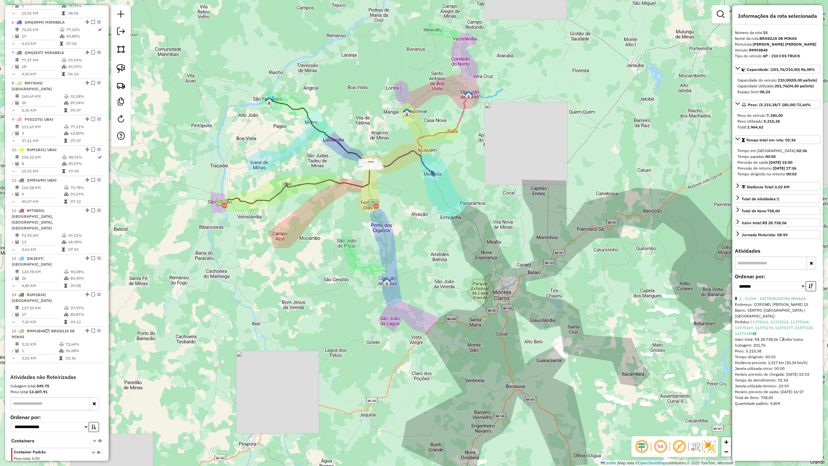
click at [296, 184] on icon at bounding box center [329, 176] width 84 height 22
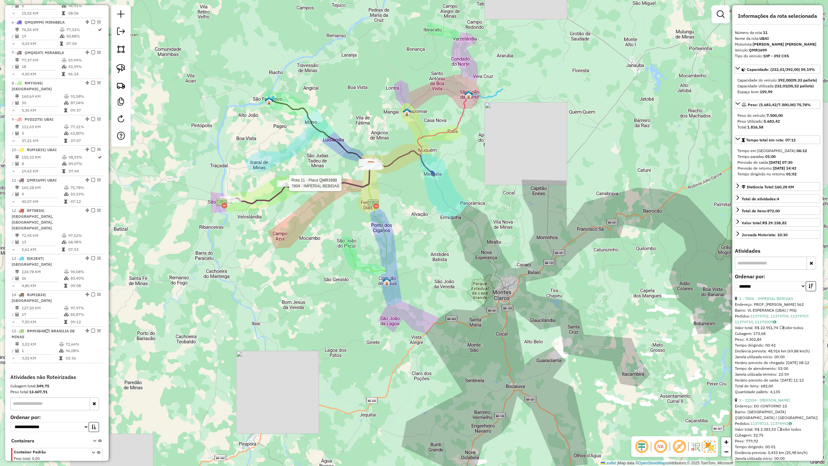
scroll to position [462, 0]
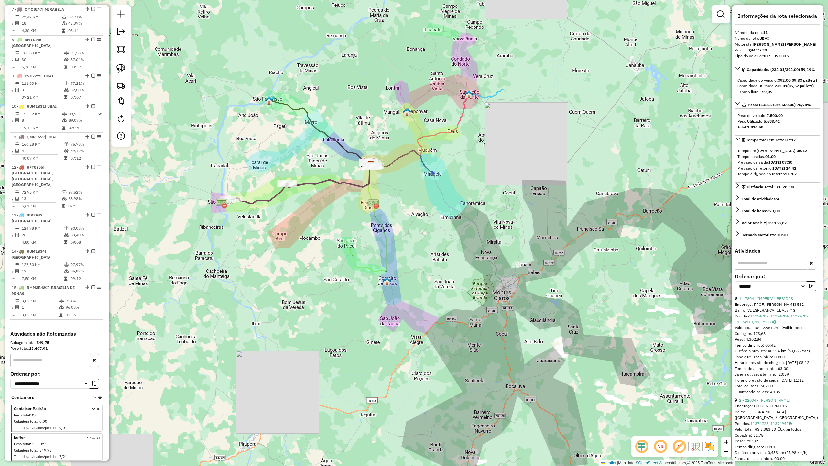
click at [366, 267] on icon at bounding box center [371, 218] width 31 height 106
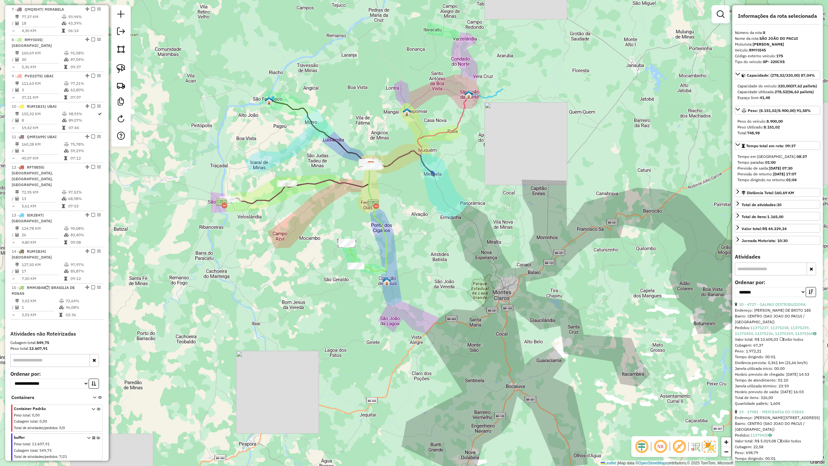
click at [404, 153] on icon at bounding box center [402, 163] width 62 height 24
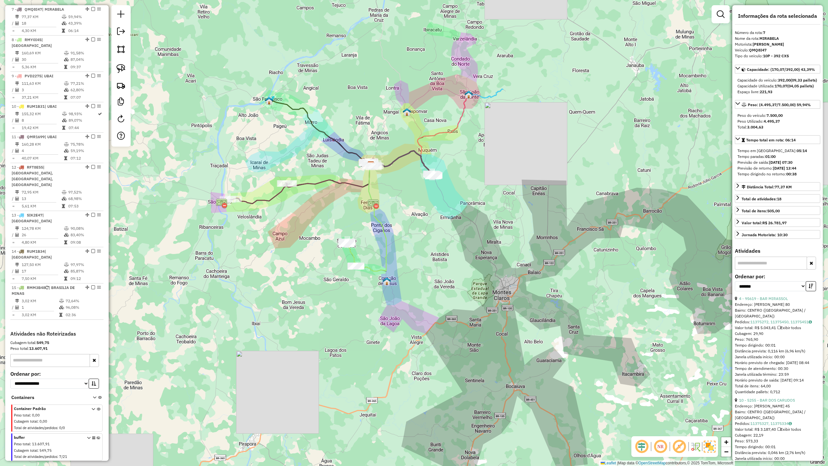
scroll to position [457, 0]
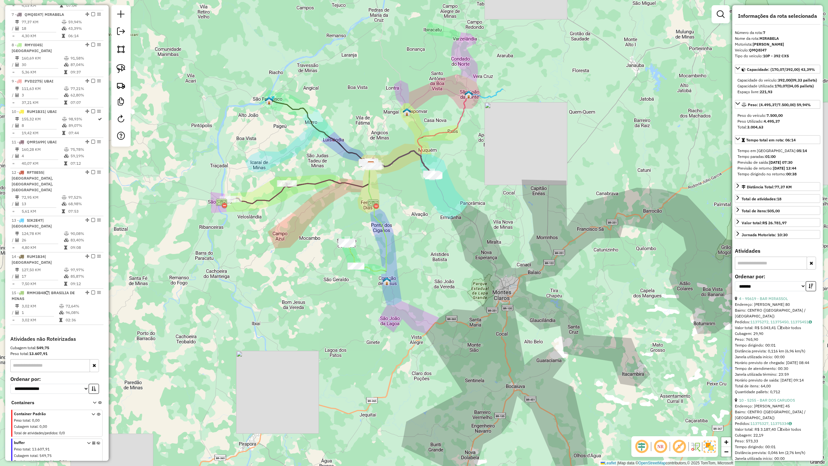
click at [328, 135] on icon at bounding box center [321, 133] width 99 height 65
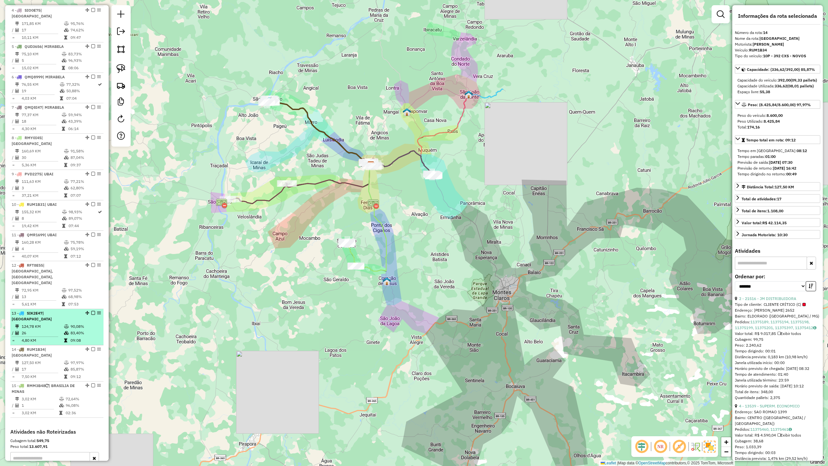
scroll to position [375, 0]
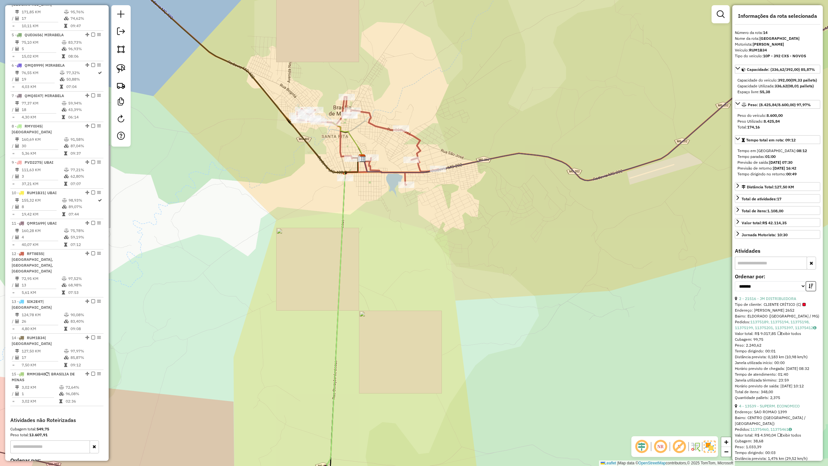
click at [487, 68] on div "Janela de atendimento Grade de atendimento Capacidade Transportadoras Veículos …" at bounding box center [414, 233] width 828 height 466
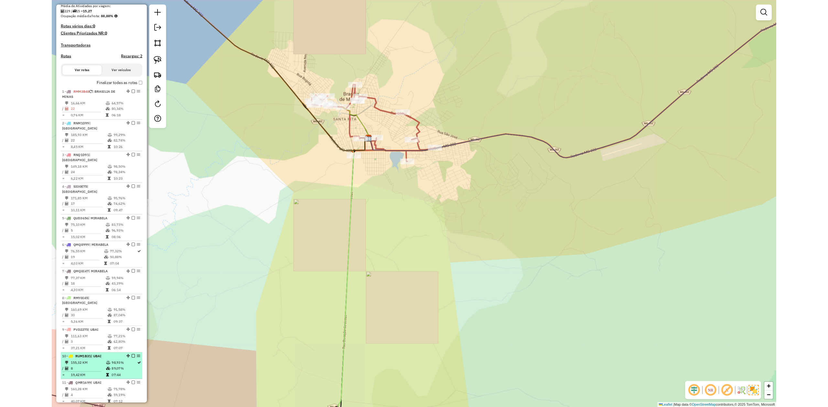
scroll to position [160, 0]
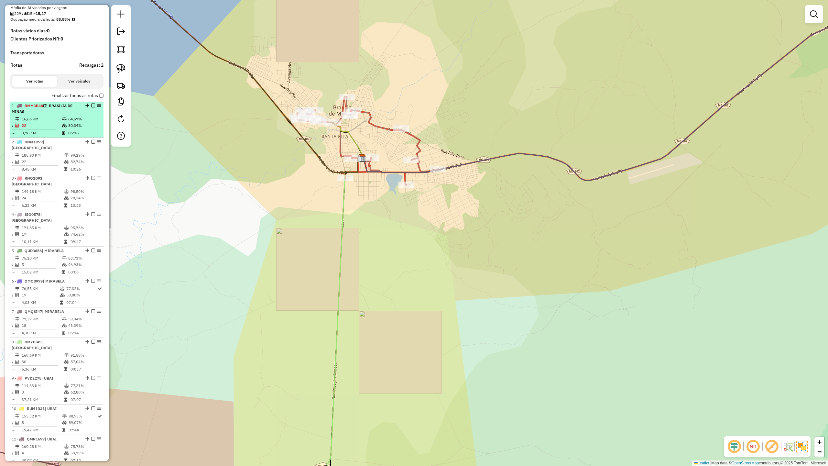
click at [59, 118] on td "16,66 KM" at bounding box center [41, 119] width 40 height 6
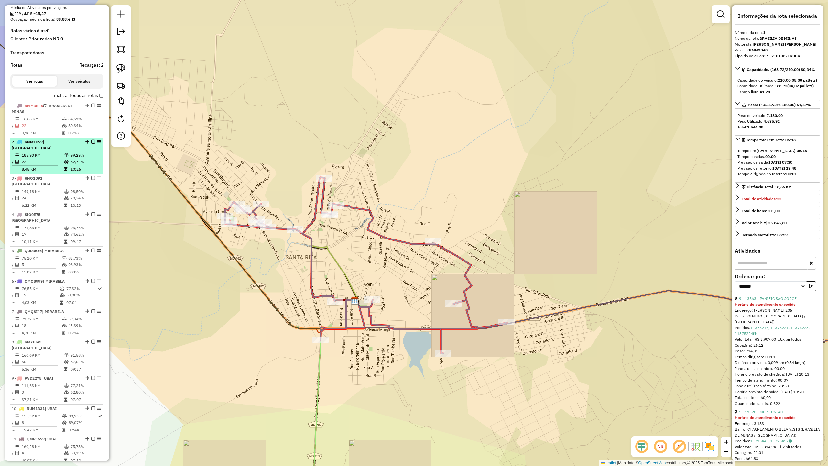
click at [37, 158] on td "185,93 KM" at bounding box center [42, 155] width 42 height 6
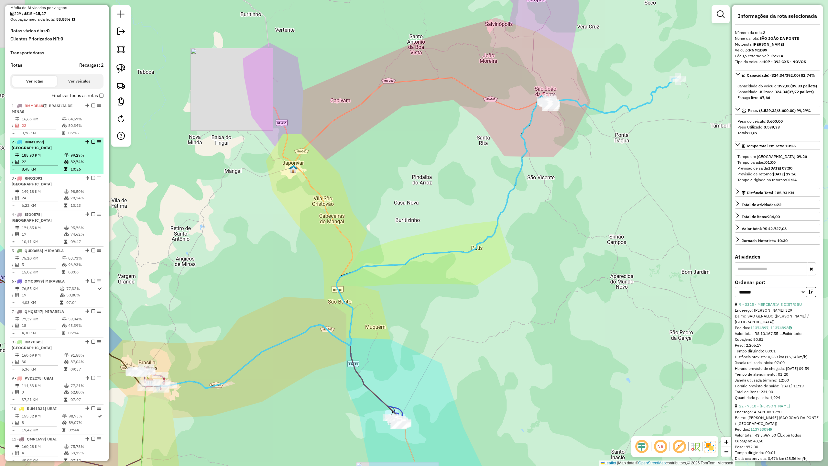
click at [57, 154] on td "185,93 KM" at bounding box center [42, 155] width 42 height 6
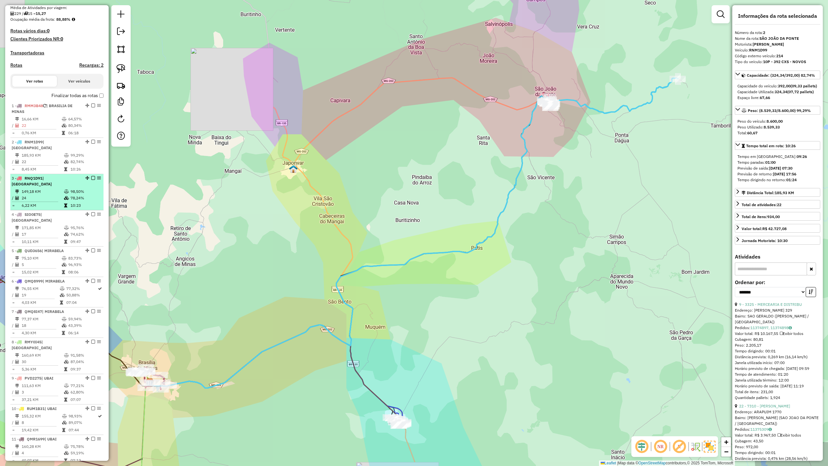
click at [51, 190] on td "149,18 KM" at bounding box center [42, 191] width 42 height 6
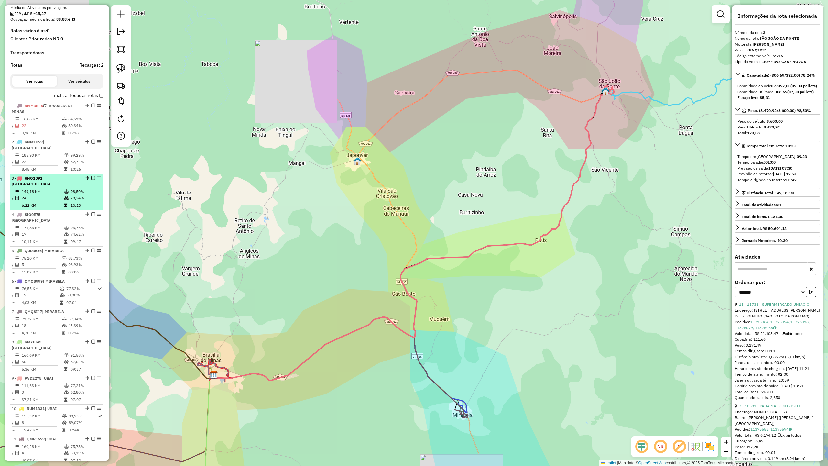
click at [50, 191] on td "149,18 KM" at bounding box center [42, 191] width 42 height 6
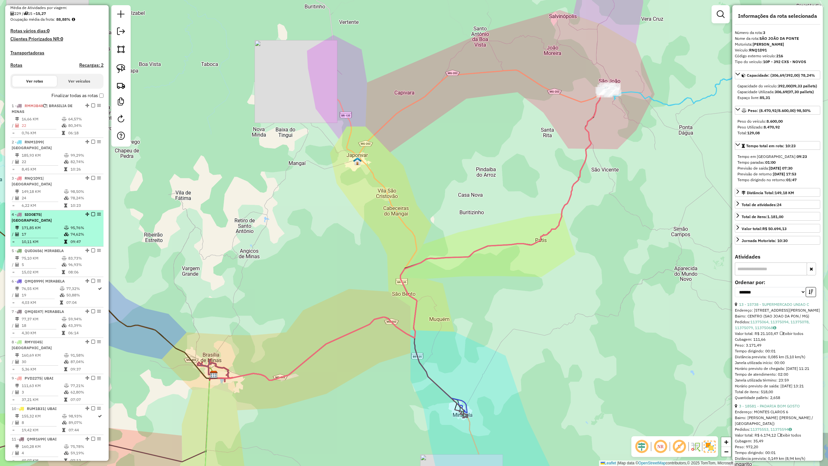
click at [48, 218] on li "4 - SIO0E75 | SÃO ROMÃO 171,85 KM 95,76% / 17 74,62% = 10,11 KM 09:47" at bounding box center [56, 228] width 93 height 36
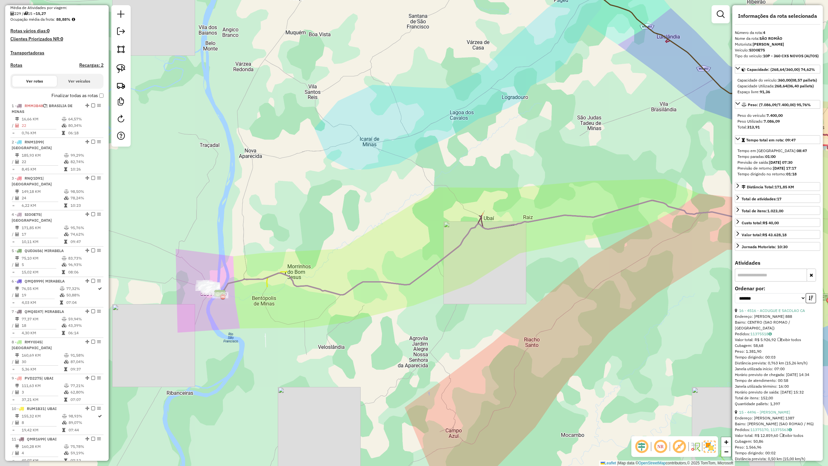
drag, startPoint x: 255, startPoint y: 299, endPoint x: 393, endPoint y: 269, distance: 141.9
click at [393, 270] on icon at bounding box center [518, 218] width 596 height 153
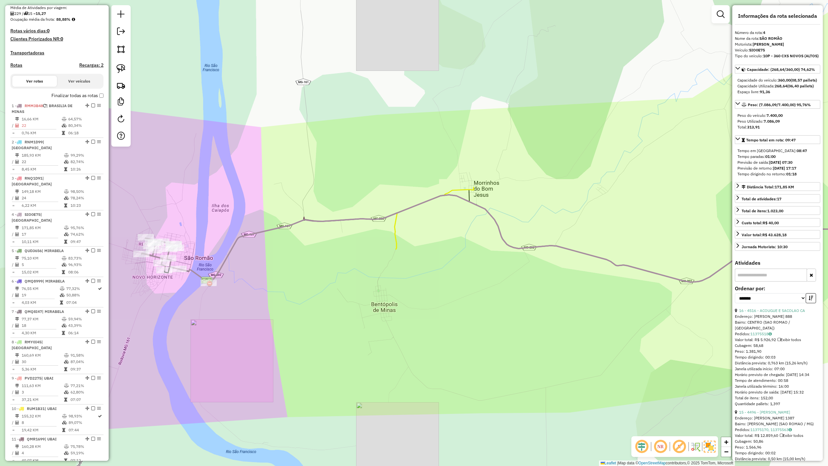
click at [424, 91] on div "Janela de atendimento Grade de atendimento Capacidade Transportadoras Veículos …" at bounding box center [414, 233] width 828 height 466
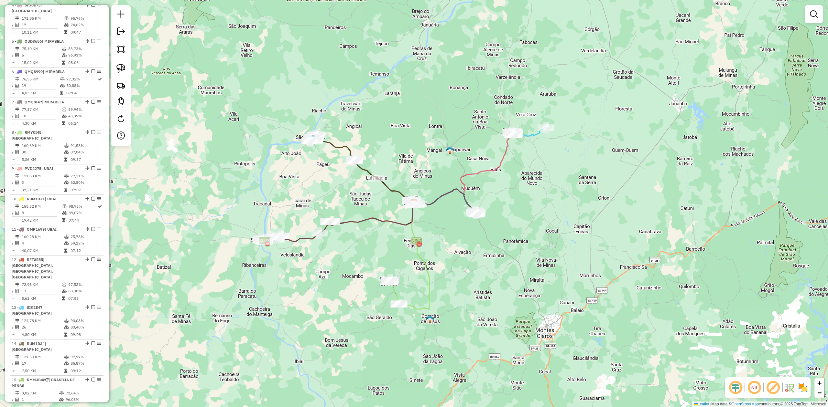
scroll to position [388, 0]
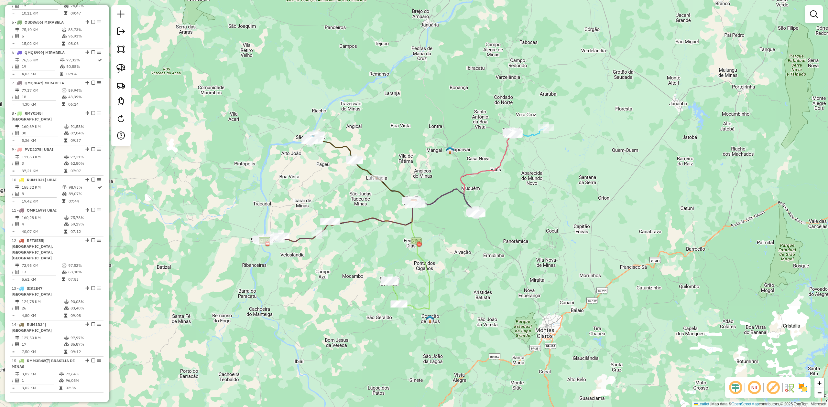
click at [312, 51] on div "Janela de atendimento Grade de atendimento Capacidade Transportadoras Veículos …" at bounding box center [414, 203] width 828 height 407
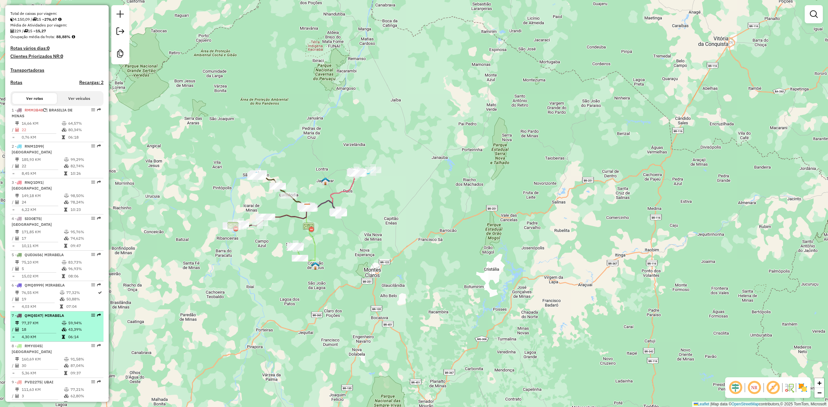
scroll to position [36, 0]
